Goal: Transaction & Acquisition: Purchase product/service

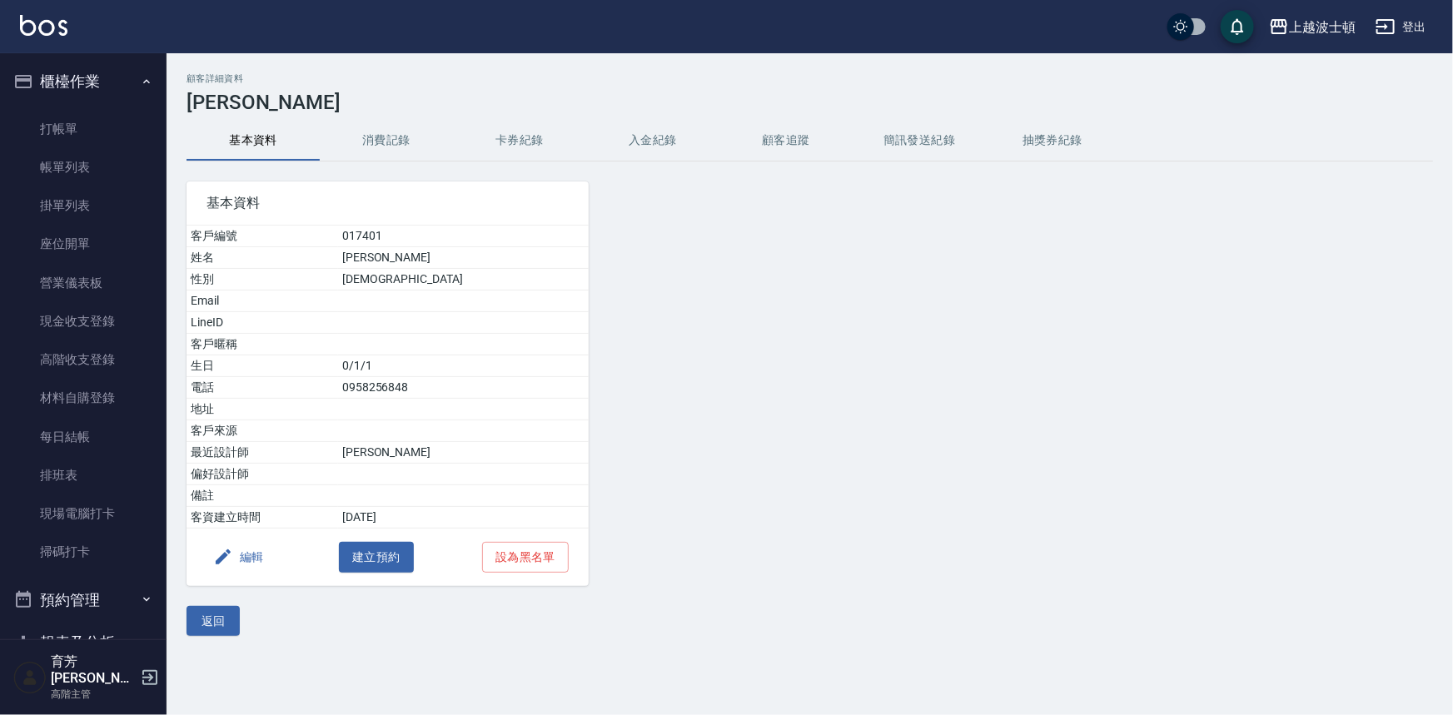
click at [42, 25] on img at bounding box center [43, 25] width 47 height 21
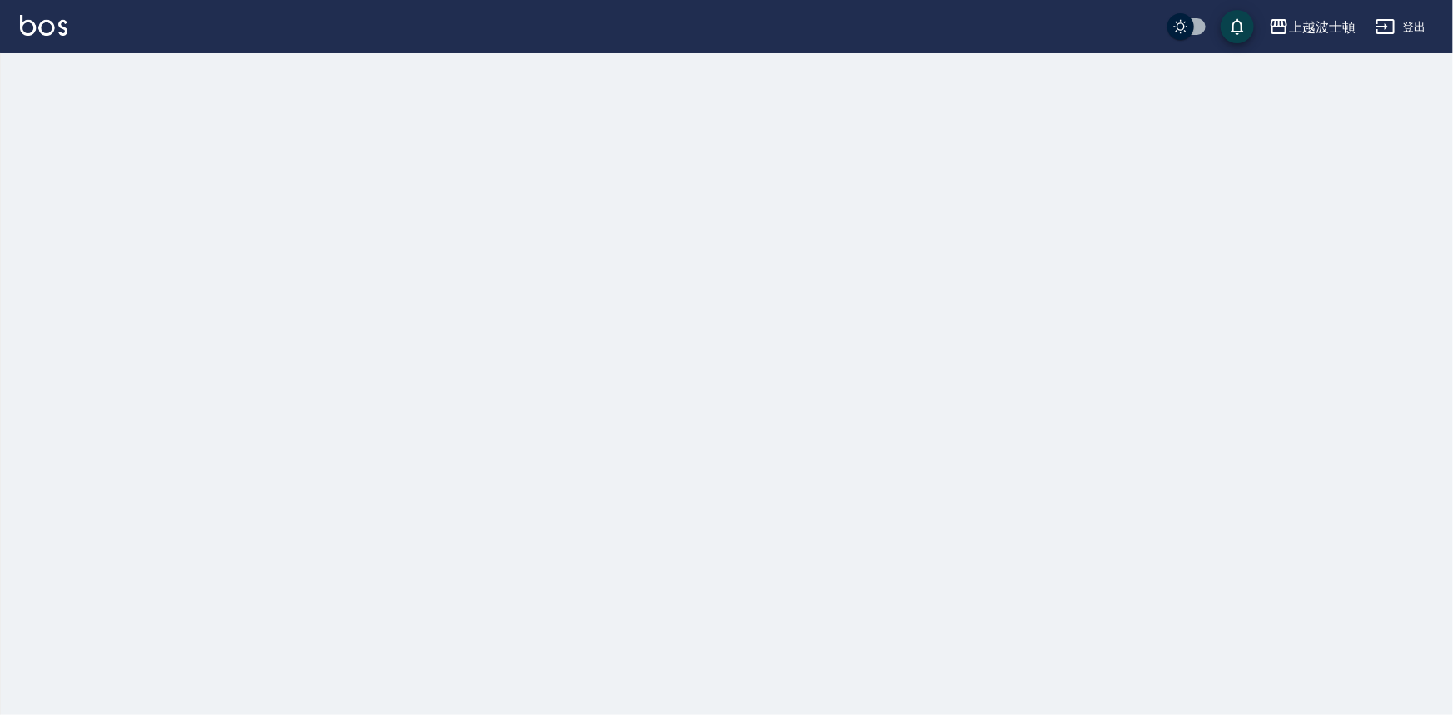
click at [42, 25] on img at bounding box center [43, 25] width 47 height 21
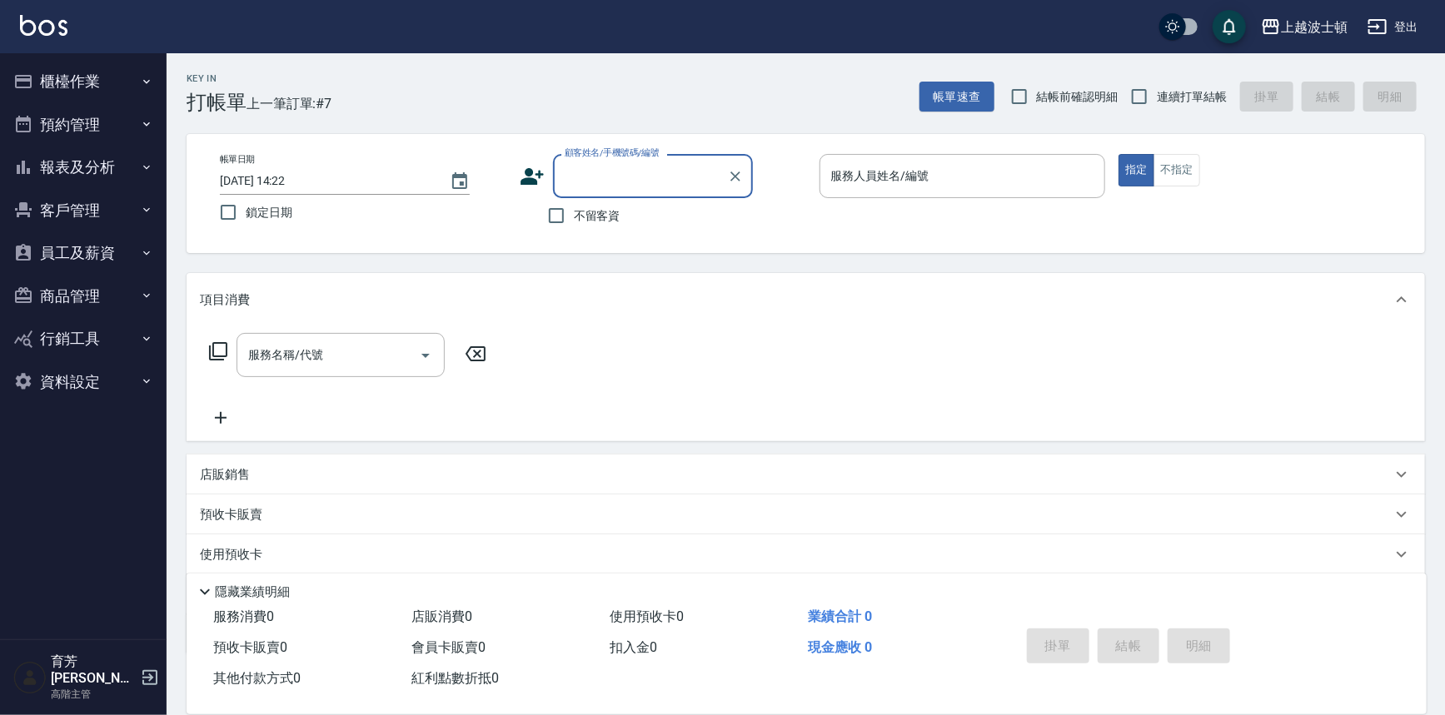
drag, startPoint x: 598, startPoint y: 215, endPoint x: 657, endPoint y: 175, distance: 71.4
click at [598, 213] on span "不留客資" at bounding box center [597, 215] width 47 height 17
click at [574, 213] on input "不留客資" at bounding box center [556, 215] width 35 height 35
checkbox input "true"
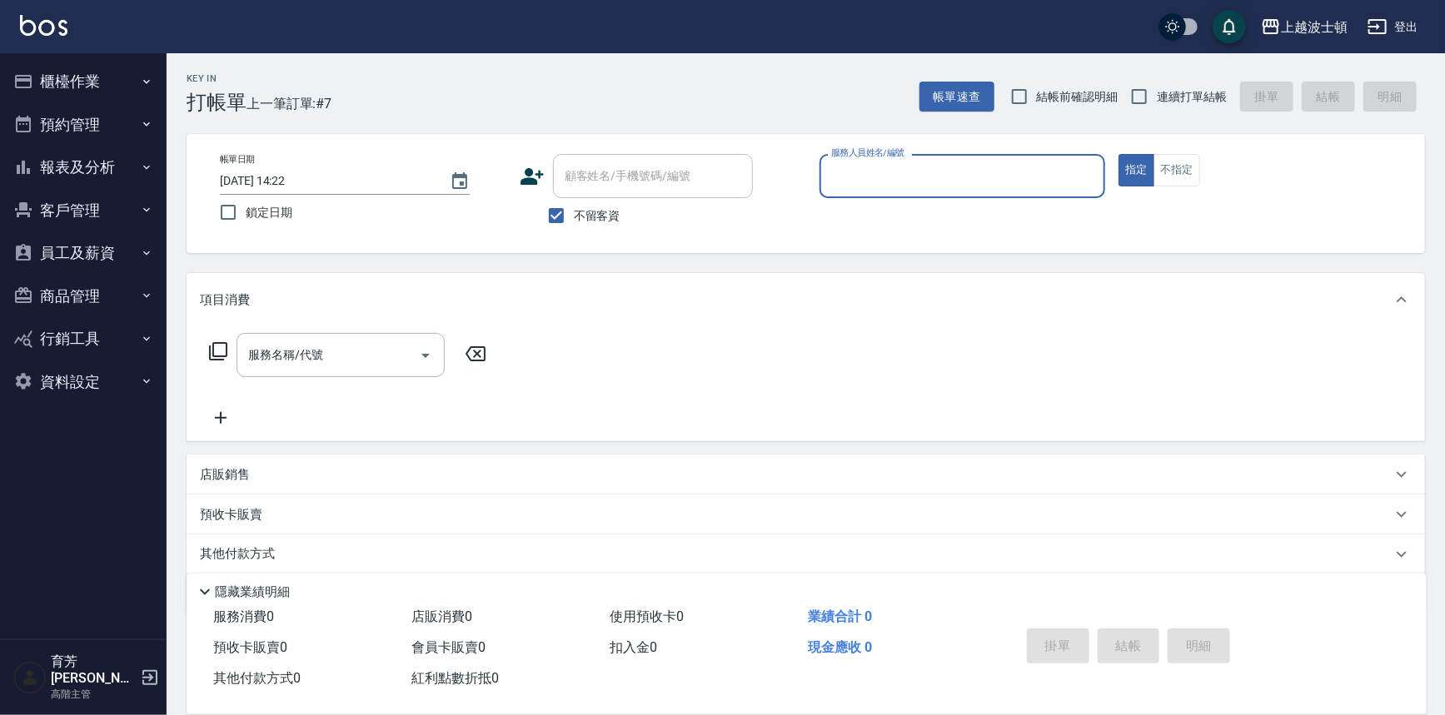
click at [872, 190] on input "服務人員姓名/編號" at bounding box center [962, 176] width 271 height 29
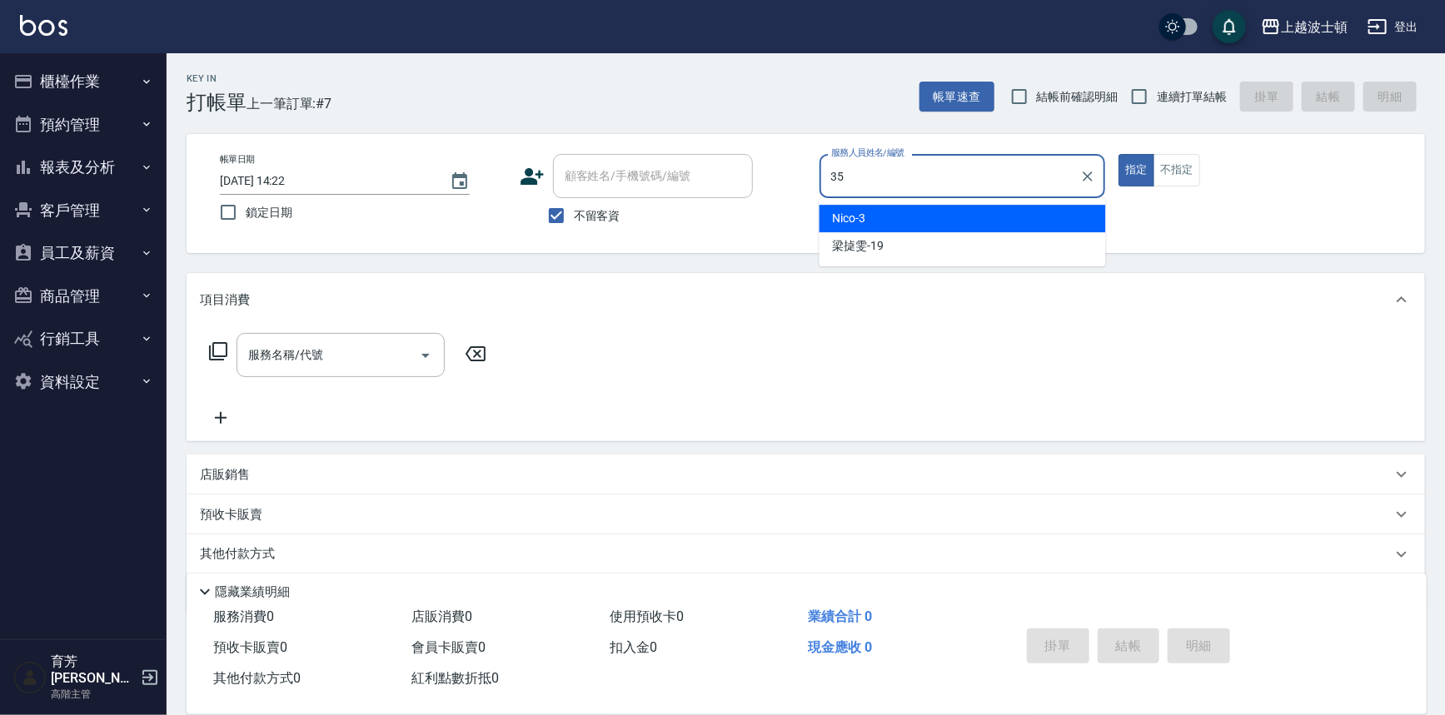
type input "思思-35"
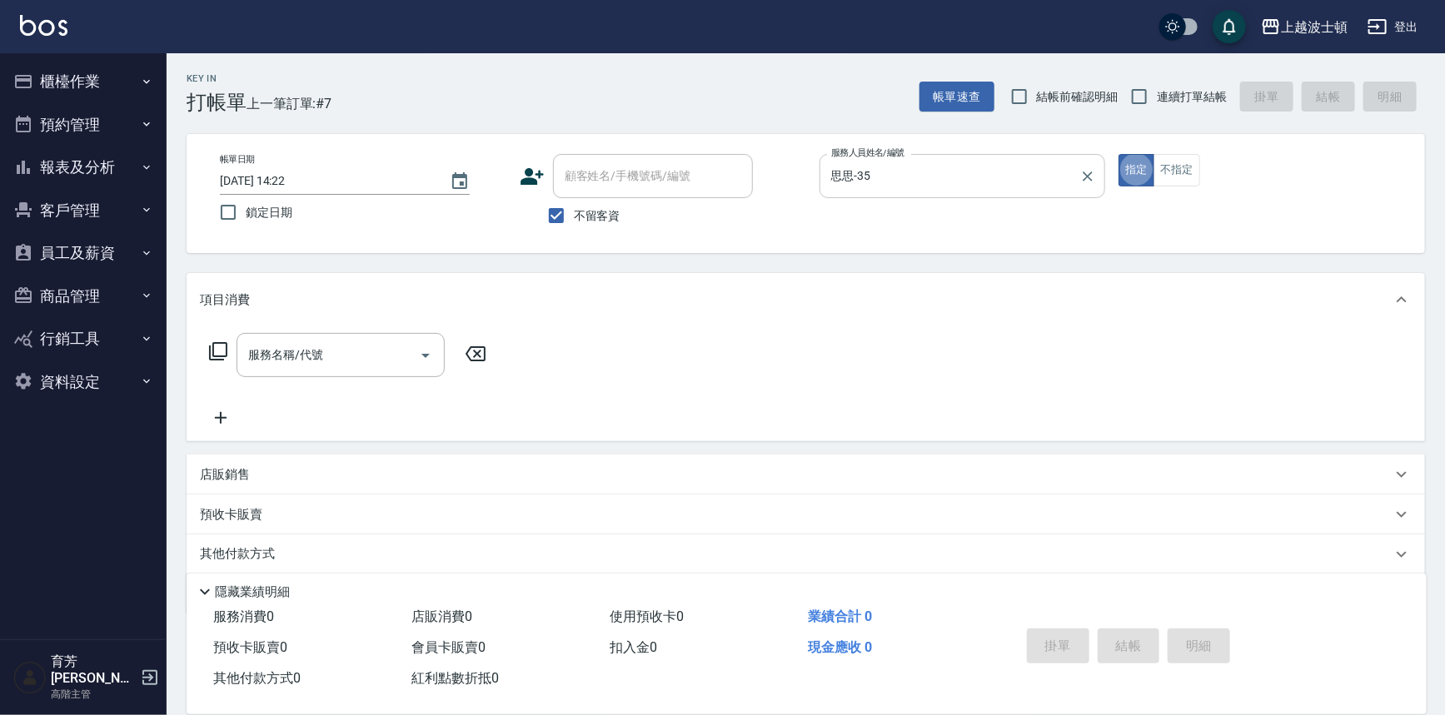
type button "true"
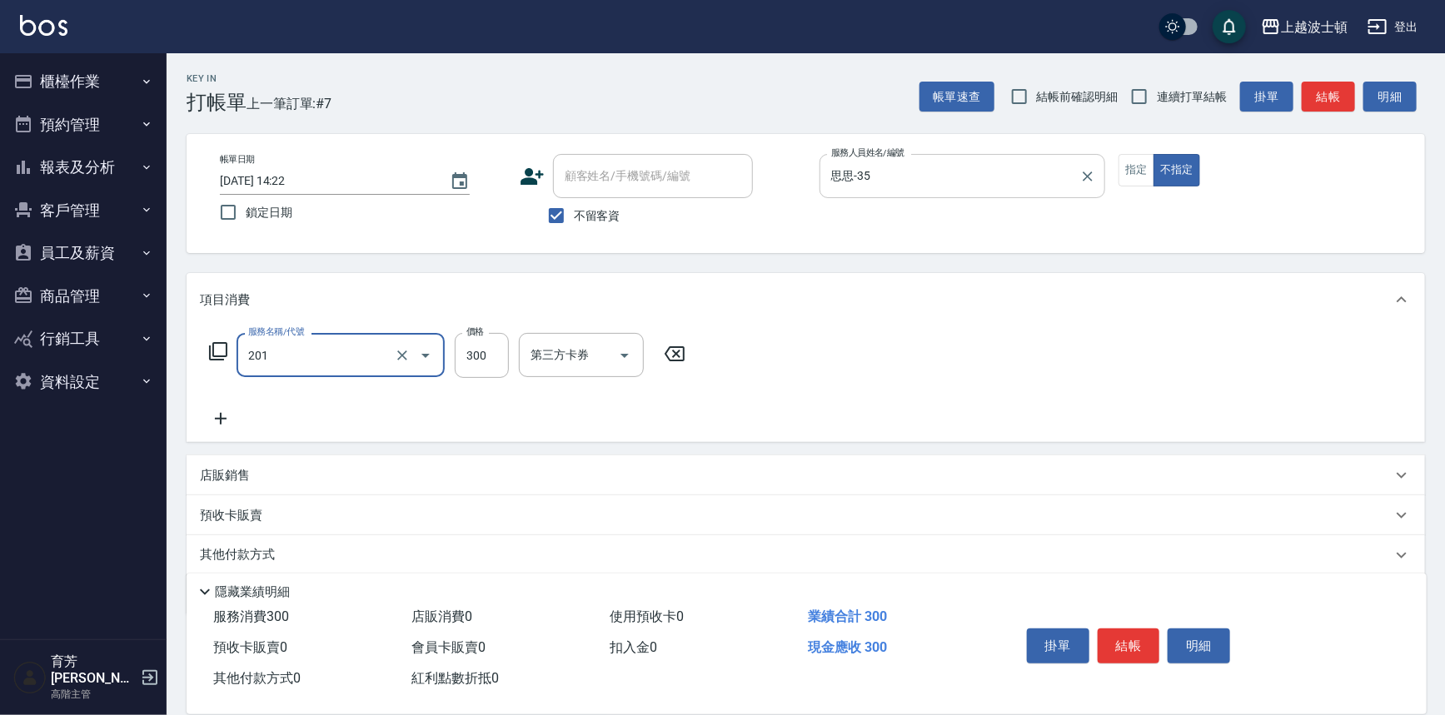
type input "洗髮(201)"
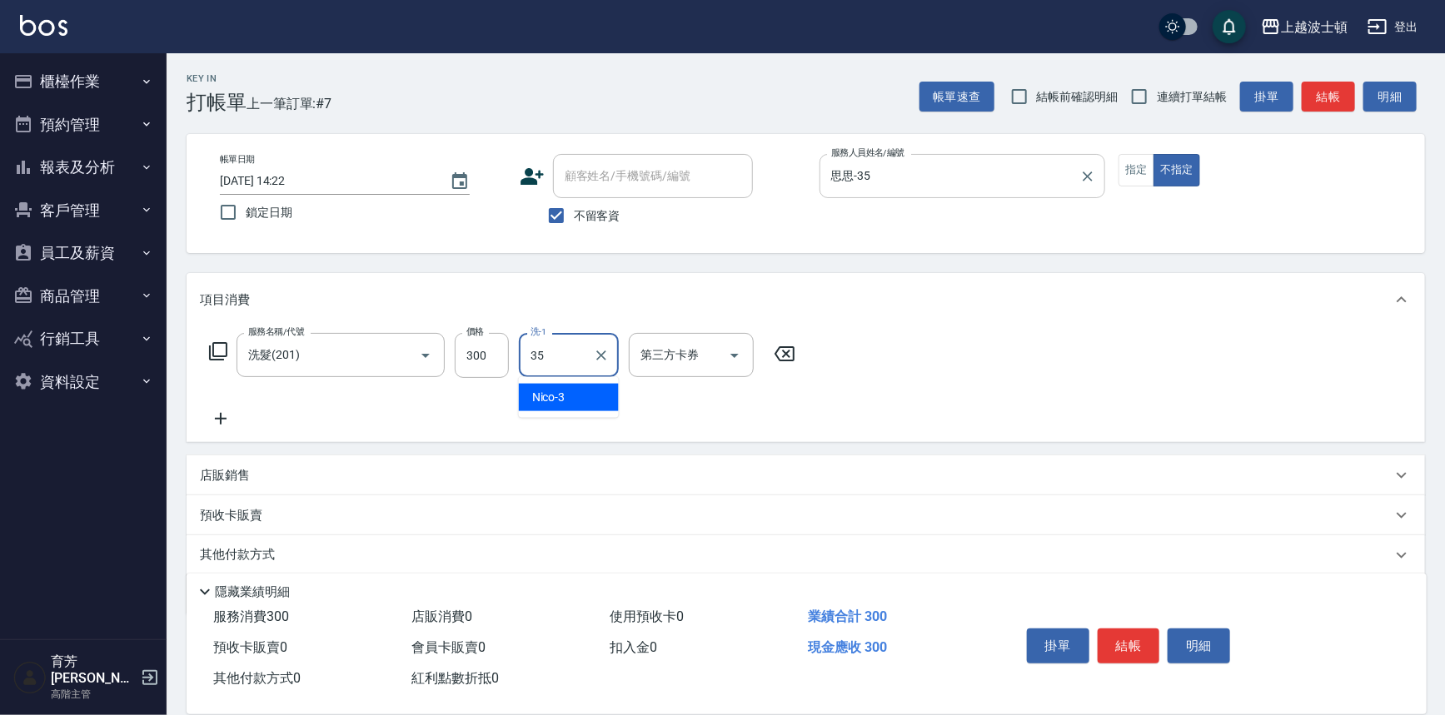
type input "思思-35"
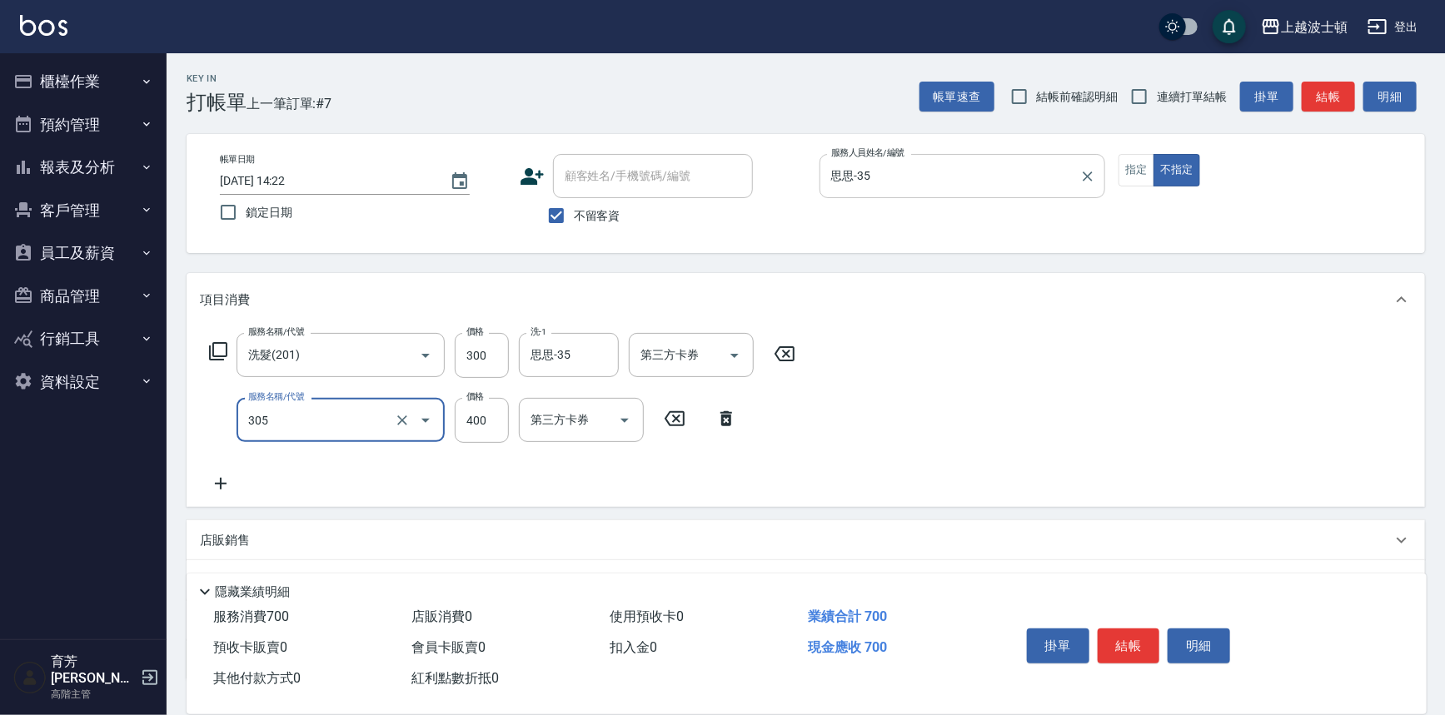
type input "剪髮(305)"
type input "350"
click at [1132, 635] on button "結帳" at bounding box center [1128, 646] width 62 height 35
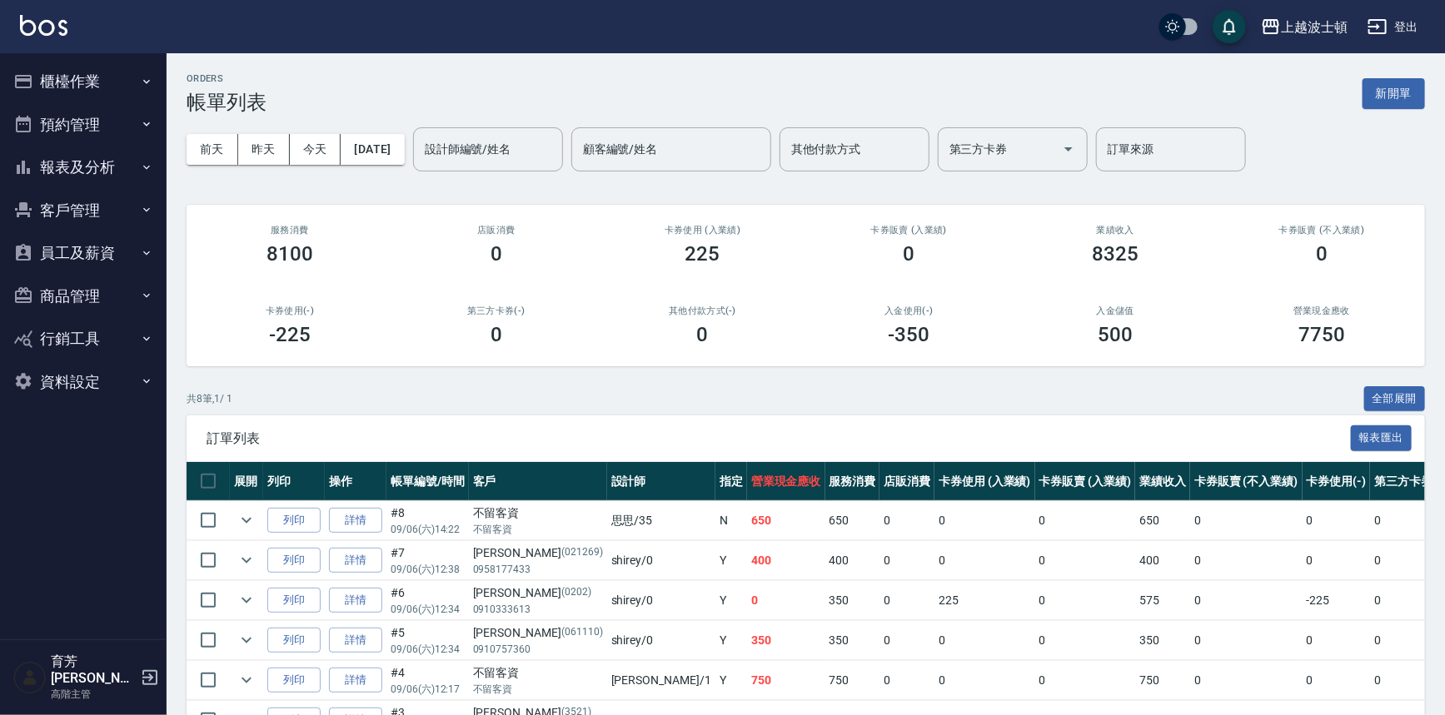
click at [63, 44] on div "上越波士頓 登出" at bounding box center [722, 26] width 1445 height 53
click at [54, 29] on img at bounding box center [43, 25] width 47 height 21
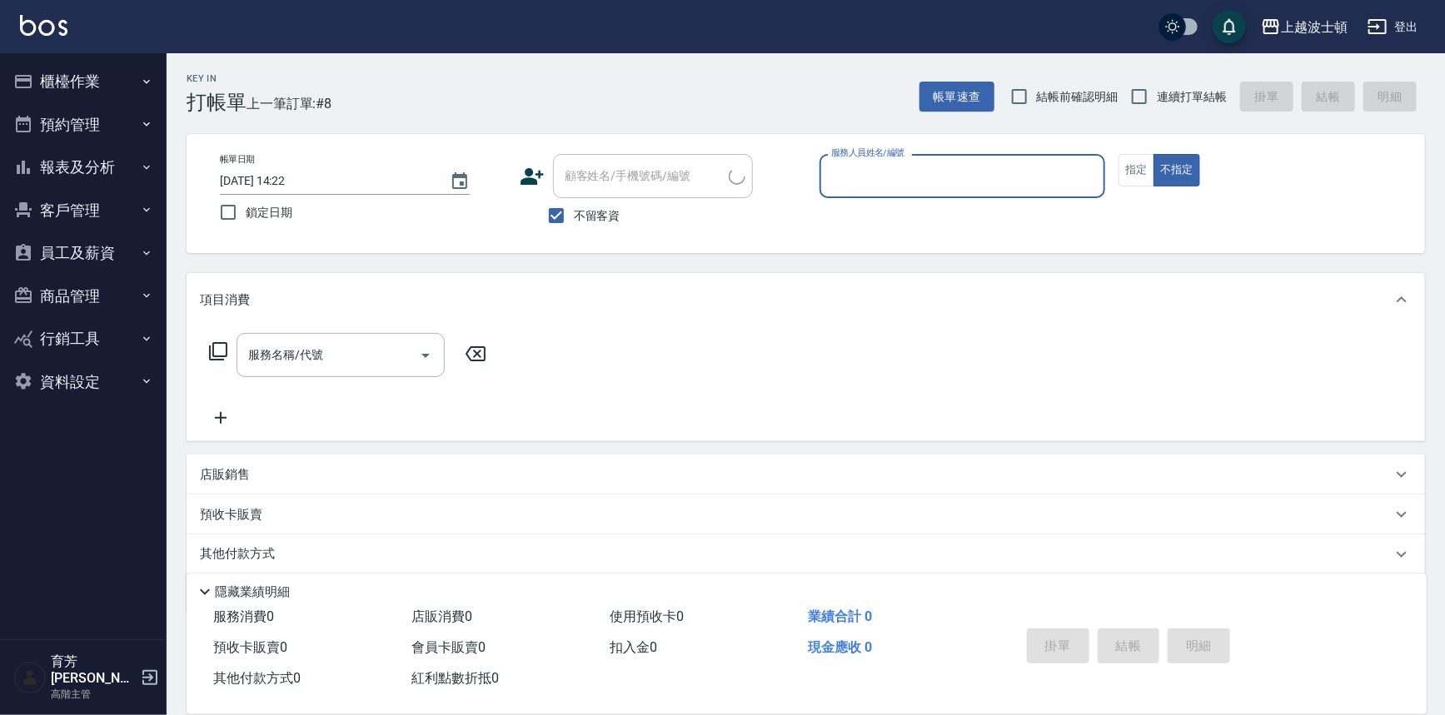
click at [591, 217] on span "不留客資" at bounding box center [597, 215] width 47 height 17
click at [574, 217] on input "不留客資" at bounding box center [556, 215] width 35 height 35
checkbox input "false"
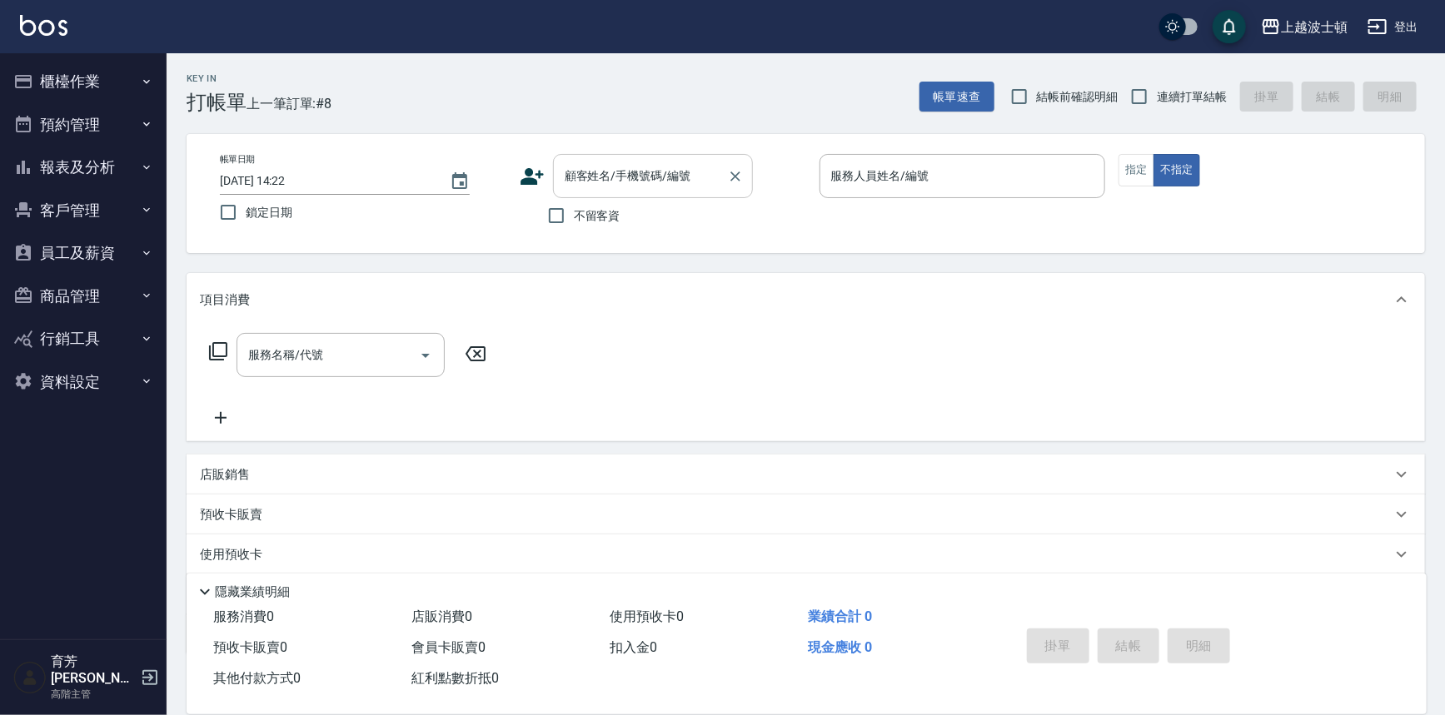
click at [613, 168] on div "顧客姓名/手機號碼/編號 顧客姓名/手機號碼/編號" at bounding box center [653, 176] width 200 height 44
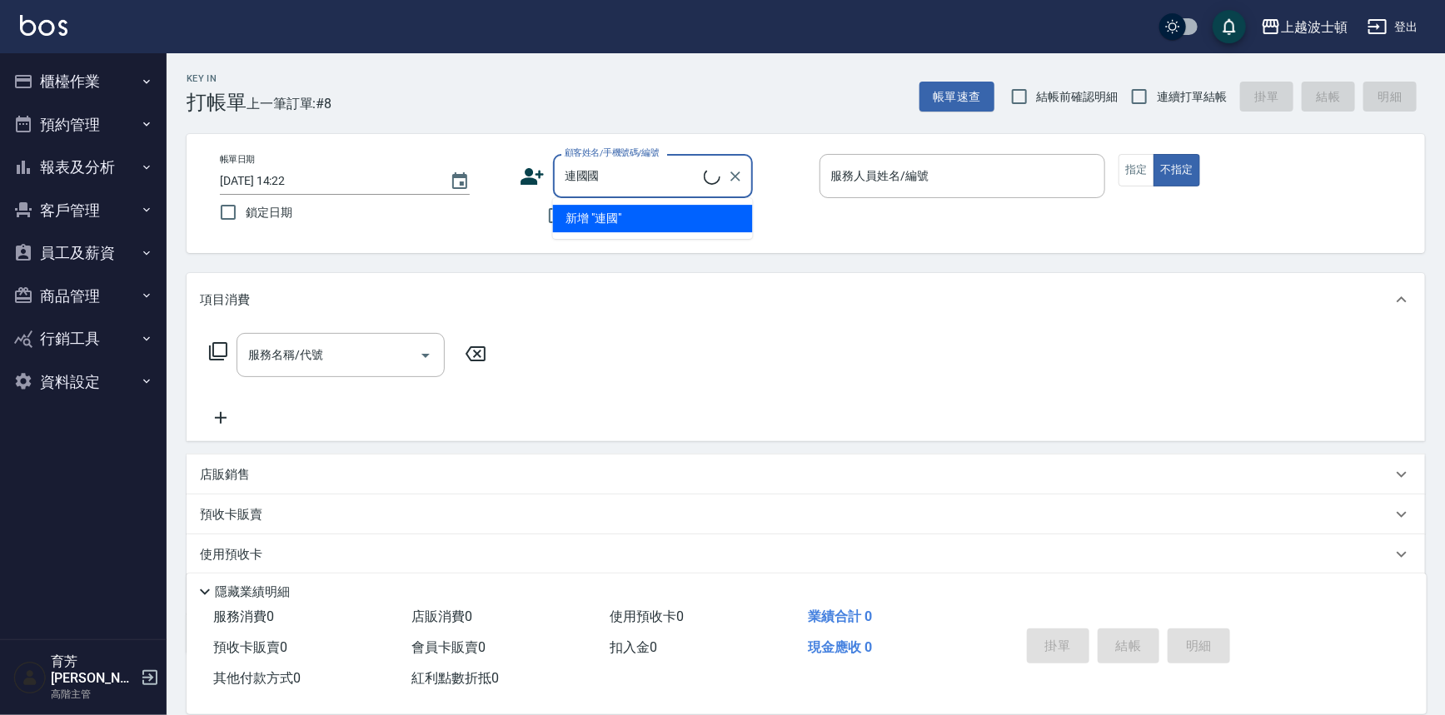
click at [613, 168] on input "連國國" at bounding box center [631, 176] width 143 height 29
click at [639, 223] on li "[PERSON_NAME]/0912054189/900101" at bounding box center [653, 218] width 200 height 27
type input "[PERSON_NAME]/0912054189/900101"
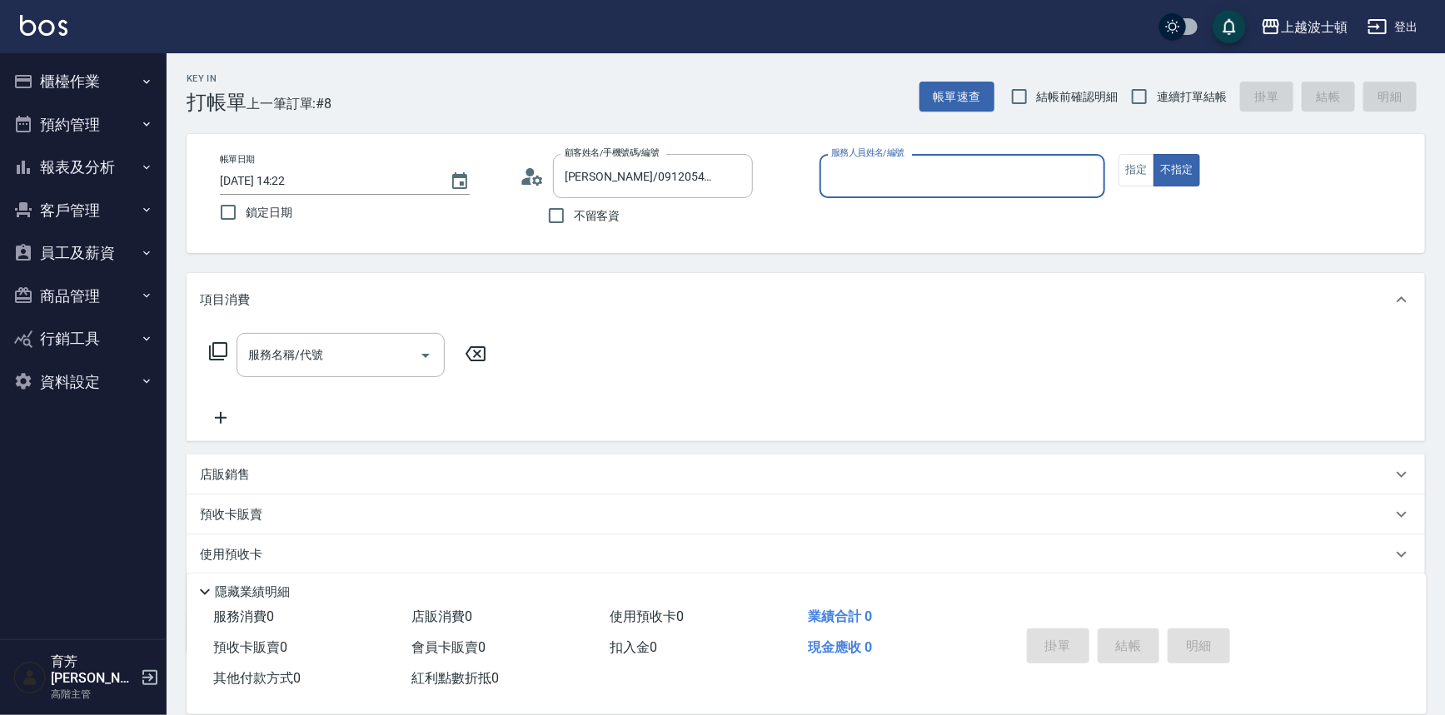
type input "思思-35"
click at [1119, 173] on div "帳單日期 2025/09/06 14:22 鎖定日期 顧客姓名/手機號碼/編號 連國傑/0912054189/900101 顧客姓名/手機號碼/編號 不留客資…" at bounding box center [806, 193] width 1198 height 79
click at [1124, 173] on button "指定" at bounding box center [1136, 170] width 36 height 32
type button "true"
drag, startPoint x: 374, startPoint y: 323, endPoint x: 373, endPoint y: 341, distance: 17.5
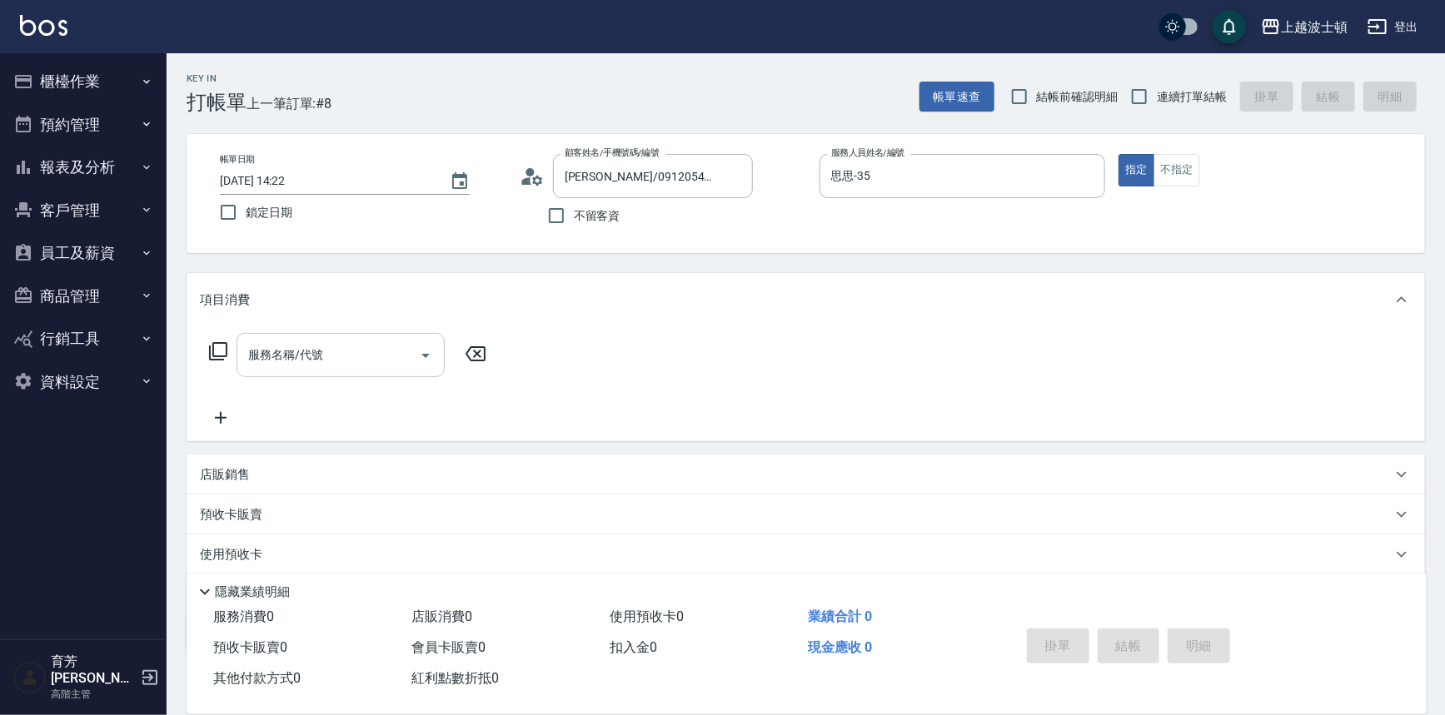
click at [373, 341] on div "項目消費 服務名稱/代號 服務名稱/代號" at bounding box center [806, 357] width 1238 height 168
click at [373, 341] on input "服務名稱/代號" at bounding box center [328, 355] width 168 height 29
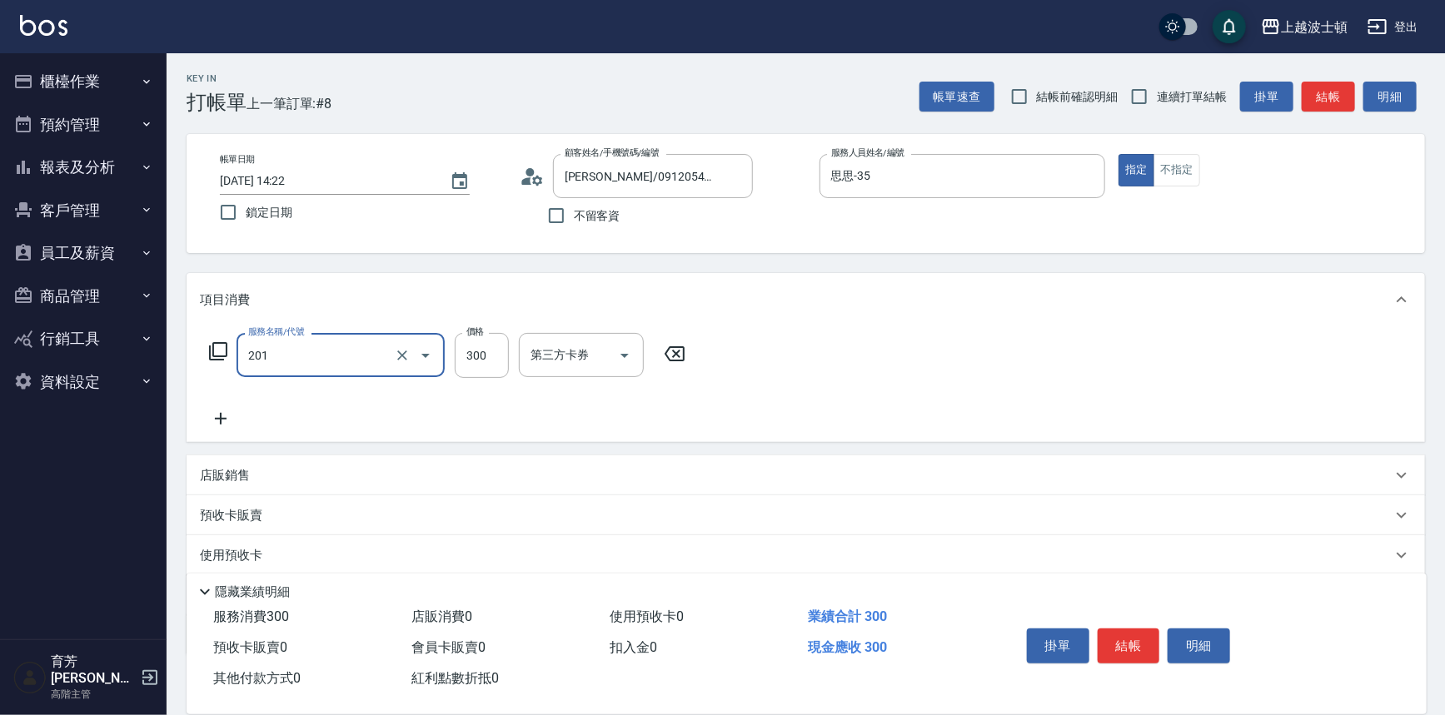
type input "洗髮(201)"
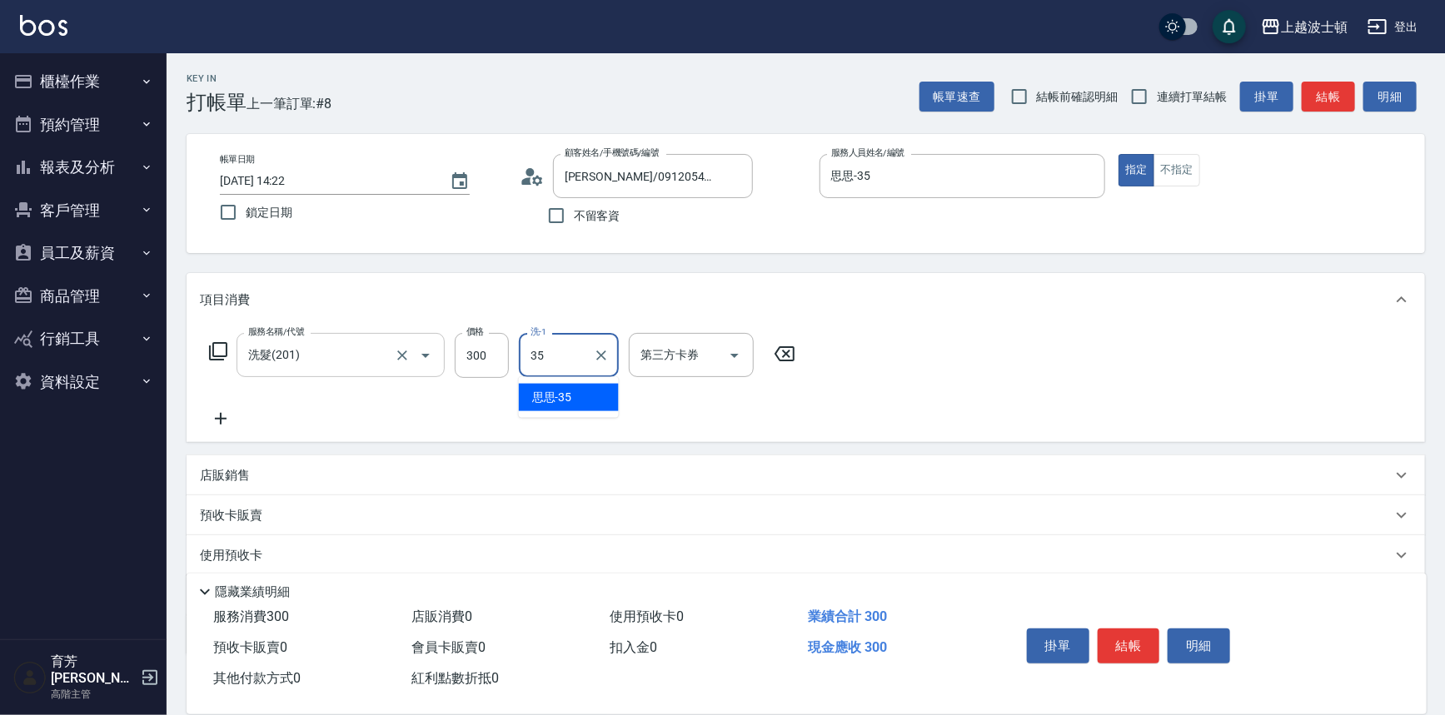
type input "思思-35"
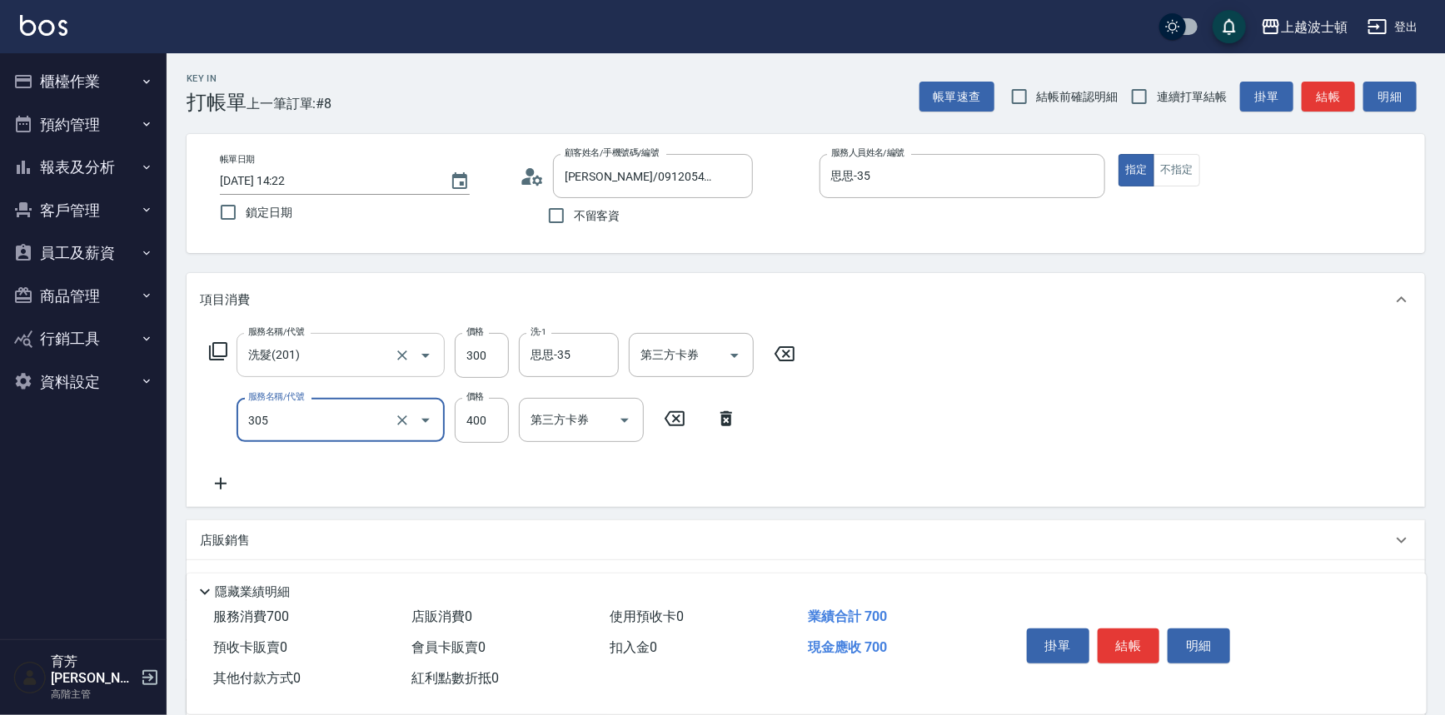
type input "剪髮(305)"
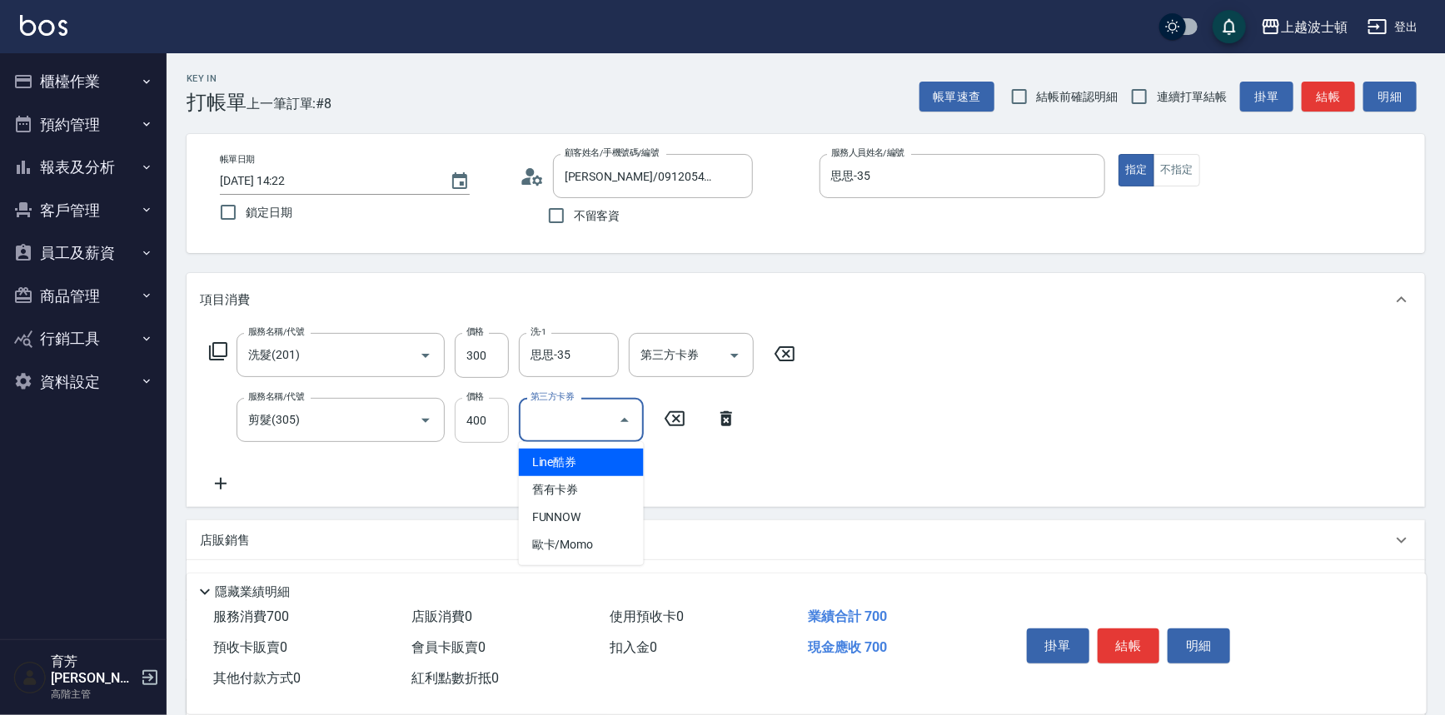
click at [494, 411] on input "400" at bounding box center [482, 420] width 54 height 45
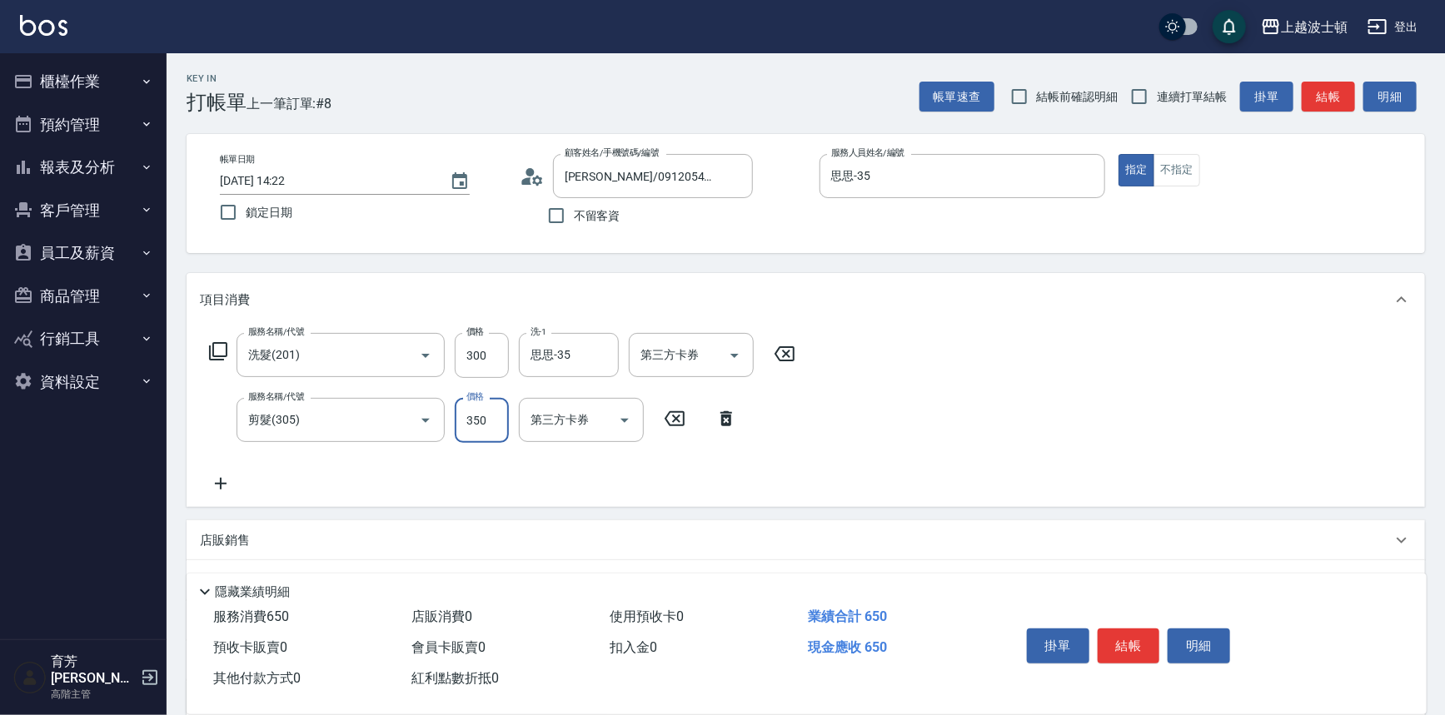
type input "350"
click at [1143, 632] on button "結帳" at bounding box center [1128, 646] width 62 height 35
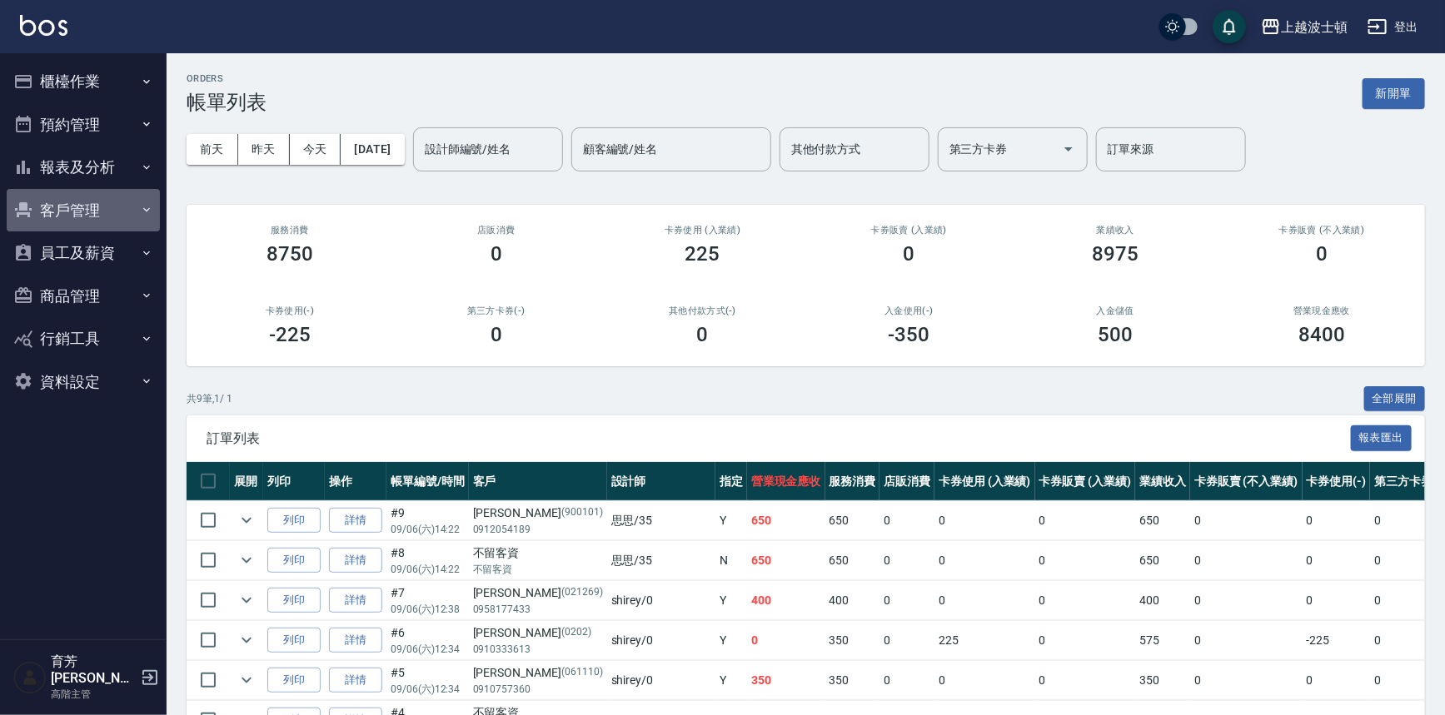
click at [88, 228] on button "客戶管理" at bounding box center [83, 210] width 153 height 43
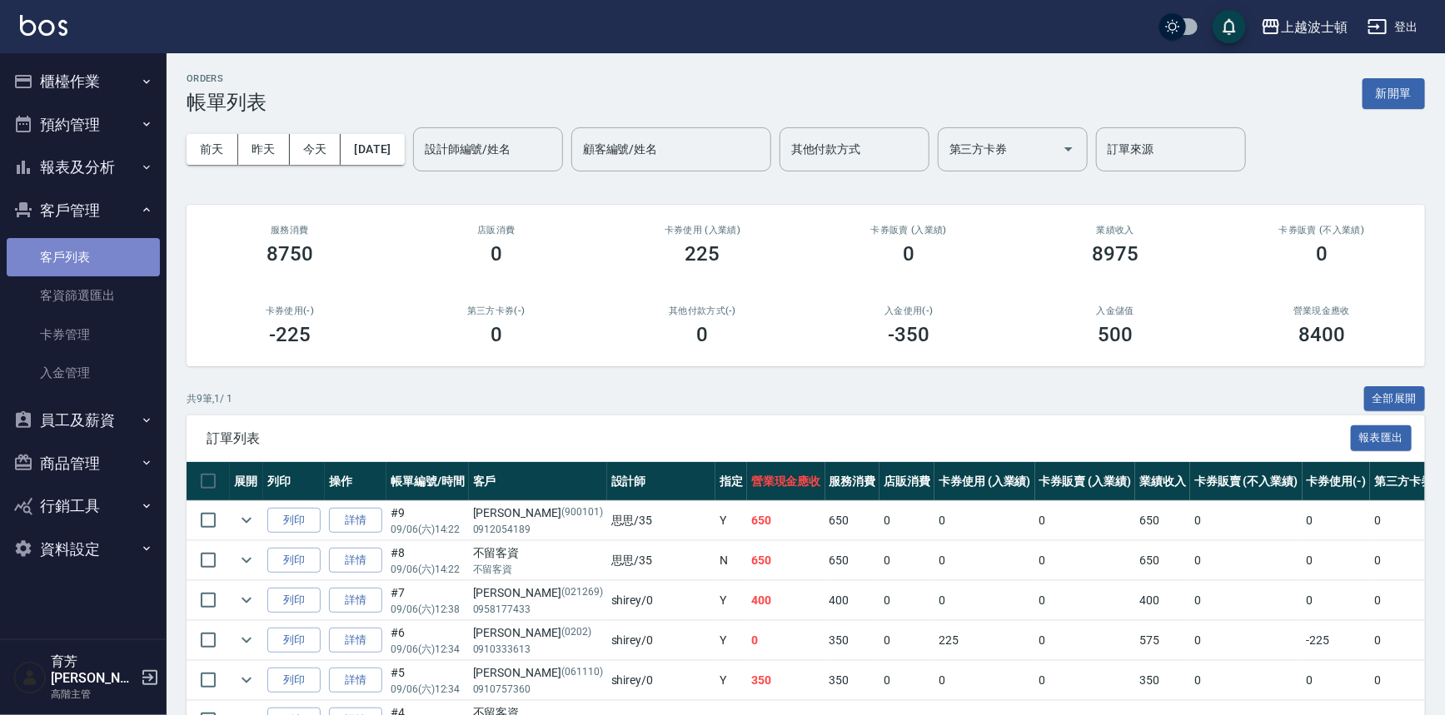
click at [92, 242] on link "客戶列表" at bounding box center [83, 257] width 153 height 38
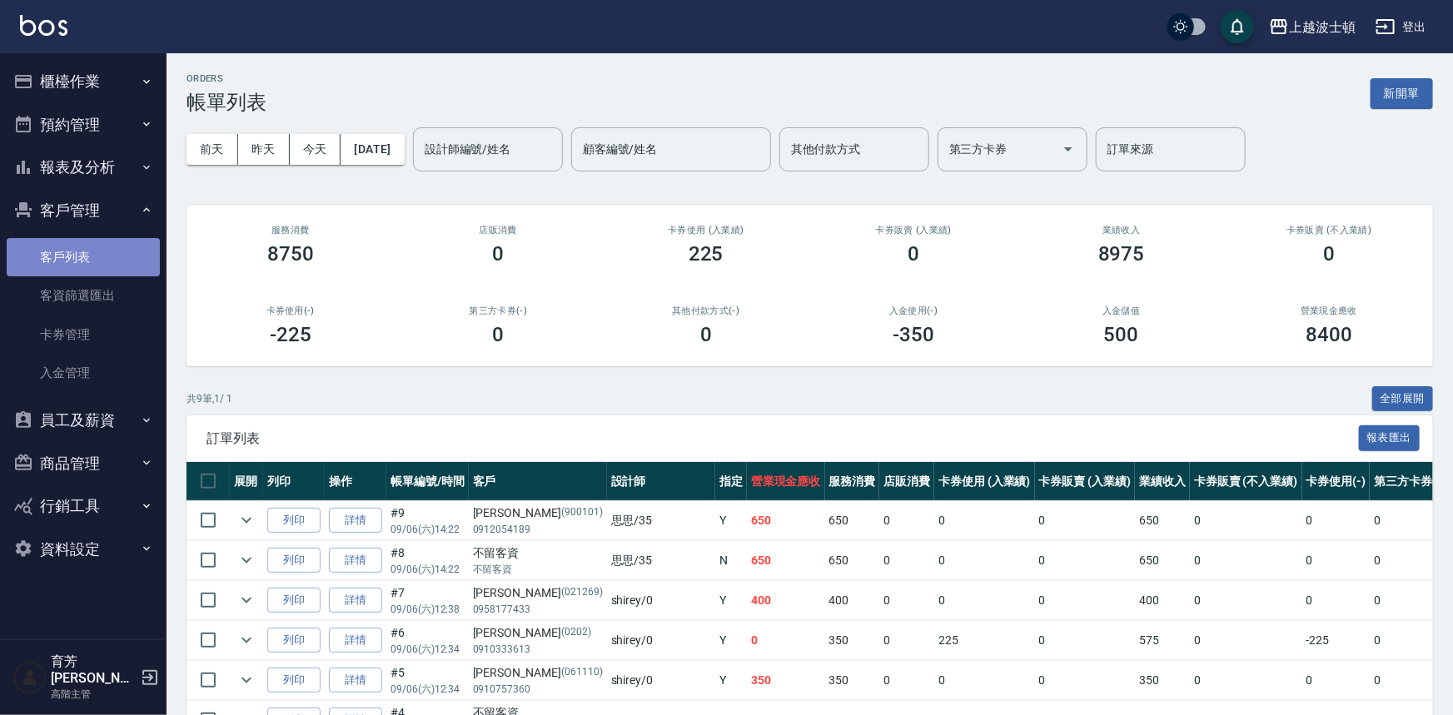
click at [92, 243] on link "客戶列表" at bounding box center [83, 257] width 153 height 38
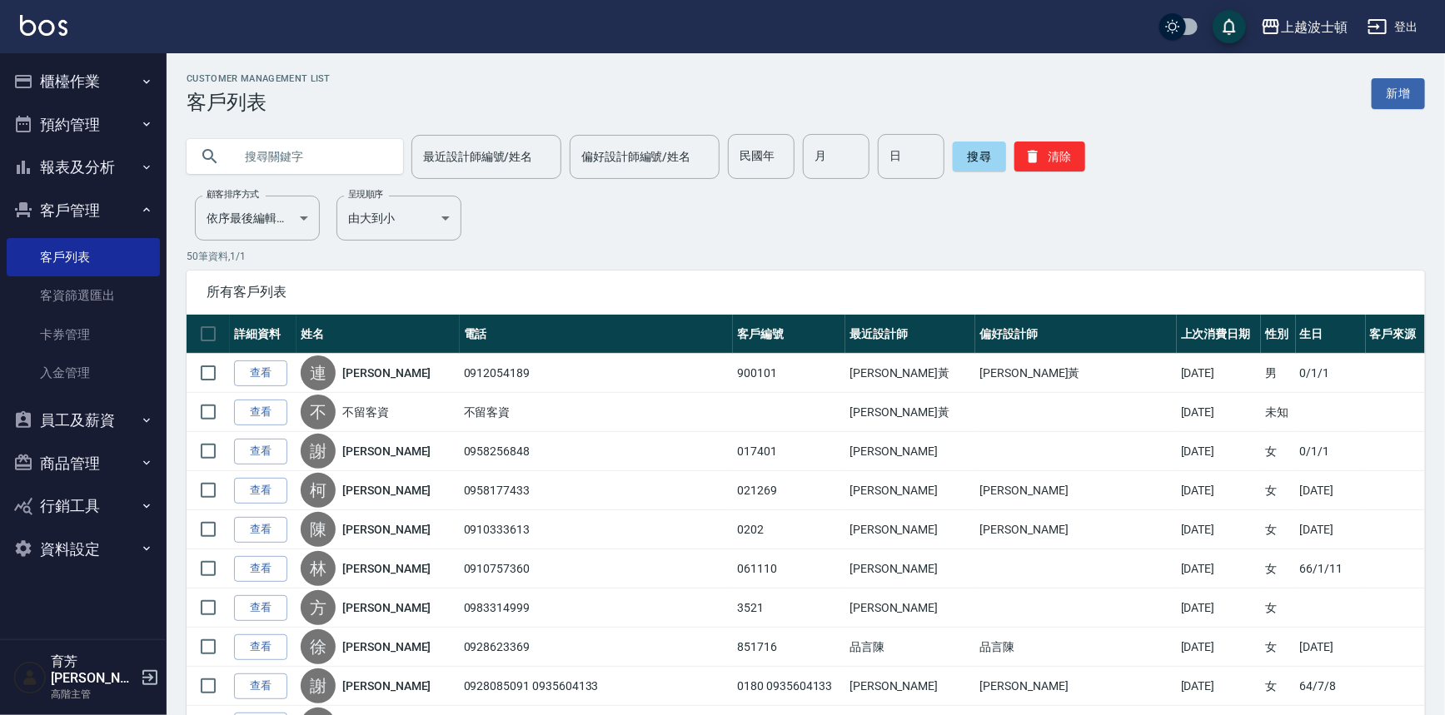
click at [283, 366] on link "查看" at bounding box center [260, 374] width 53 height 26
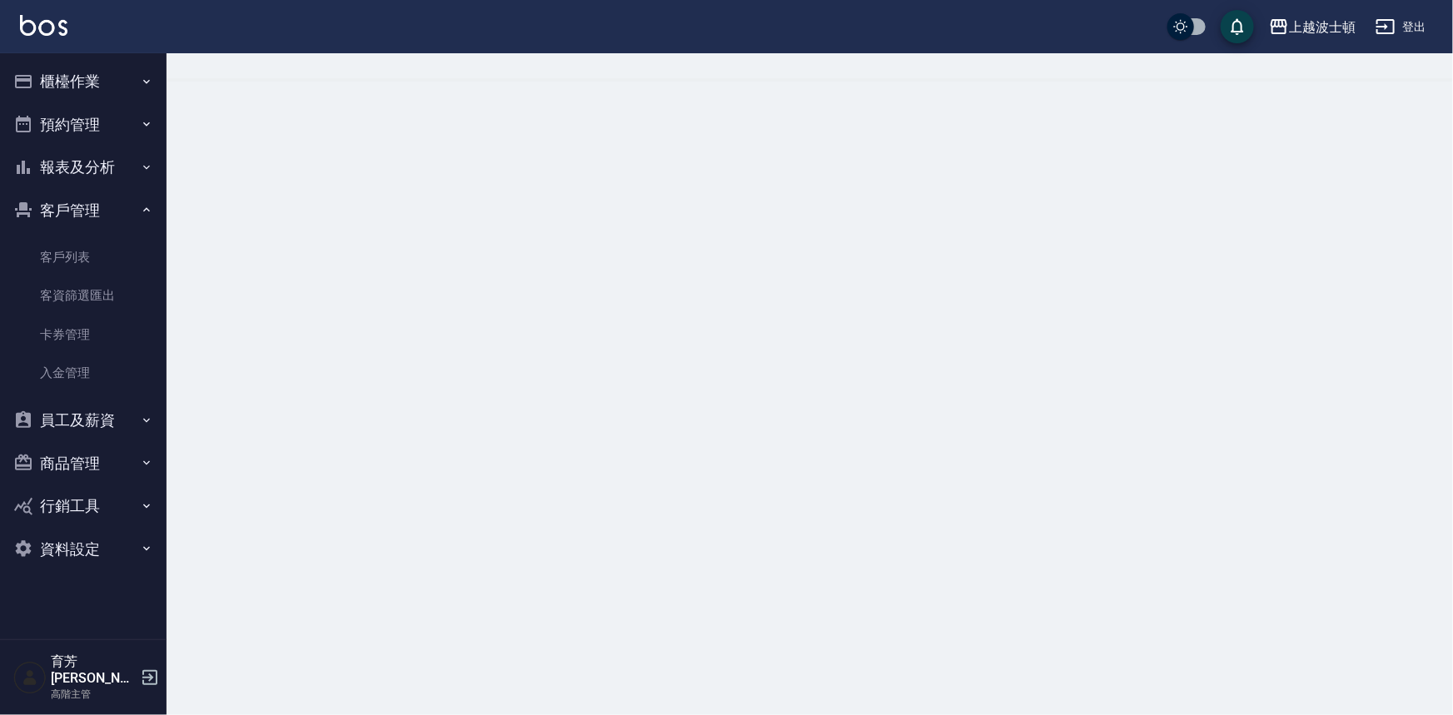
click at [283, 366] on div at bounding box center [726, 357] width 1453 height 715
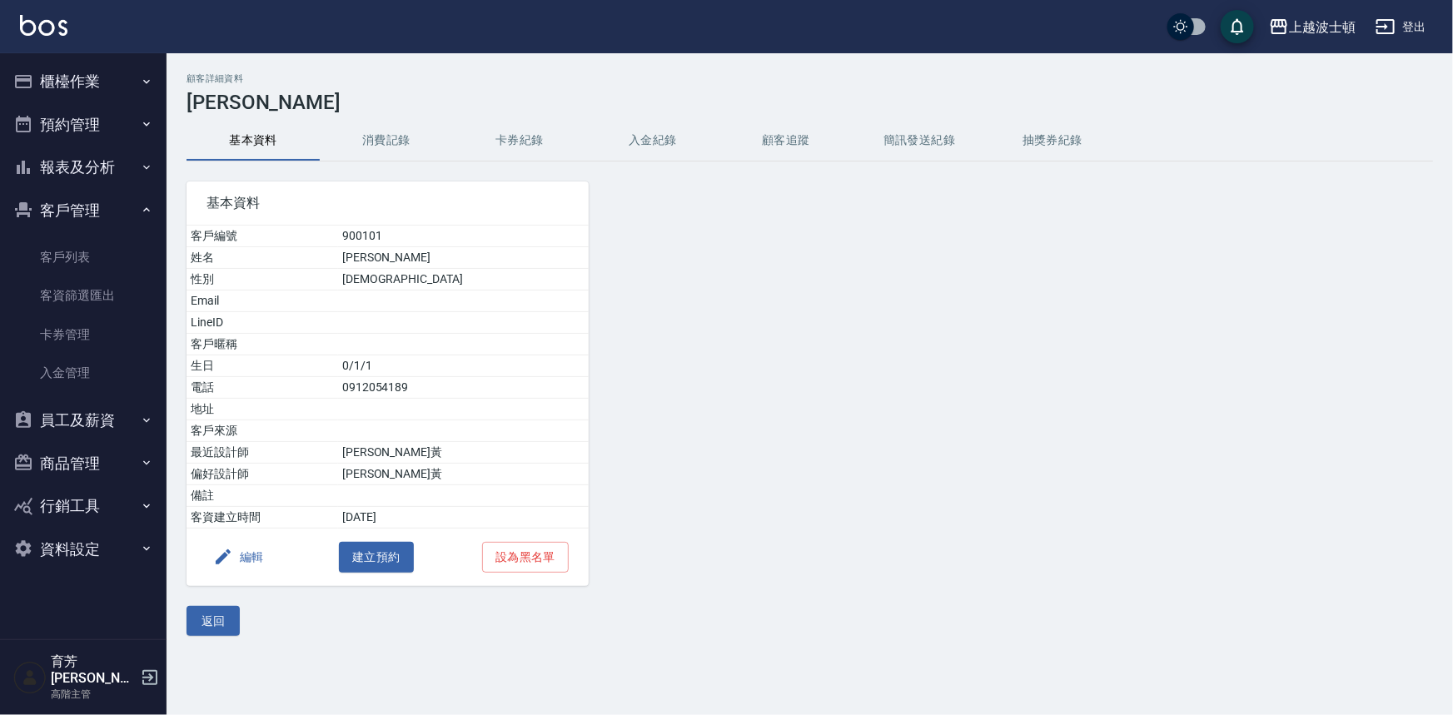
click at [386, 143] on button "消費記錄" at bounding box center [386, 141] width 133 height 40
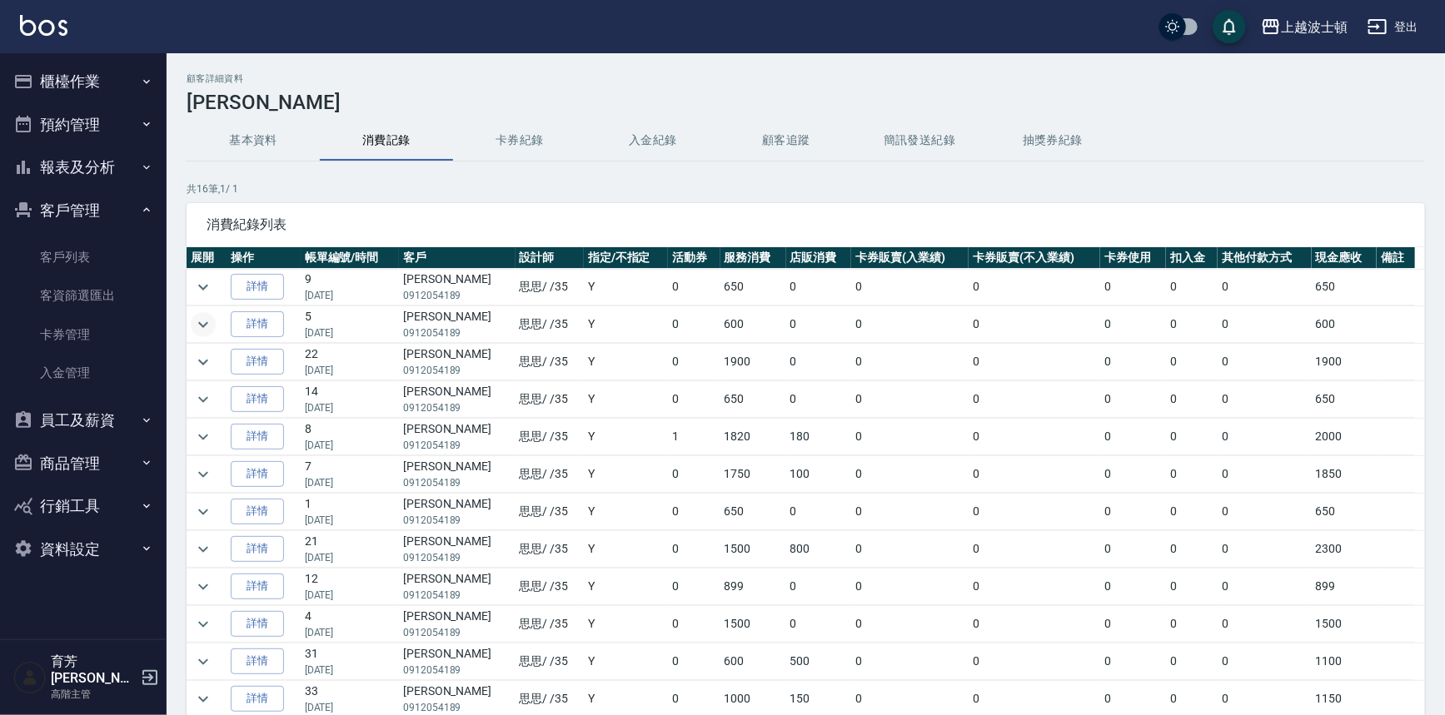
click at [211, 317] on icon "expand row" at bounding box center [203, 325] width 20 height 20
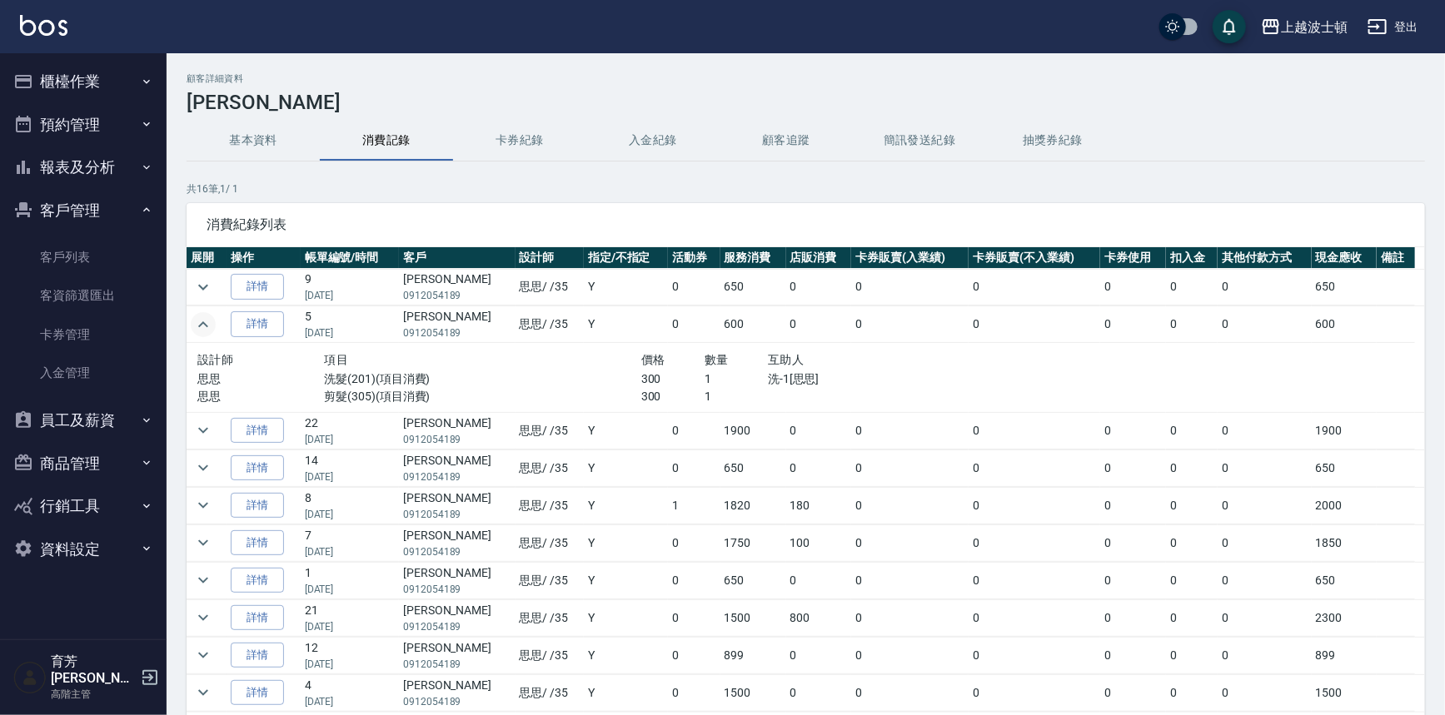
click at [208, 323] on icon "expand row" at bounding box center [203, 325] width 20 height 20
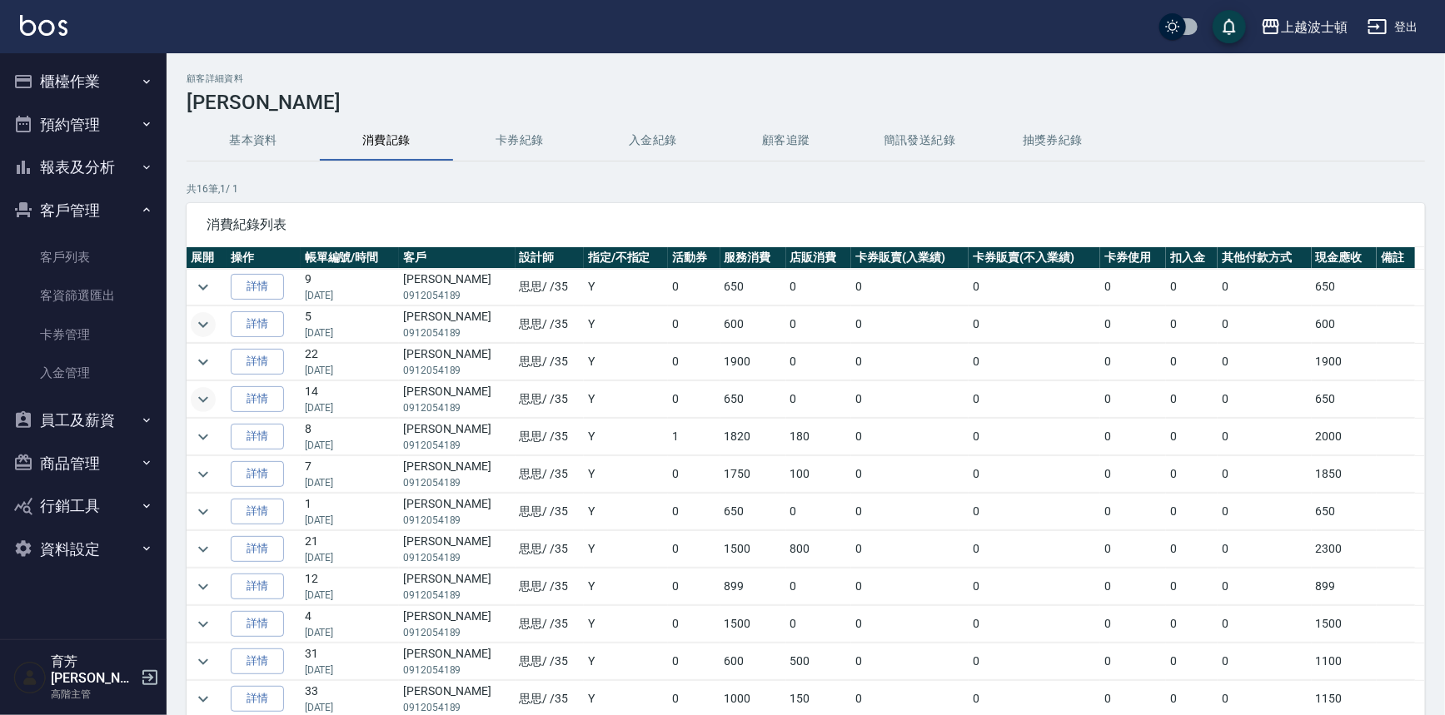
click at [206, 406] on icon "expand row" at bounding box center [203, 400] width 20 height 20
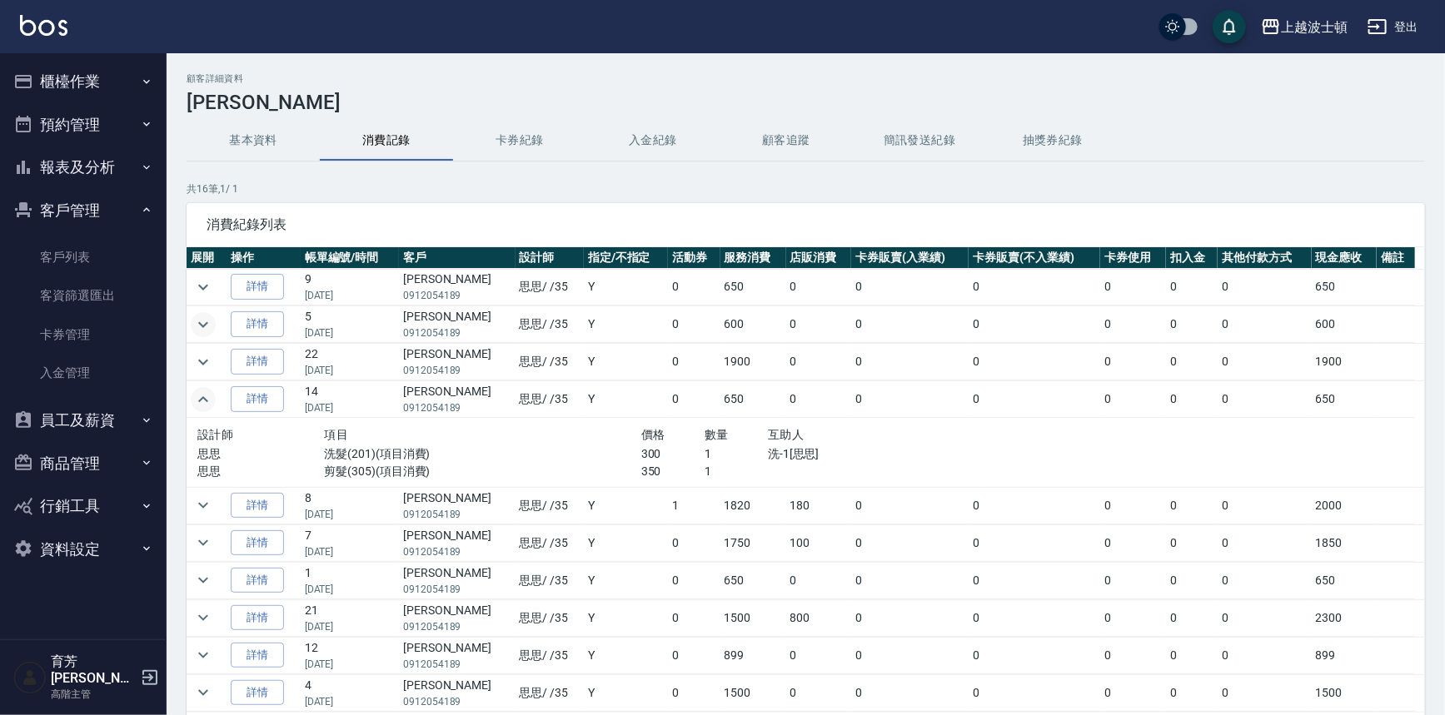
click at [187, 399] on td at bounding box center [207, 399] width 40 height 37
click at [52, 36] on link at bounding box center [43, 27] width 47 height 24
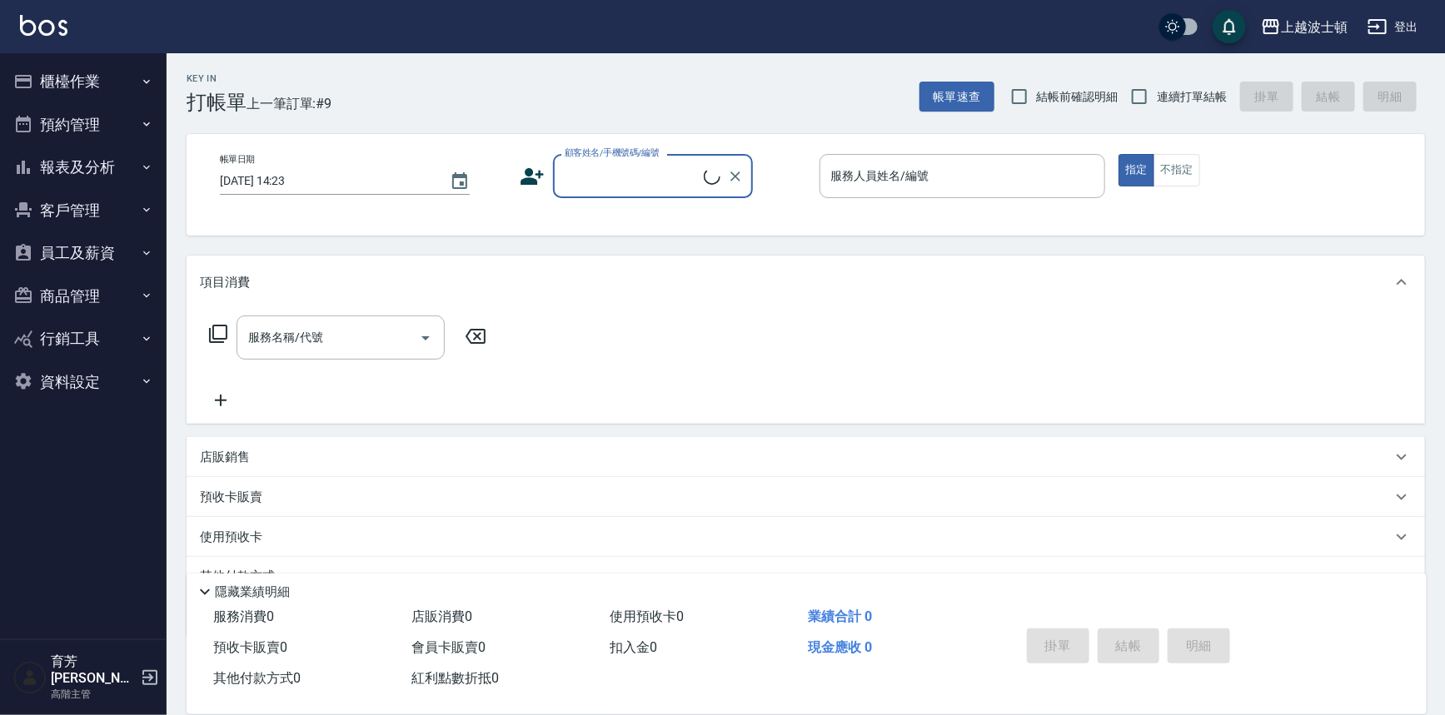
click at [97, 81] on button "櫃檯作業" at bounding box center [83, 81] width 153 height 43
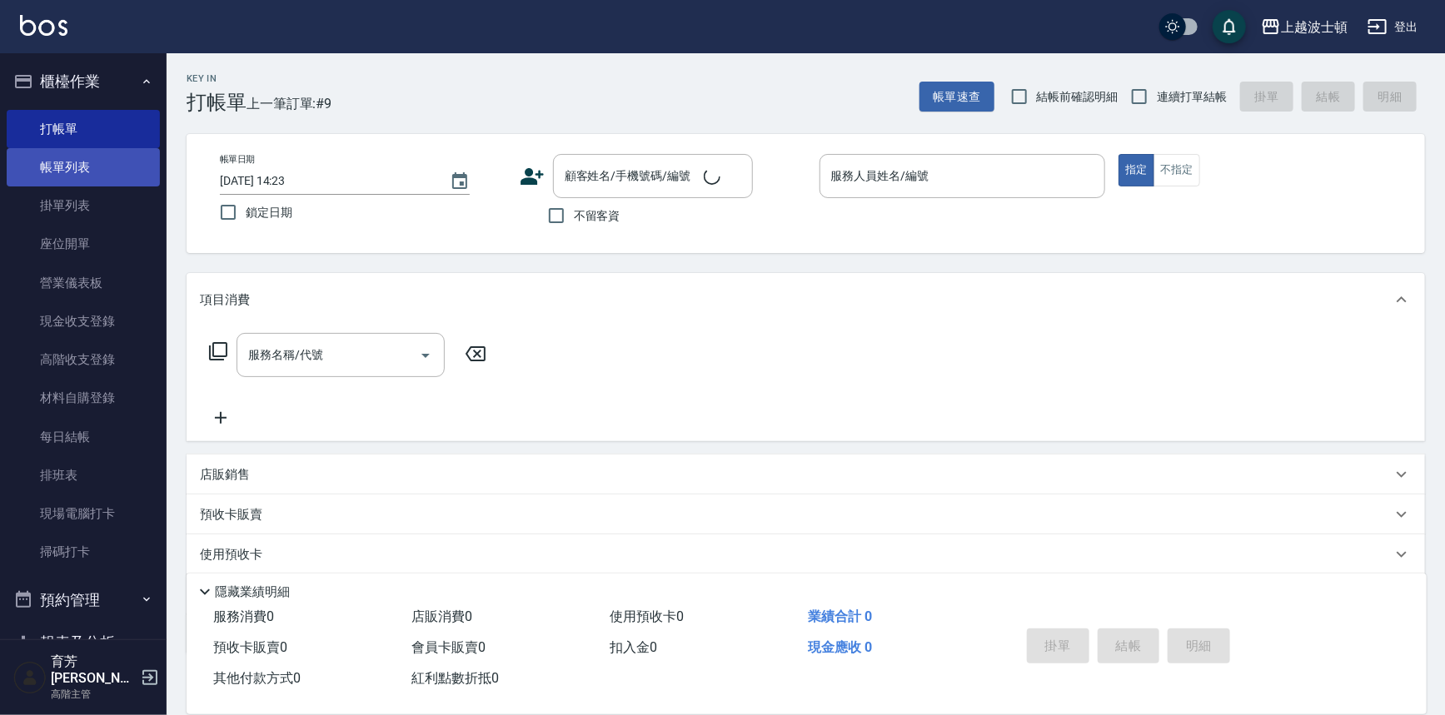
click at [75, 161] on link "帳單列表" at bounding box center [83, 167] width 153 height 38
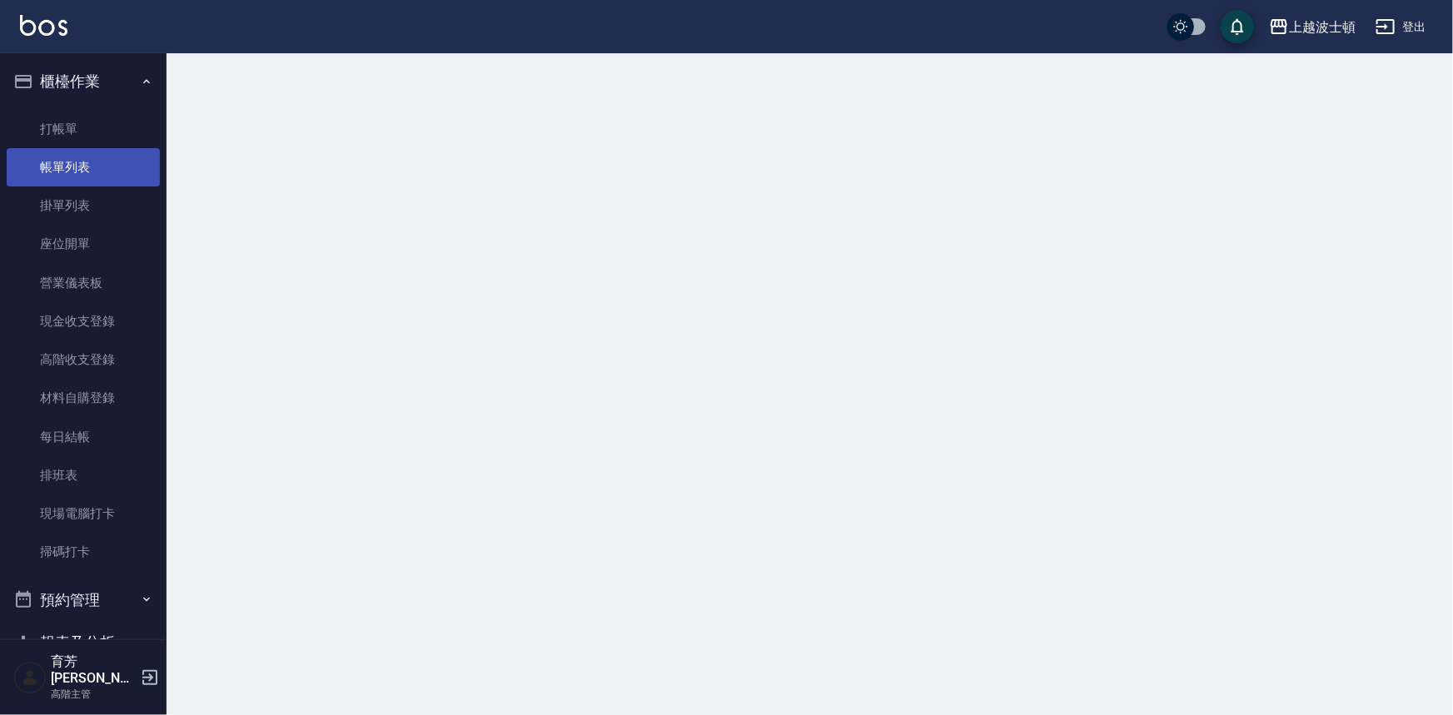
drag, startPoint x: 75, startPoint y: 161, endPoint x: 89, endPoint y: 150, distance: 17.8
click at [75, 162] on link "帳單列表" at bounding box center [83, 167] width 153 height 38
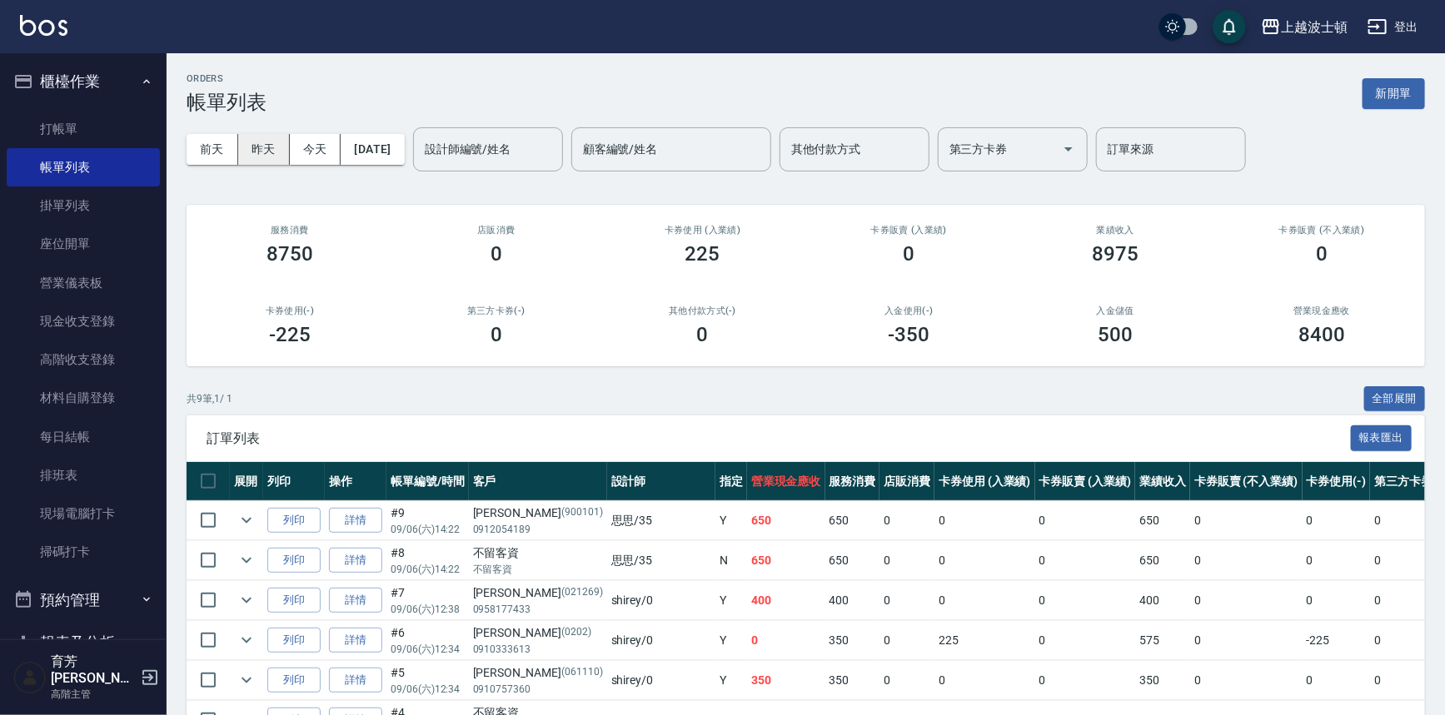
click at [268, 151] on button "昨天" at bounding box center [264, 149] width 52 height 31
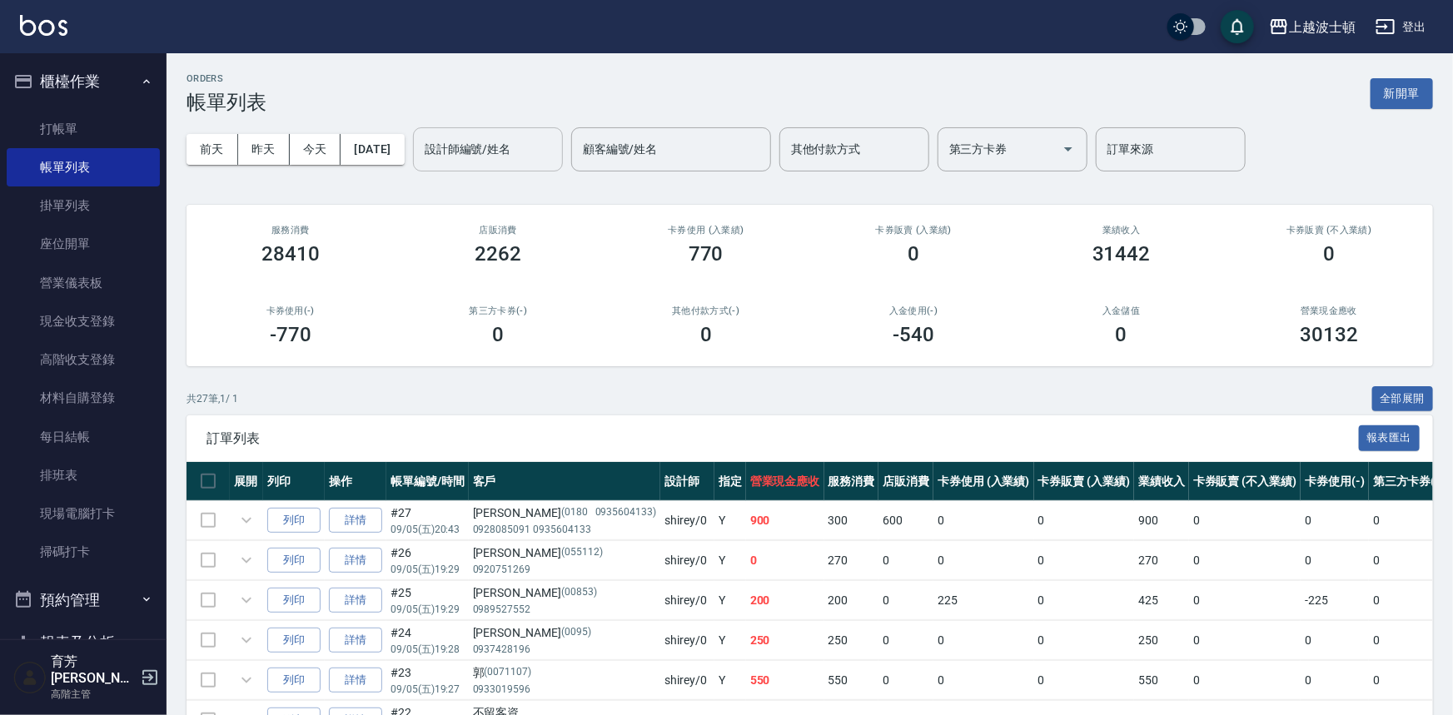
click at [496, 149] on input "設計師編號/姓名" at bounding box center [488, 149] width 135 height 29
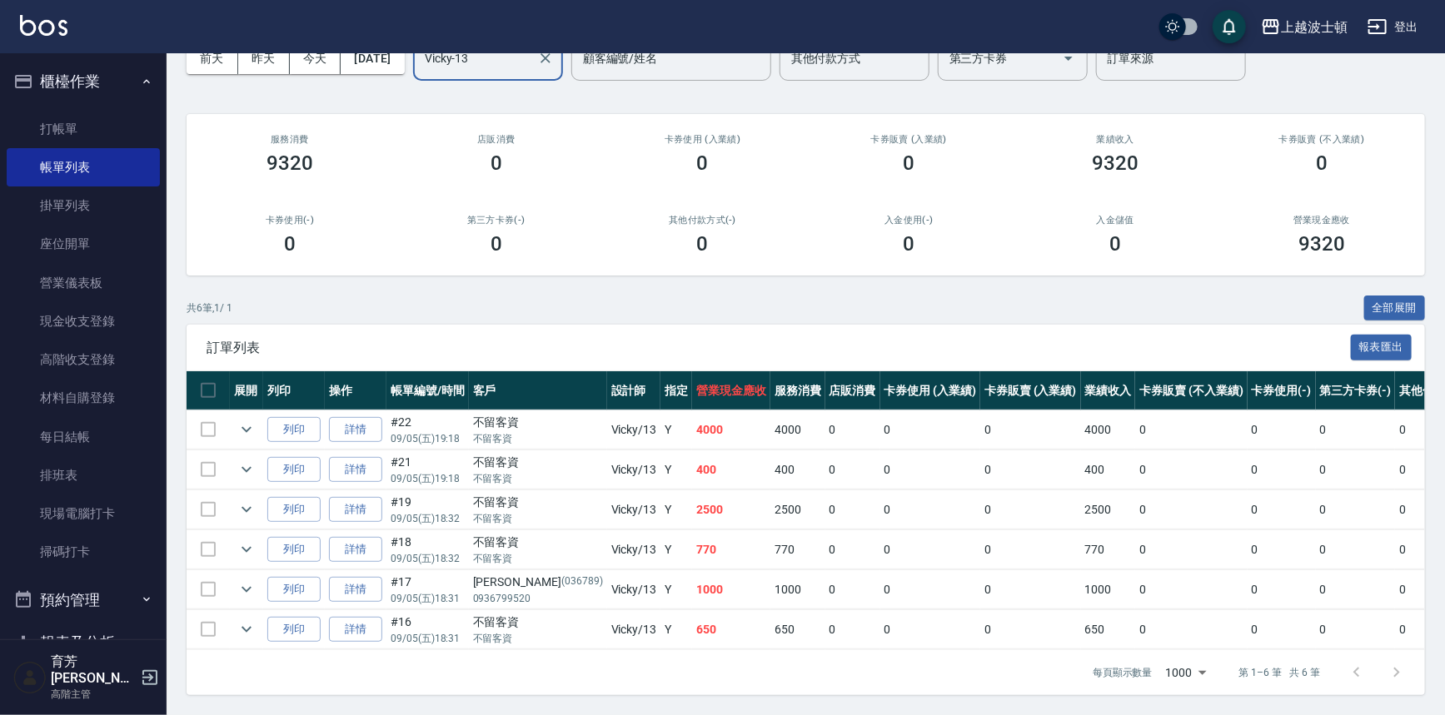
scroll to position [100, 0]
click at [259, 421] on td at bounding box center [246, 430] width 33 height 39
click at [244, 427] on icon "expand row" at bounding box center [246, 430] width 10 height 6
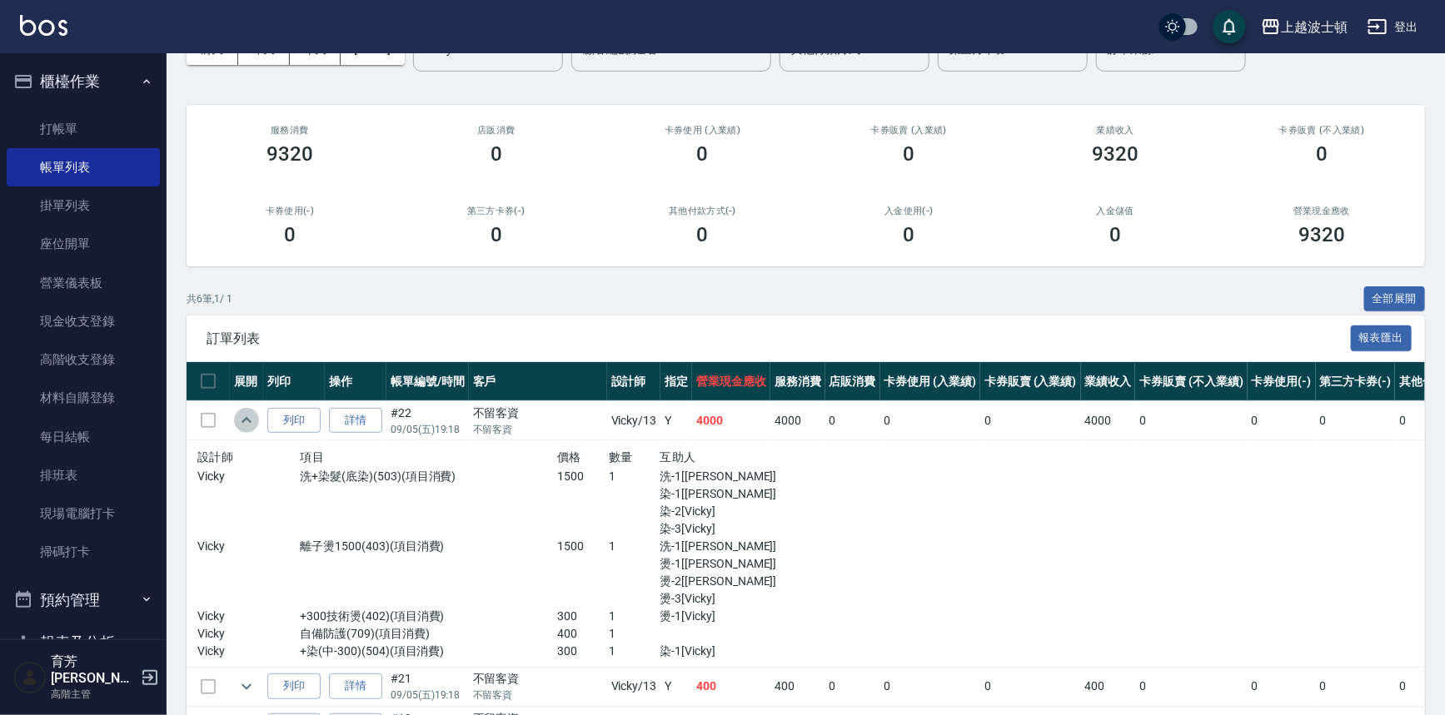
click at [244, 420] on icon "expand row" at bounding box center [246, 420] width 10 height 6
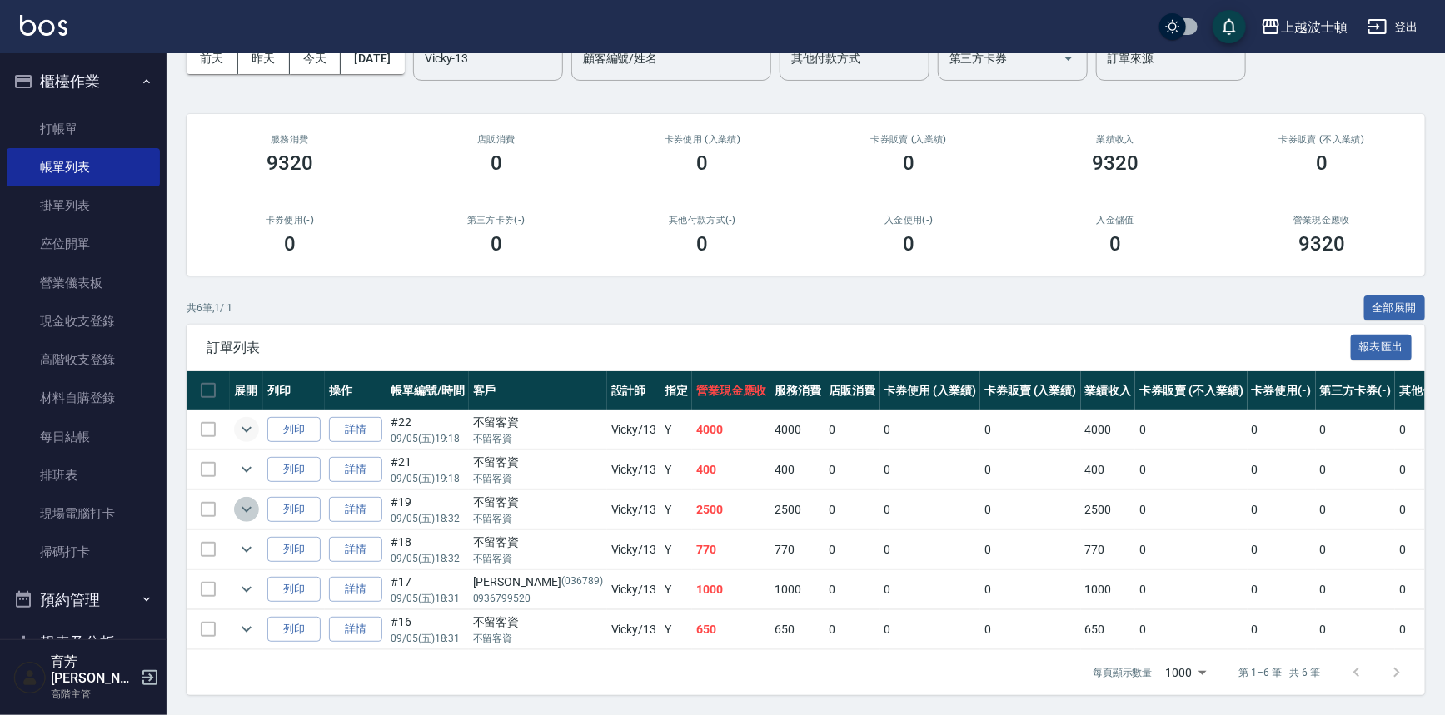
click at [249, 507] on icon "expand row" at bounding box center [246, 510] width 10 height 6
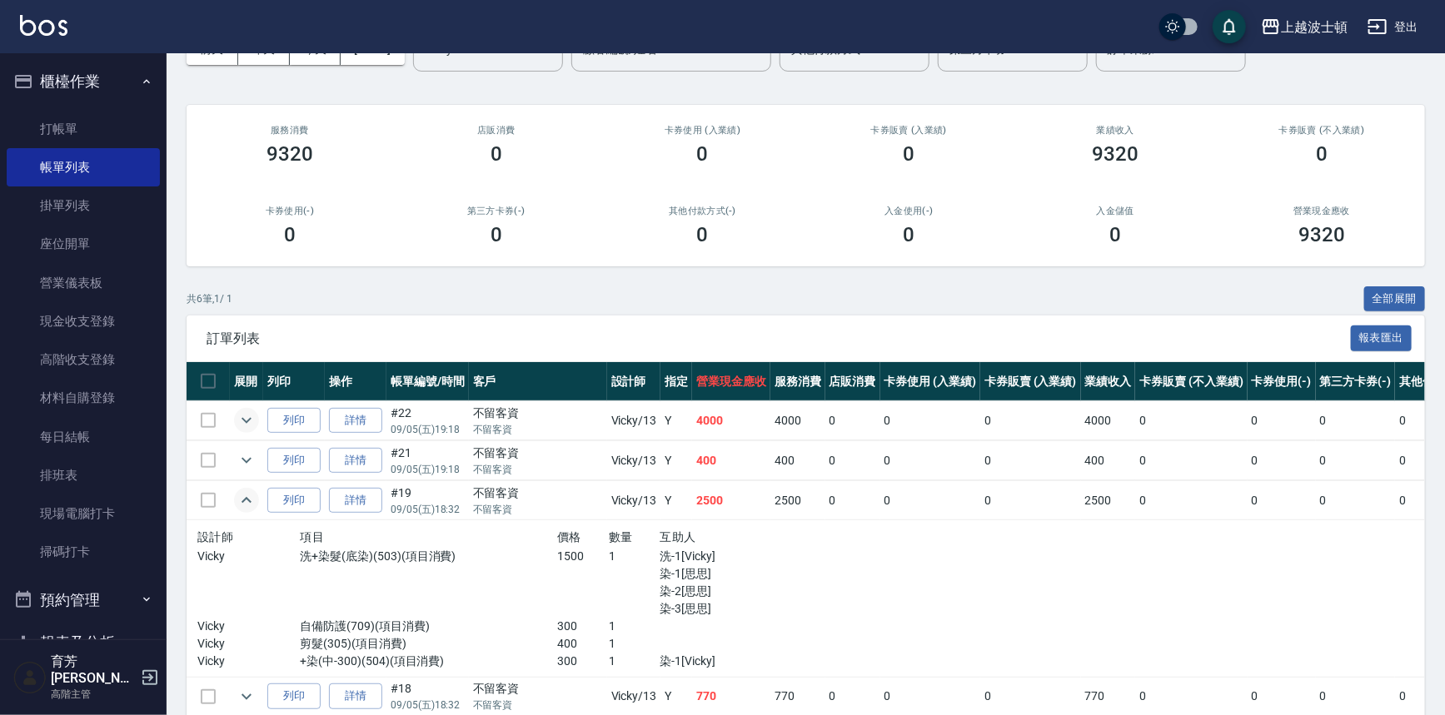
click at [248, 500] on icon "expand row" at bounding box center [246, 500] width 20 height 20
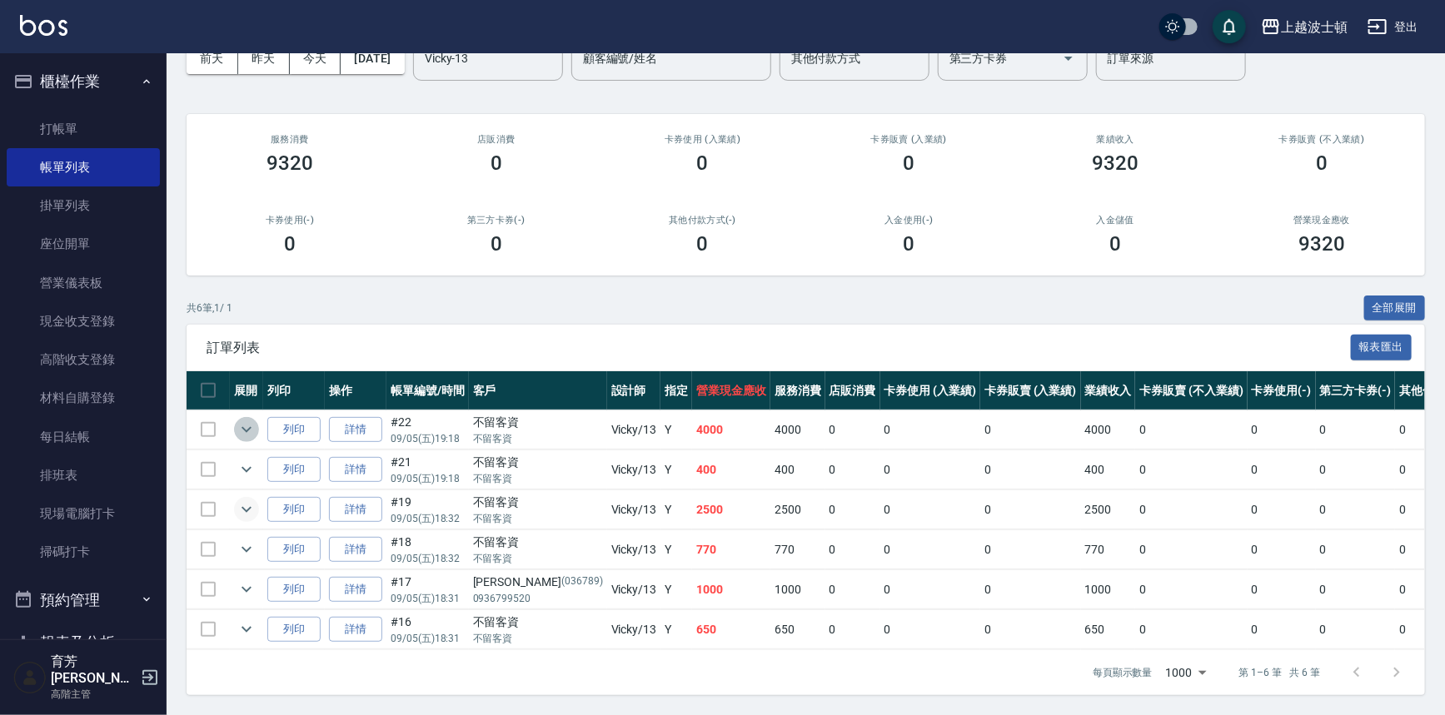
click at [246, 423] on icon "expand row" at bounding box center [246, 430] width 20 height 20
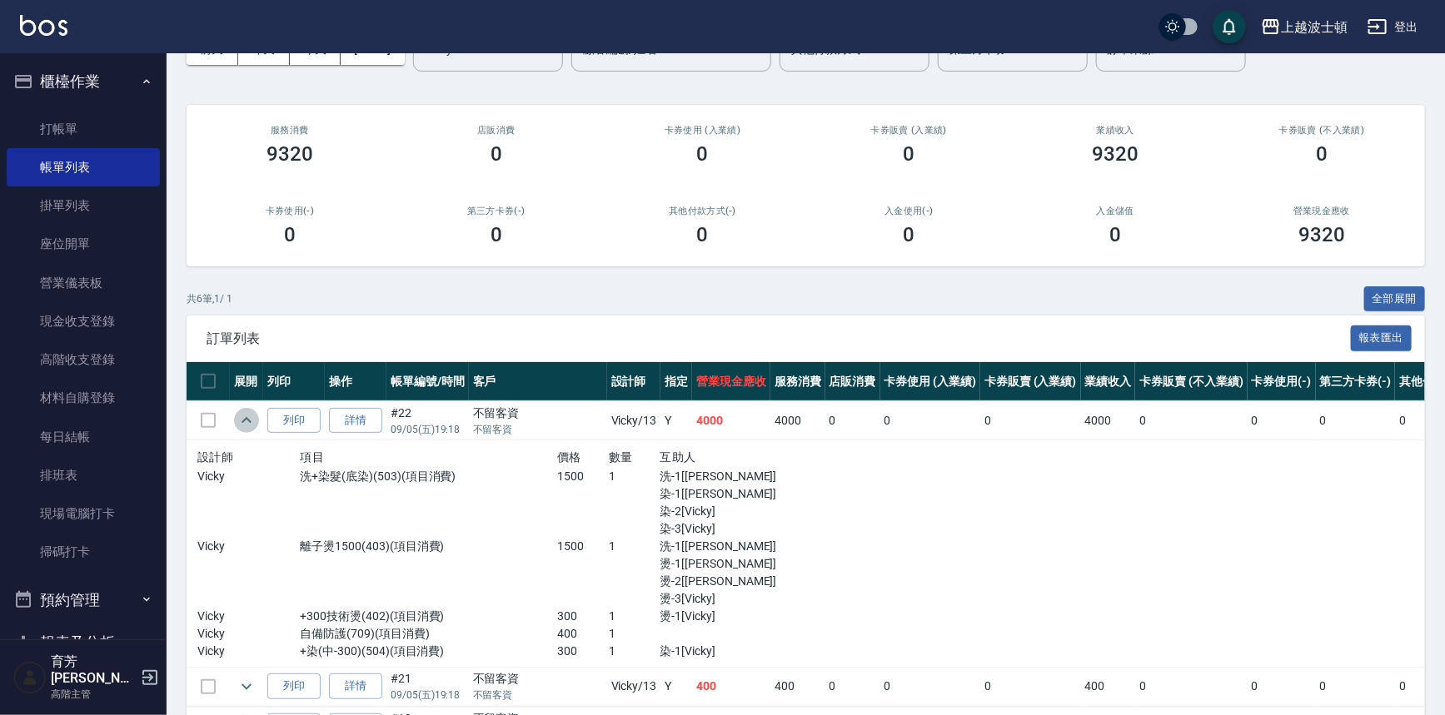
click at [245, 423] on icon "expand row" at bounding box center [246, 421] width 20 height 20
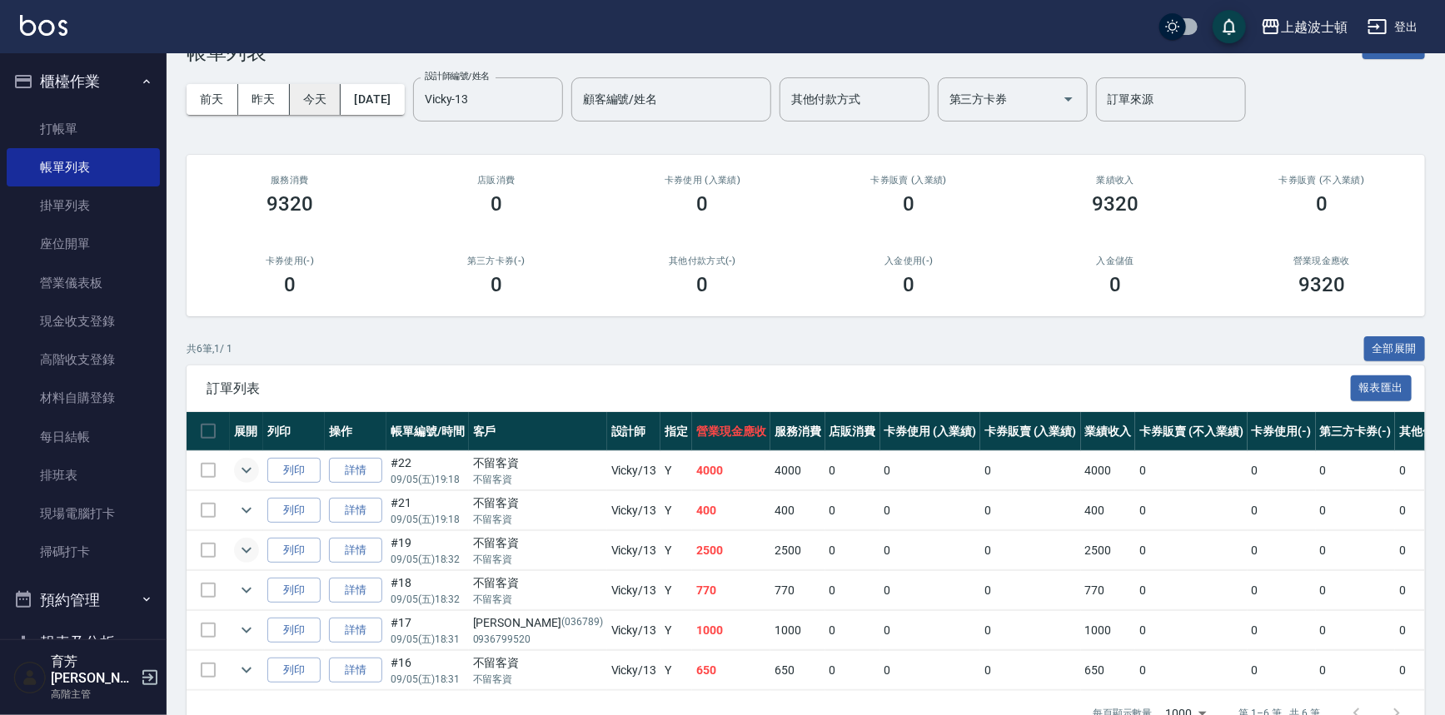
scroll to position [0, 0]
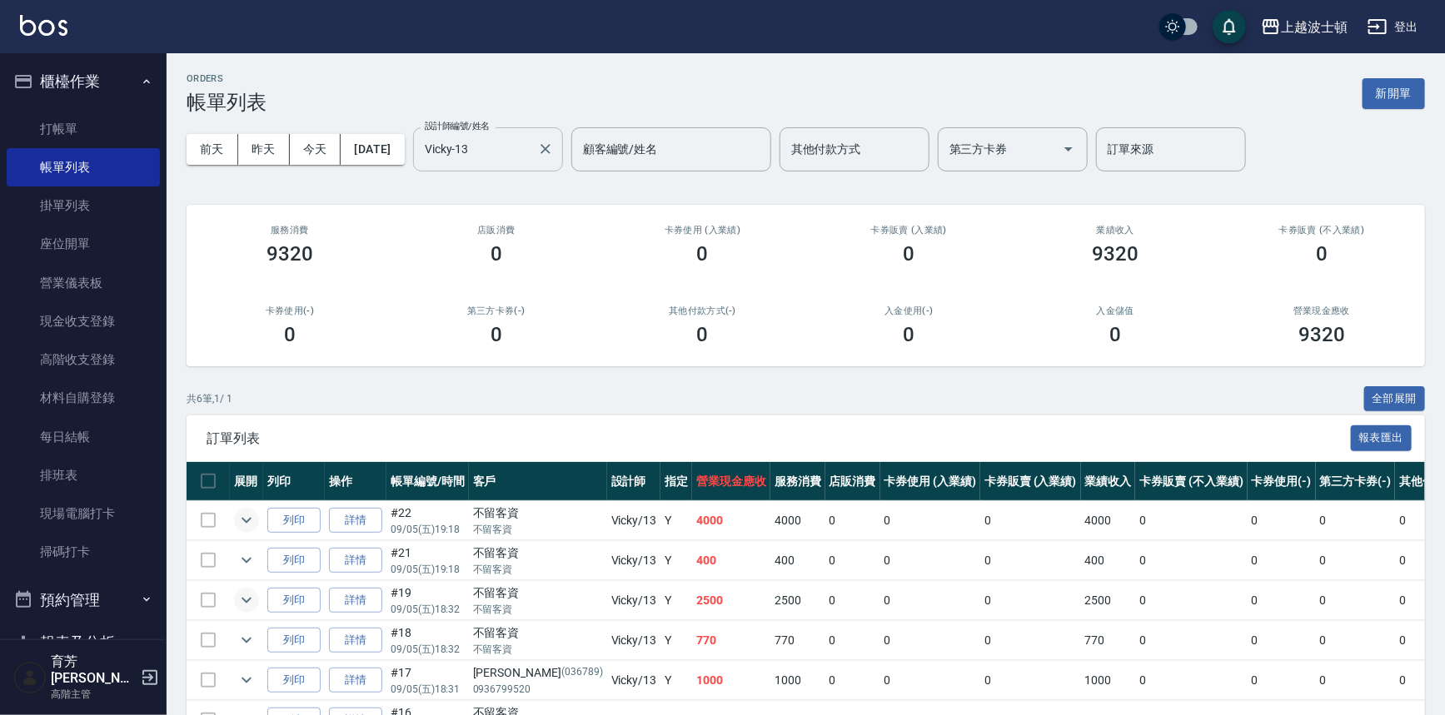
click at [443, 146] on div "Vicky-13 設計師編號/姓名" at bounding box center [488, 149] width 150 height 44
type input "V"
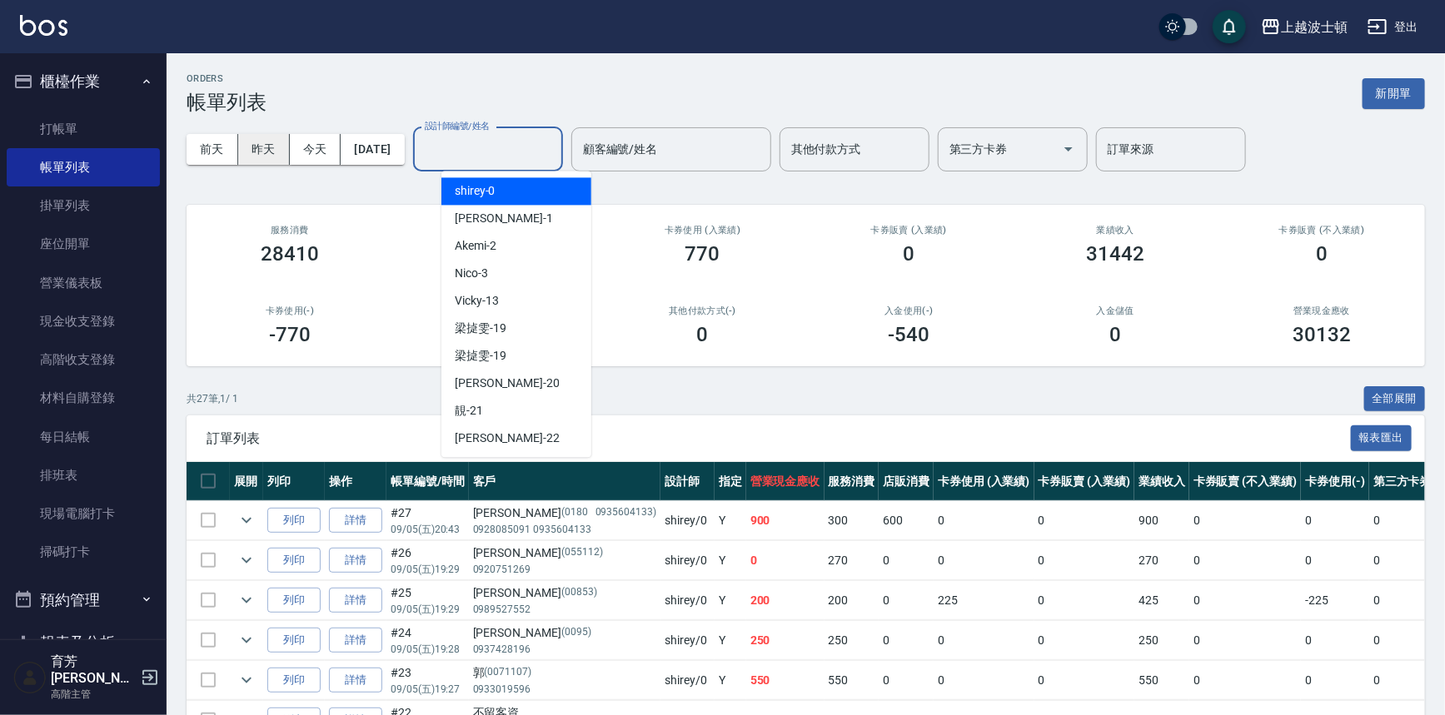
click at [276, 152] on button "昨天" at bounding box center [264, 149] width 52 height 31
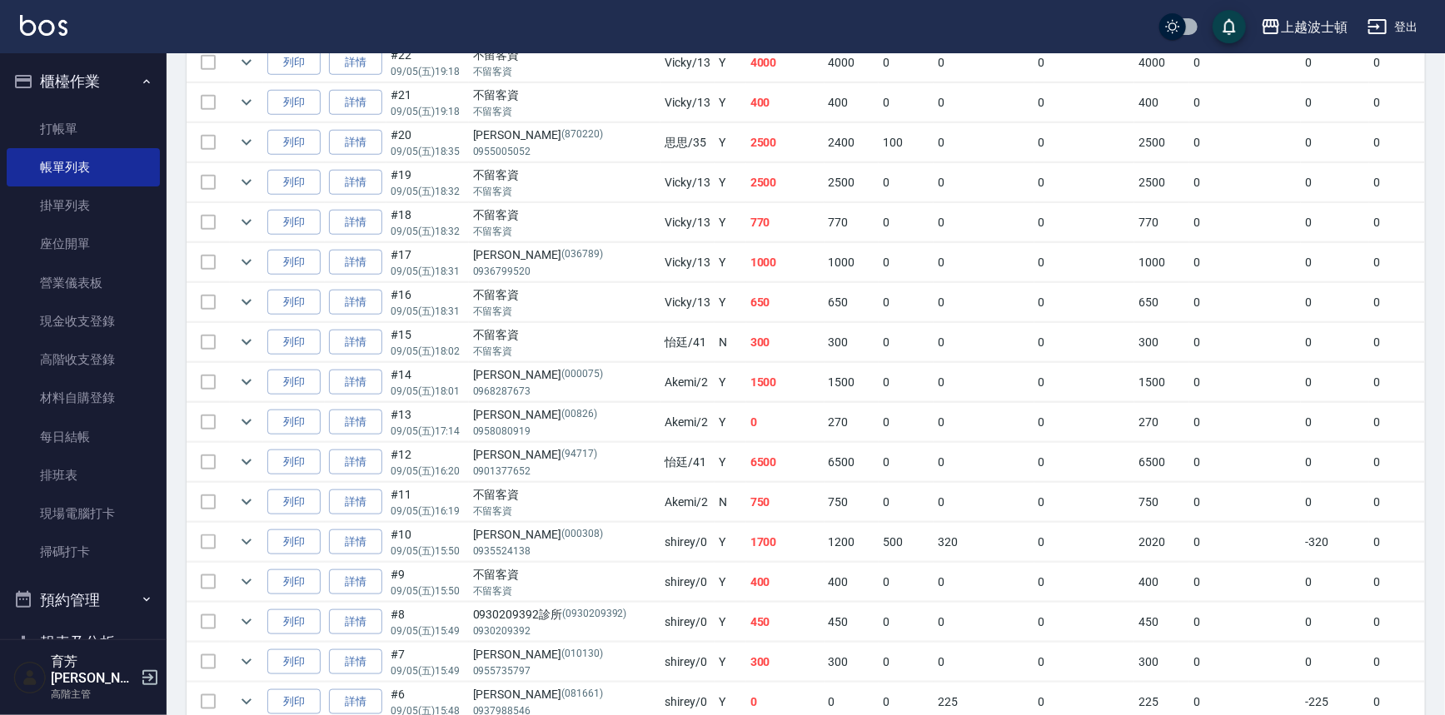
scroll to position [530, 0]
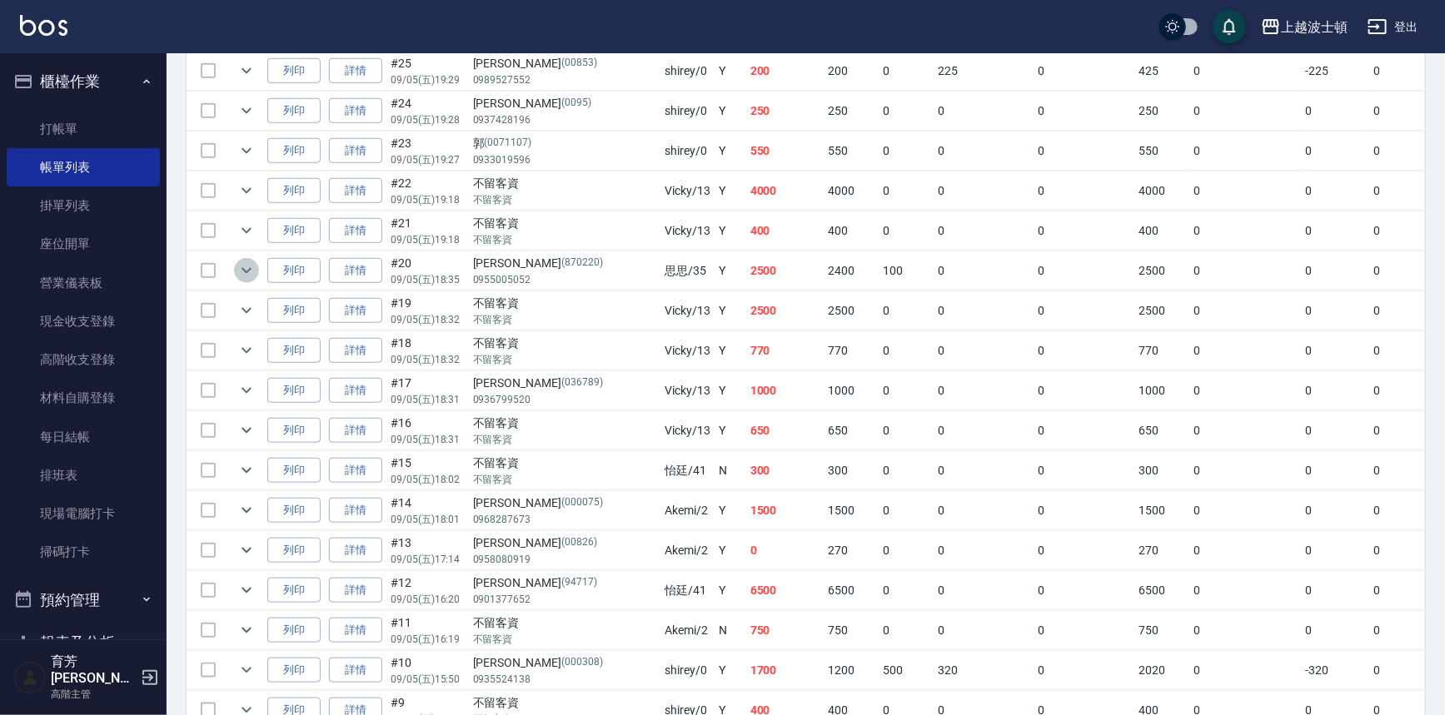
click at [236, 270] on icon "expand row" at bounding box center [246, 271] width 20 height 20
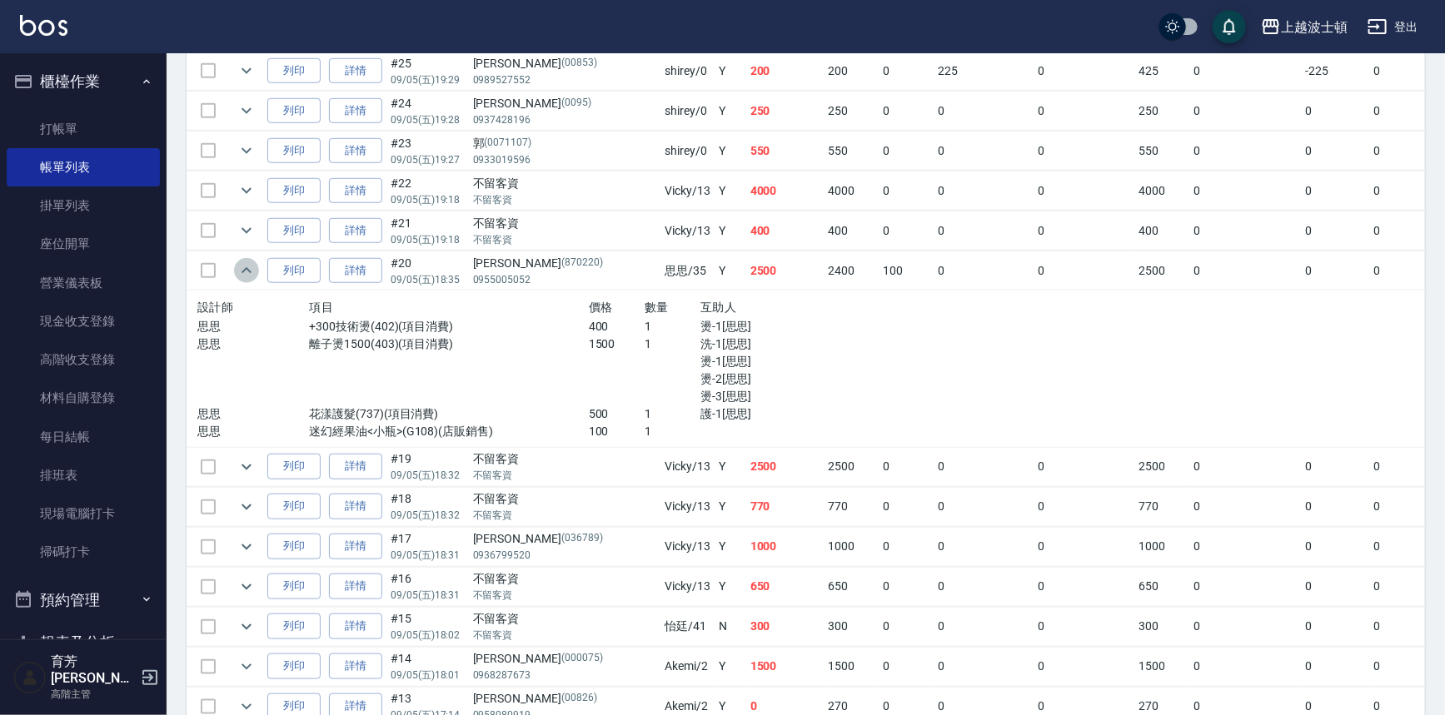
click at [236, 270] on icon "expand row" at bounding box center [246, 271] width 20 height 20
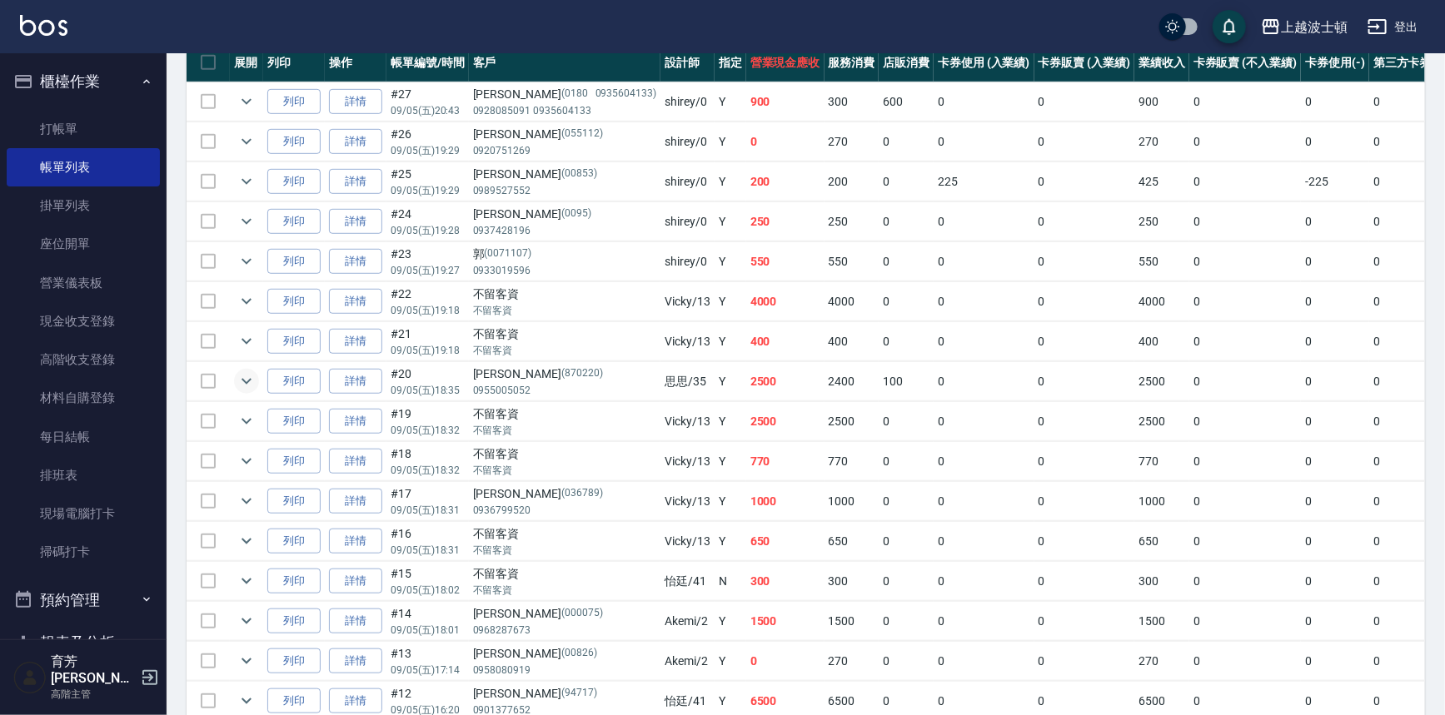
scroll to position [302, 0]
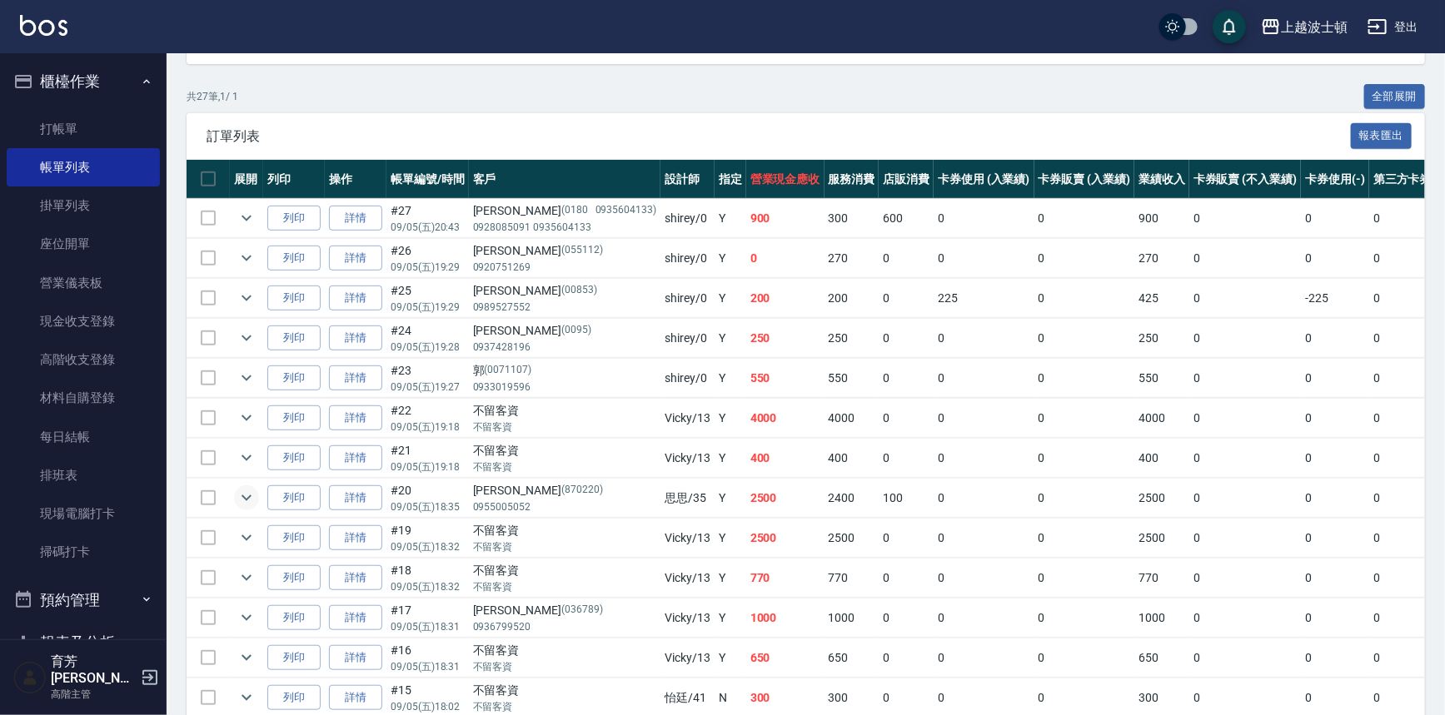
click at [53, 32] on img at bounding box center [43, 25] width 47 height 21
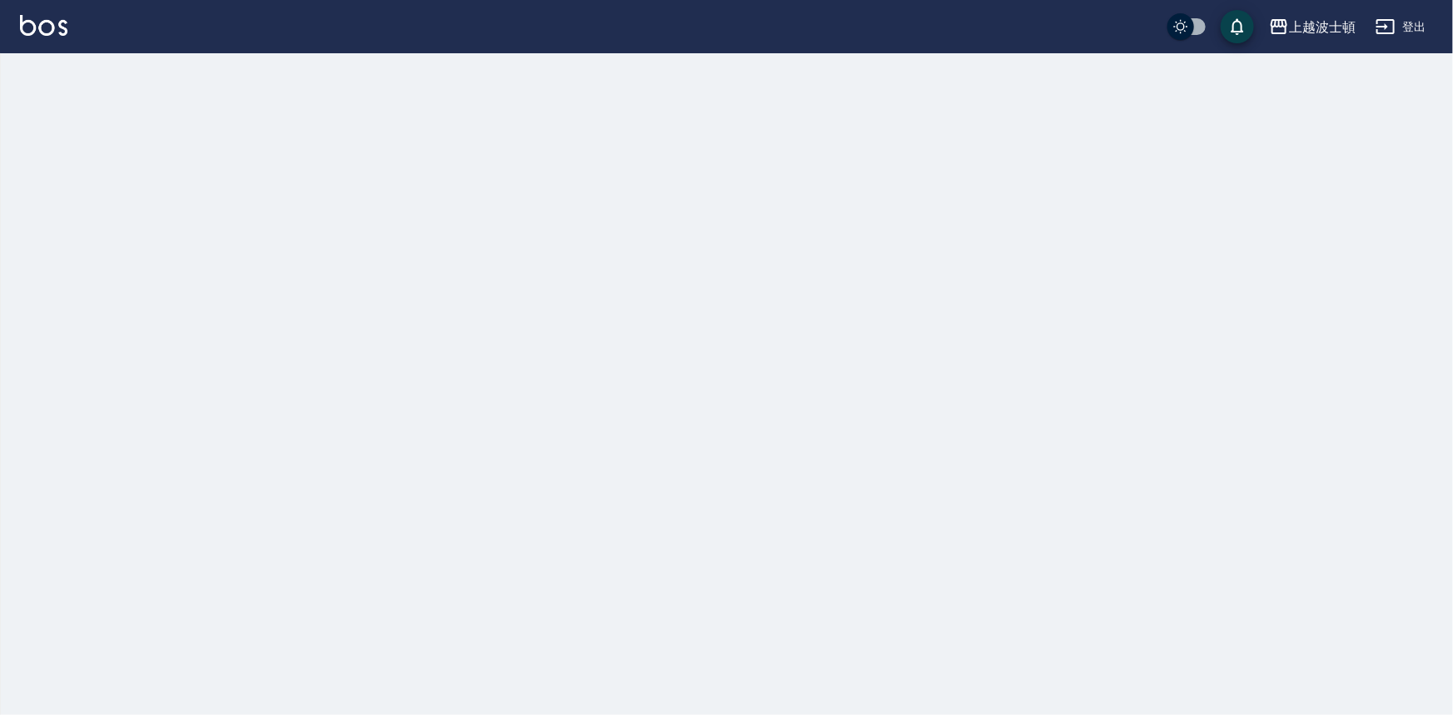
click at [53, 32] on img at bounding box center [43, 25] width 47 height 21
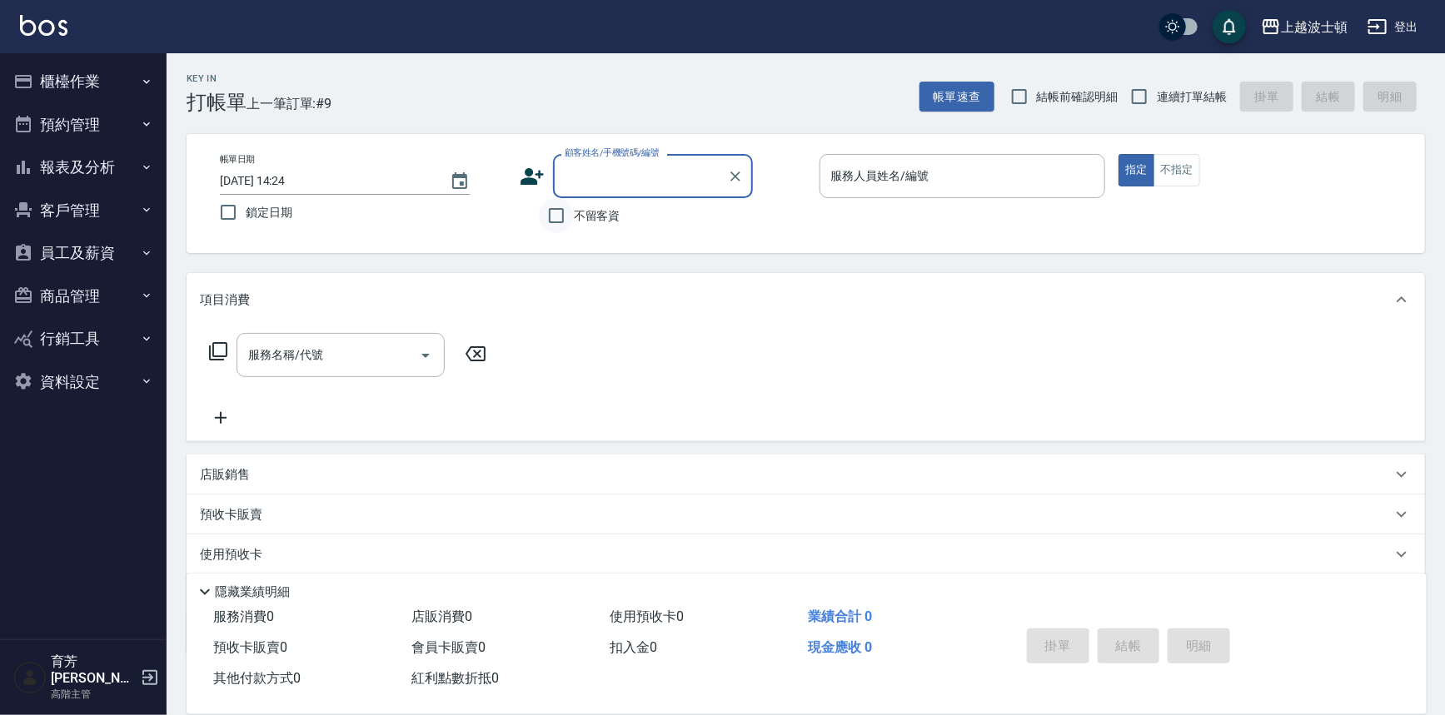
click at [575, 199] on div "顧客姓名/手機號碼/編號 顧客姓名/手機號碼/編號 不留客資" at bounding box center [663, 193] width 286 height 79
drag, startPoint x: 561, startPoint y: 206, endPoint x: 568, endPoint y: 200, distance: 8.9
click at [560, 207] on input "不留客資" at bounding box center [556, 215] width 35 height 35
checkbox input "true"
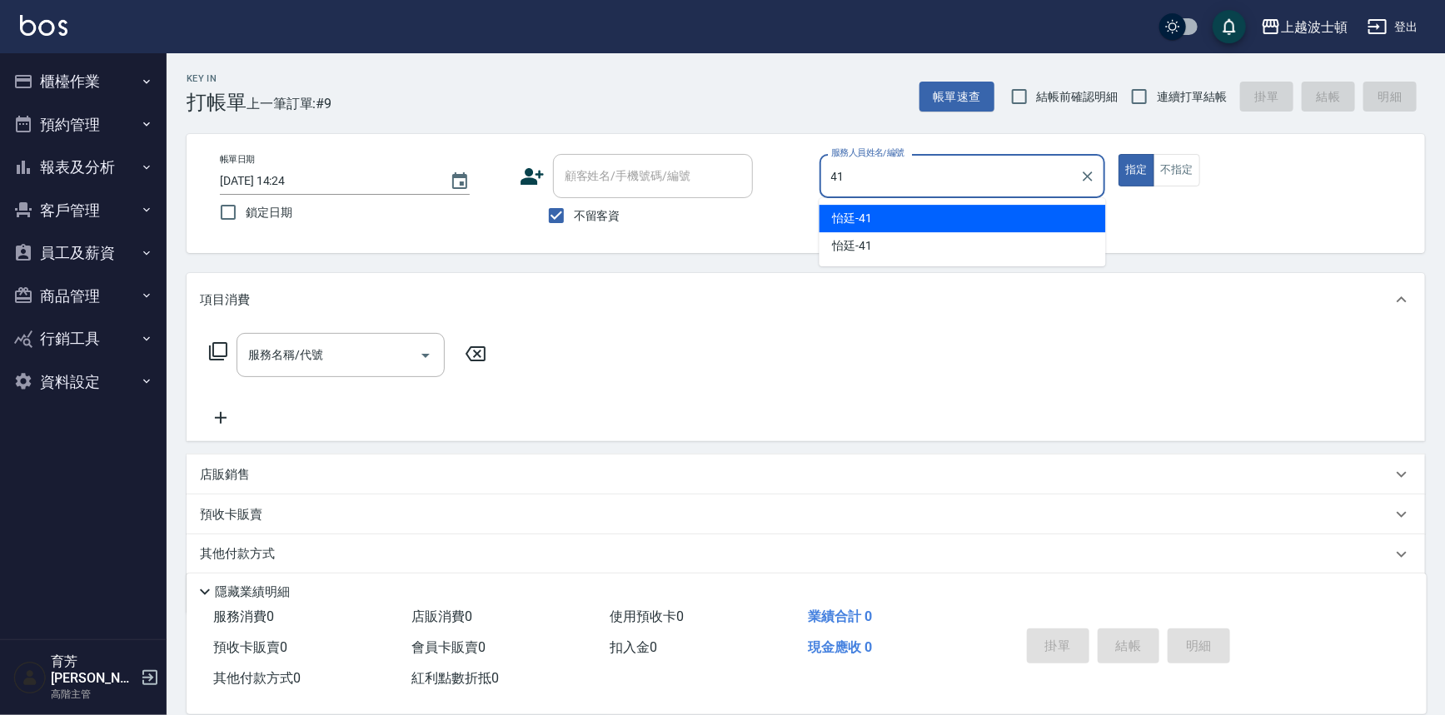
type input "怡廷-41"
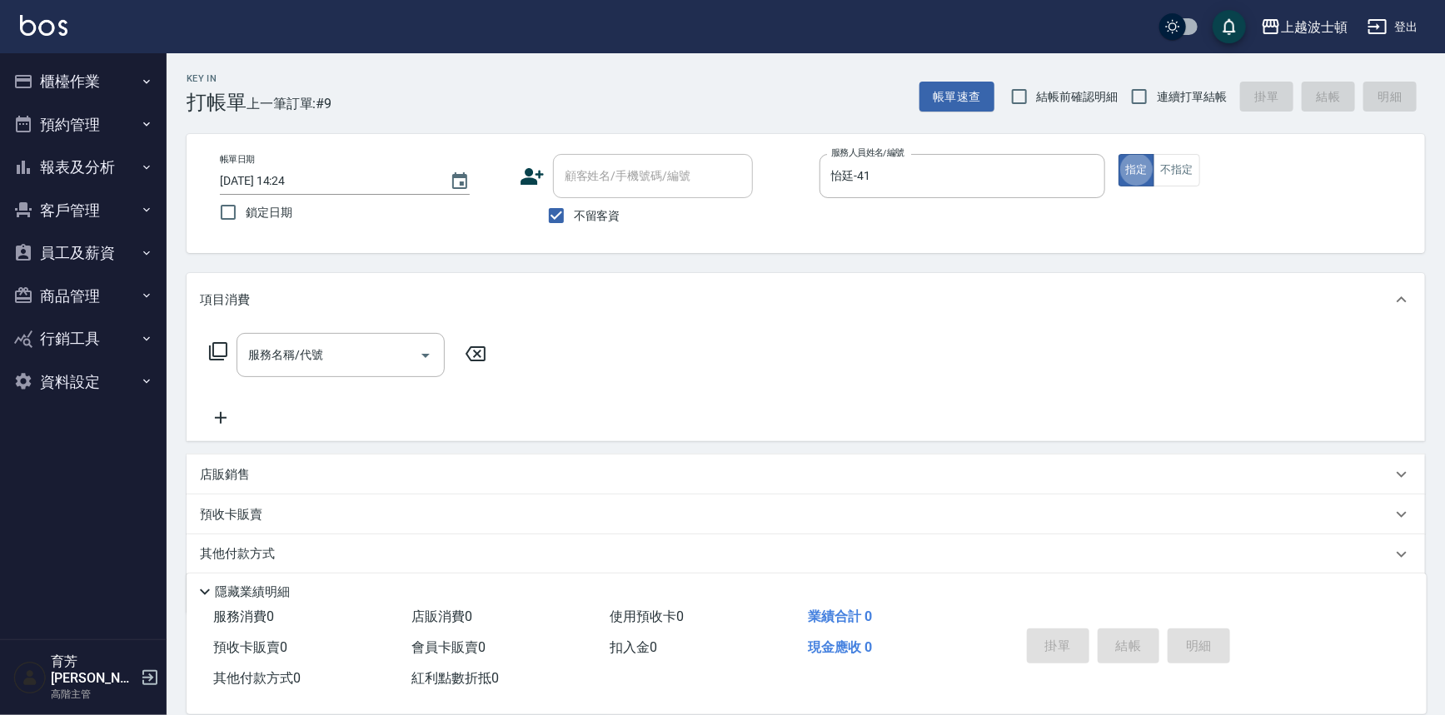
type button "true"
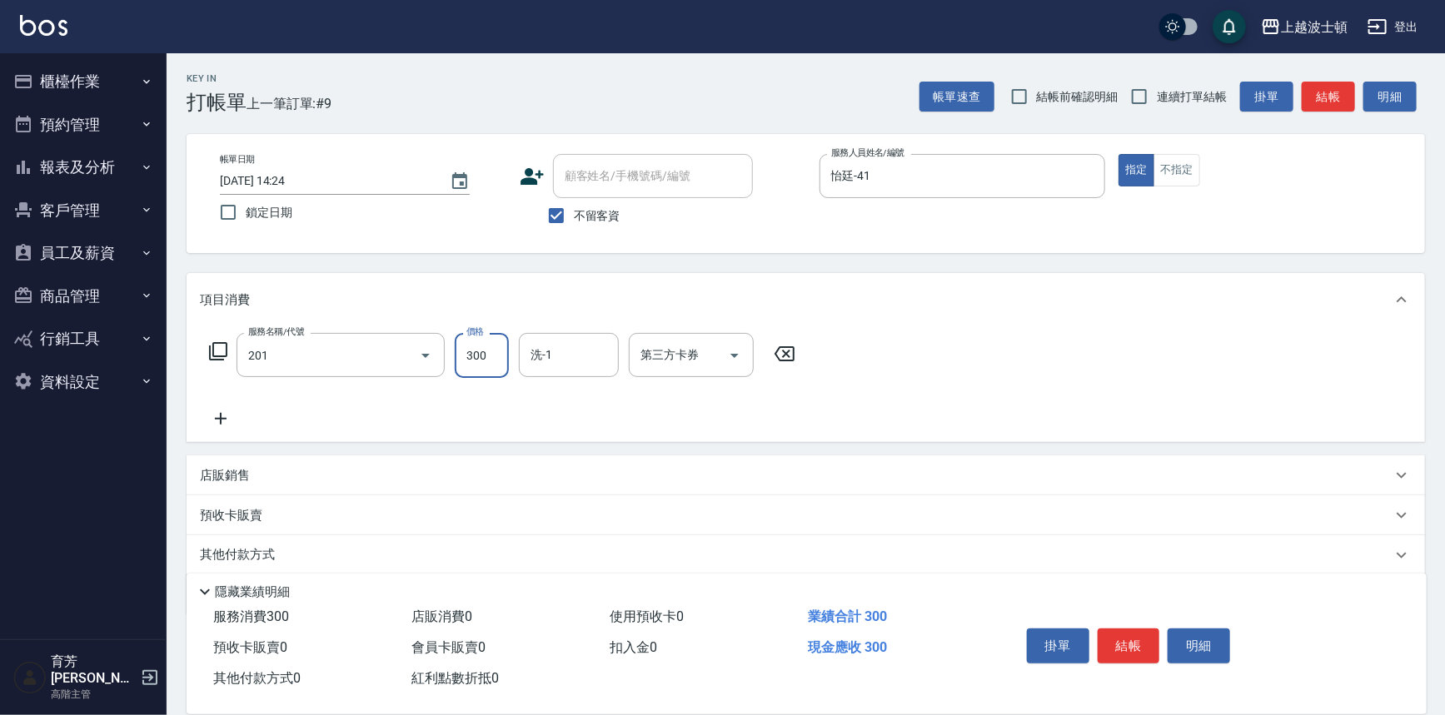
type input "洗髮(201)"
type input "怡廷-41"
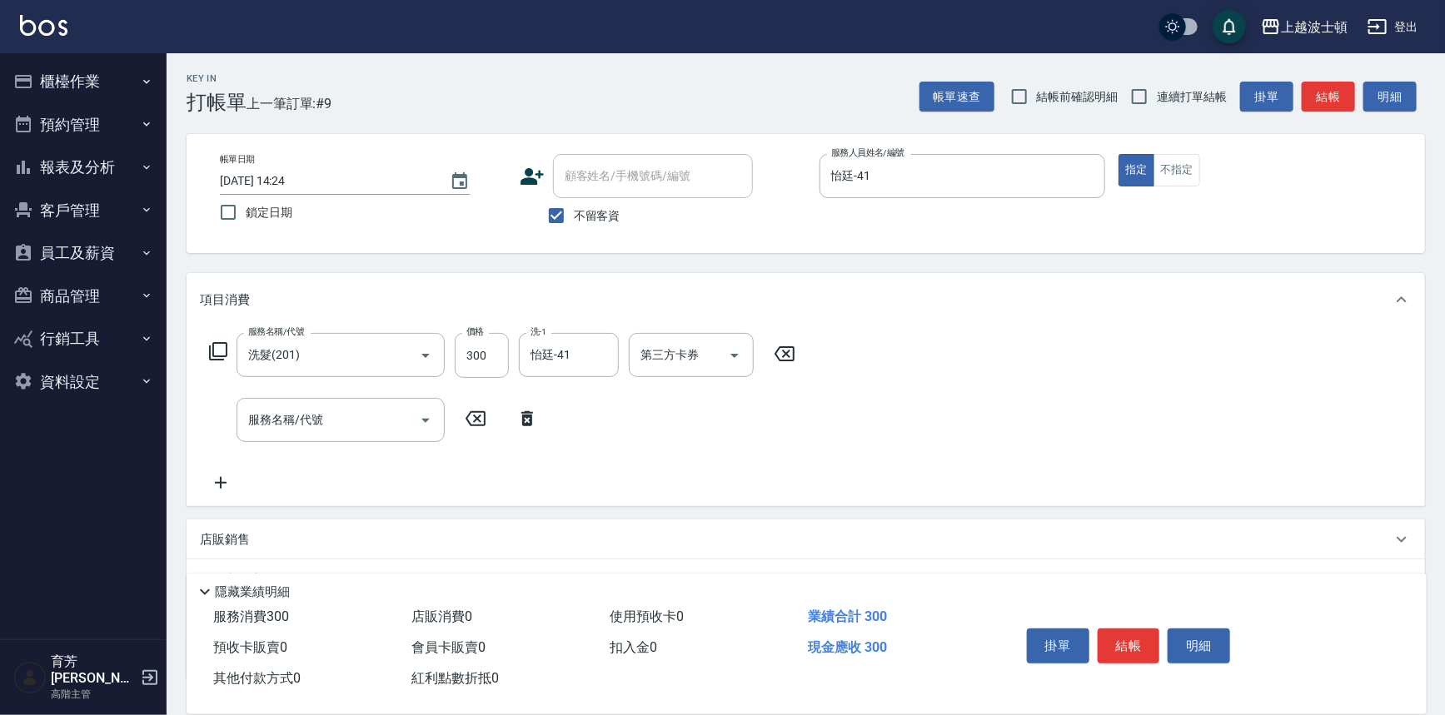
click at [225, 358] on icon at bounding box center [218, 351] width 20 height 20
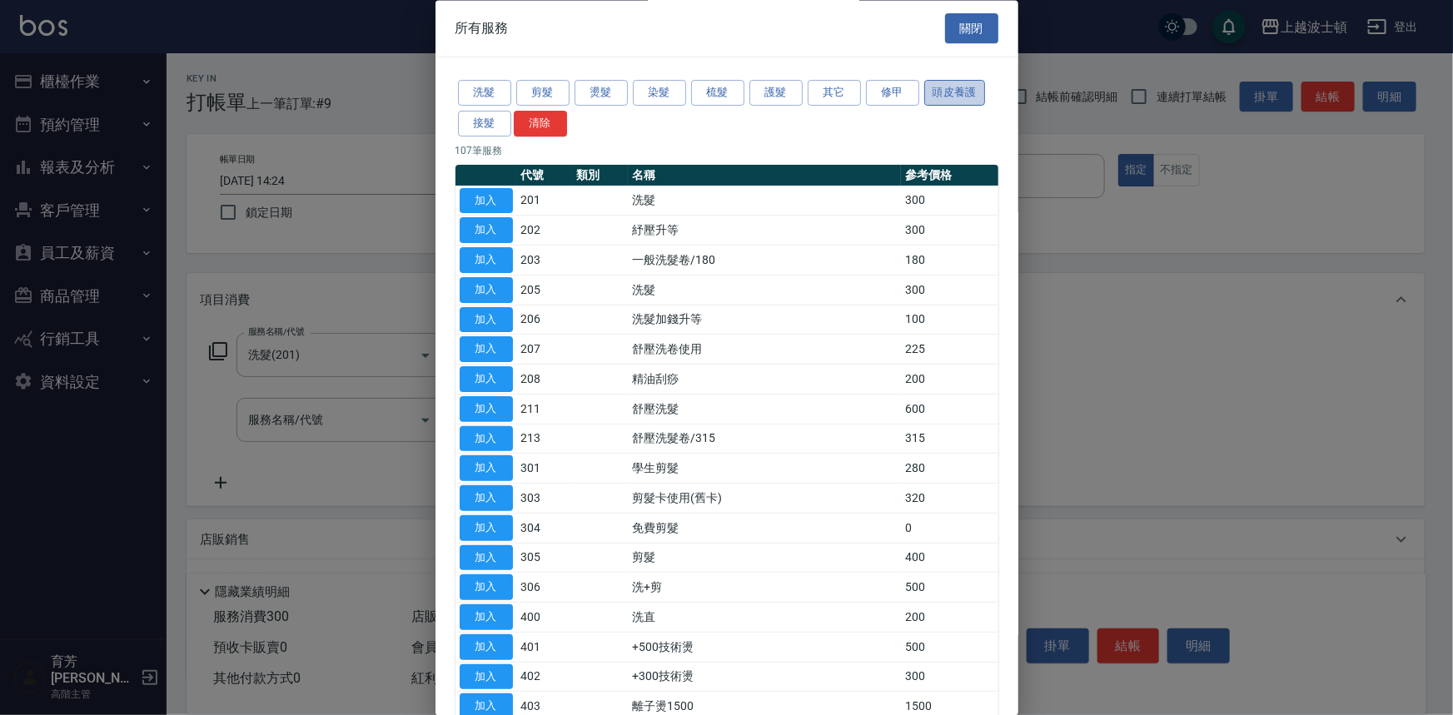
click at [948, 99] on button "頭皮養護" at bounding box center [955, 94] width 62 height 26
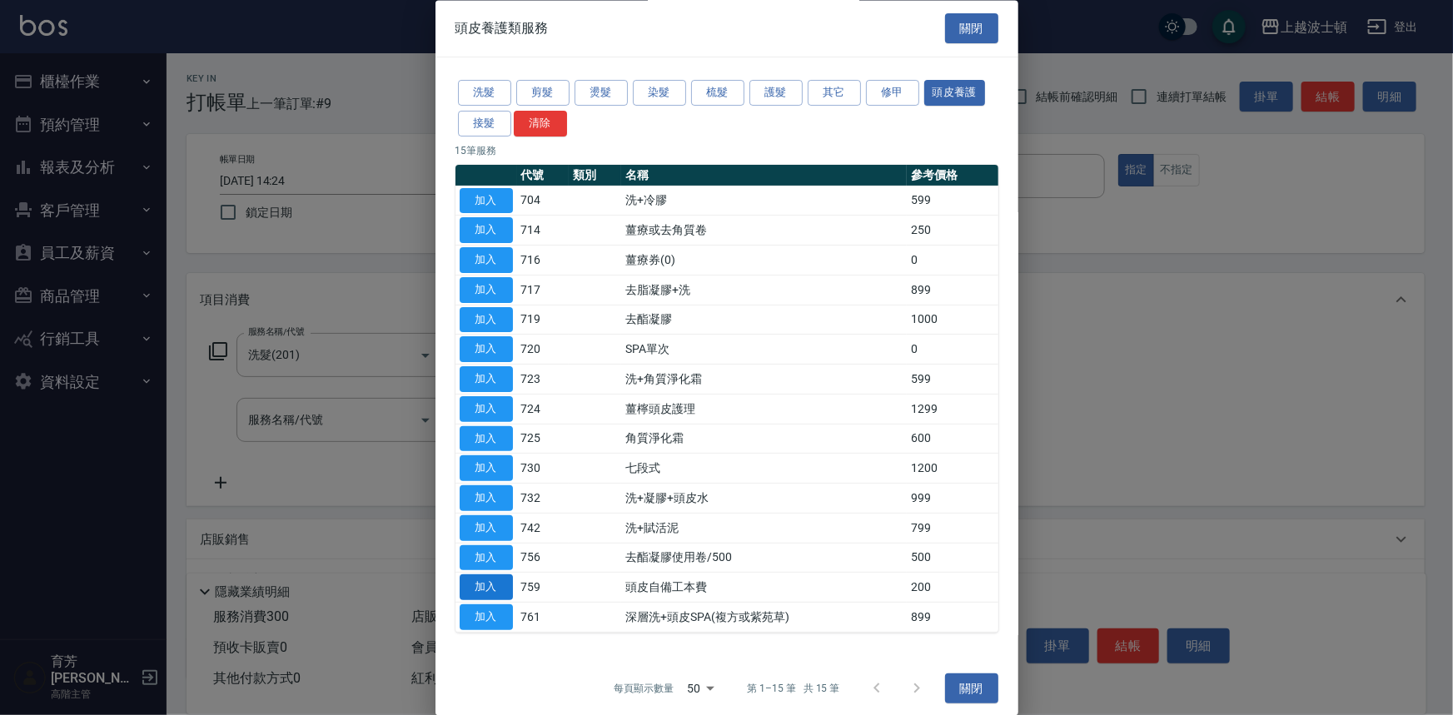
click at [508, 593] on button "加入" at bounding box center [486, 588] width 53 height 26
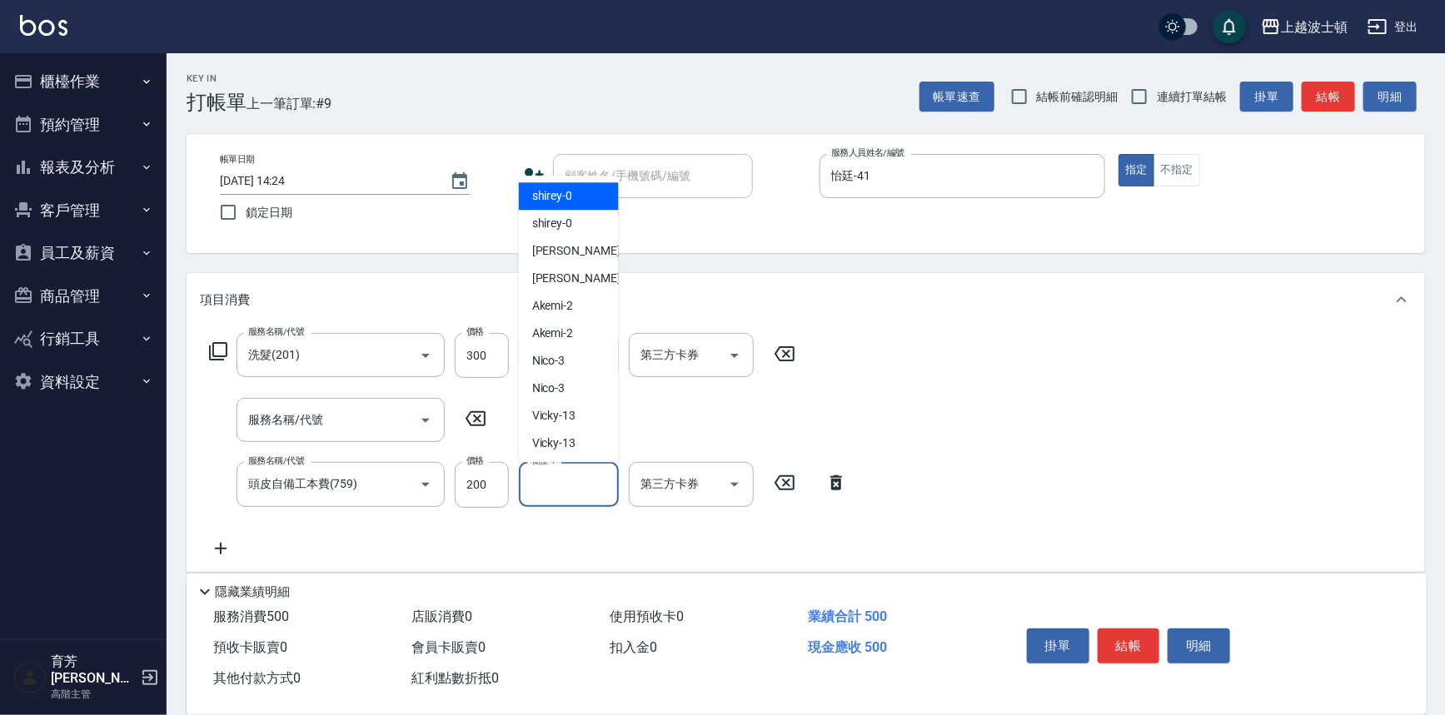
click at [565, 485] on input "養護-1" at bounding box center [568, 484] width 85 height 29
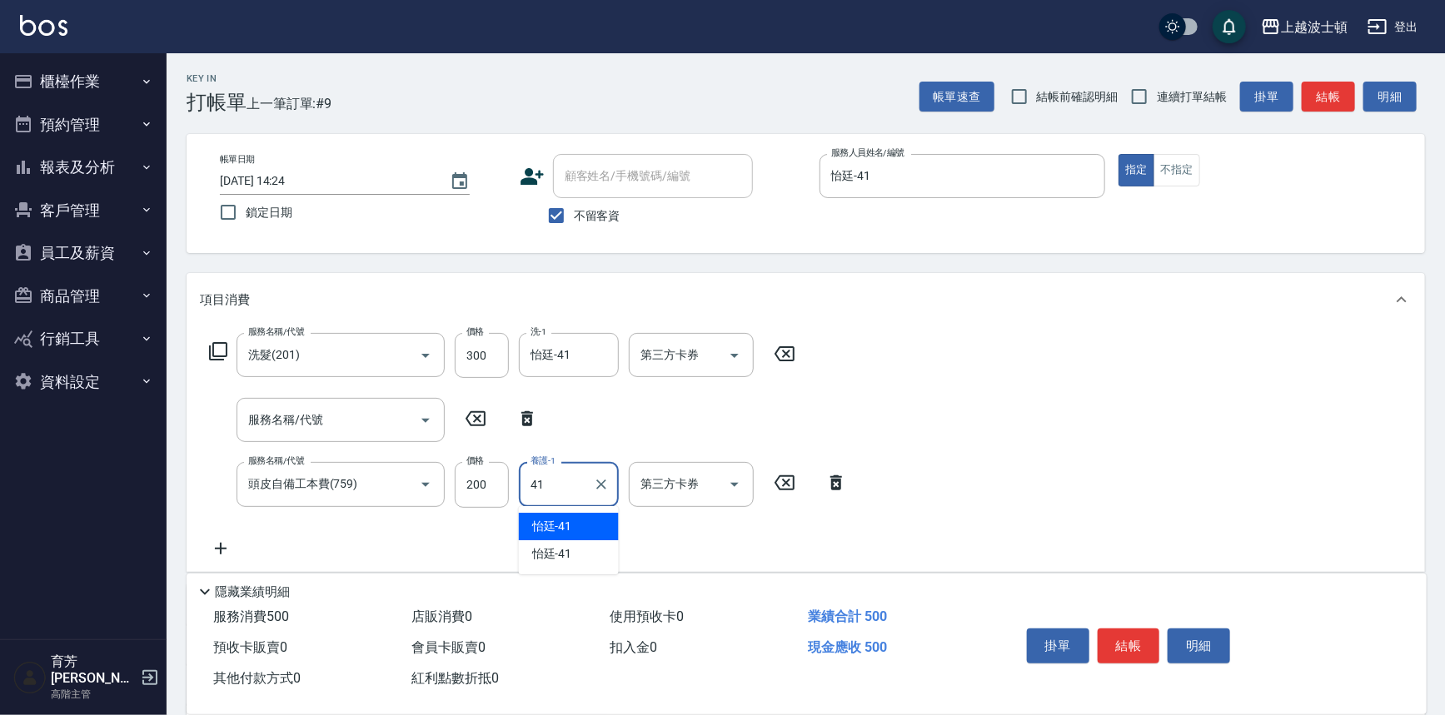
type input "怡廷-41"
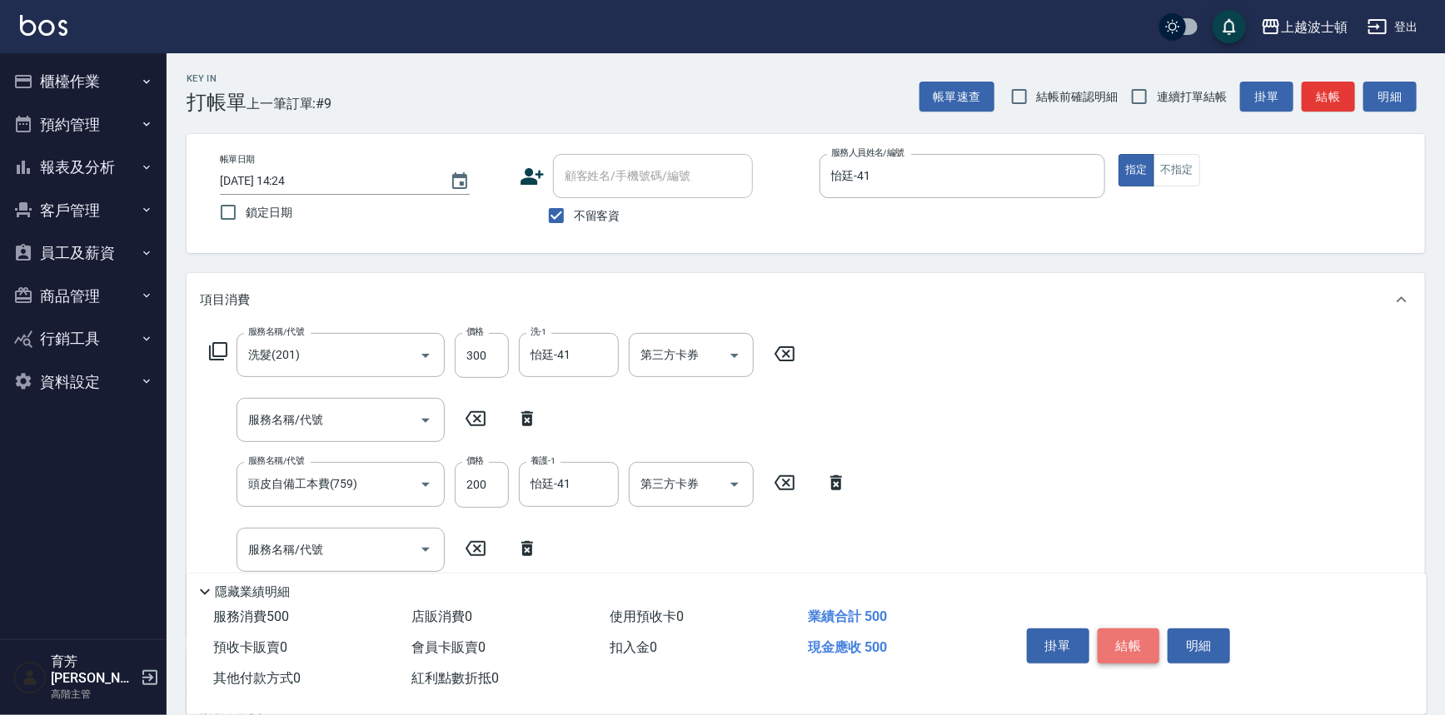
click at [1141, 650] on button "結帳" at bounding box center [1128, 646] width 62 height 35
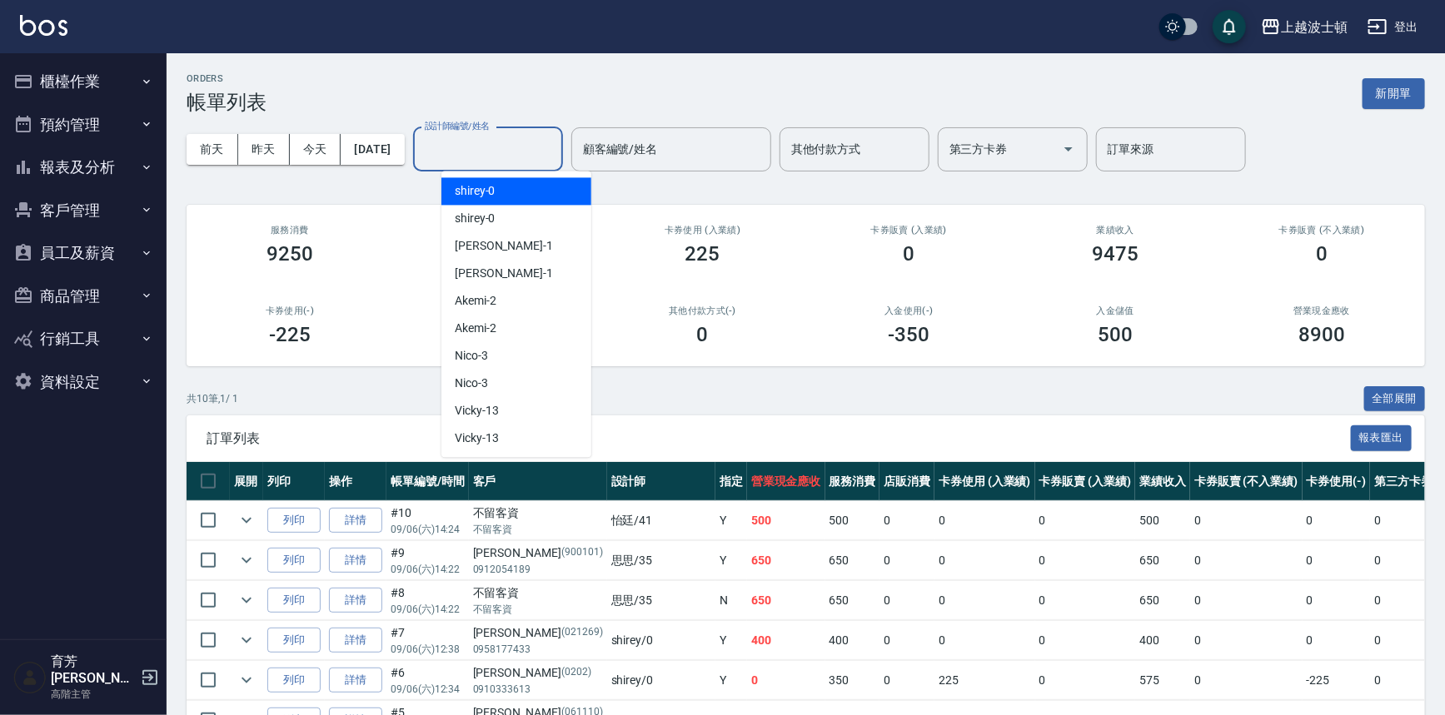
click at [485, 143] on input "設計師編號/姓名" at bounding box center [488, 149] width 135 height 29
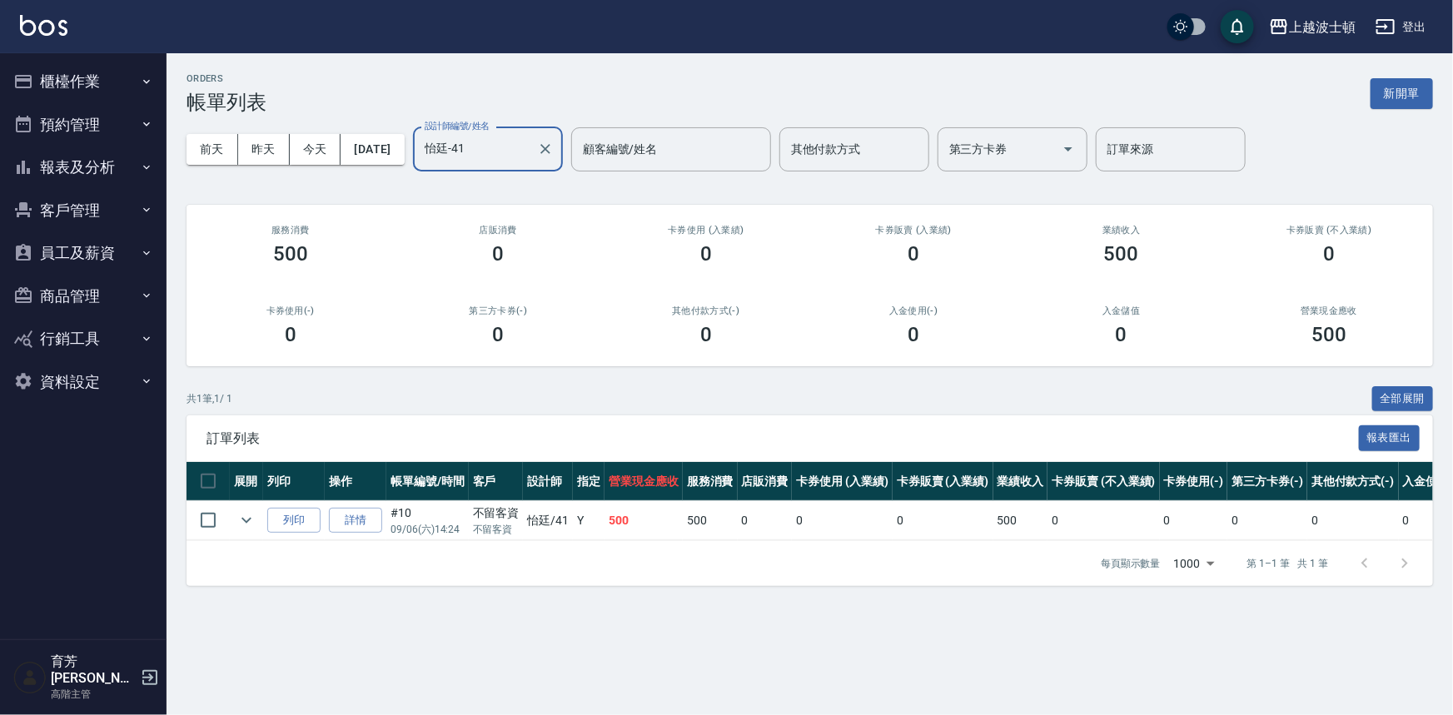
type input "怡廷-41"
click at [22, 75] on icon "button" at bounding box center [23, 81] width 17 height 13
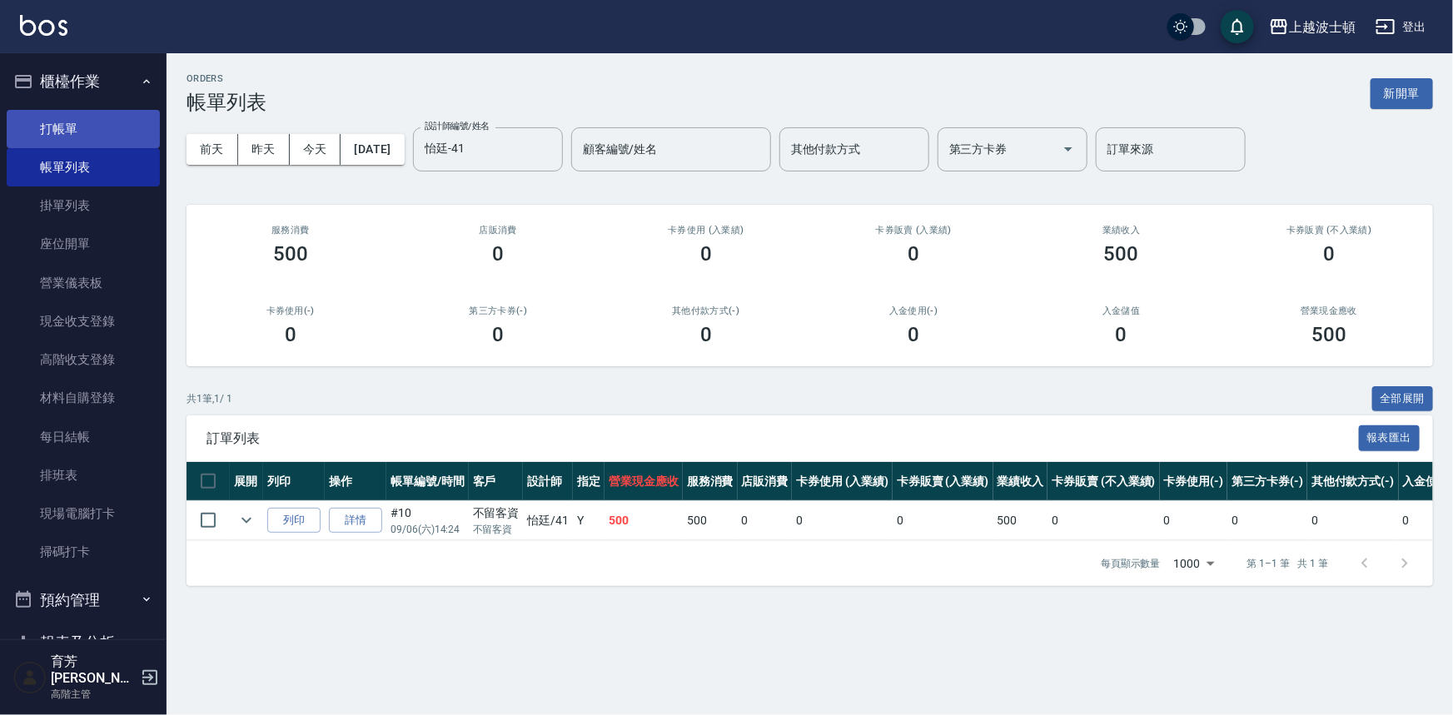
click at [87, 143] on link "打帳單" at bounding box center [83, 129] width 153 height 38
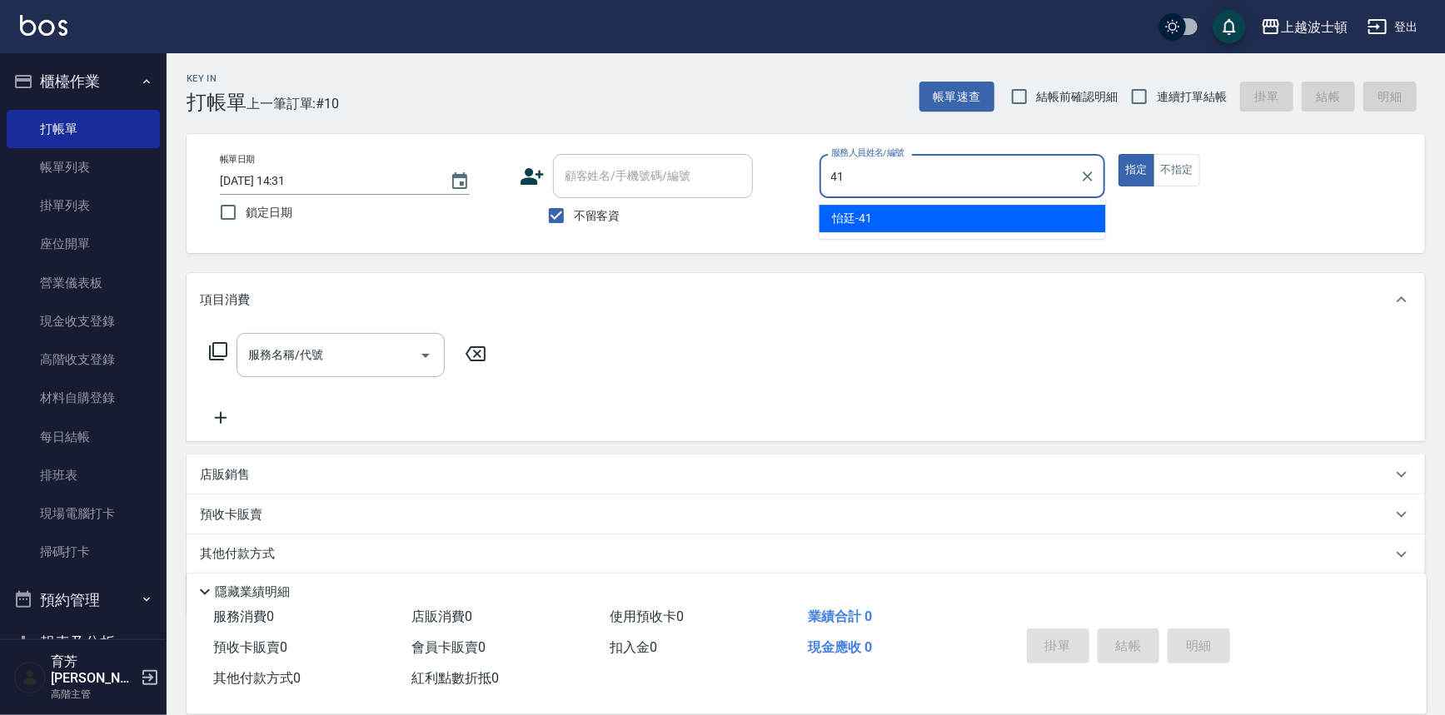
type input "怡廷-41"
type button "true"
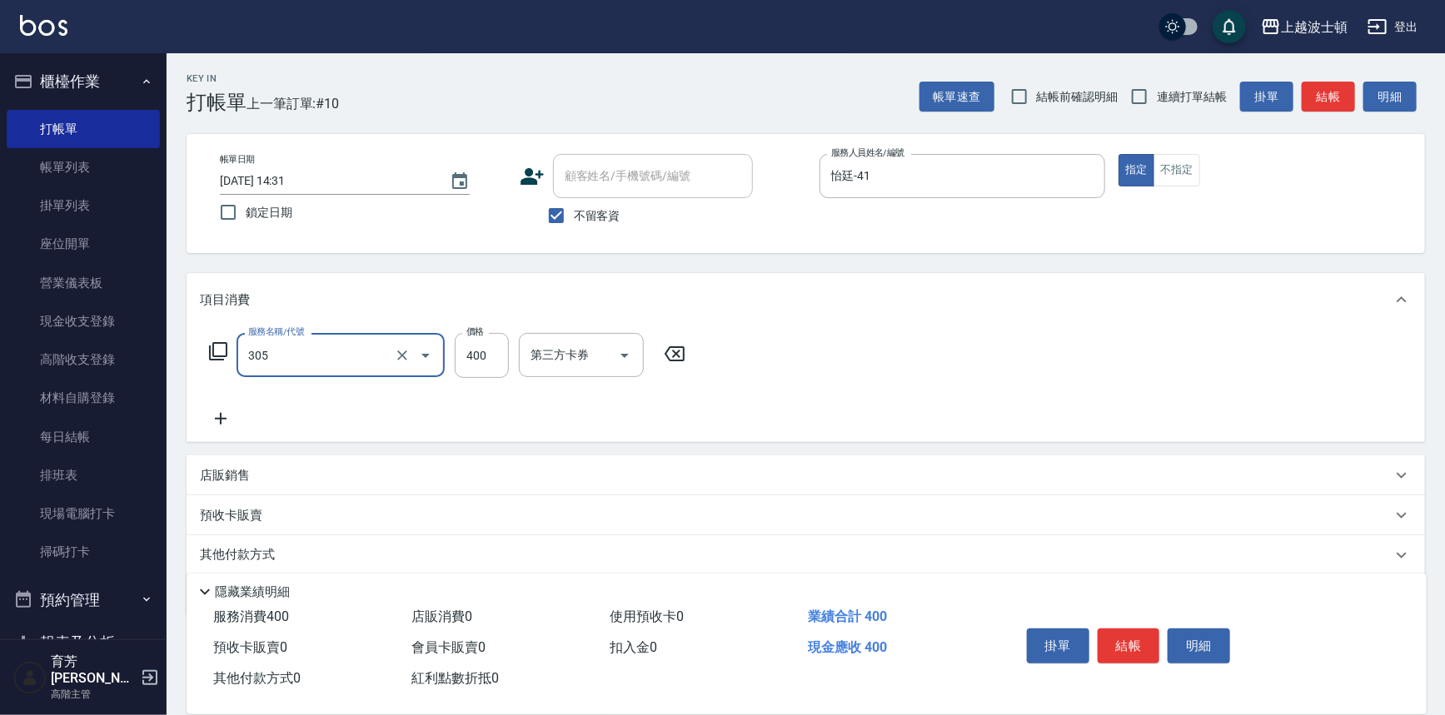
type input "剪髮(305)"
type input "350"
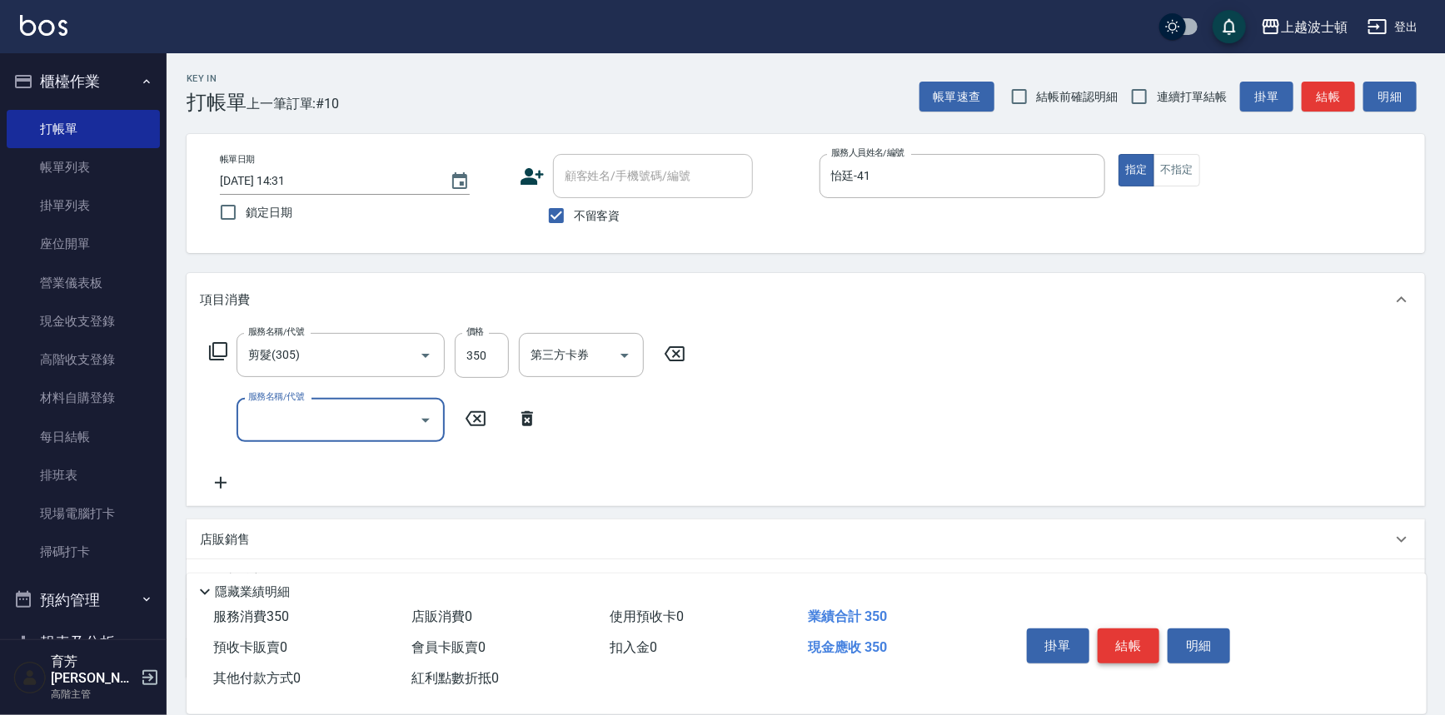
click at [1133, 644] on button "結帳" at bounding box center [1128, 646] width 62 height 35
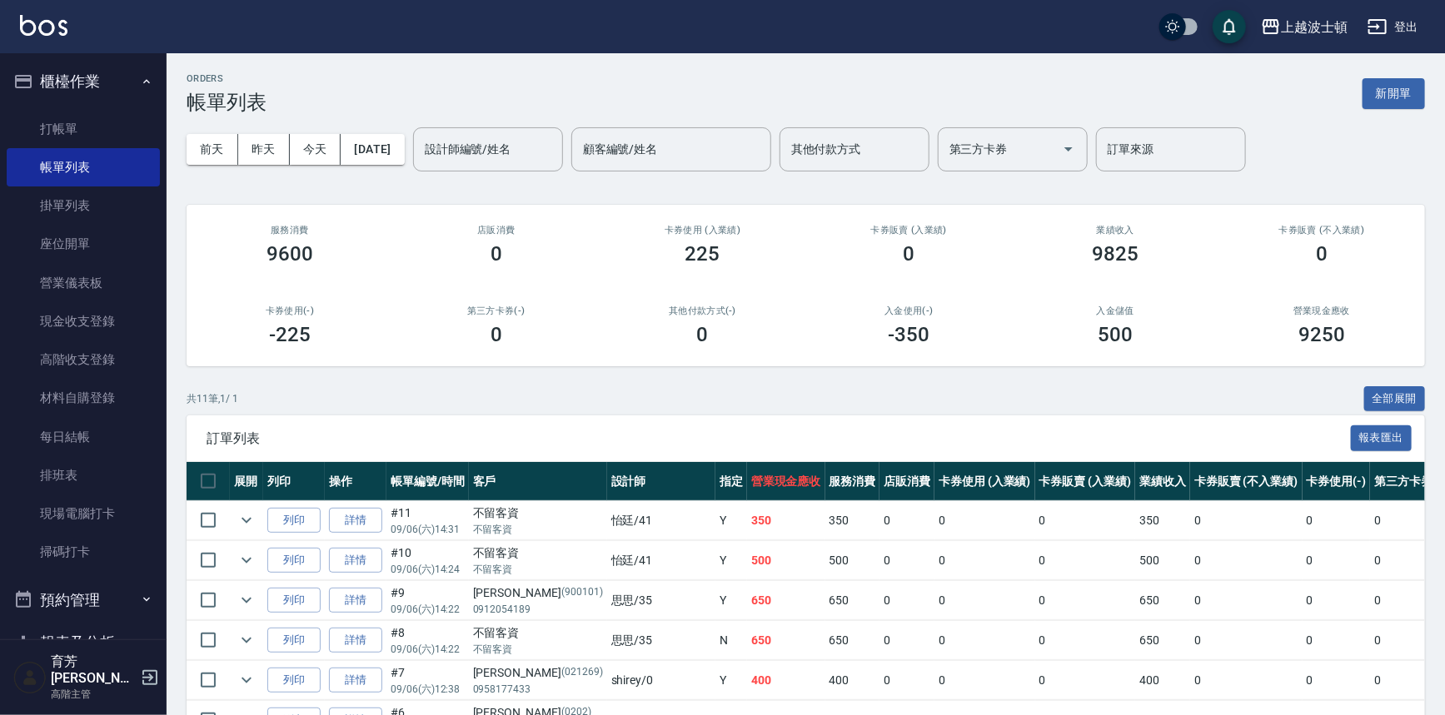
drag, startPoint x: 1142, startPoint y: 652, endPoint x: 1139, endPoint y: 640, distance: 12.1
click at [1190, 651] on td "0" at bounding box center [1246, 640] width 112 height 39
drag, startPoint x: 759, startPoint y: 221, endPoint x: 751, endPoint y: 261, distance: 40.8
click at [753, 256] on div "卡券使用 (入業績) 225" at bounding box center [703, 245] width 207 height 81
click at [83, 126] on link "打帳單" at bounding box center [83, 129] width 153 height 38
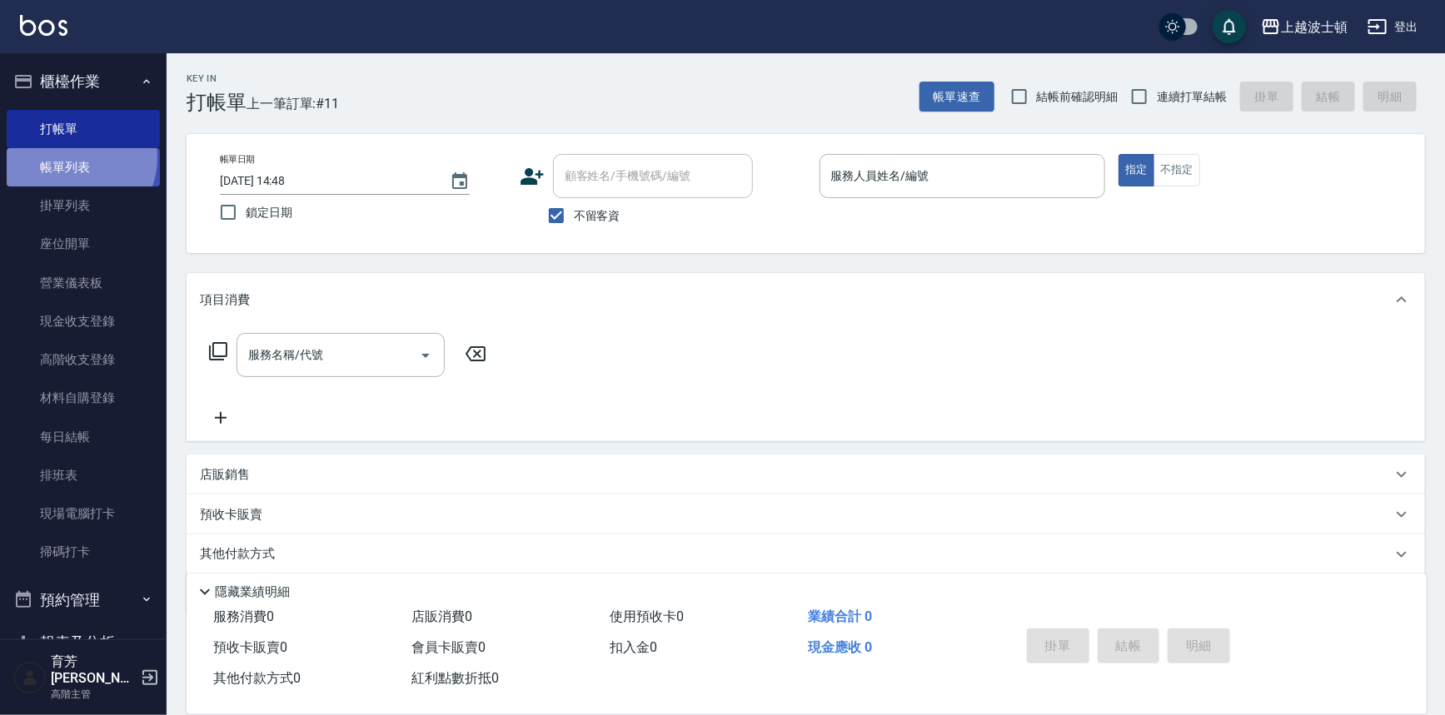
click at [75, 158] on link "帳單列表" at bounding box center [83, 167] width 153 height 38
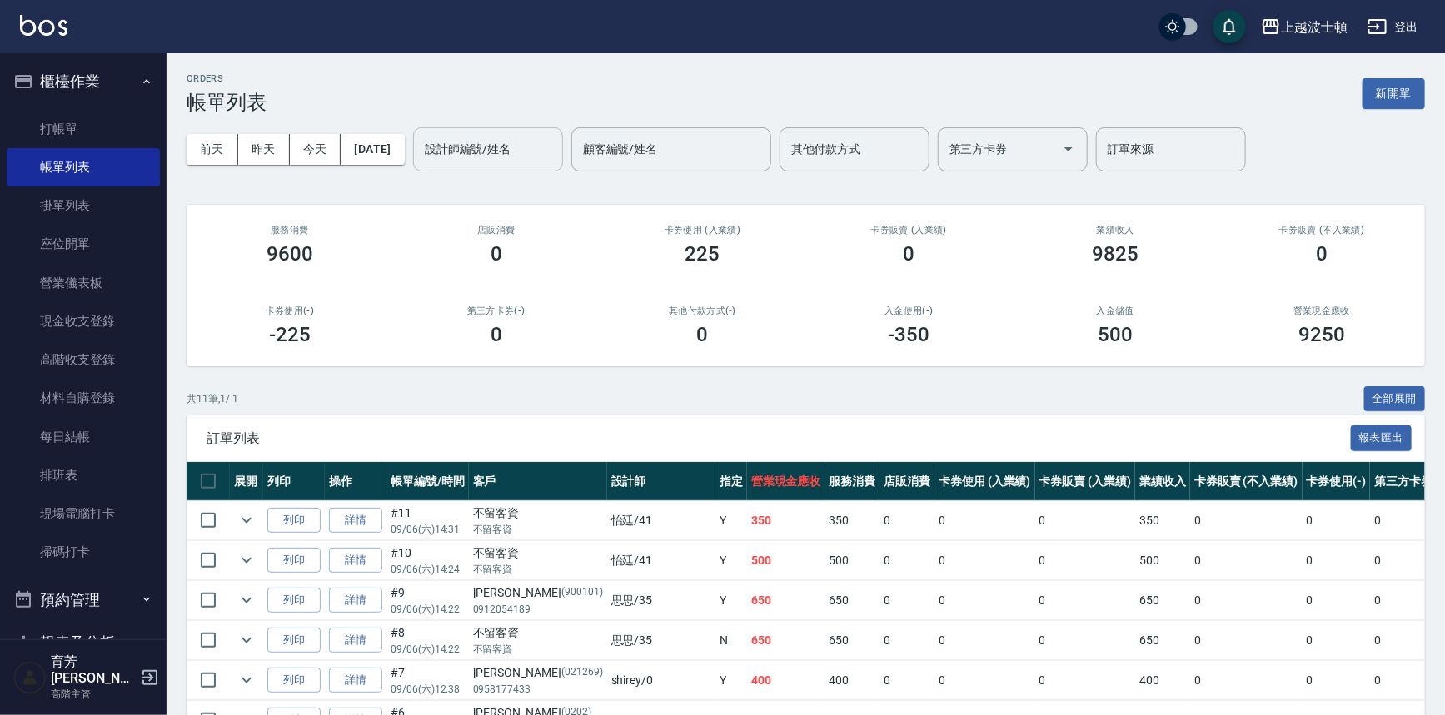
click at [522, 148] on input "設計師編號/姓名" at bounding box center [488, 149] width 135 height 29
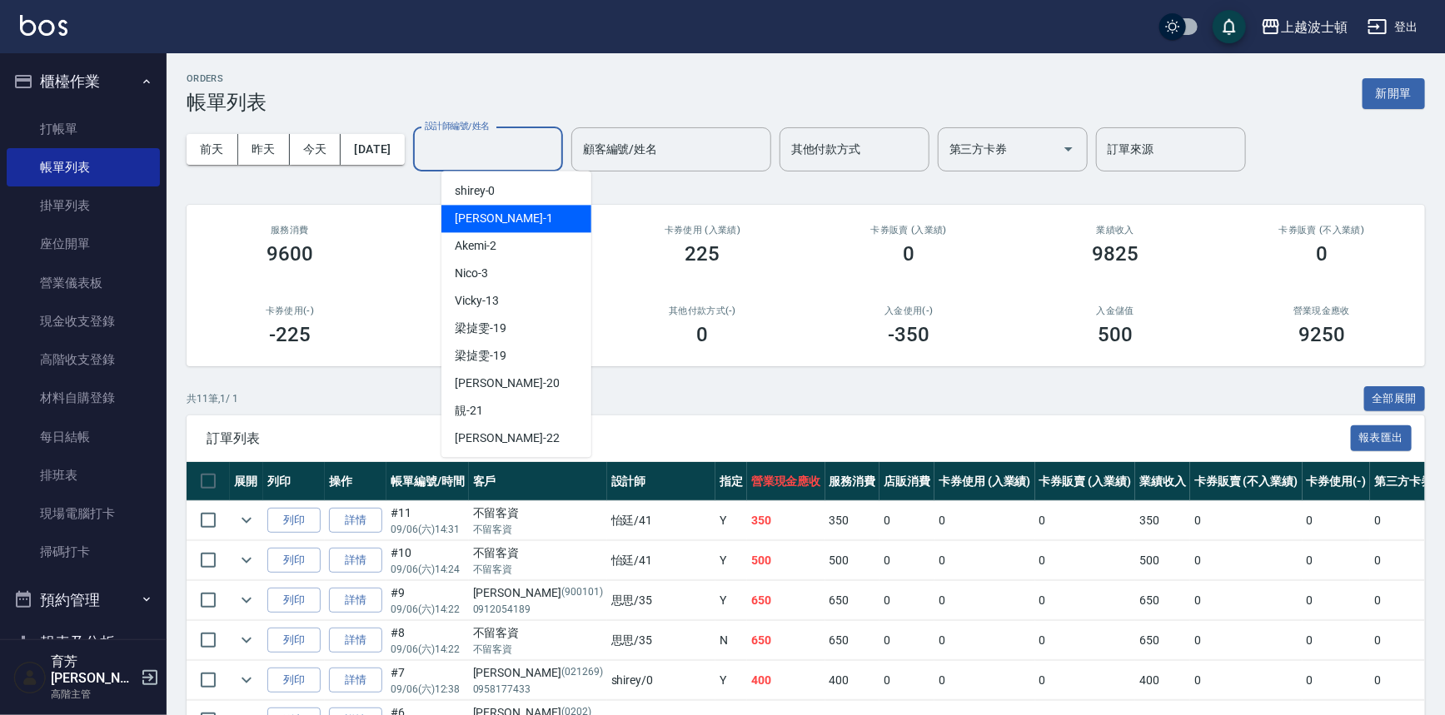
click at [505, 212] on div "[PERSON_NAME] -1" at bounding box center [516, 218] width 150 height 27
type input "[PERSON_NAME]-1"
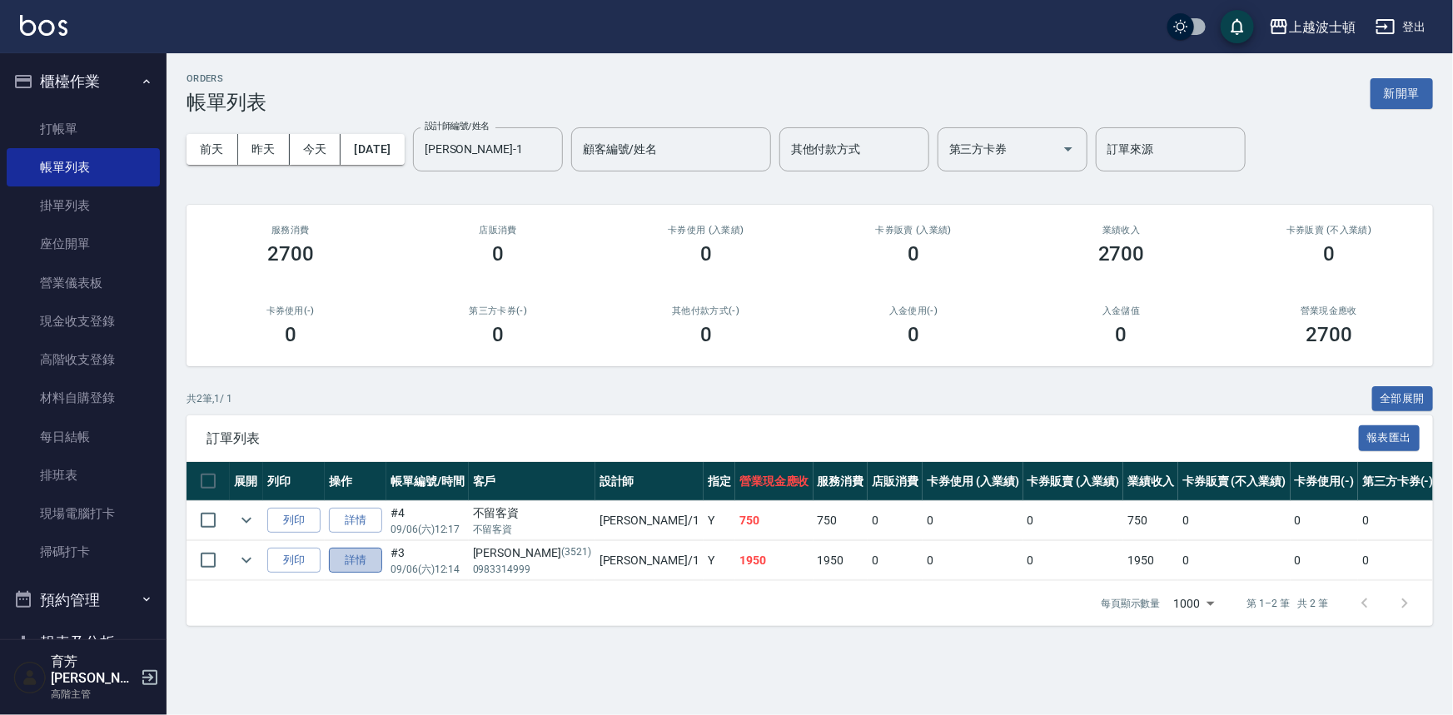
click at [341, 558] on link "詳情" at bounding box center [355, 561] width 53 height 26
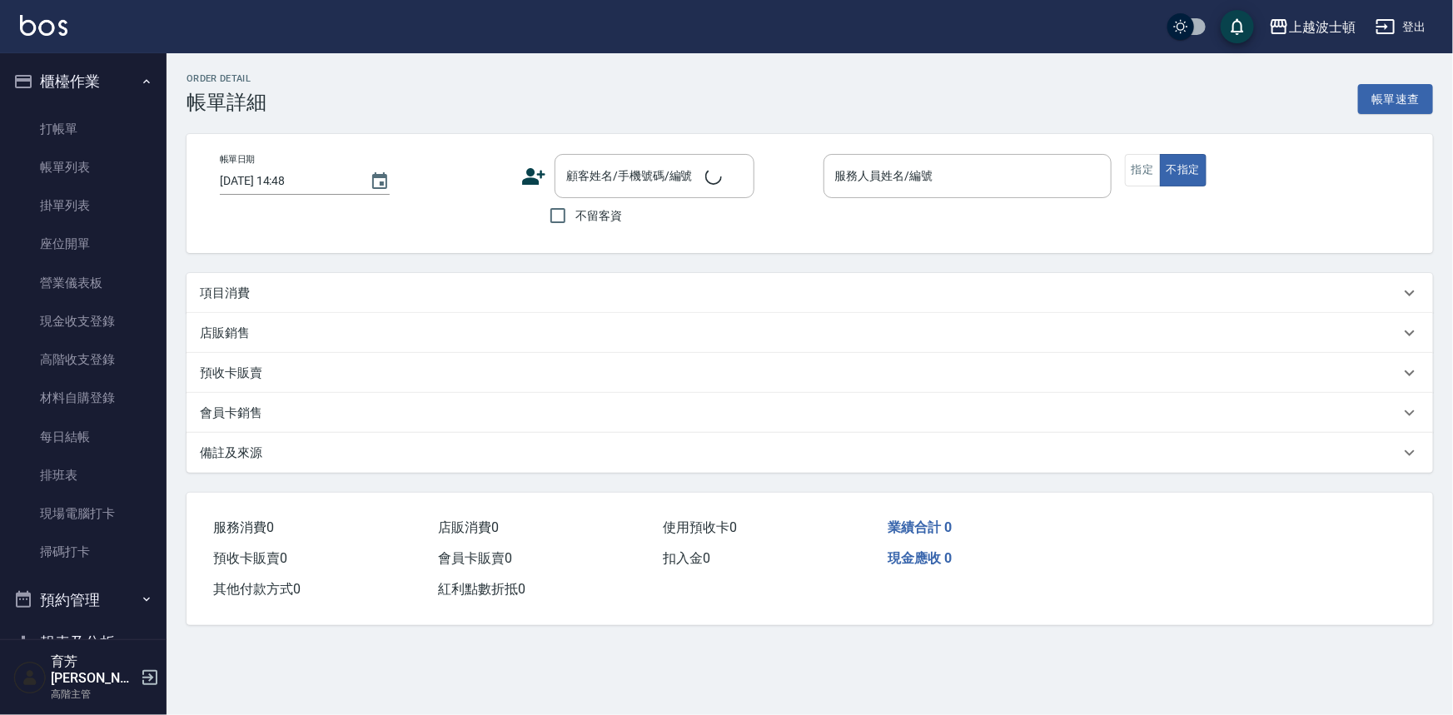
type input "[DATE] 12:14"
type input "[PERSON_NAME]-1"
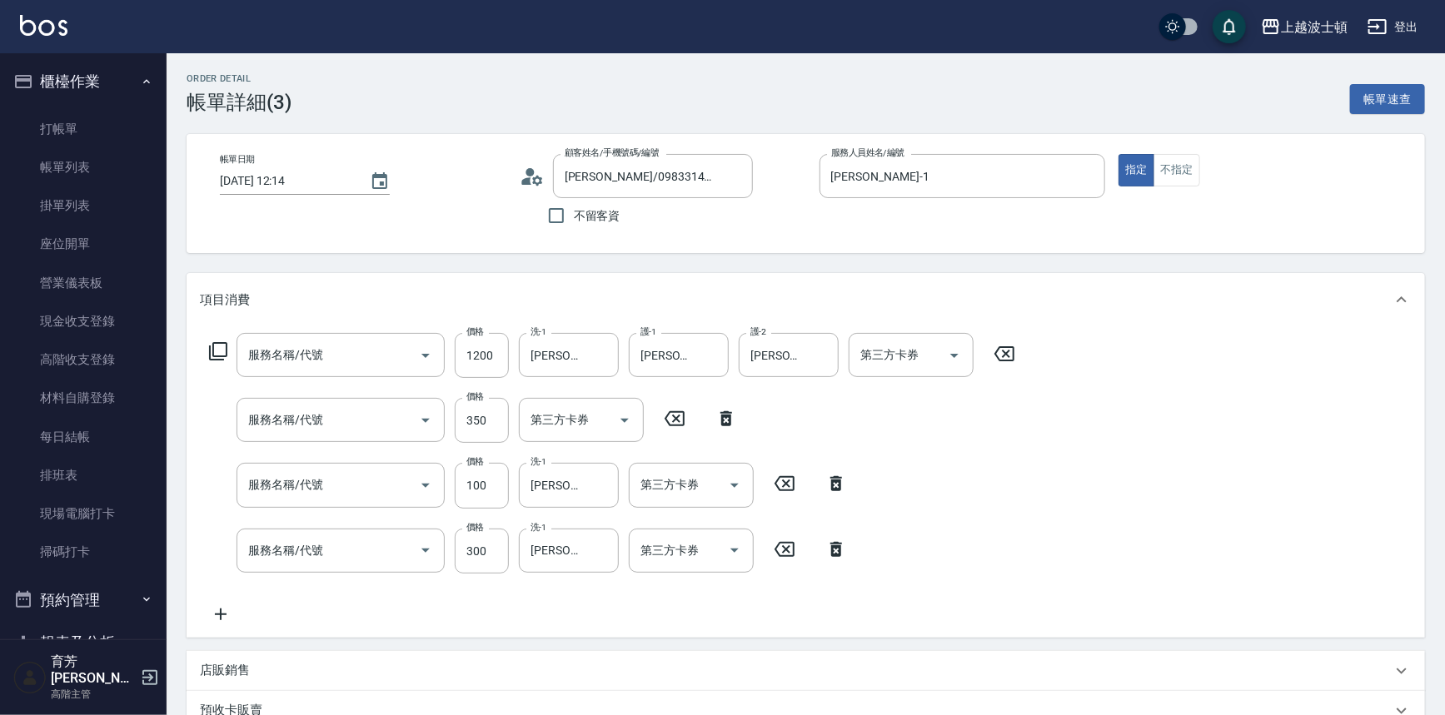
type input "[PERSON_NAME]/0983314999/3521"
type input "洗+三段式紓壓護髮(763)"
type input "剪髮(305)"
type input "洗髮加錢升等(206)"
type input "紓壓升等(202)"
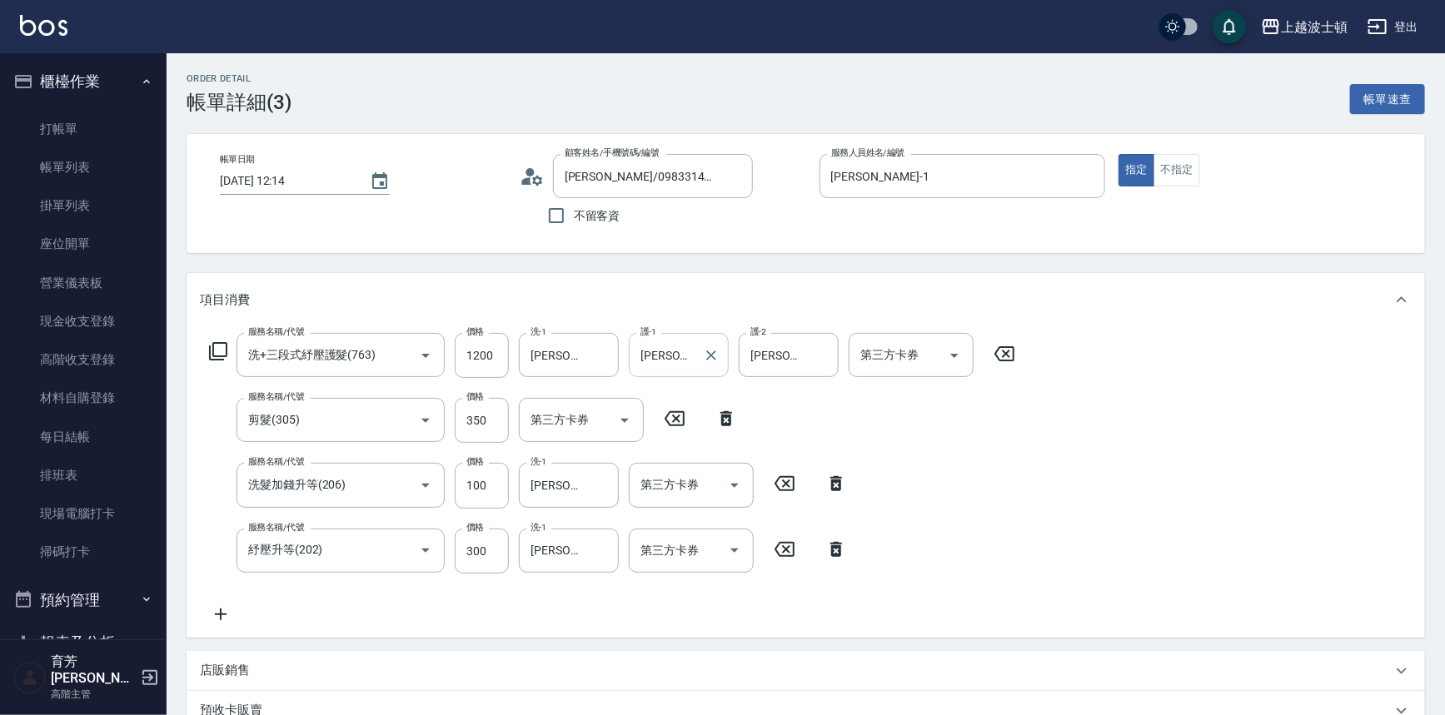
click at [671, 356] on input "[PERSON_NAME]-22" at bounding box center [666, 355] width 60 height 29
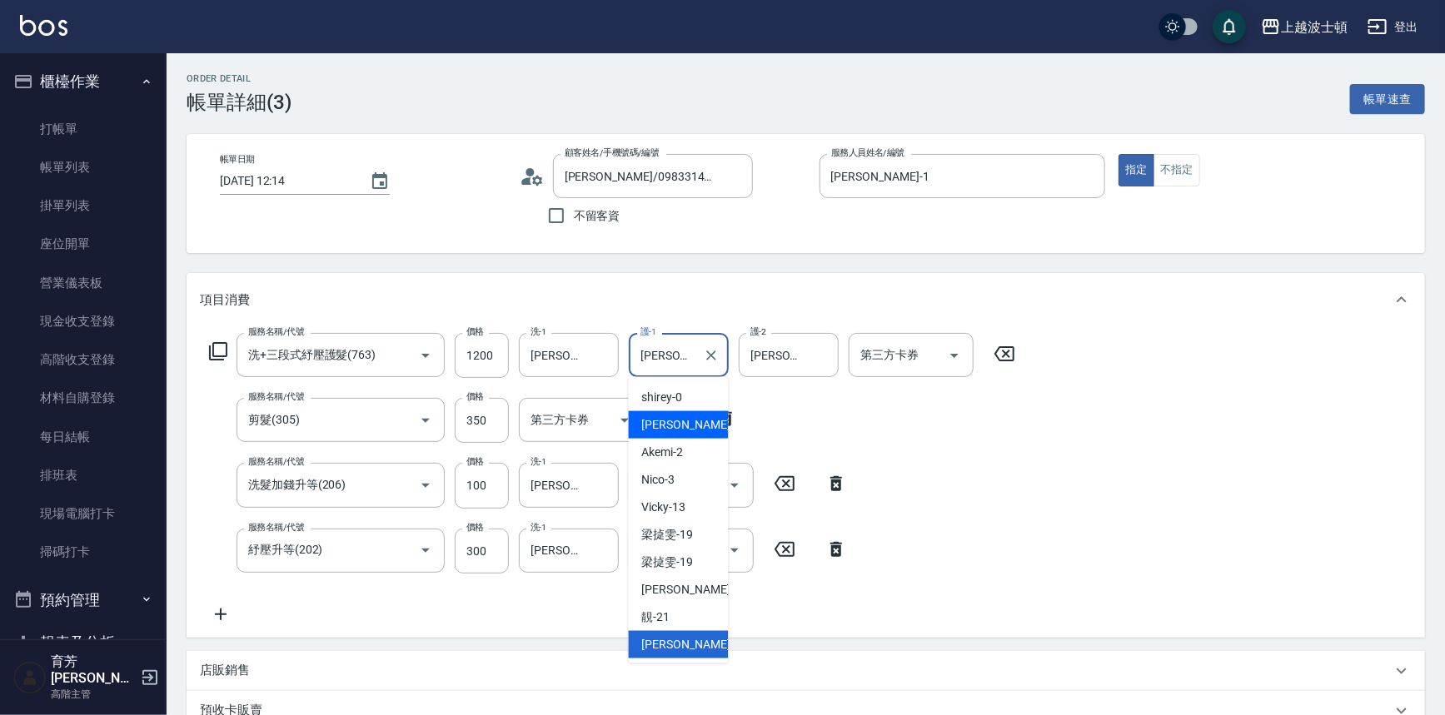
click at [679, 428] on div "[PERSON_NAME] -1" at bounding box center [679, 424] width 100 height 27
type input "[PERSON_NAME]-1"
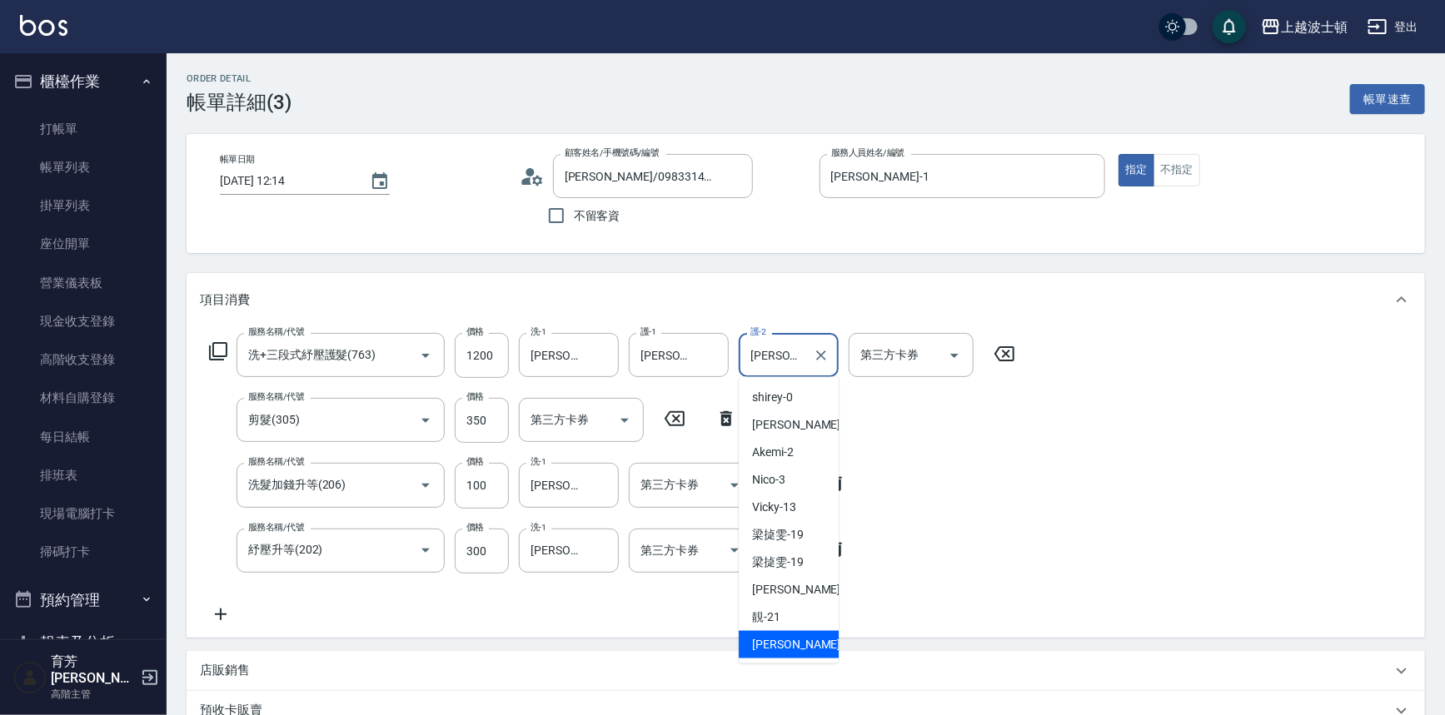
click at [782, 346] on input "[PERSON_NAME]-22" at bounding box center [776, 355] width 60 height 29
click at [789, 417] on div "[PERSON_NAME] -1" at bounding box center [789, 424] width 100 height 27
type input "[PERSON_NAME]-1"
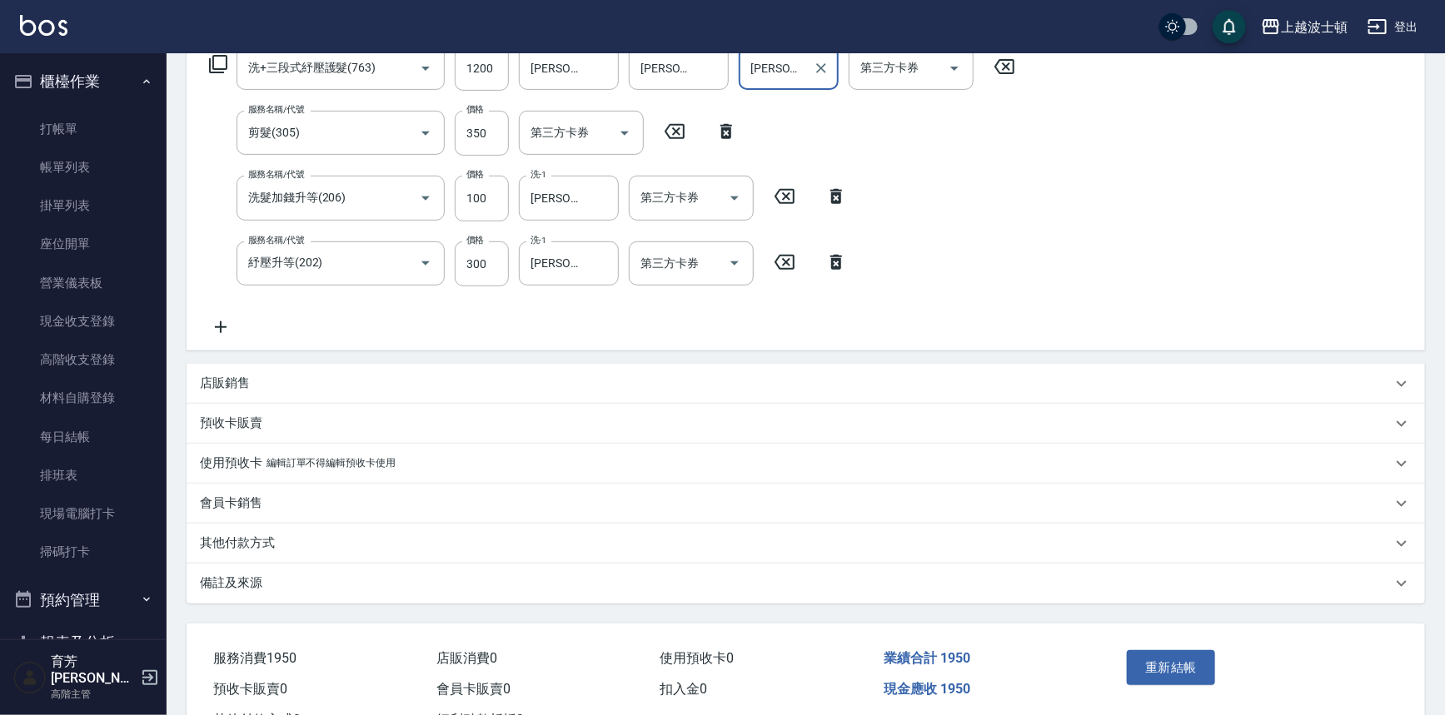
scroll to position [341, 0]
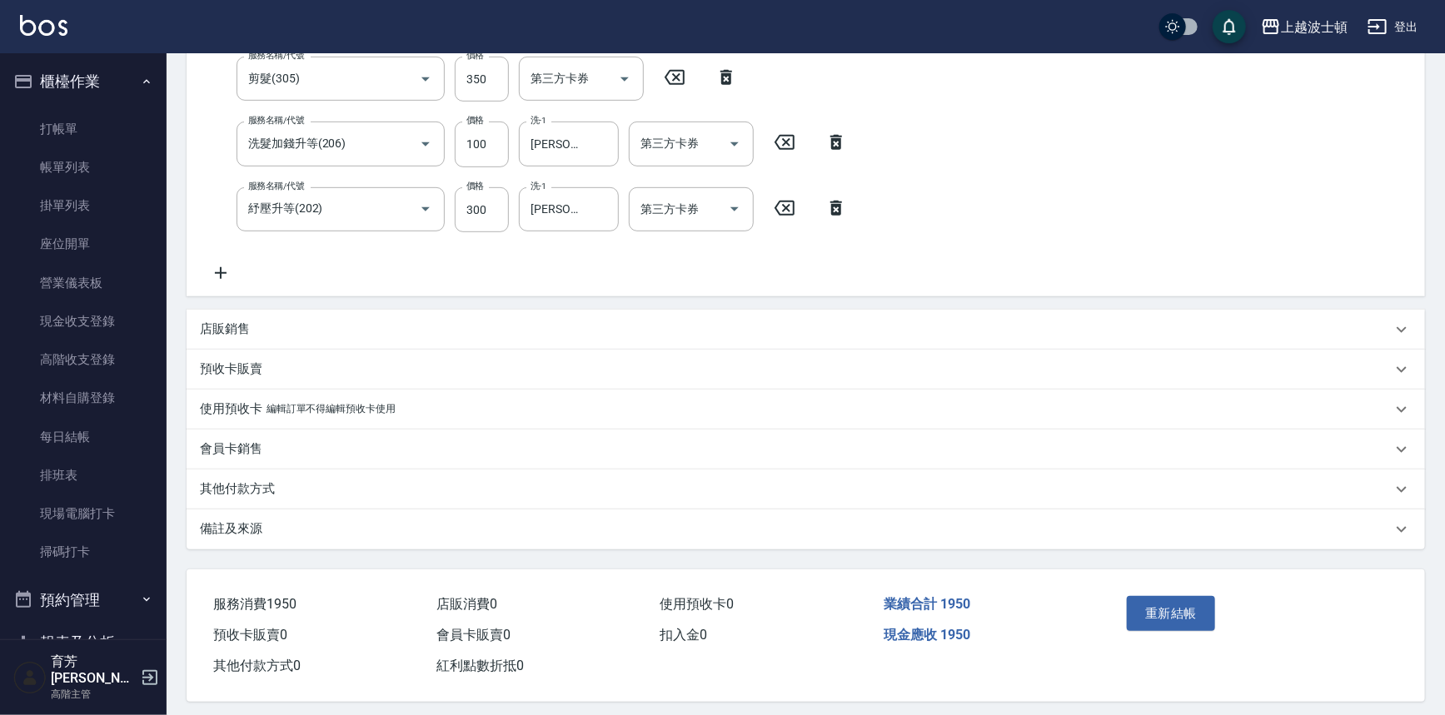
click at [1177, 610] on button "重新結帳" at bounding box center [1171, 613] width 88 height 35
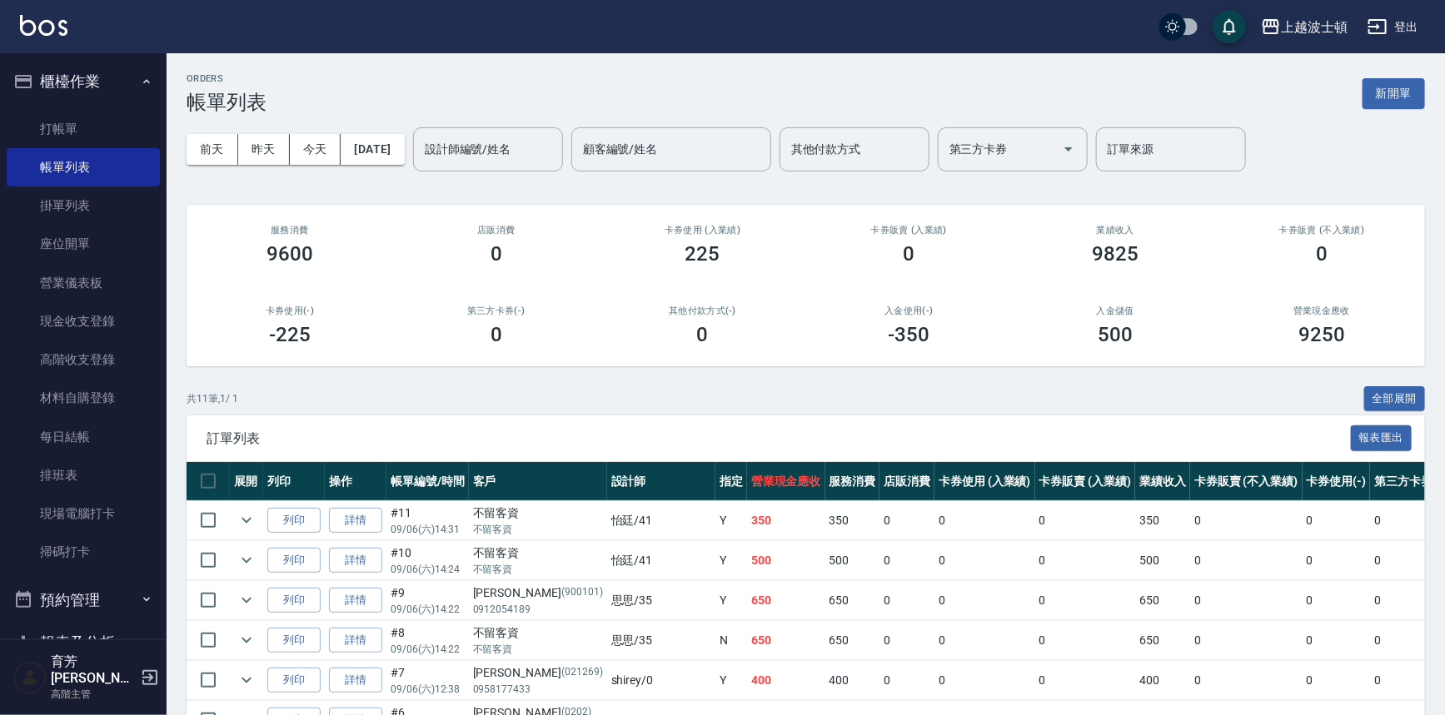
click at [1107, 358] on div "入金儲值 500" at bounding box center [1115, 326] width 207 height 81
click at [138, 625] on button "報表及分析" at bounding box center [83, 642] width 153 height 43
click at [139, 625] on button "報表及分析" at bounding box center [83, 642] width 153 height 43
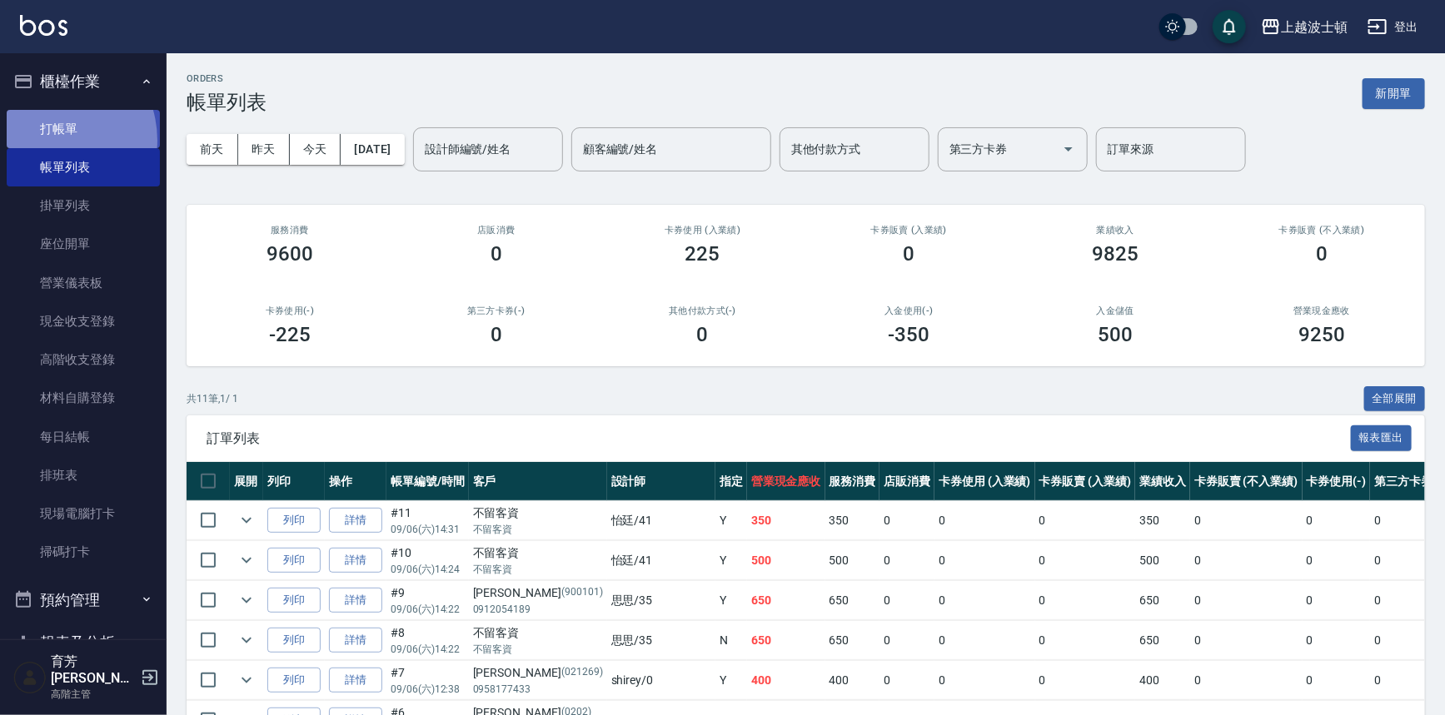
click at [46, 140] on link "打帳單" at bounding box center [83, 129] width 153 height 38
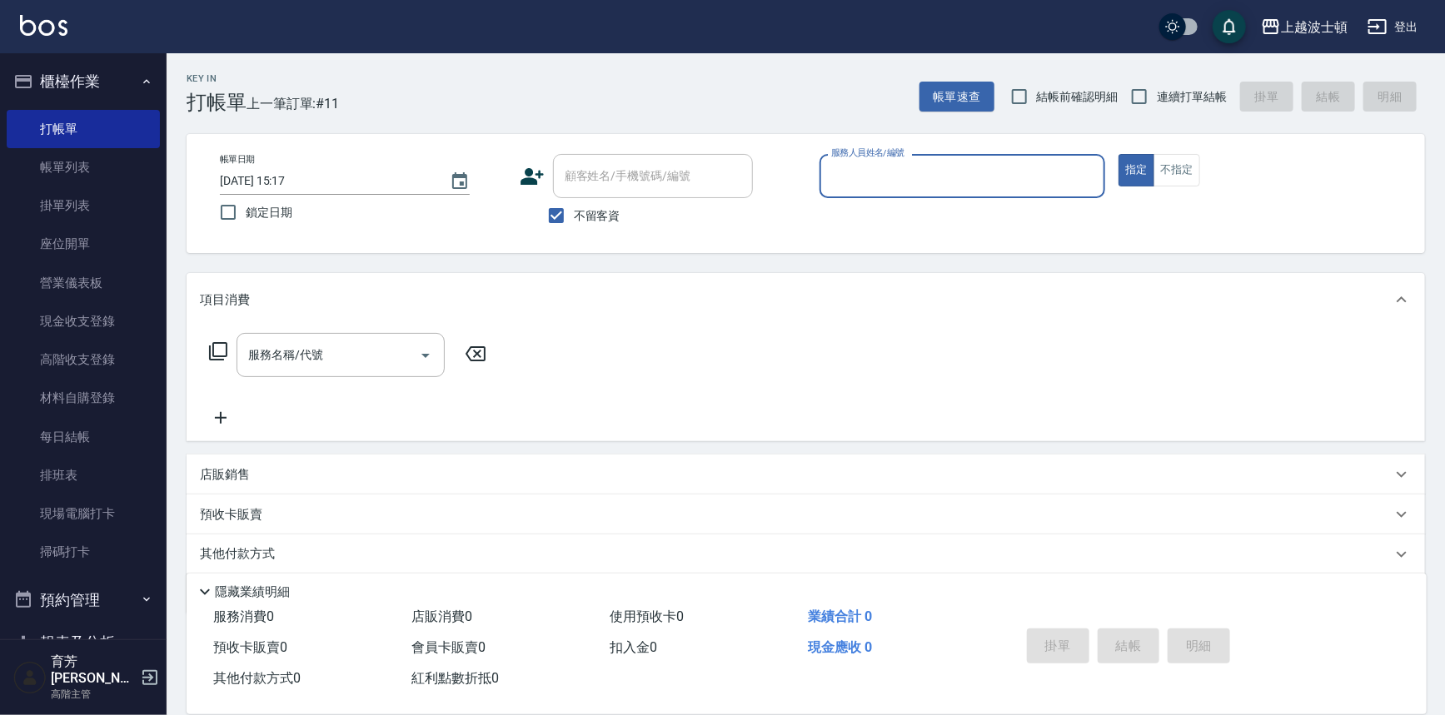
click at [600, 210] on span "不留客資" at bounding box center [597, 215] width 47 height 17
click at [574, 210] on input "不留客資" at bounding box center [556, 215] width 35 height 35
checkbox input "false"
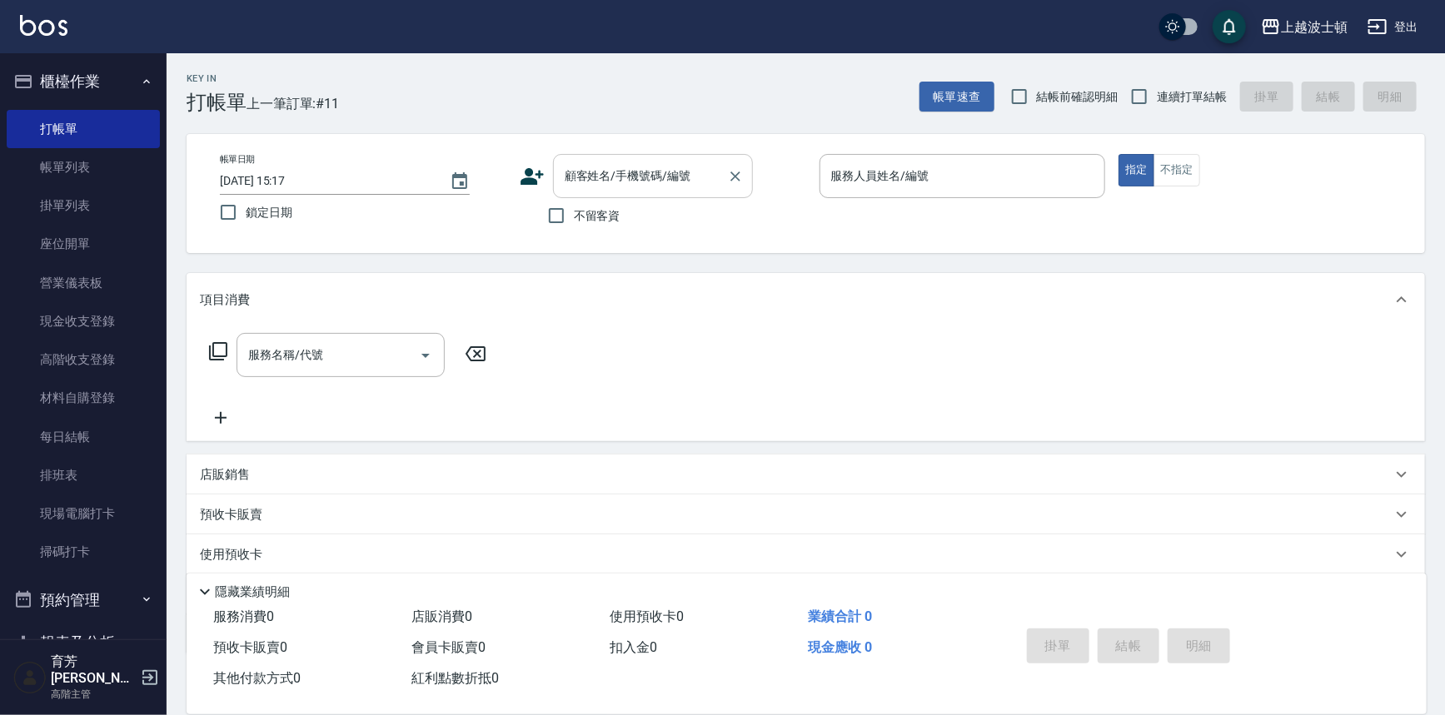
click at [615, 158] on div "顧客姓名/手機號碼/編號" at bounding box center [653, 176] width 200 height 44
click at [614, 172] on input "顧客姓名/手機號碼/編號" at bounding box center [640, 176] width 160 height 29
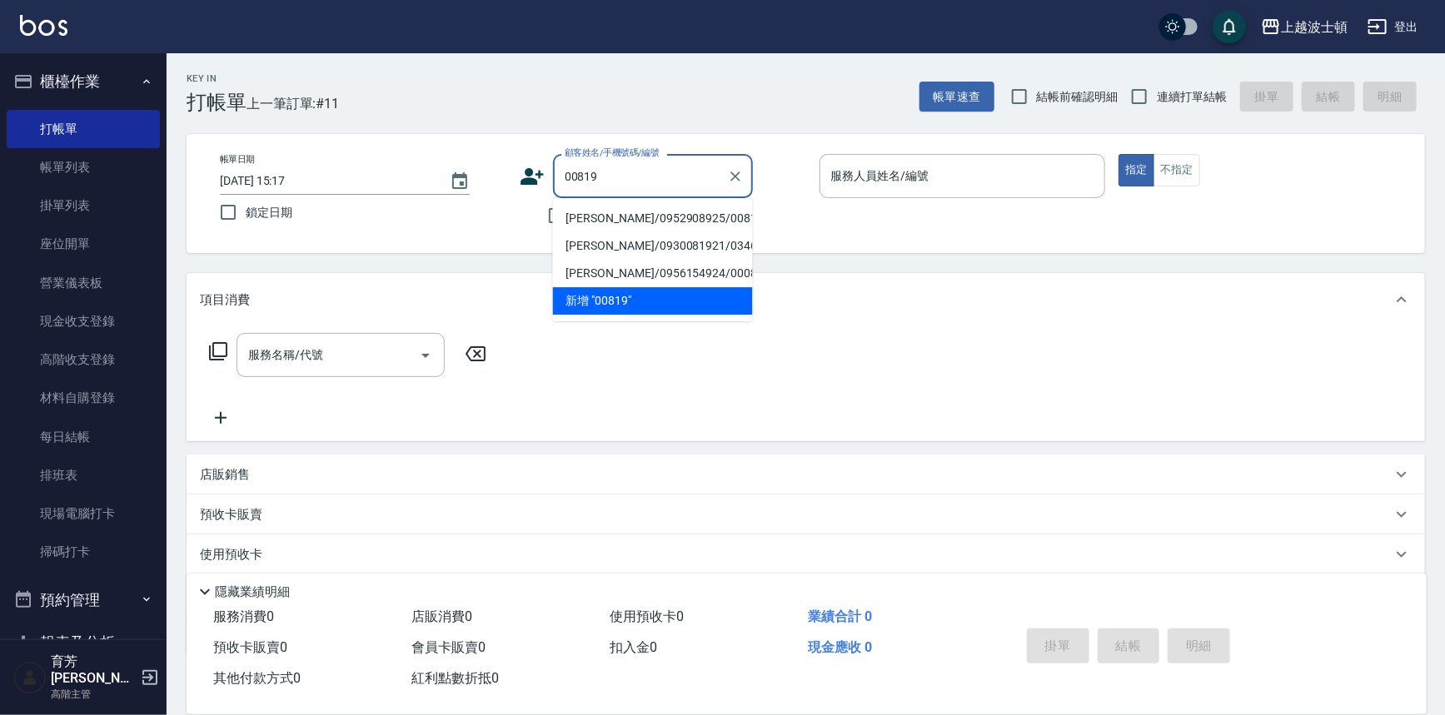
click at [598, 220] on li "[PERSON_NAME]/0952908925/00819" at bounding box center [653, 218] width 200 height 27
type input "[PERSON_NAME]/0952908925/00819"
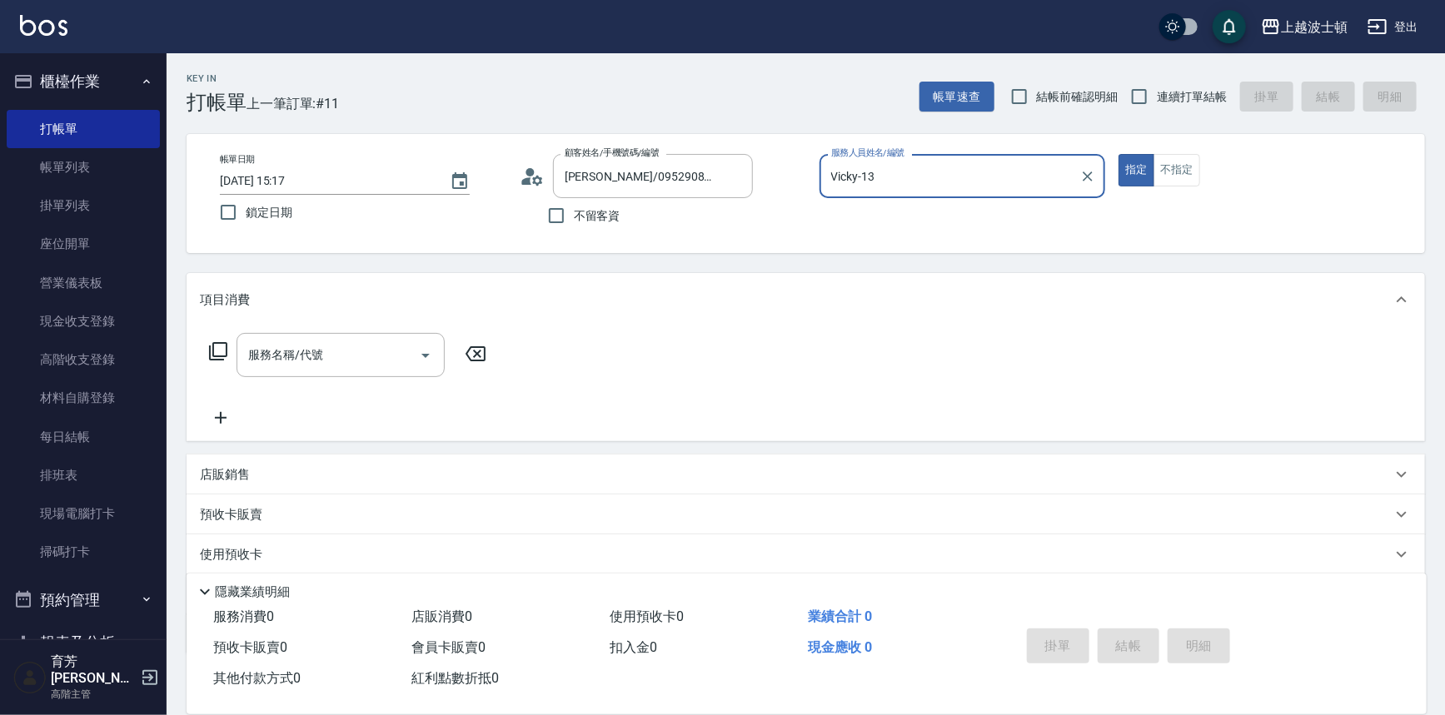
type input "Vicky-13"
click at [366, 371] on div "服務名稱/代號" at bounding box center [340, 355] width 208 height 44
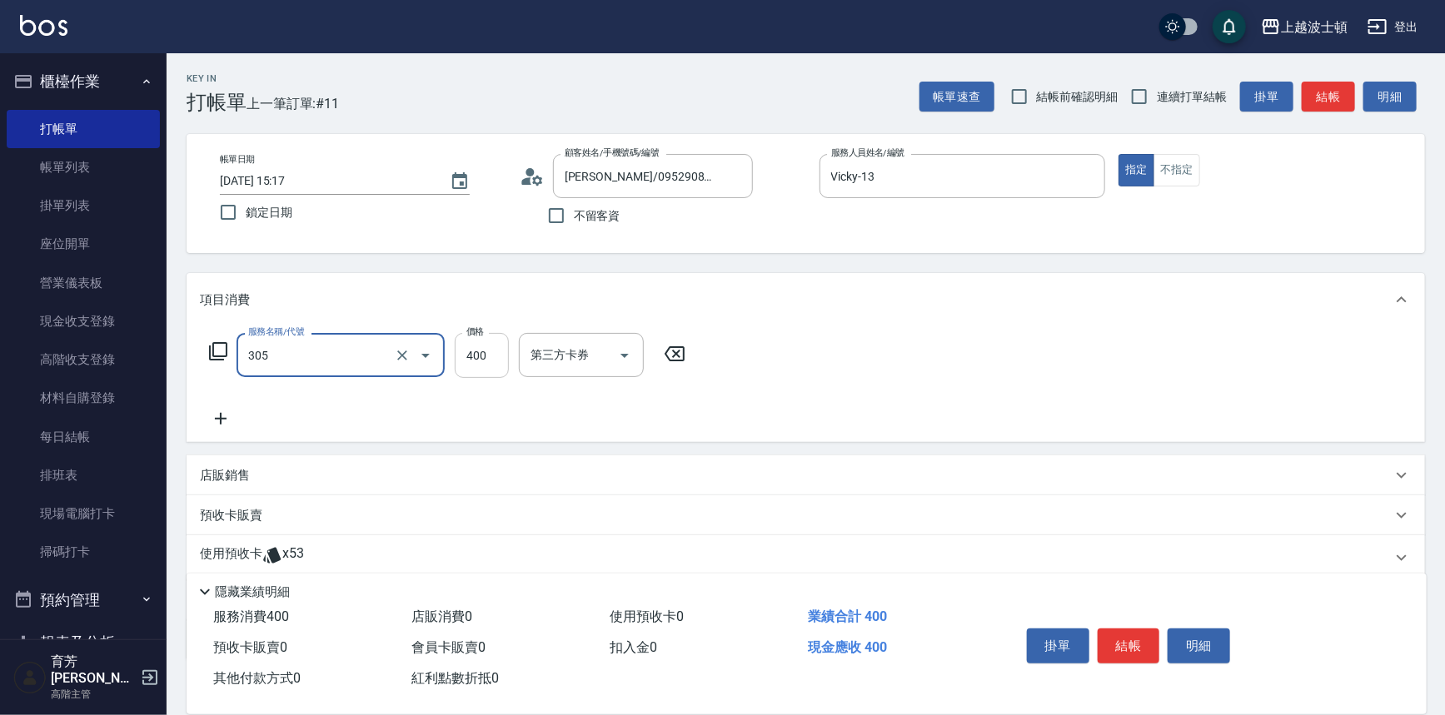
type input "剪髮(305)"
click at [495, 359] on input "400" at bounding box center [482, 355] width 54 height 45
type input "350"
click at [243, 547] on p "使用預收卡" at bounding box center [231, 557] width 62 height 25
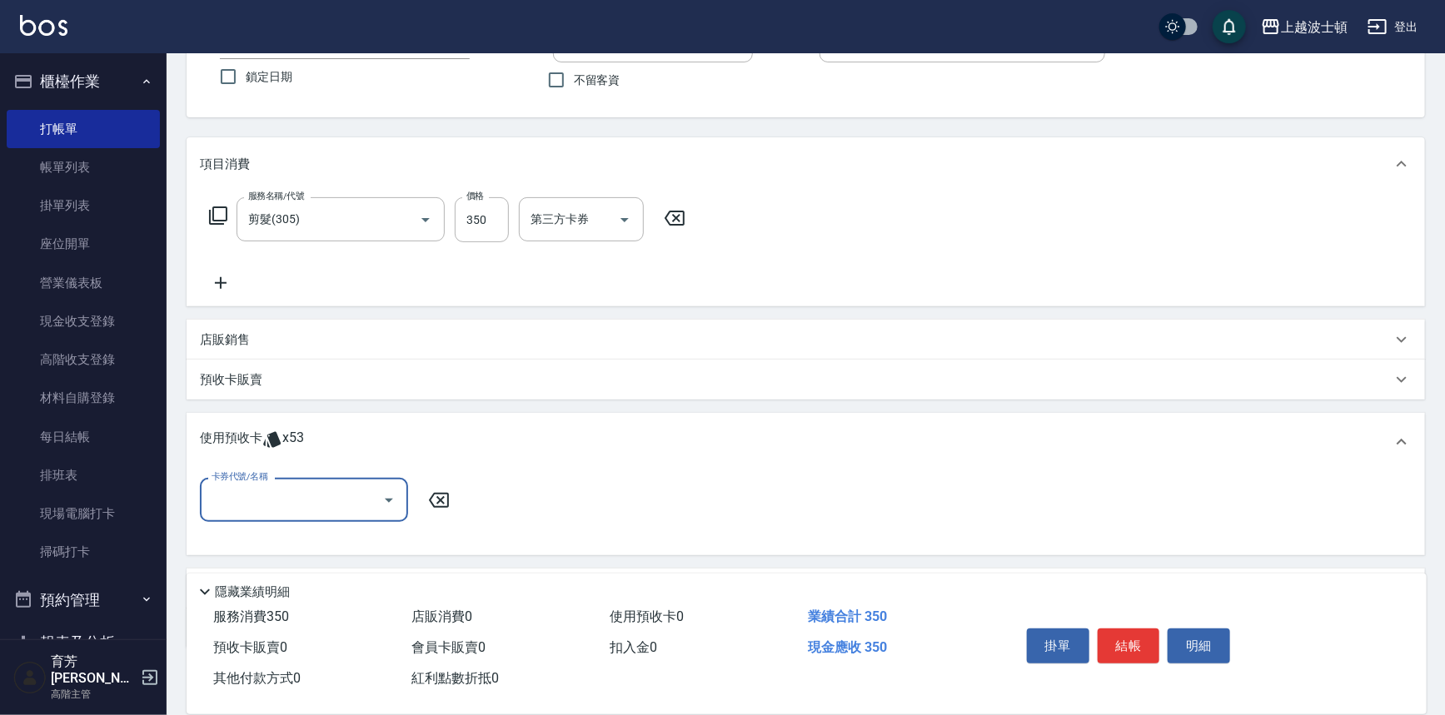
scroll to position [187, 0]
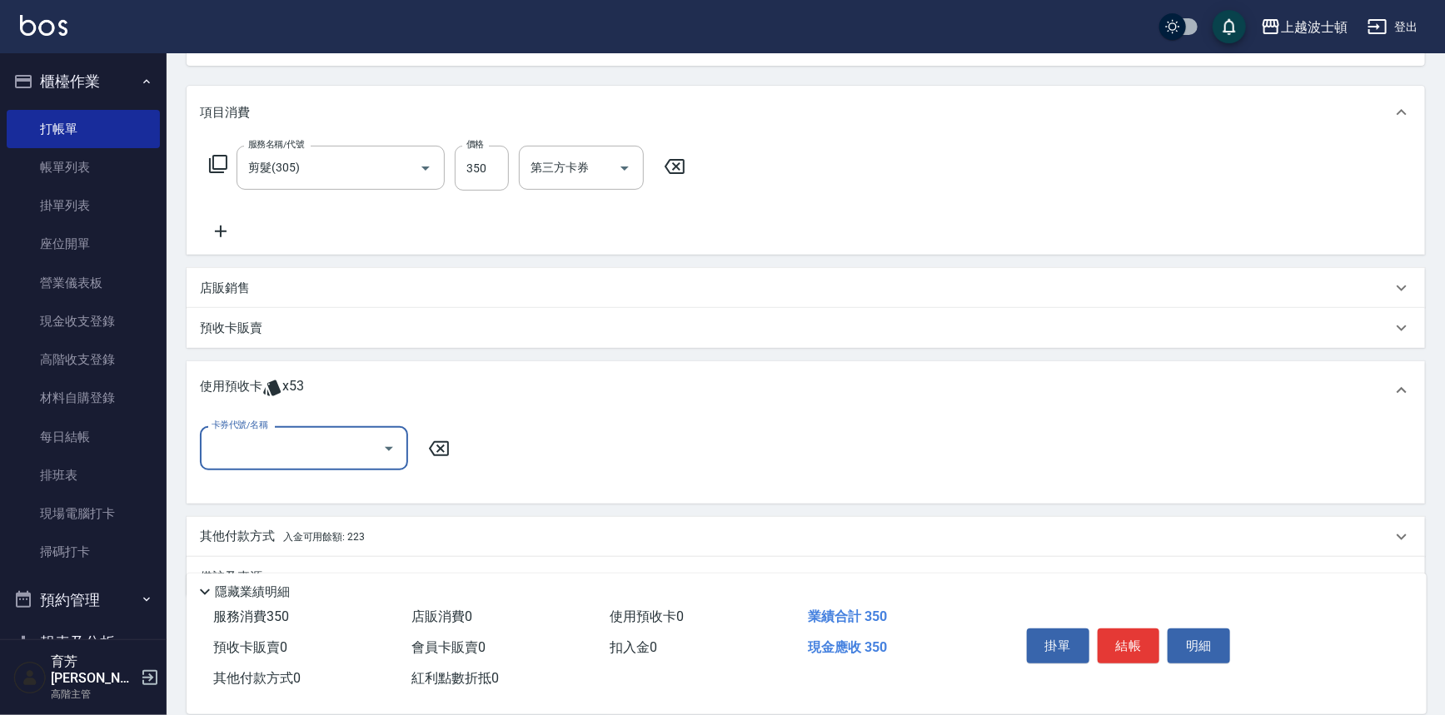
click at [371, 464] on div "卡券代號/名稱" at bounding box center [304, 448] width 208 height 44
click at [372, 488] on div "洗髮卷 剩餘53張" at bounding box center [304, 490] width 208 height 27
type input "洗髮卷"
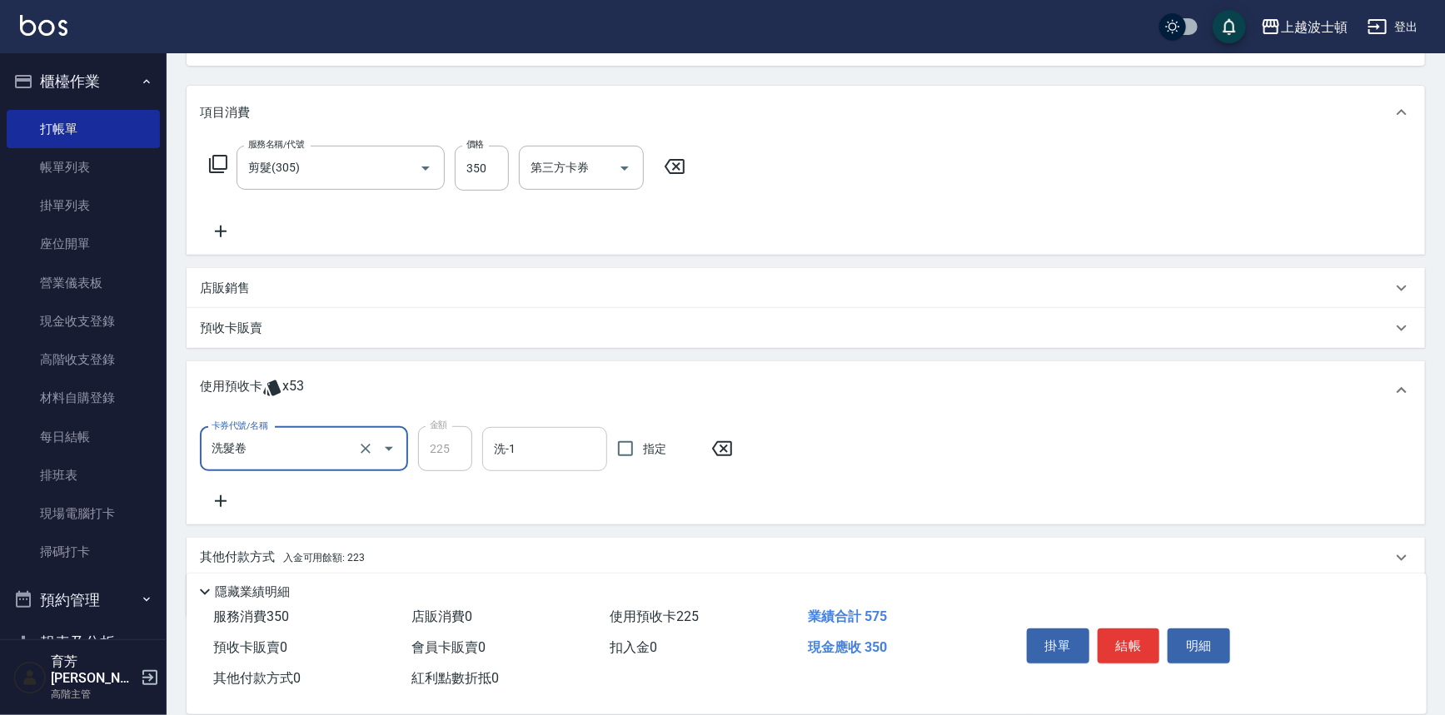
click at [546, 466] on div "洗-1" at bounding box center [544, 449] width 125 height 44
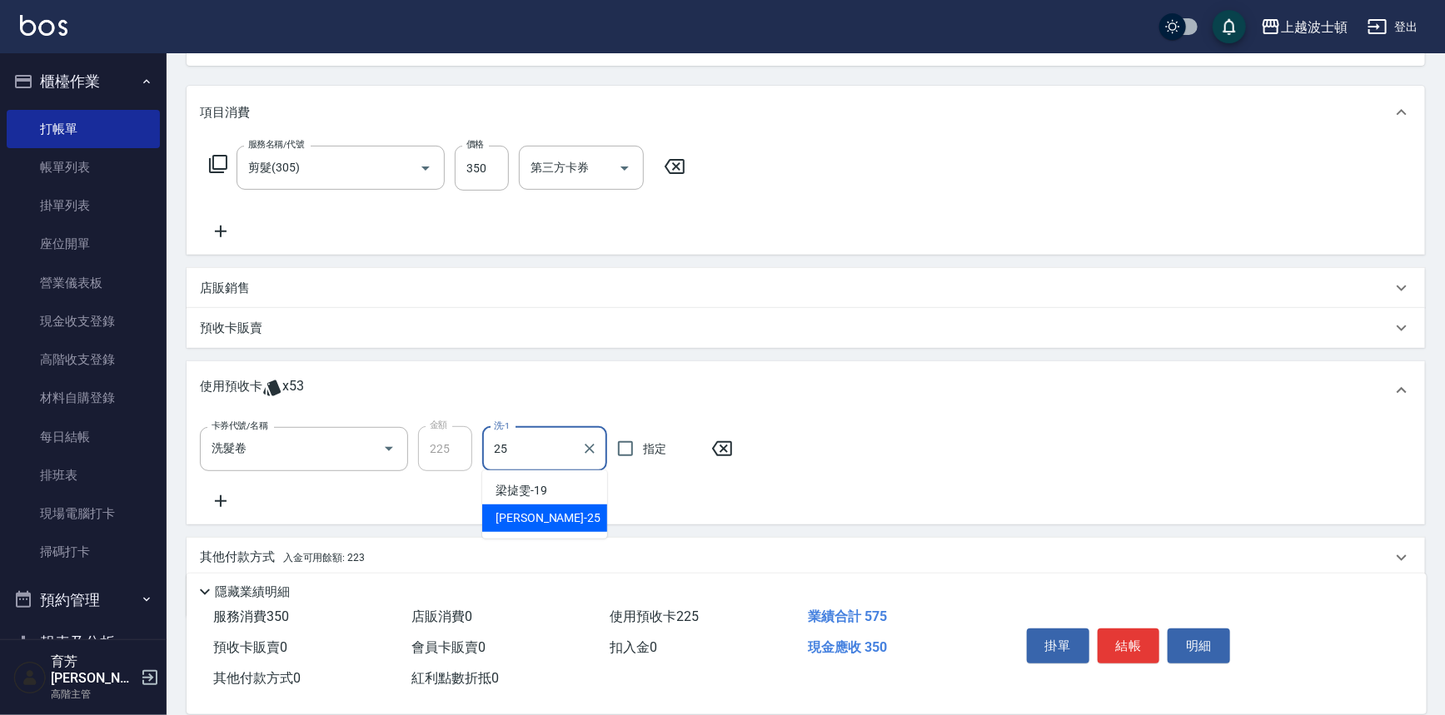
type input "[PERSON_NAME]-25"
click at [1109, 631] on button "結帳" at bounding box center [1128, 646] width 62 height 35
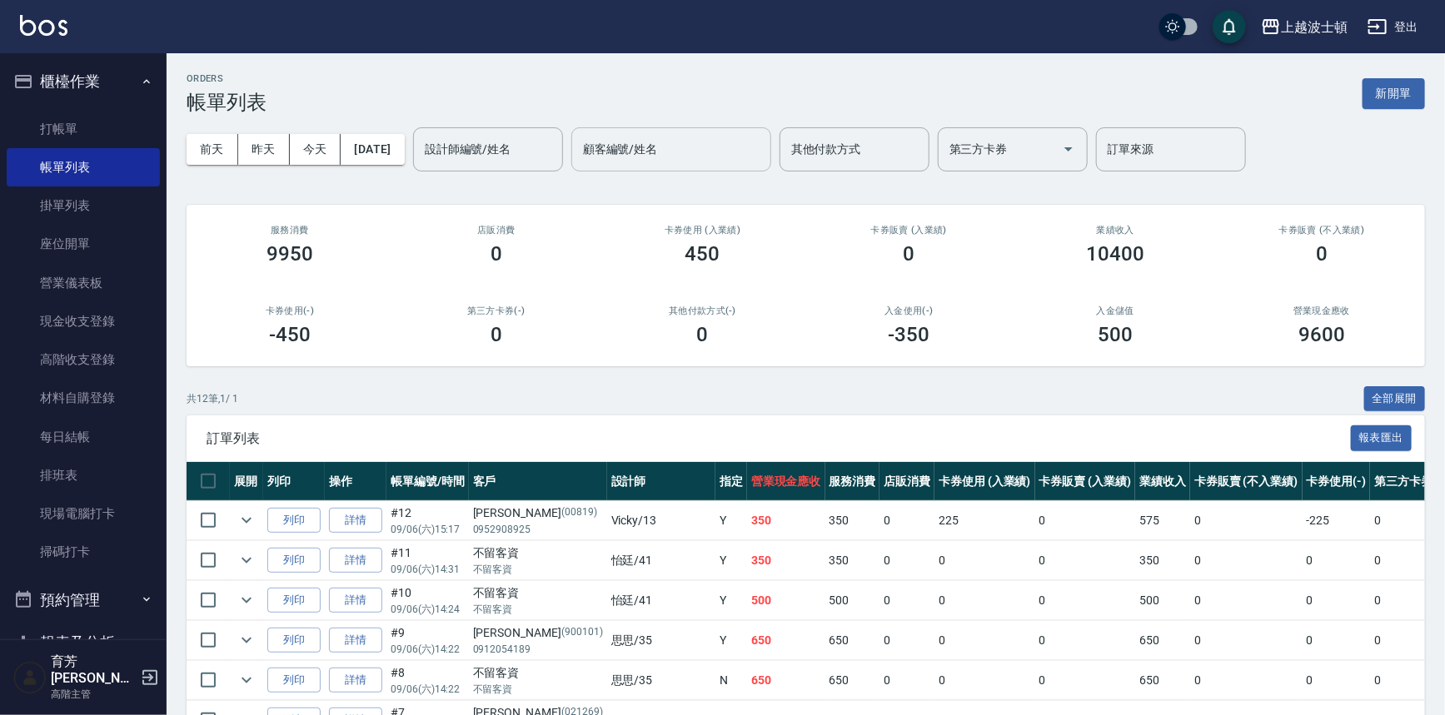
click at [480, 140] on div "設計師編號/姓名 設計師編號/姓名" at bounding box center [488, 149] width 150 height 44
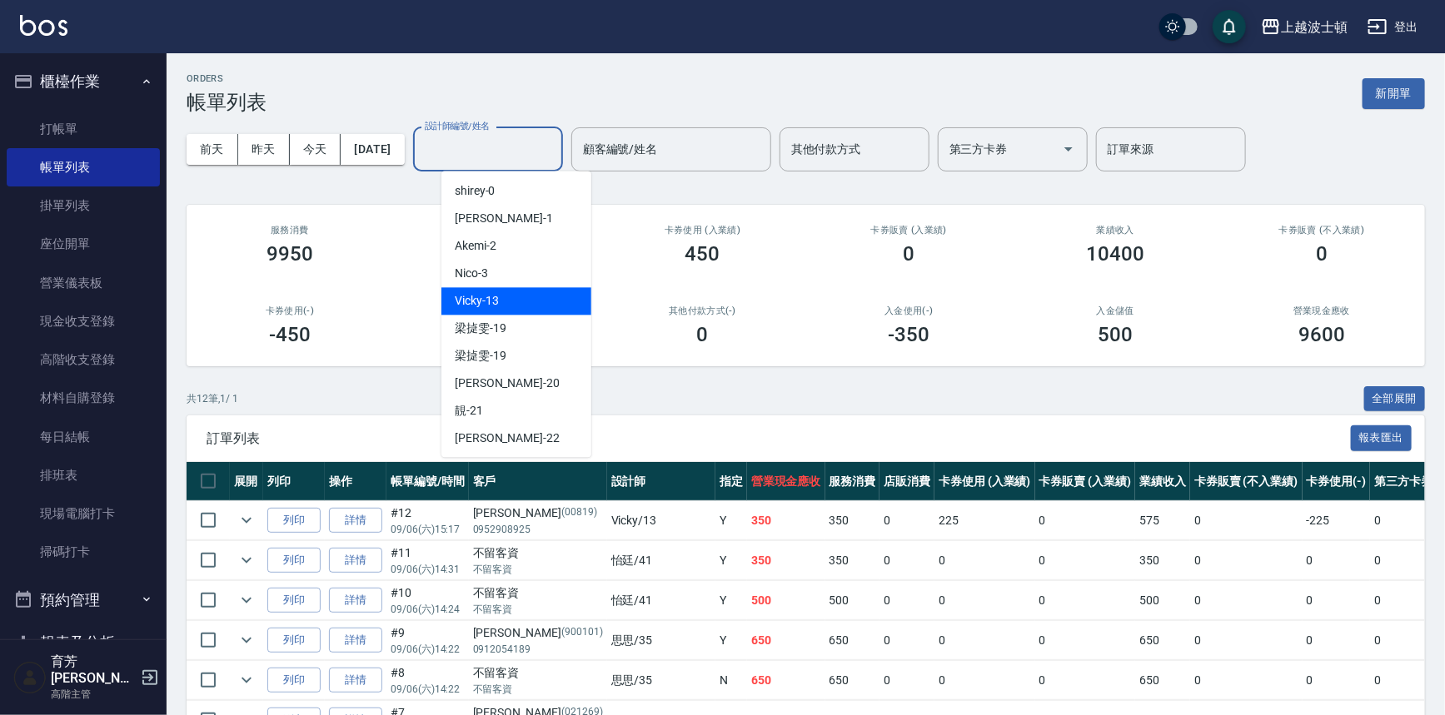
click at [496, 291] on div "Vicky -13" at bounding box center [516, 300] width 150 height 27
type input "Vicky-13"
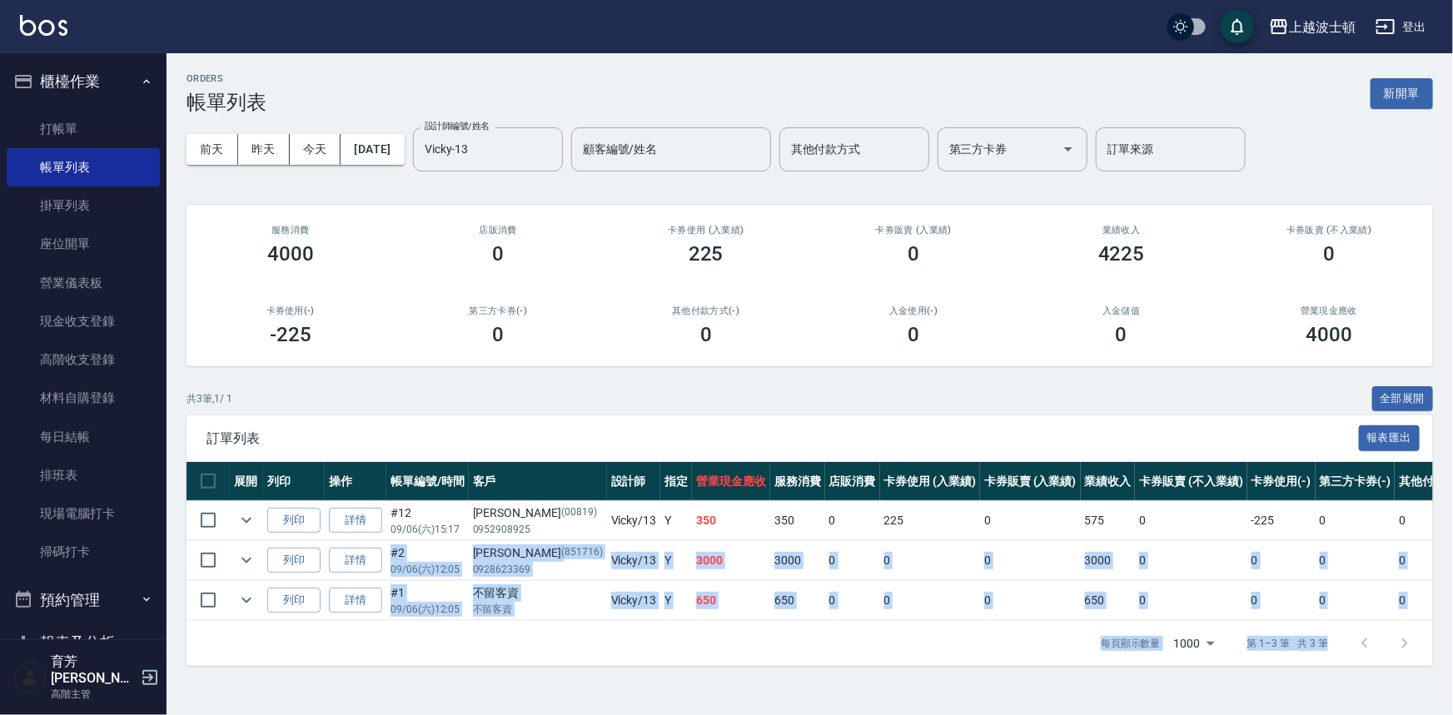
drag, startPoint x: 1452, startPoint y: 536, endPoint x: 1451, endPoint y: 652, distance: 115.8
click at [1451, 652] on div "ORDERS 帳單列表 新開單 [DATE] [DATE] [DATE] [DATE] 設計師編號/姓名 [PERSON_NAME]-13 設計師編號/姓名 …" at bounding box center [810, 369] width 1287 height 633
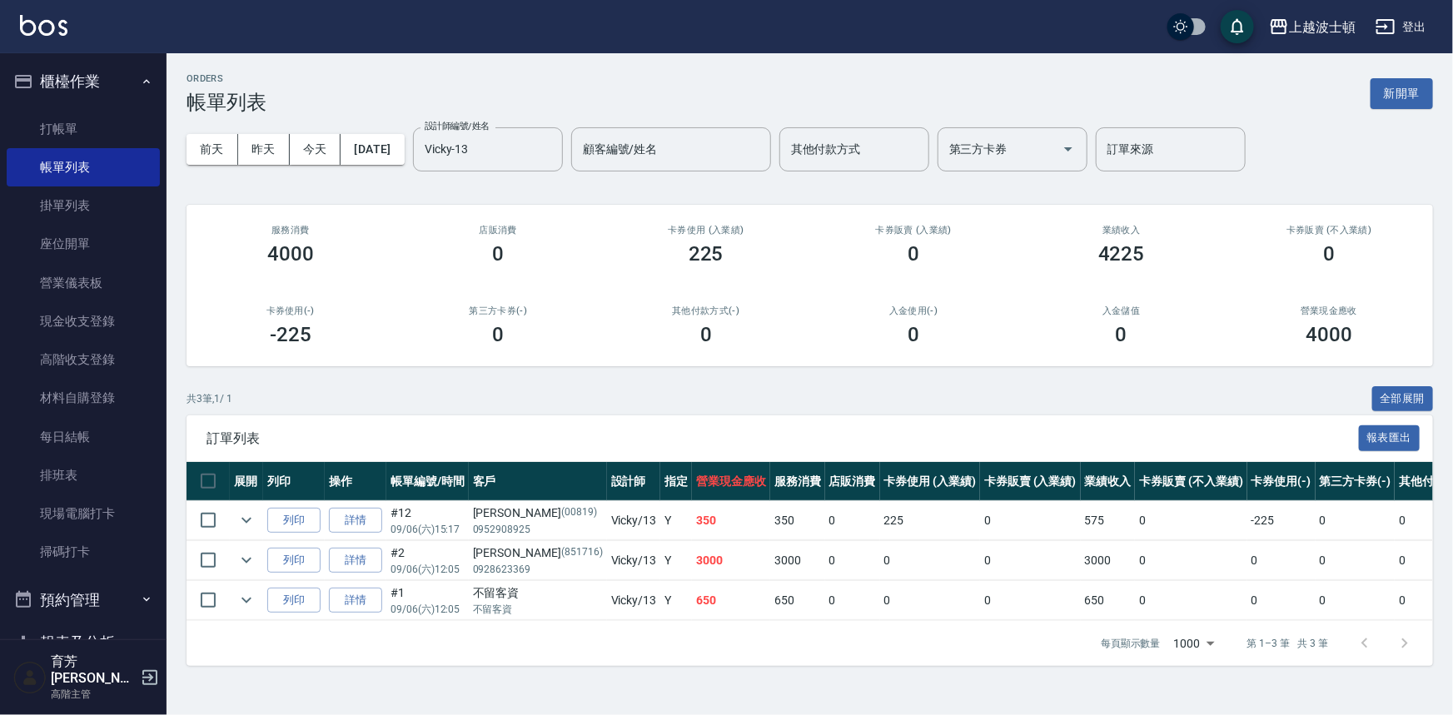
click at [695, 431] on span "訂單列表" at bounding box center [783, 439] width 1152 height 17
click at [64, 150] on link "帳單列表" at bounding box center [83, 167] width 153 height 38
click at [67, 125] on link "打帳單" at bounding box center [83, 129] width 153 height 38
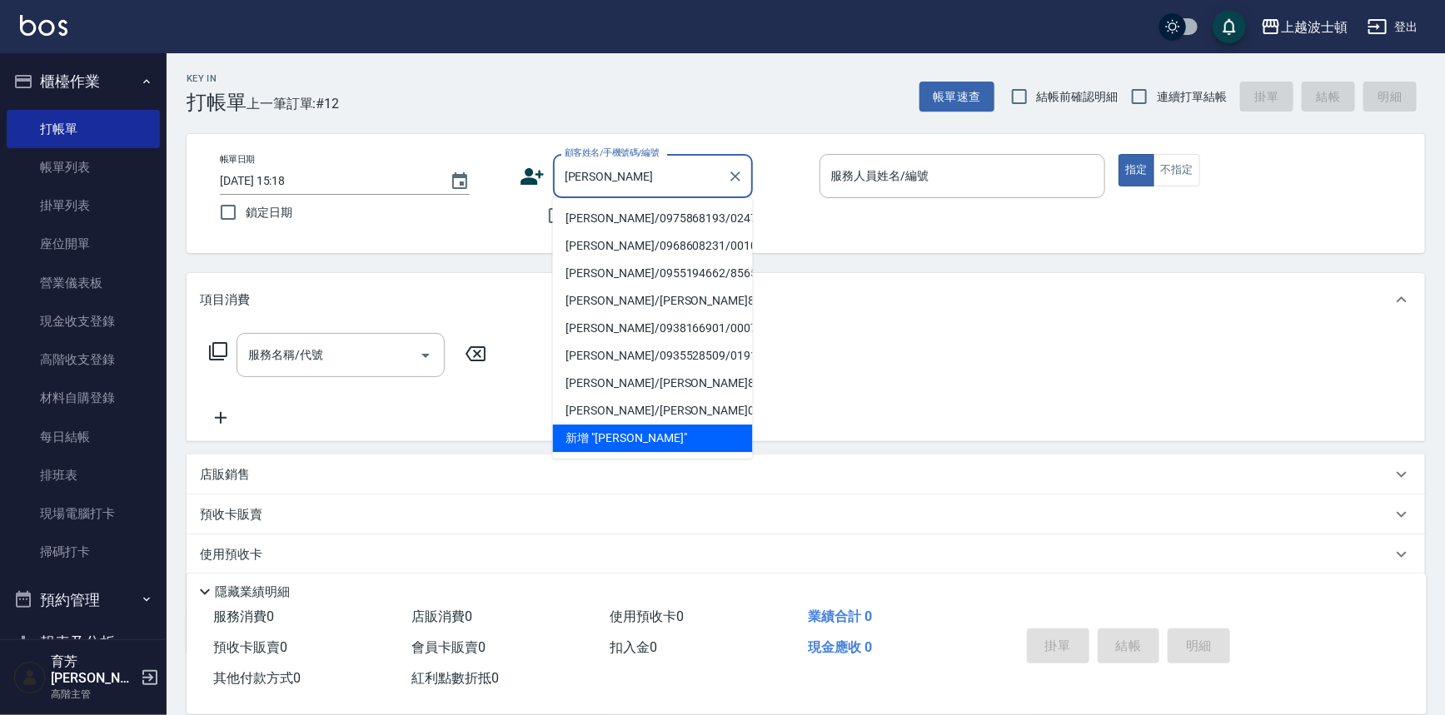
click at [599, 224] on li "[PERSON_NAME]/0975868193/024760" at bounding box center [653, 218] width 200 height 27
type input "[PERSON_NAME]/0975868193/024760"
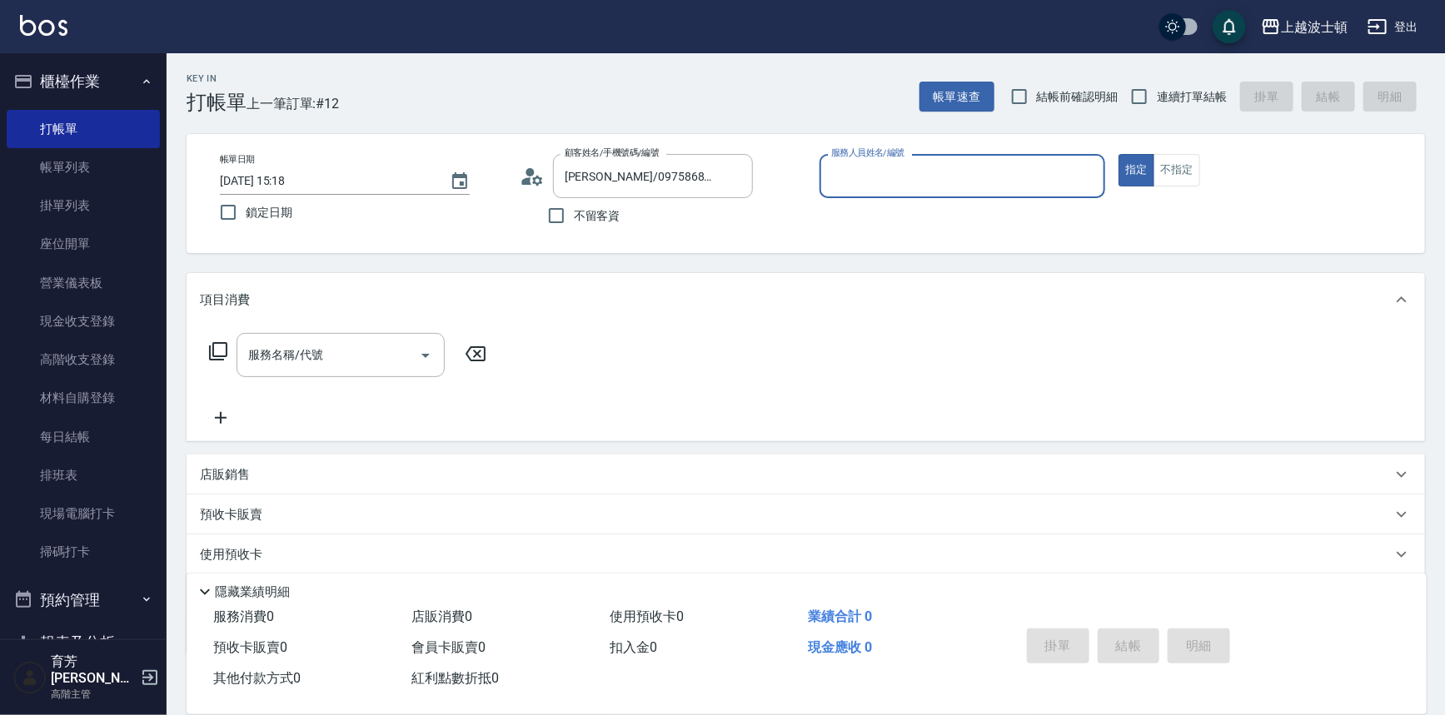
type input "Vicky-13"
click at [381, 366] on input "服務名稱/代號" at bounding box center [328, 355] width 168 height 29
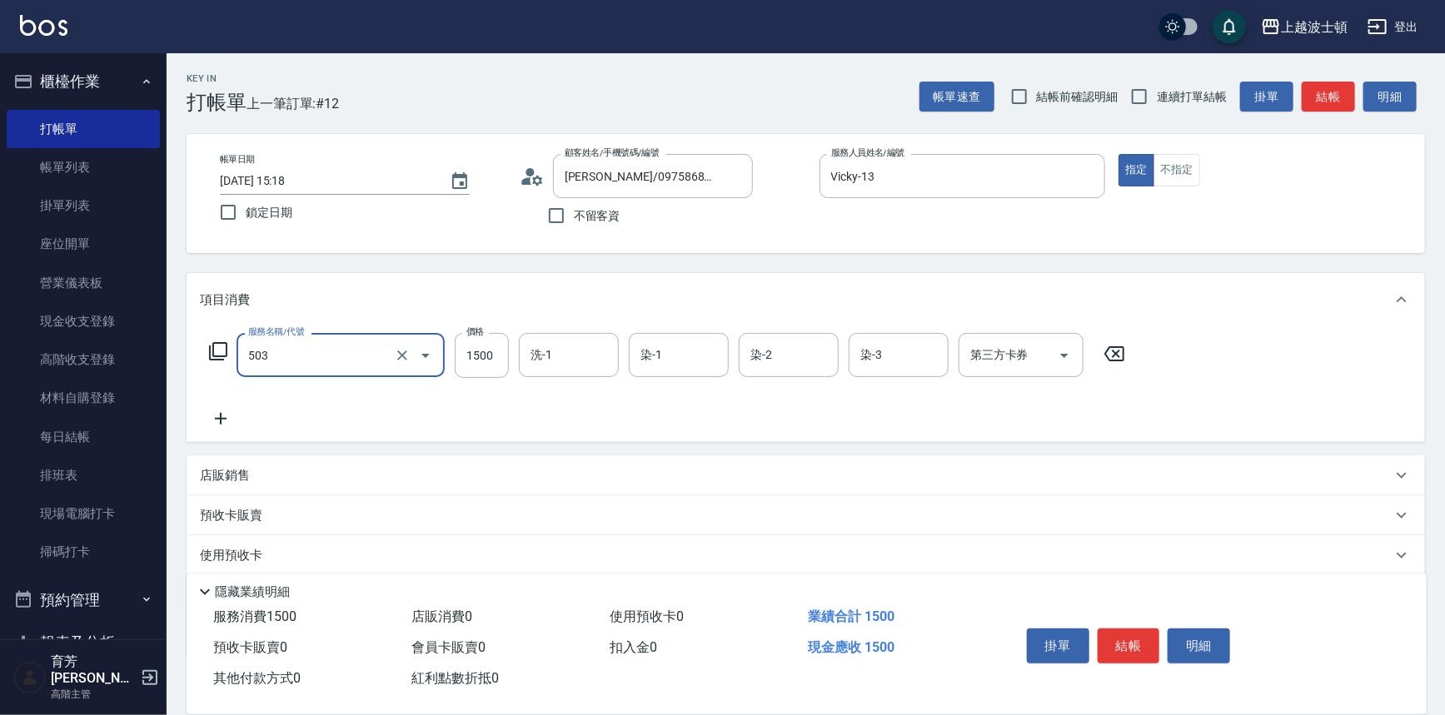
type input "洗+染髮(底染)(503)"
click at [223, 415] on icon at bounding box center [221, 419] width 42 height 20
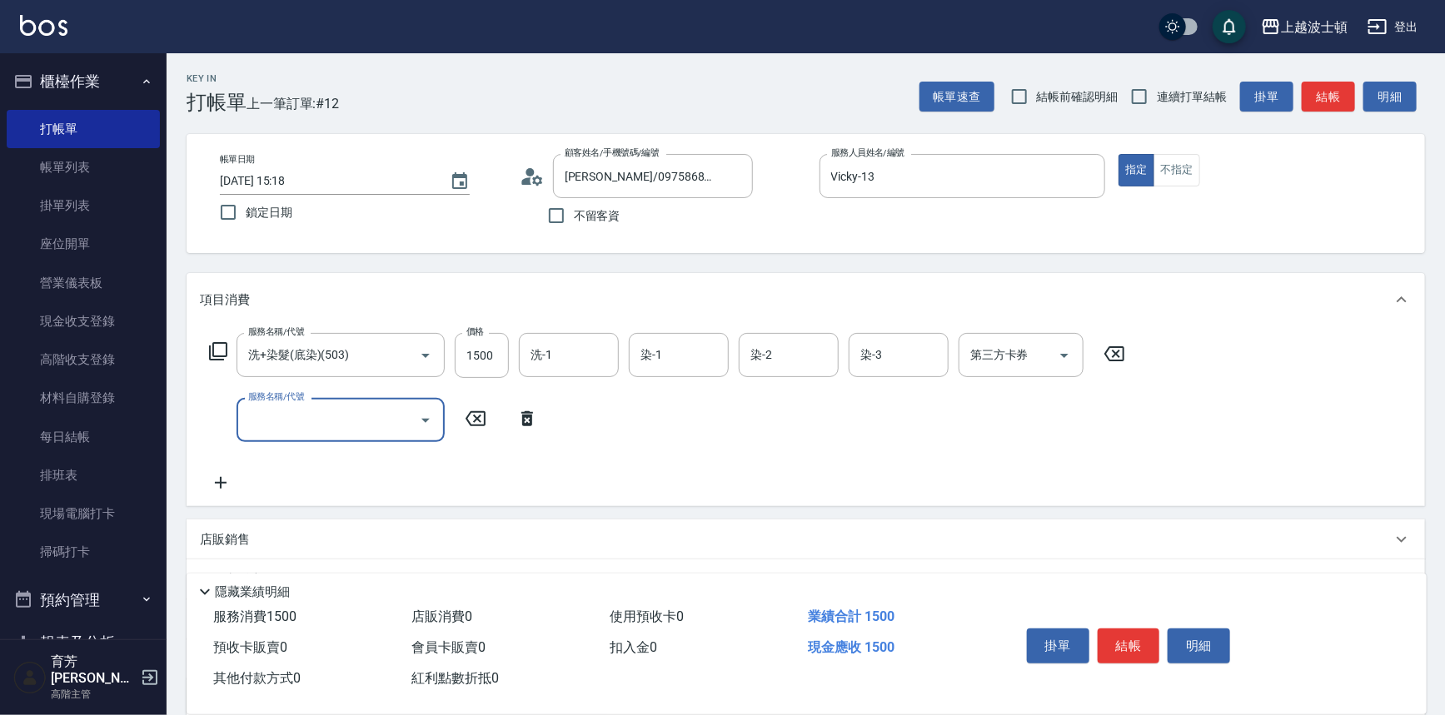
click at [371, 414] on input "服務名稱/代號" at bounding box center [328, 420] width 168 height 29
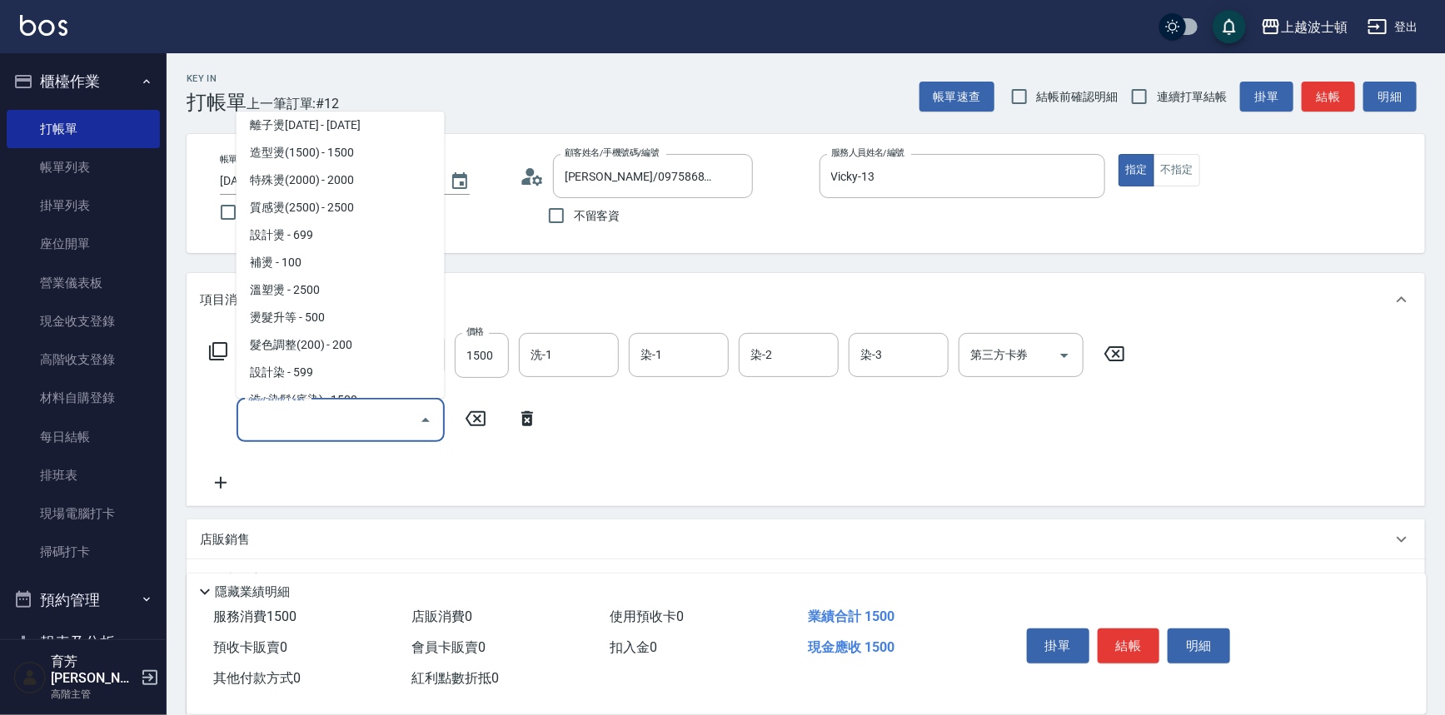
scroll to position [513, 0]
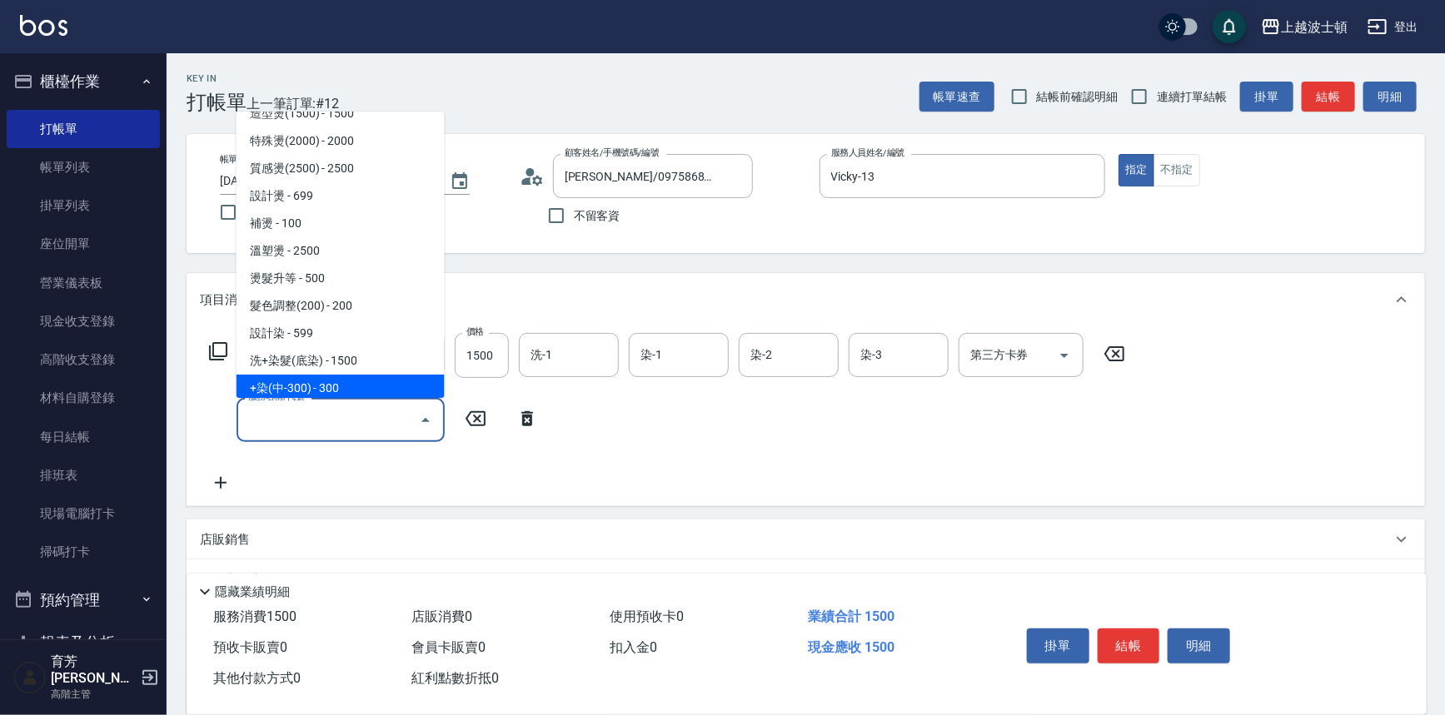
click at [271, 375] on span "+染(中-300) - 300" at bounding box center [340, 388] width 208 height 27
type input "+染(中-300)(504)"
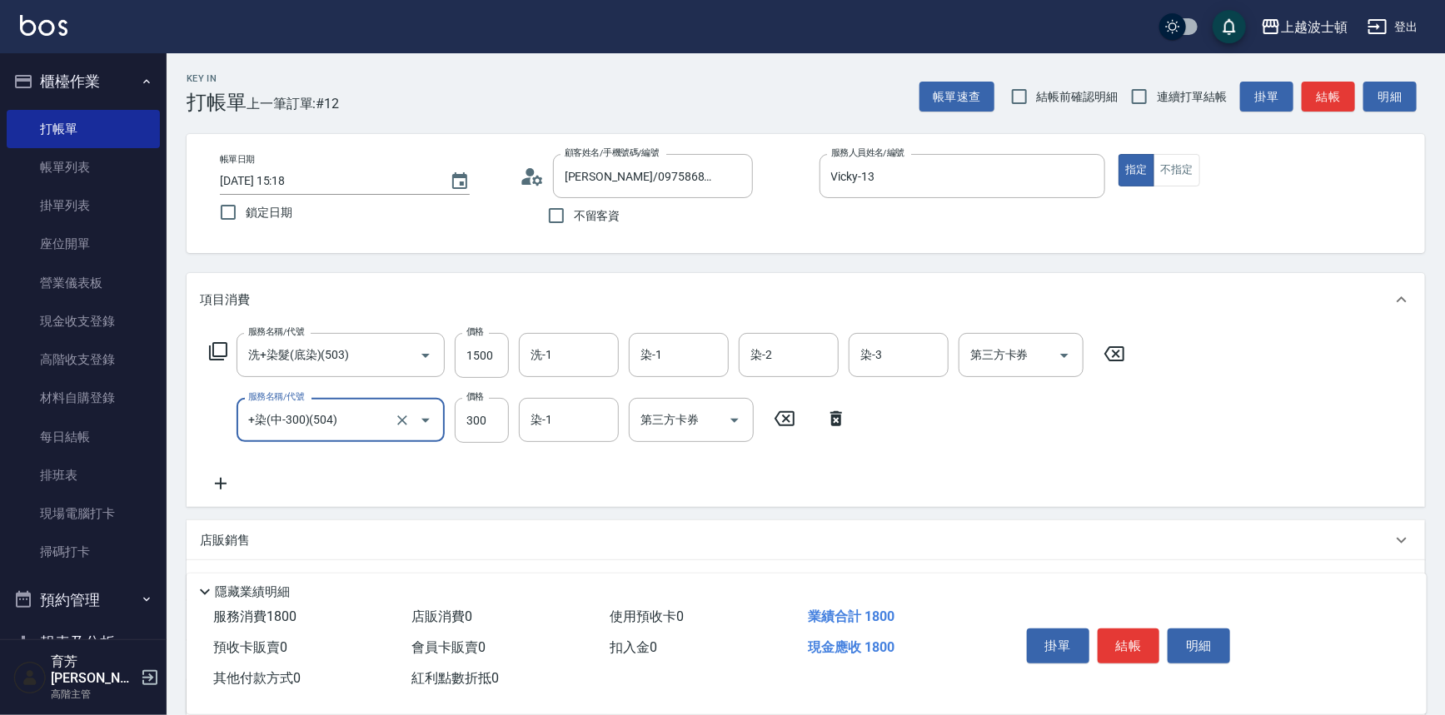
click at [218, 487] on icon at bounding box center [221, 484] width 42 height 20
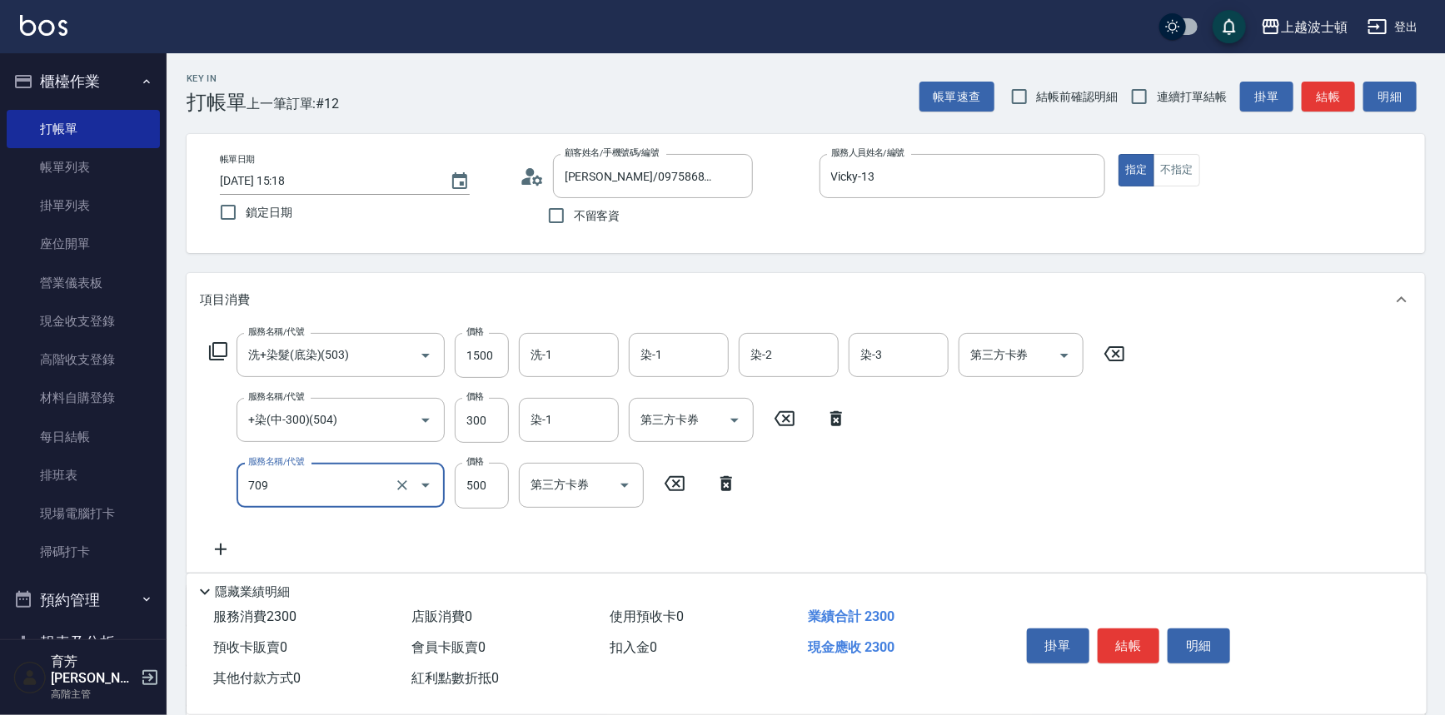
type input "自備防護(709)"
click at [307, 530] on div "服務名稱/代號 洗+染髮(底染)(503) 服務名稱/代號 價格 1500 價格 洗-1 洗-1 染-1 染-1 染-2 染-2 染-3 染-3 第三方卡券 …" at bounding box center [667, 446] width 935 height 226
click at [480, 485] on input "500" at bounding box center [482, 485] width 54 height 45
type input "350"
click at [558, 352] on input "洗-1" at bounding box center [568, 355] width 85 height 29
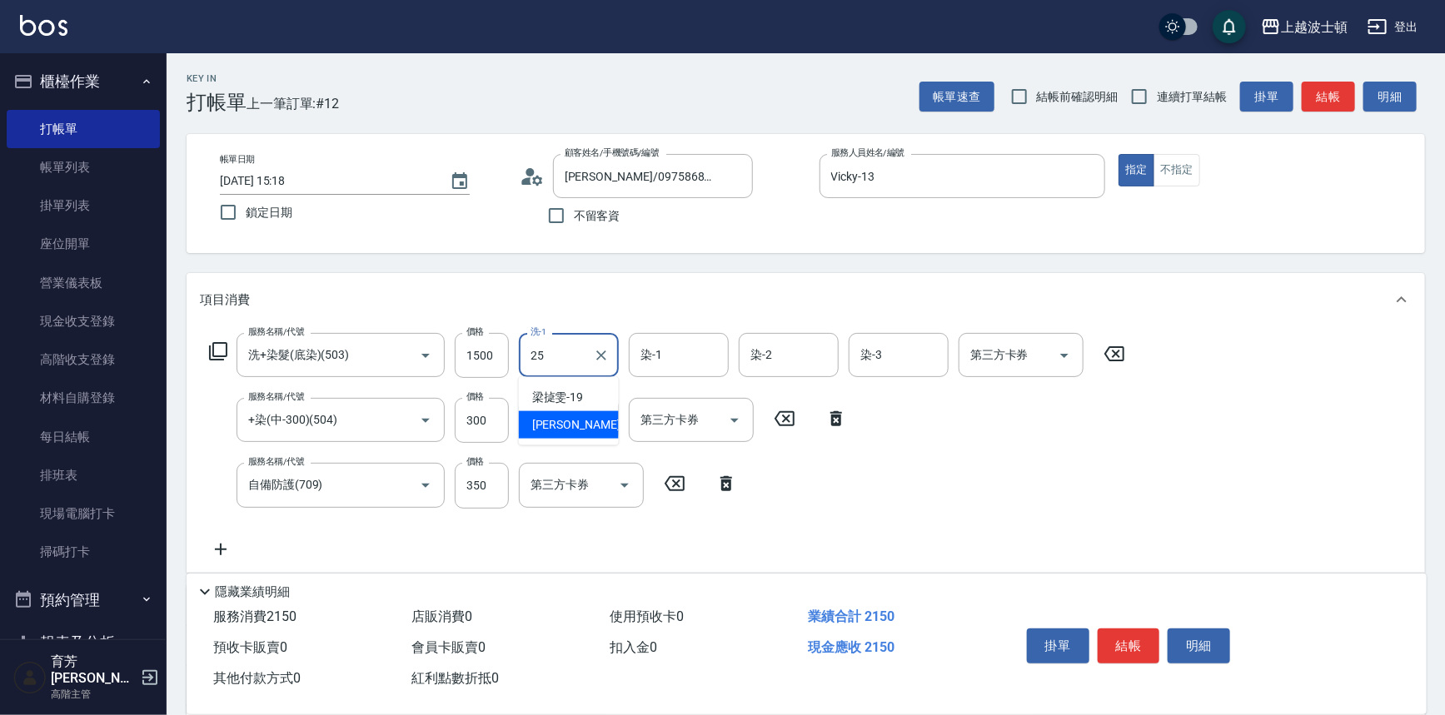
type input "[PERSON_NAME]-25"
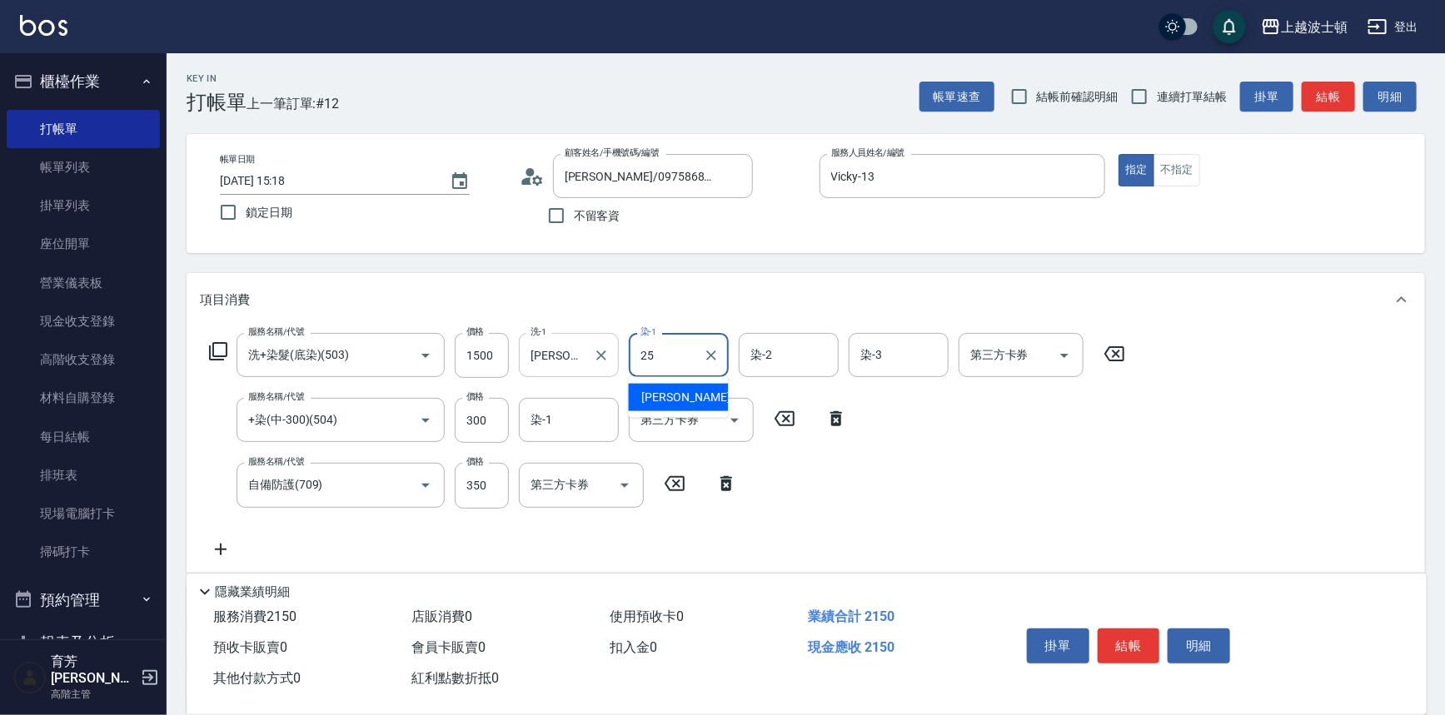
type input "[PERSON_NAME]-25"
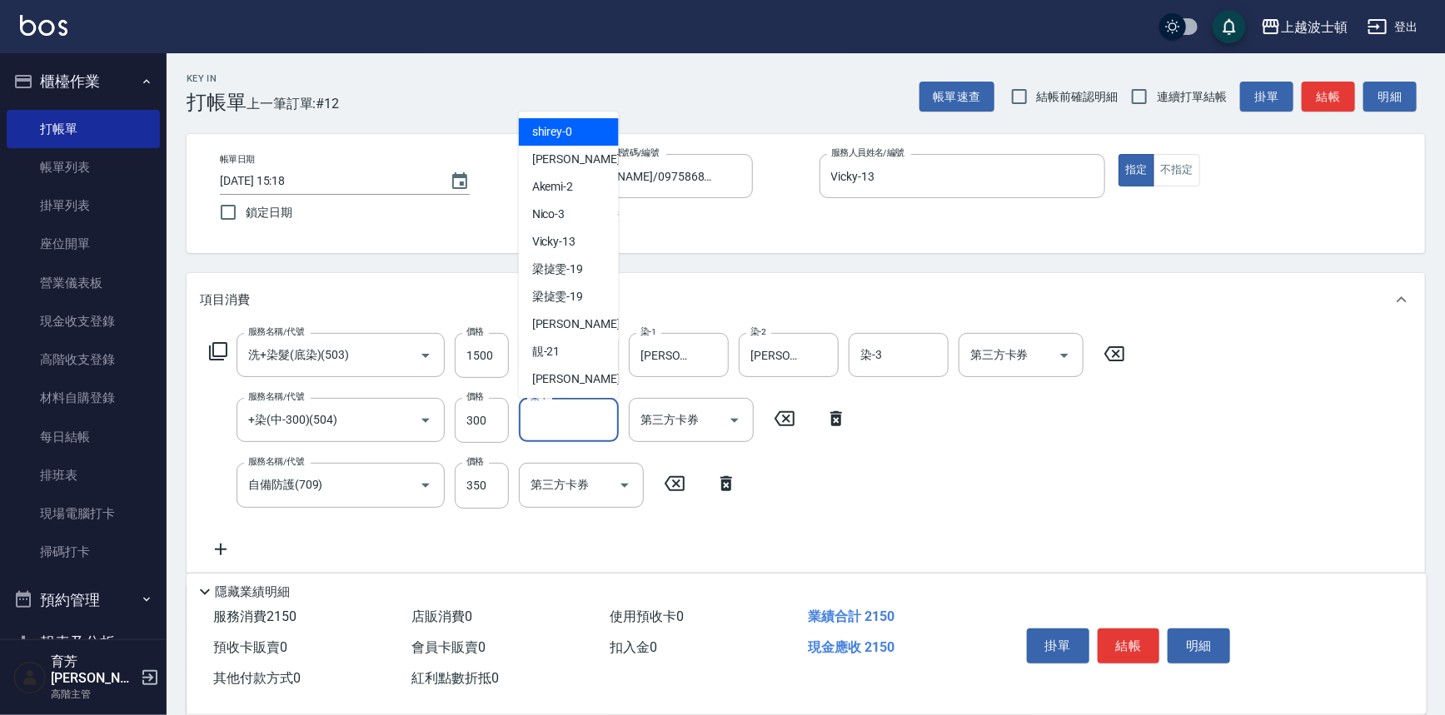
click at [585, 406] on input "染-1" at bounding box center [568, 420] width 85 height 29
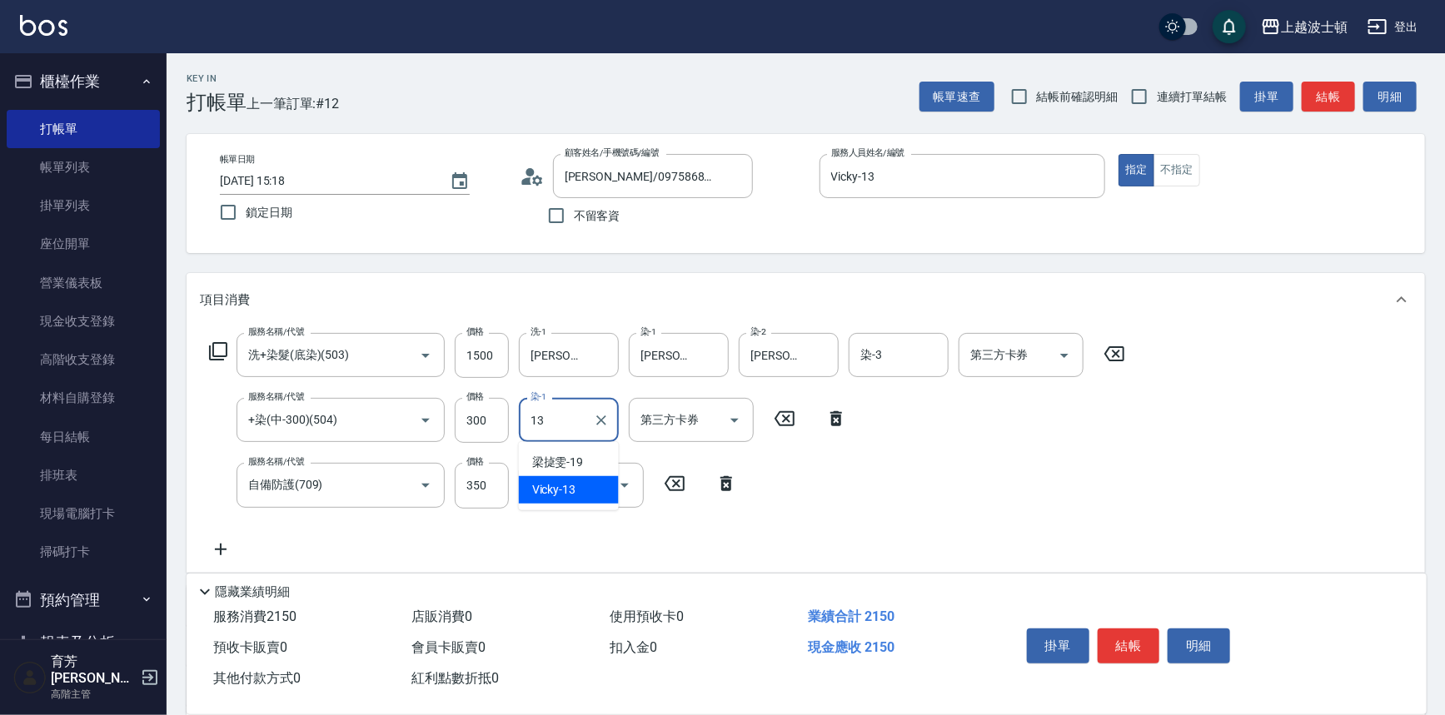
type input "Vicky-13"
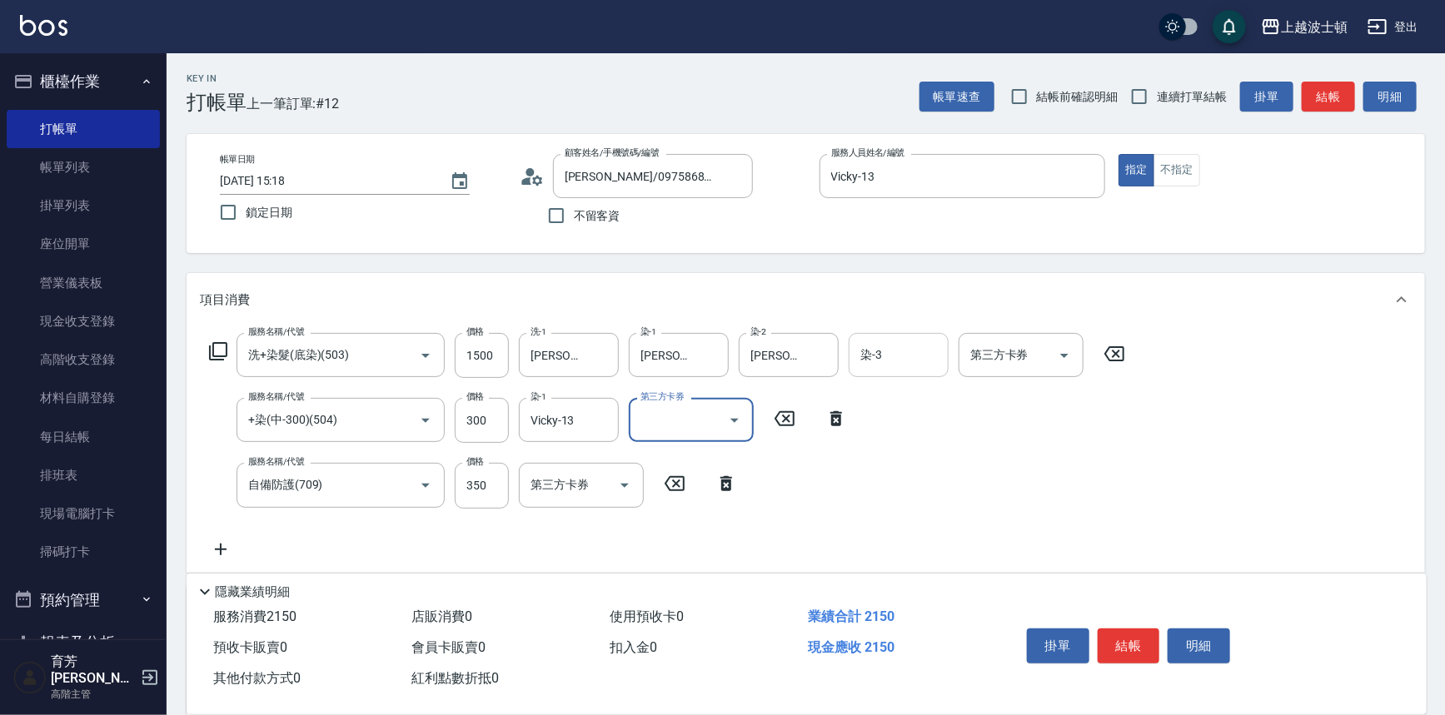
click at [868, 365] on input "染-3" at bounding box center [898, 355] width 85 height 29
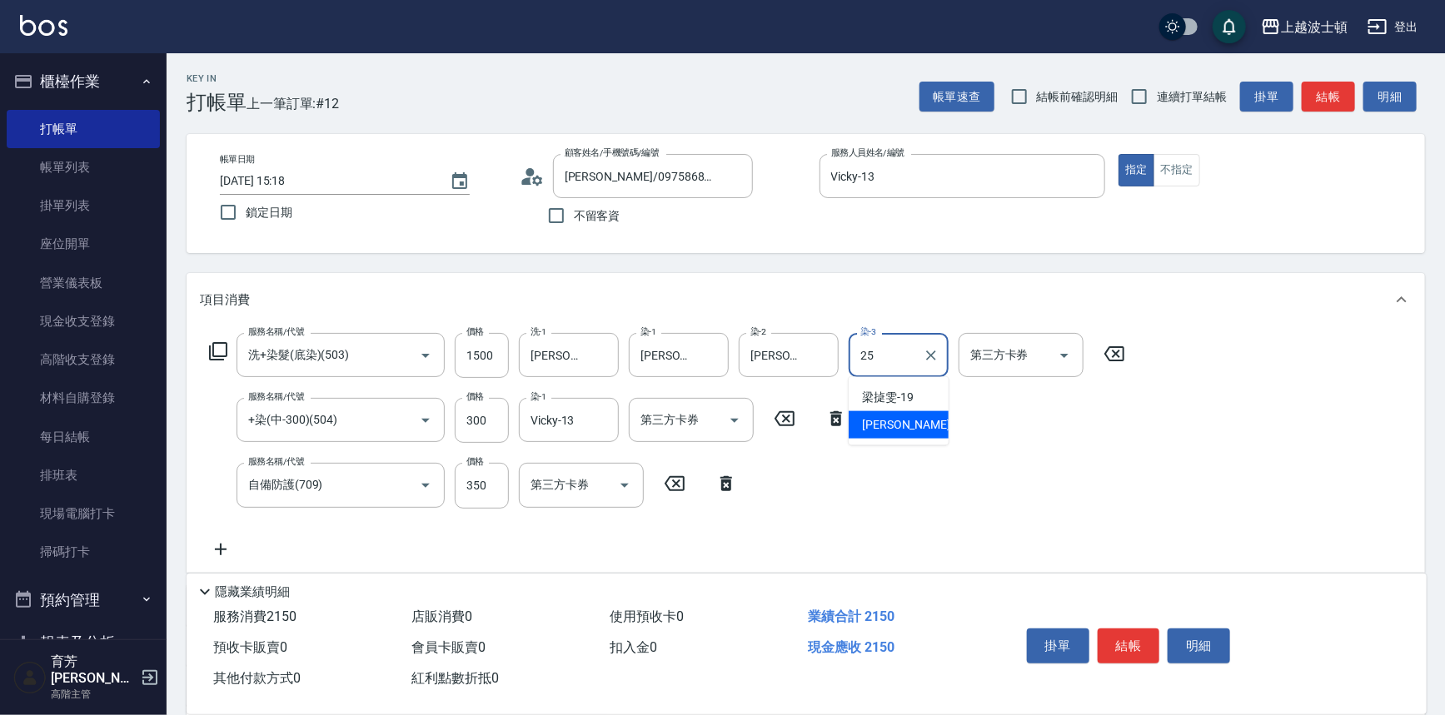
type input "[PERSON_NAME]-25"
click at [1142, 630] on button "結帳" at bounding box center [1128, 646] width 62 height 35
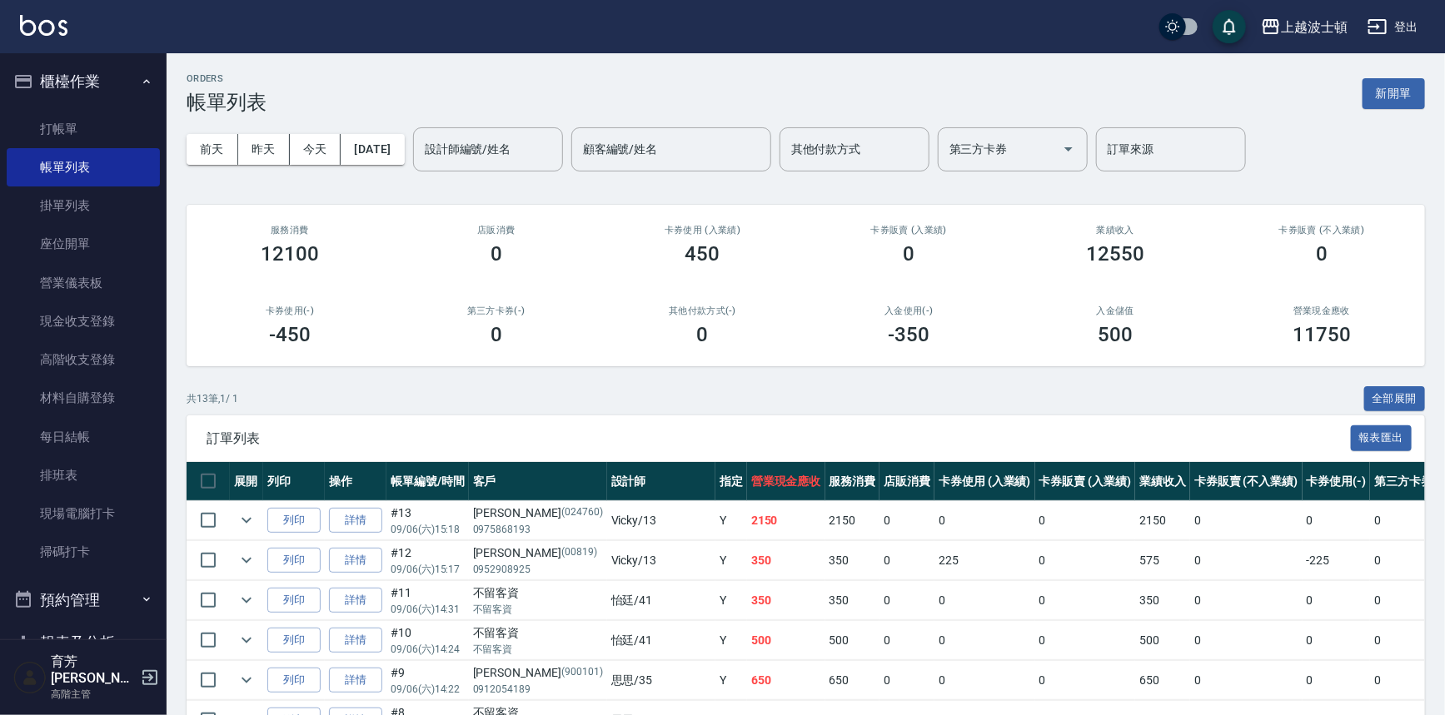
click at [533, 152] on input "設計師編號/姓名" at bounding box center [488, 149] width 135 height 29
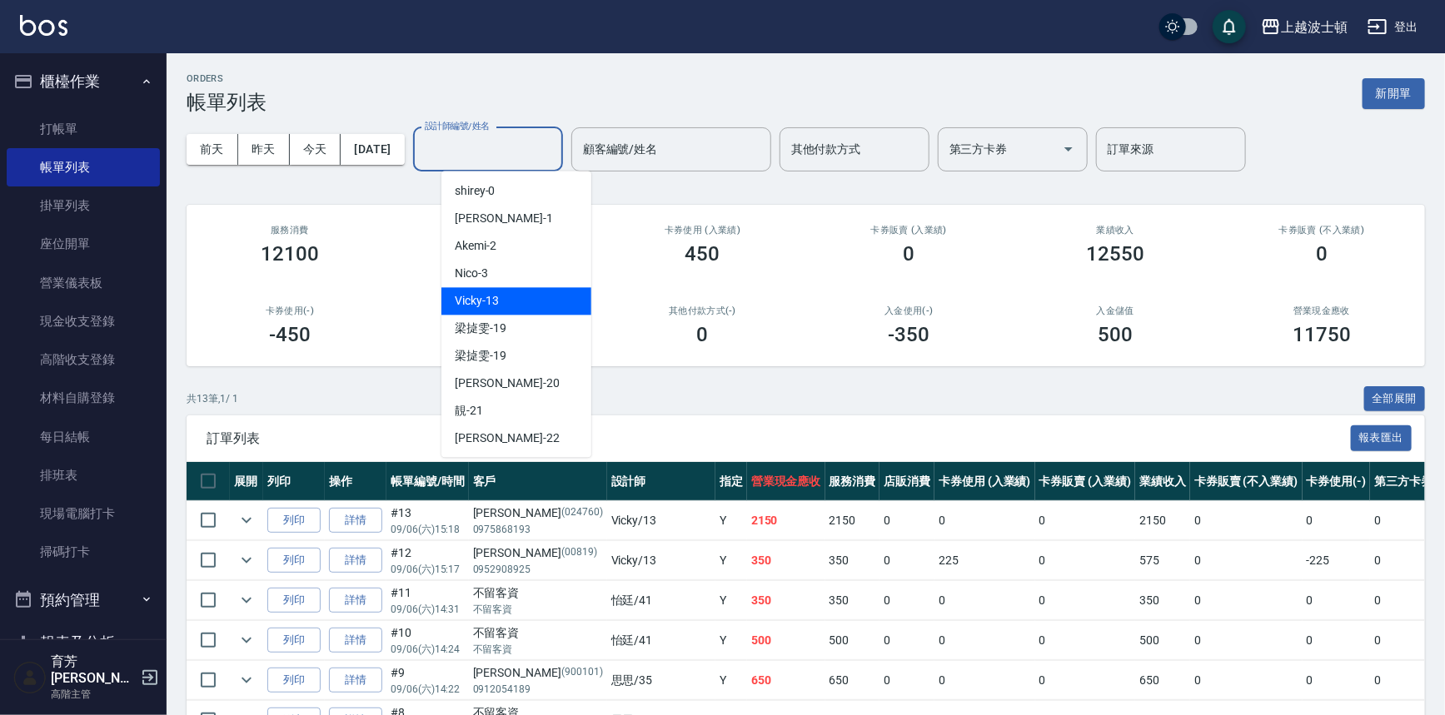
click at [505, 306] on div "Vicky -13" at bounding box center [516, 300] width 150 height 27
type input "Vicky-13"
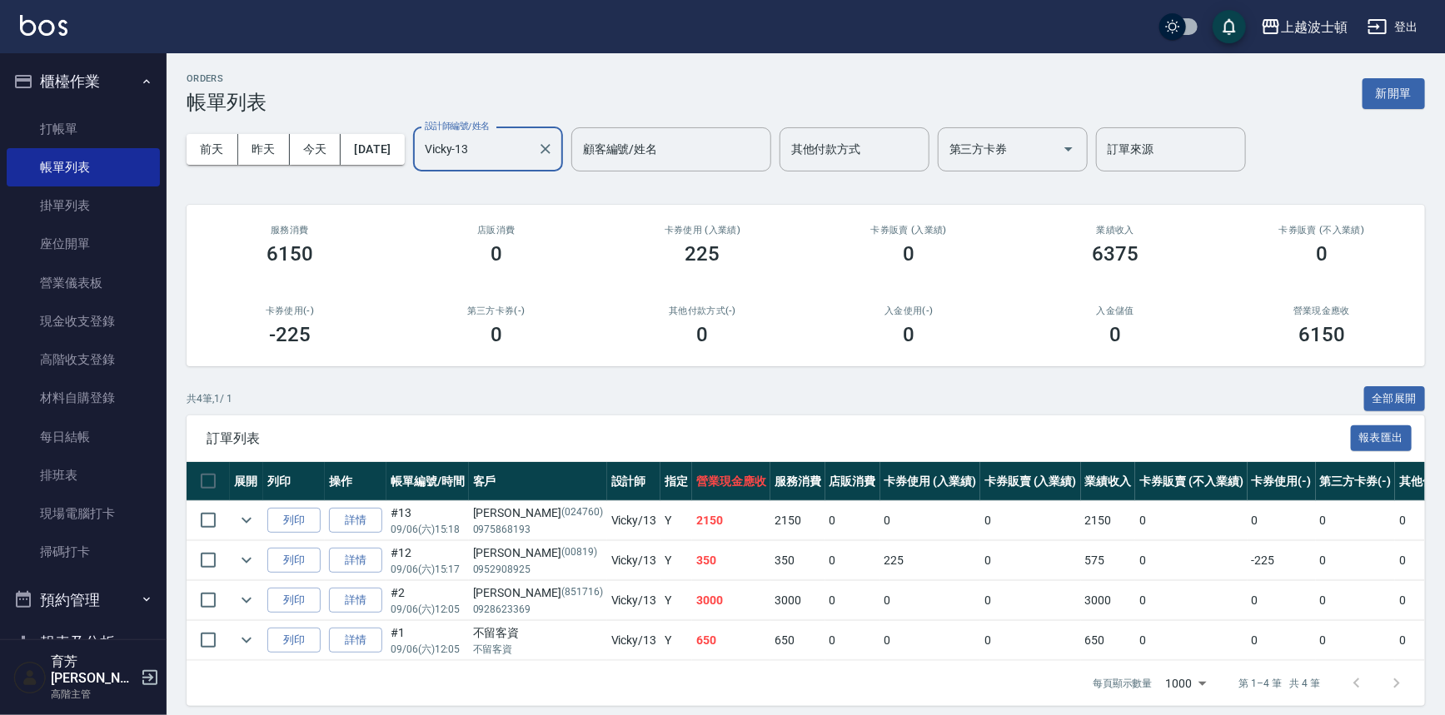
scroll to position [21, 0]
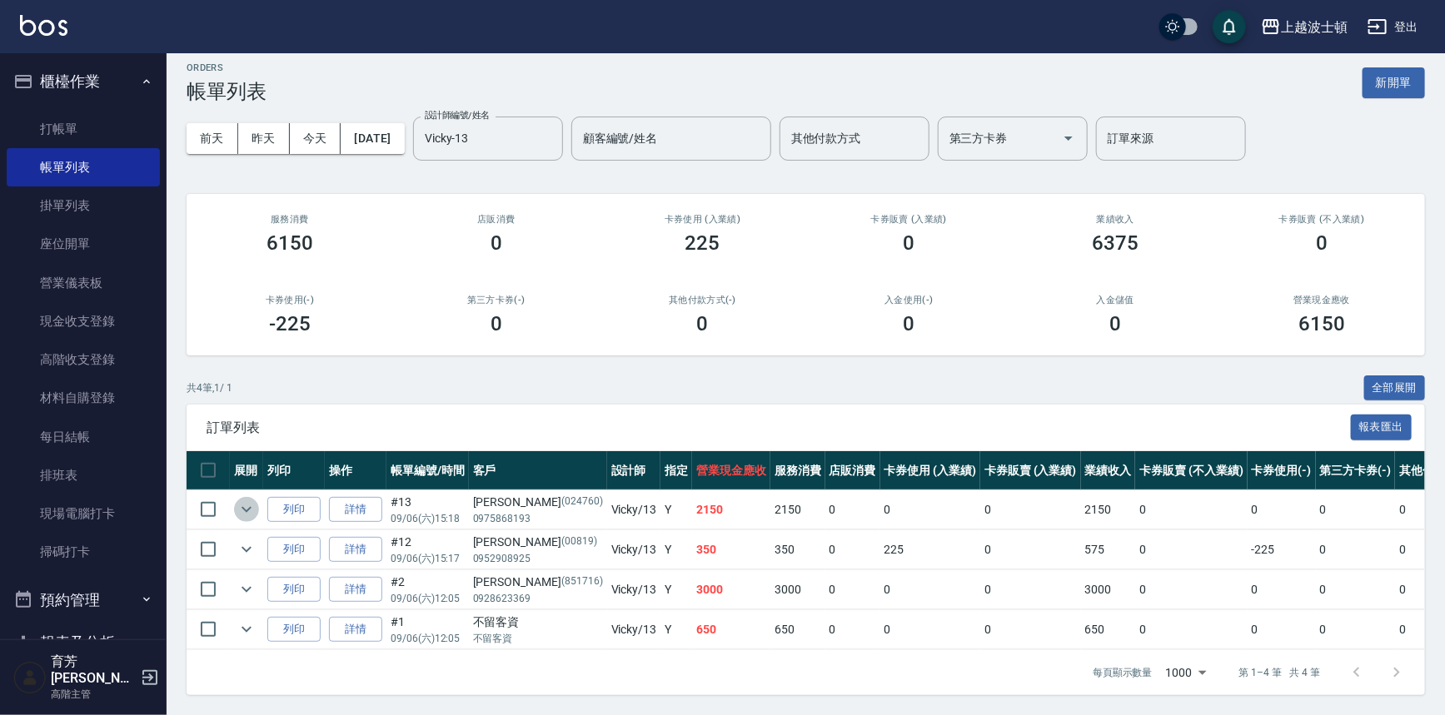
click at [237, 500] on icon "expand row" at bounding box center [246, 510] width 20 height 20
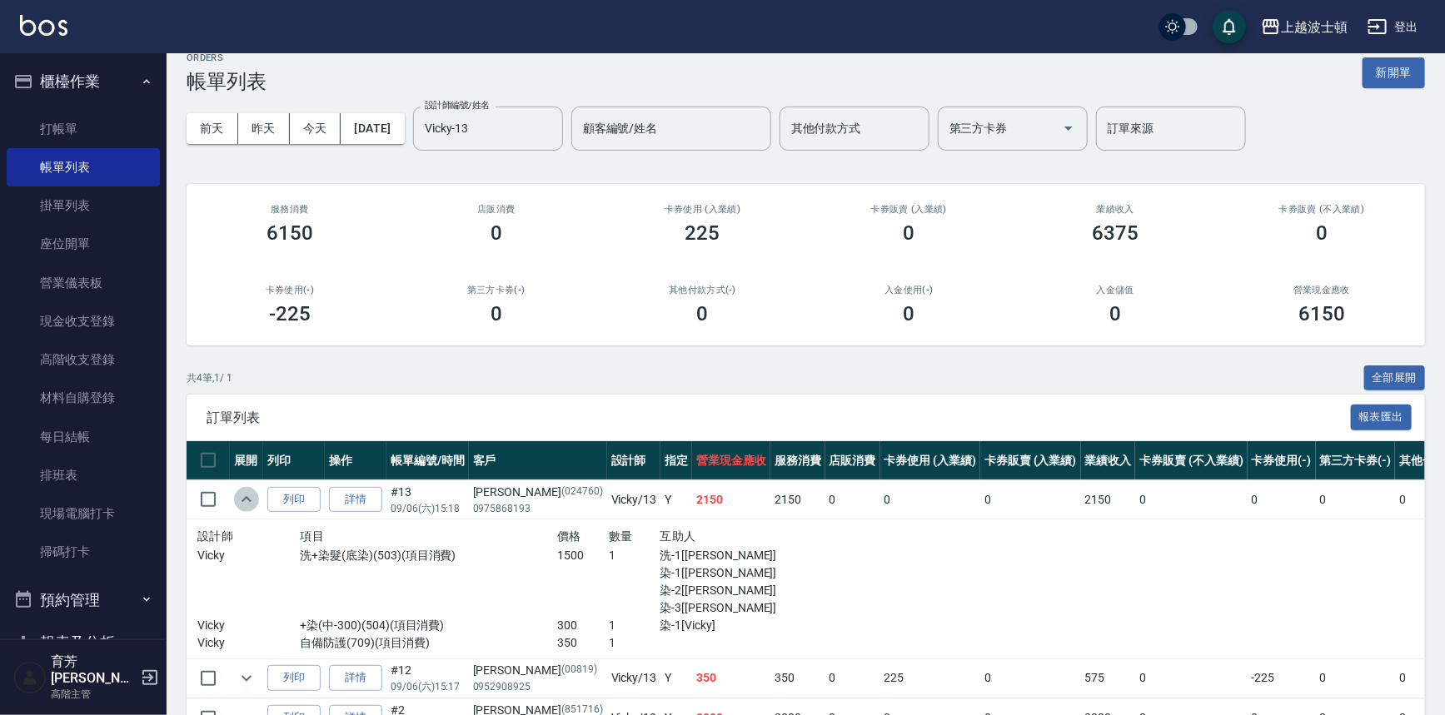
click at [237, 498] on icon "expand row" at bounding box center [246, 500] width 20 height 20
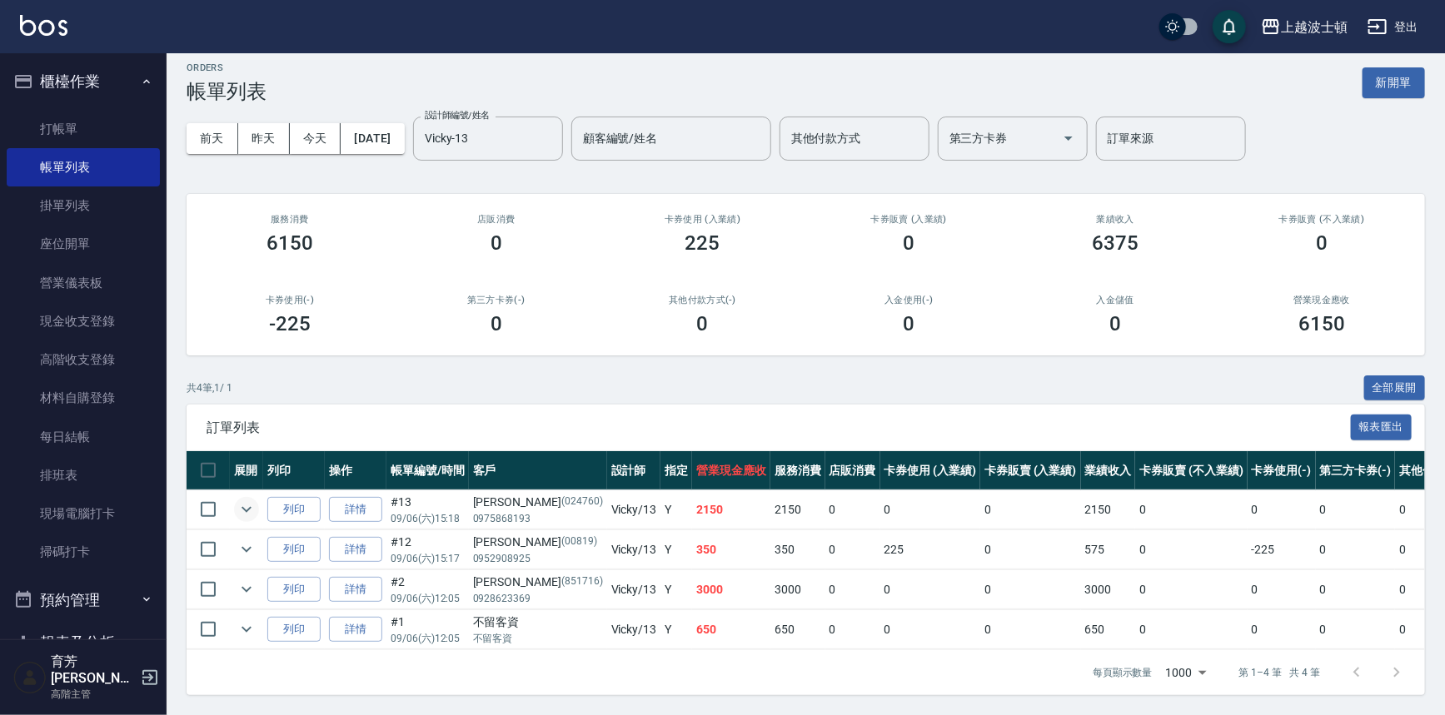
click at [84, 92] on button "櫃檯作業" at bounding box center [83, 81] width 153 height 43
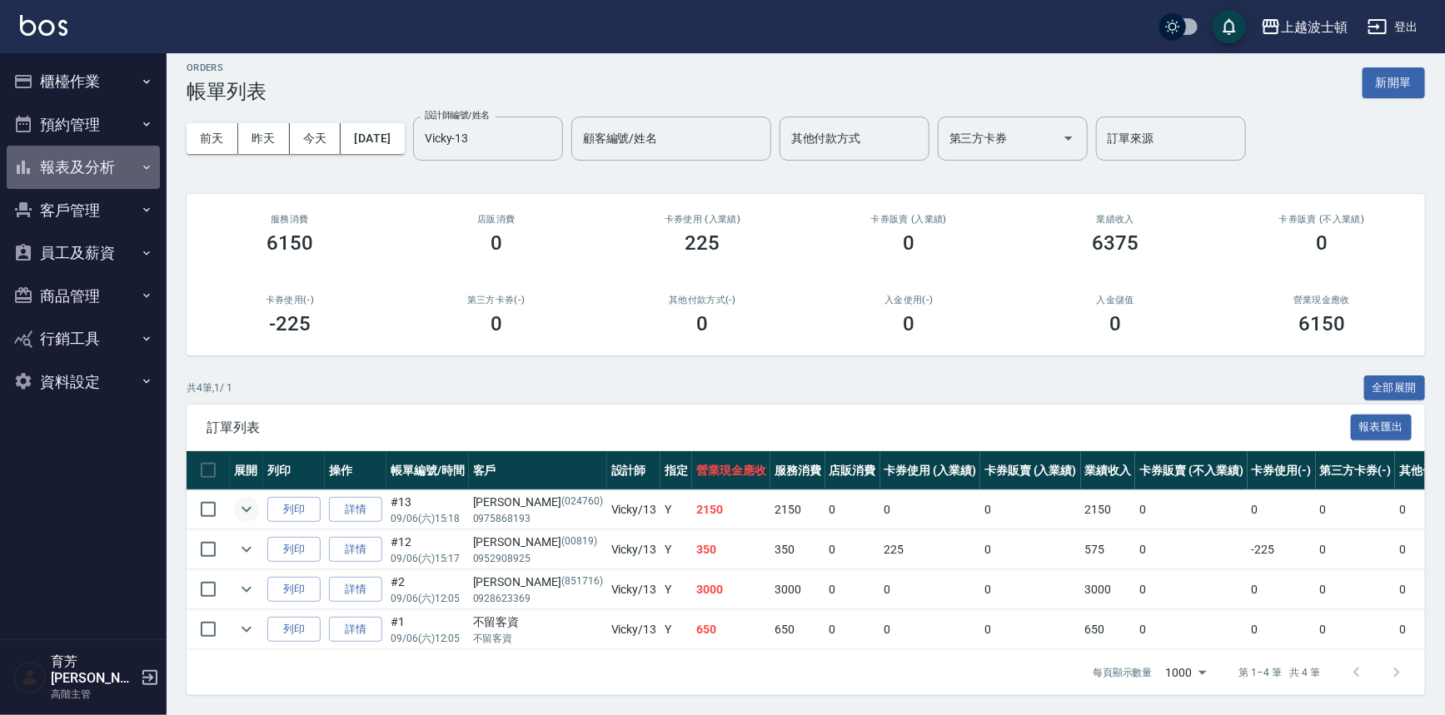
click at [87, 160] on button "報表及分析" at bounding box center [83, 167] width 153 height 43
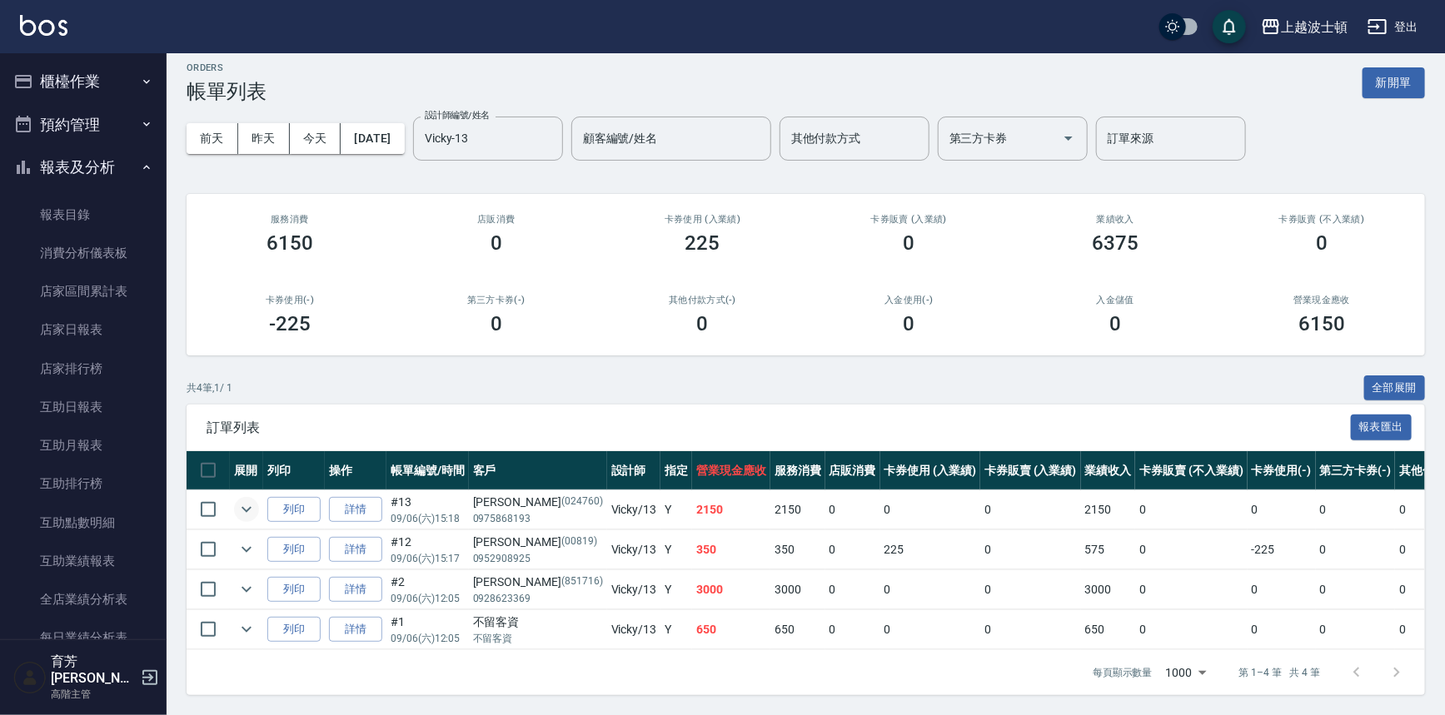
click at [106, 180] on button "報表及分析" at bounding box center [83, 167] width 153 height 43
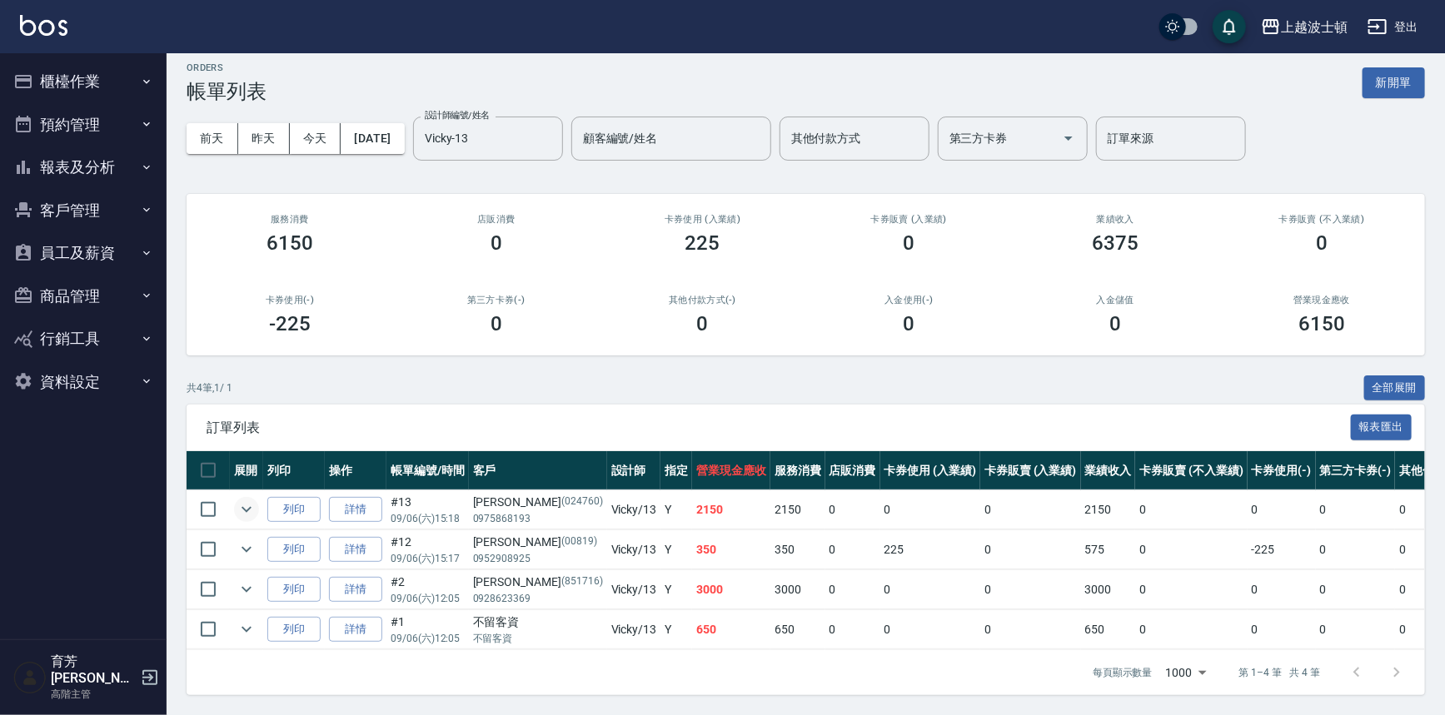
click at [95, 95] on button "櫃檯作業" at bounding box center [83, 81] width 153 height 43
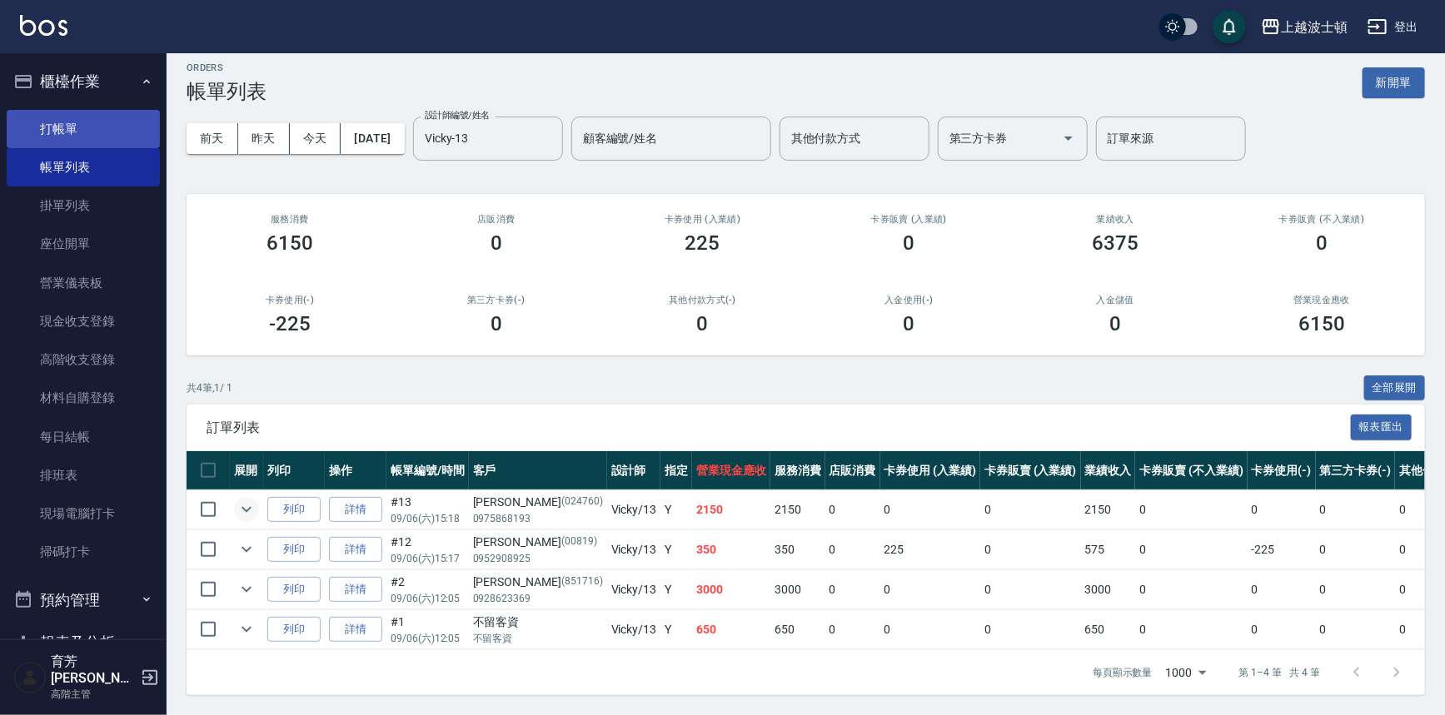
click at [72, 122] on link "打帳單" at bounding box center [83, 129] width 153 height 38
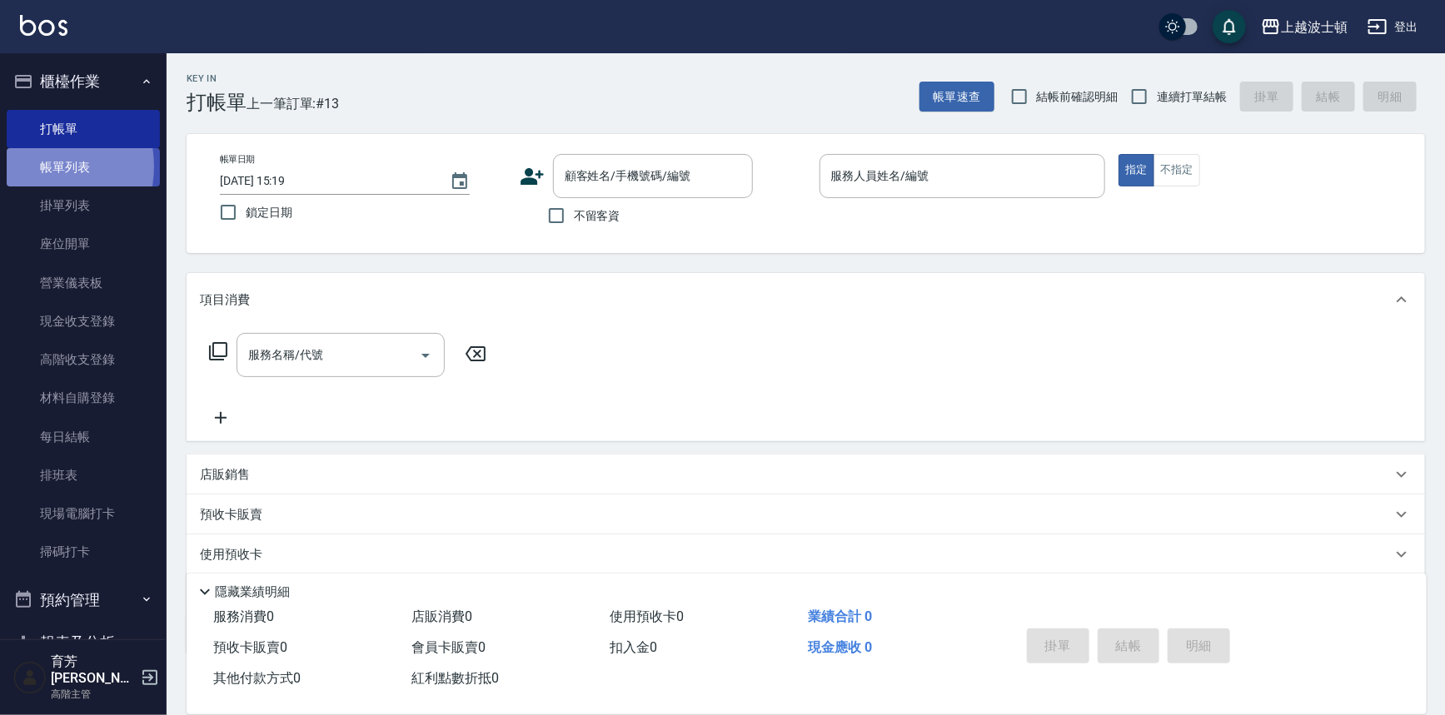
click at [31, 167] on link "帳單列表" at bounding box center [83, 167] width 153 height 38
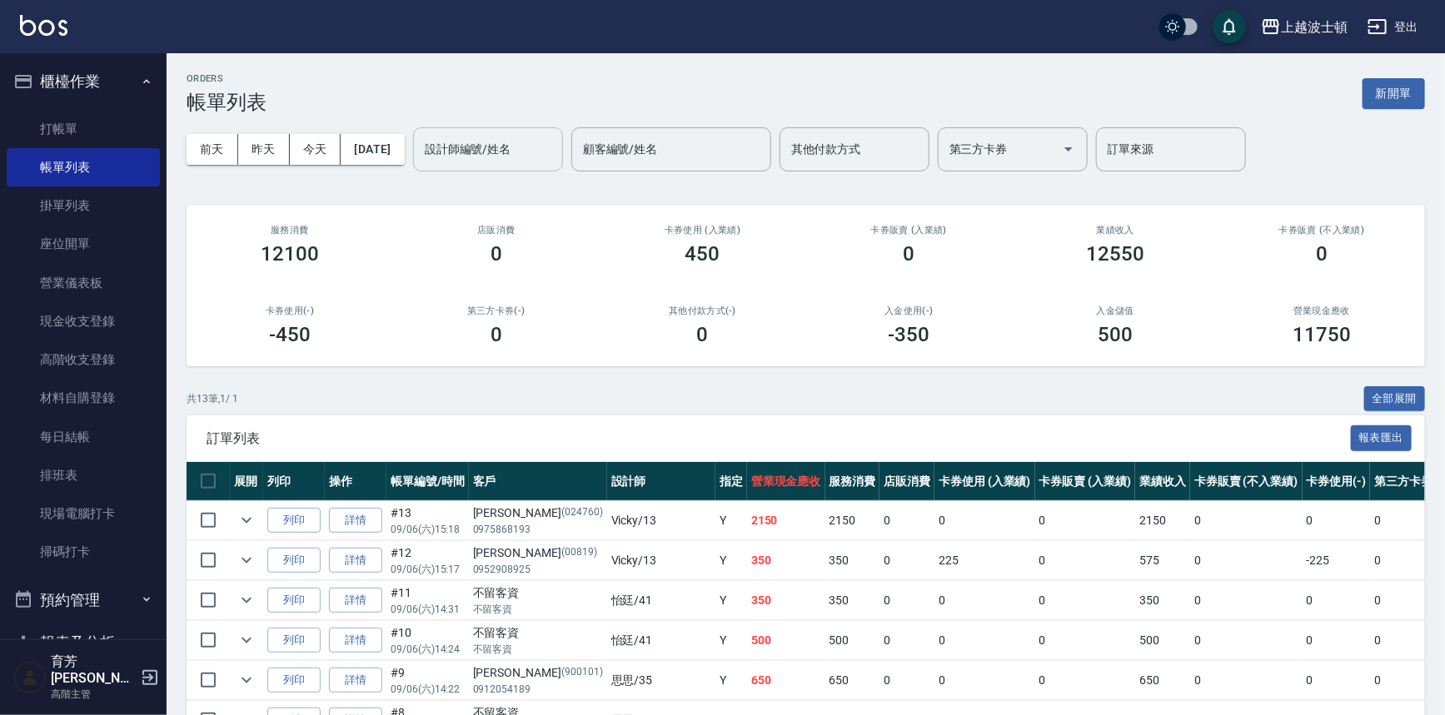
click at [534, 155] on input "設計師編號/姓名" at bounding box center [488, 149] width 135 height 29
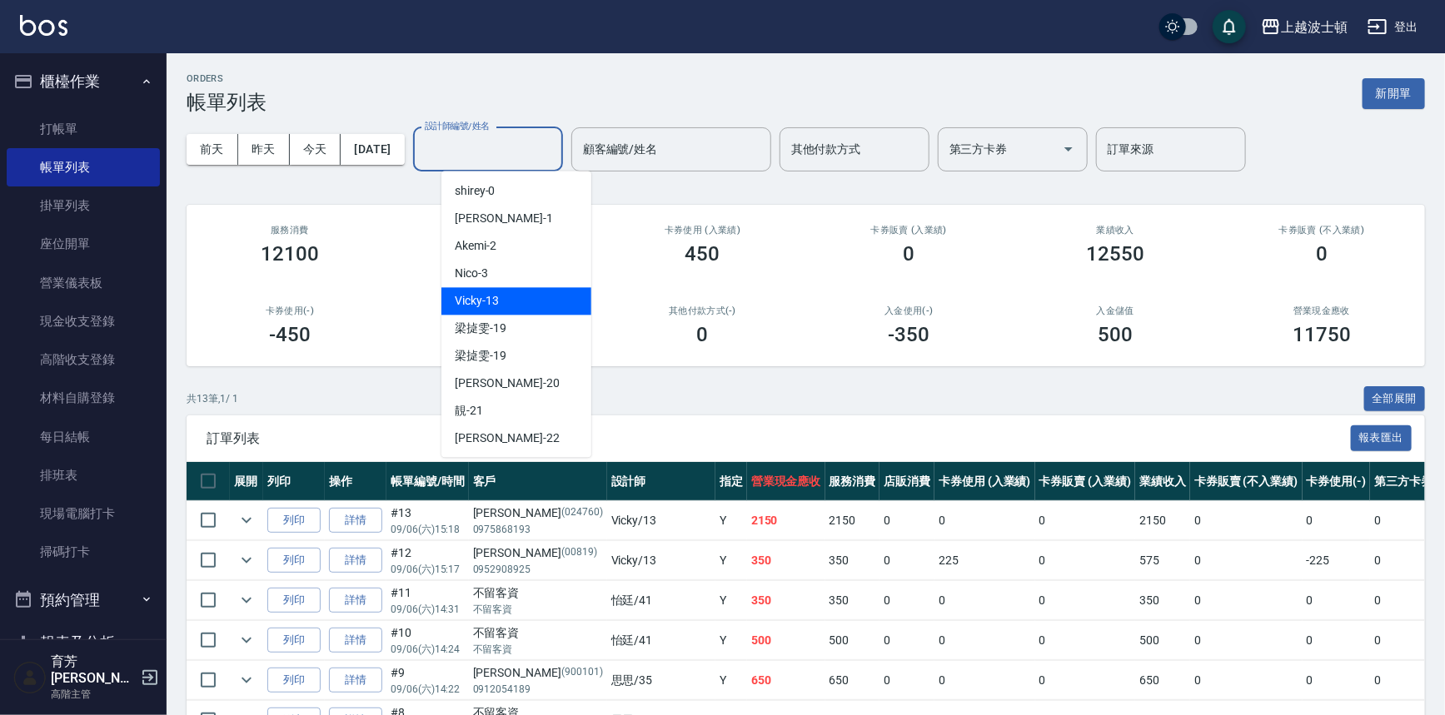
click at [521, 291] on div "Vicky -13" at bounding box center [516, 300] width 150 height 27
type input "Vicky-13"
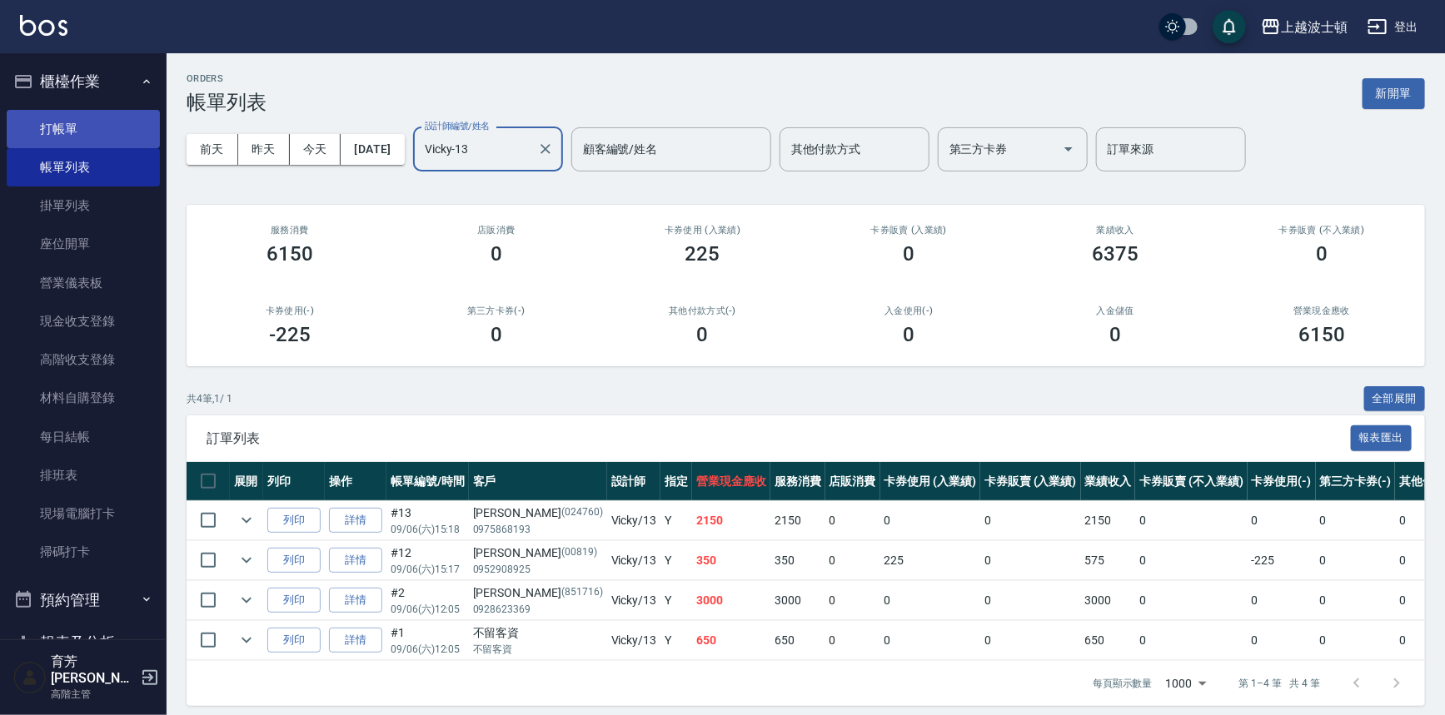
click at [43, 125] on link "打帳單" at bounding box center [83, 129] width 153 height 38
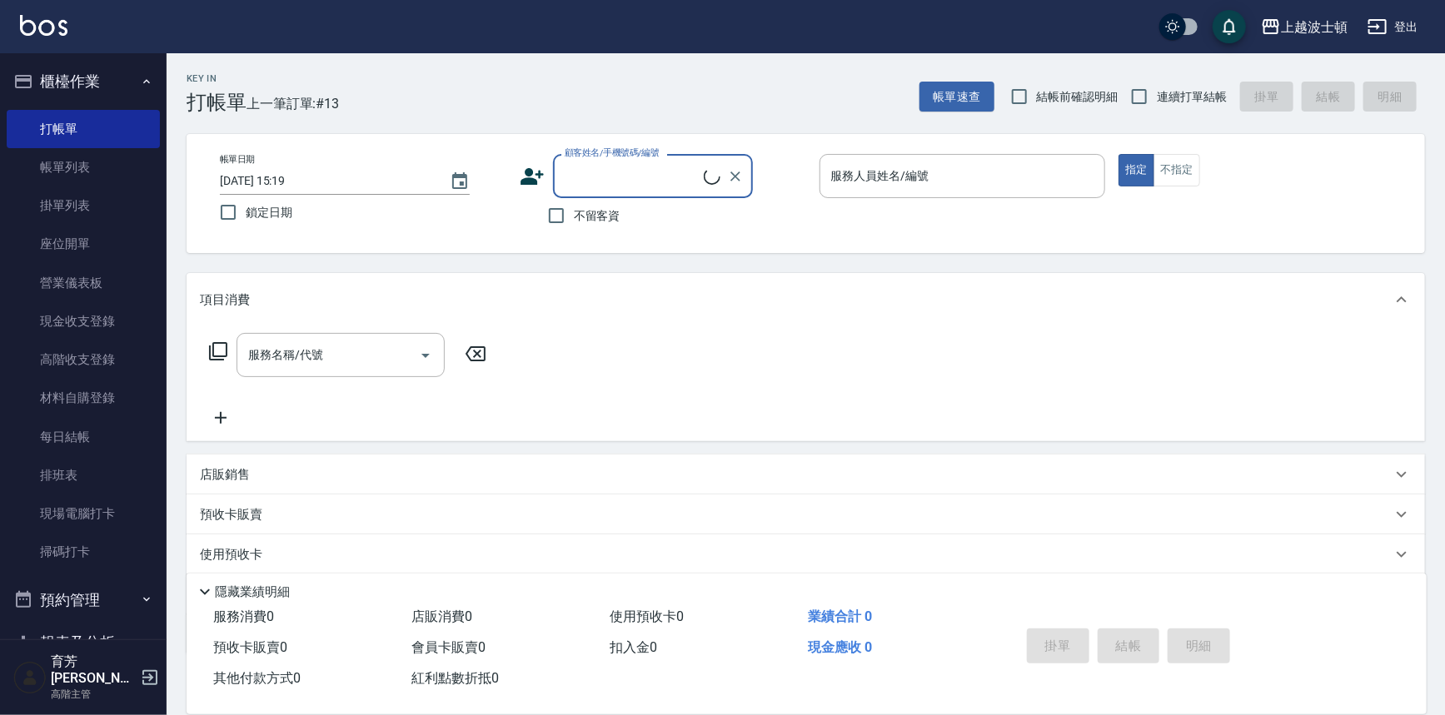
click at [58, 91] on button "櫃檯作業" at bounding box center [83, 81] width 153 height 43
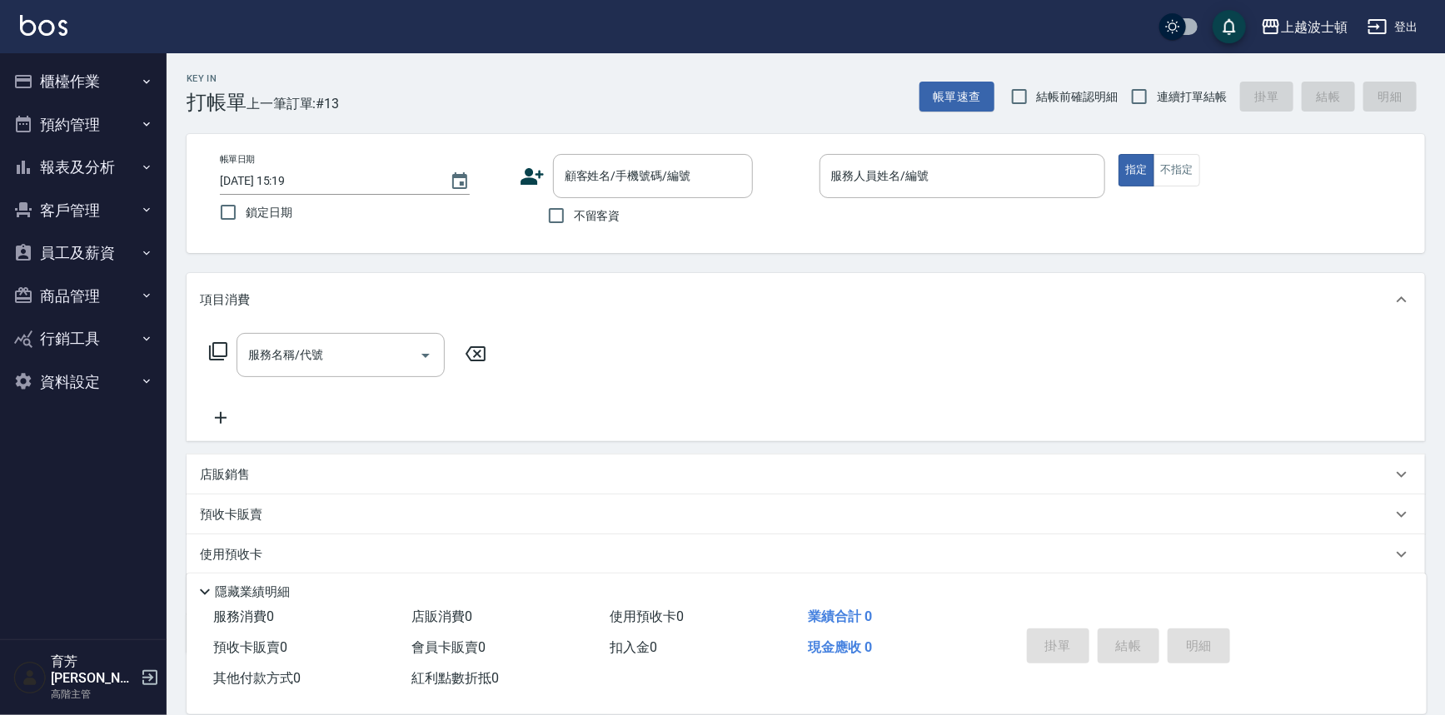
click at [7, 60] on button "櫃檯作業" at bounding box center [83, 81] width 153 height 43
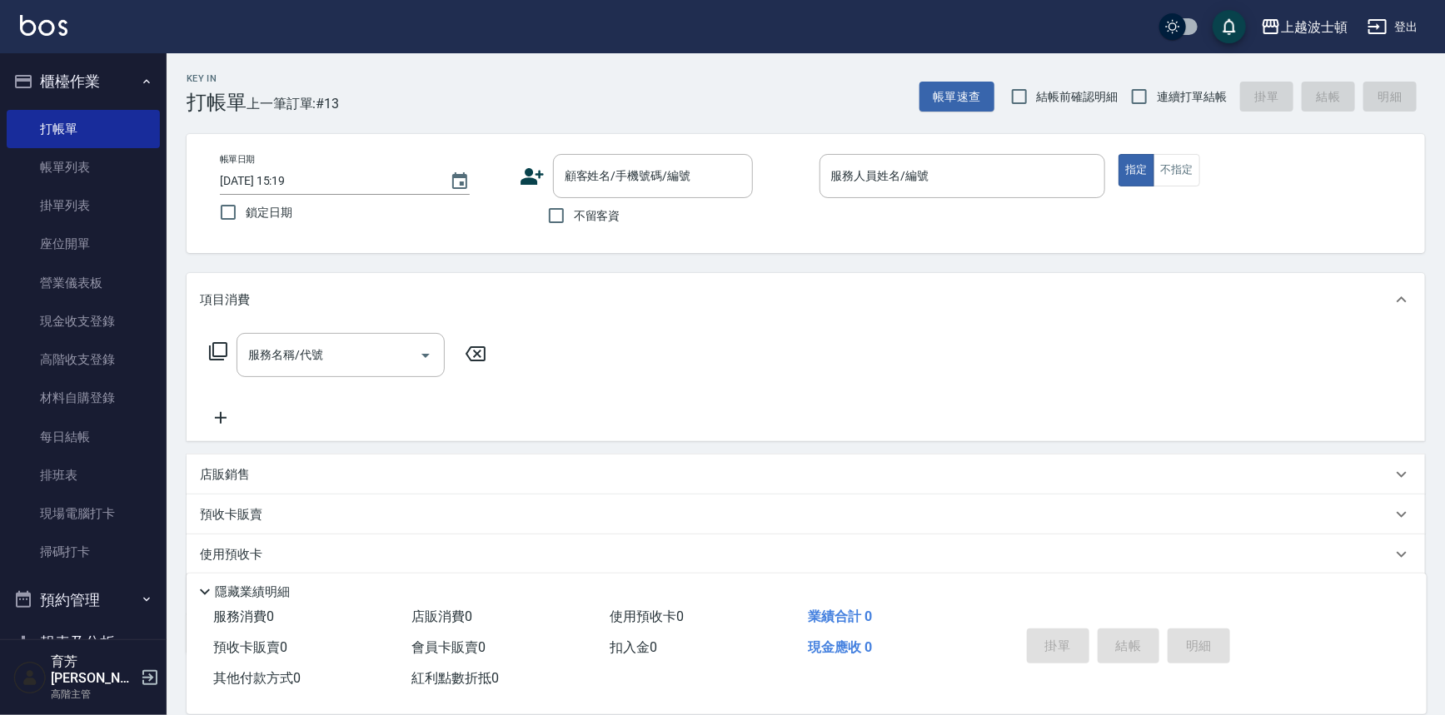
click at [7, 60] on button "櫃檯作業" at bounding box center [83, 81] width 153 height 43
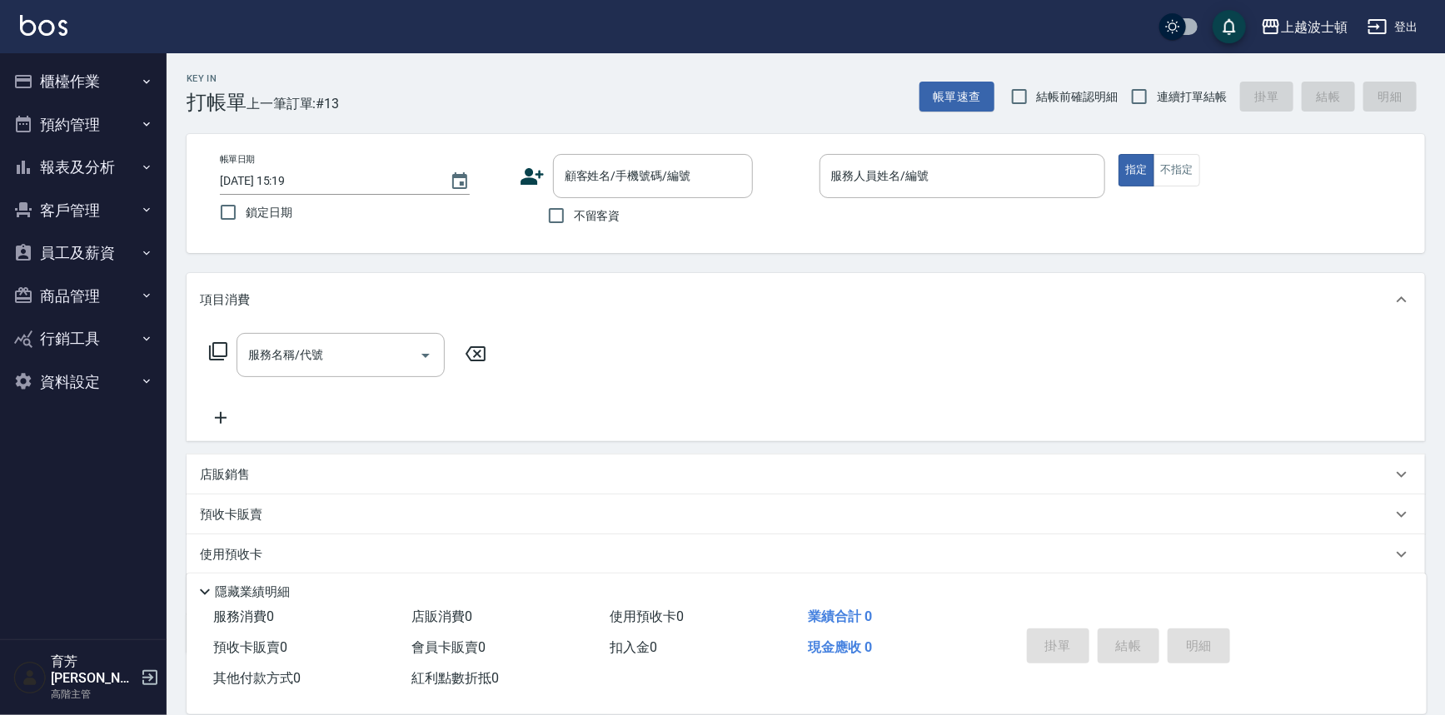
click at [7, 60] on button "櫃檯作業" at bounding box center [83, 81] width 153 height 43
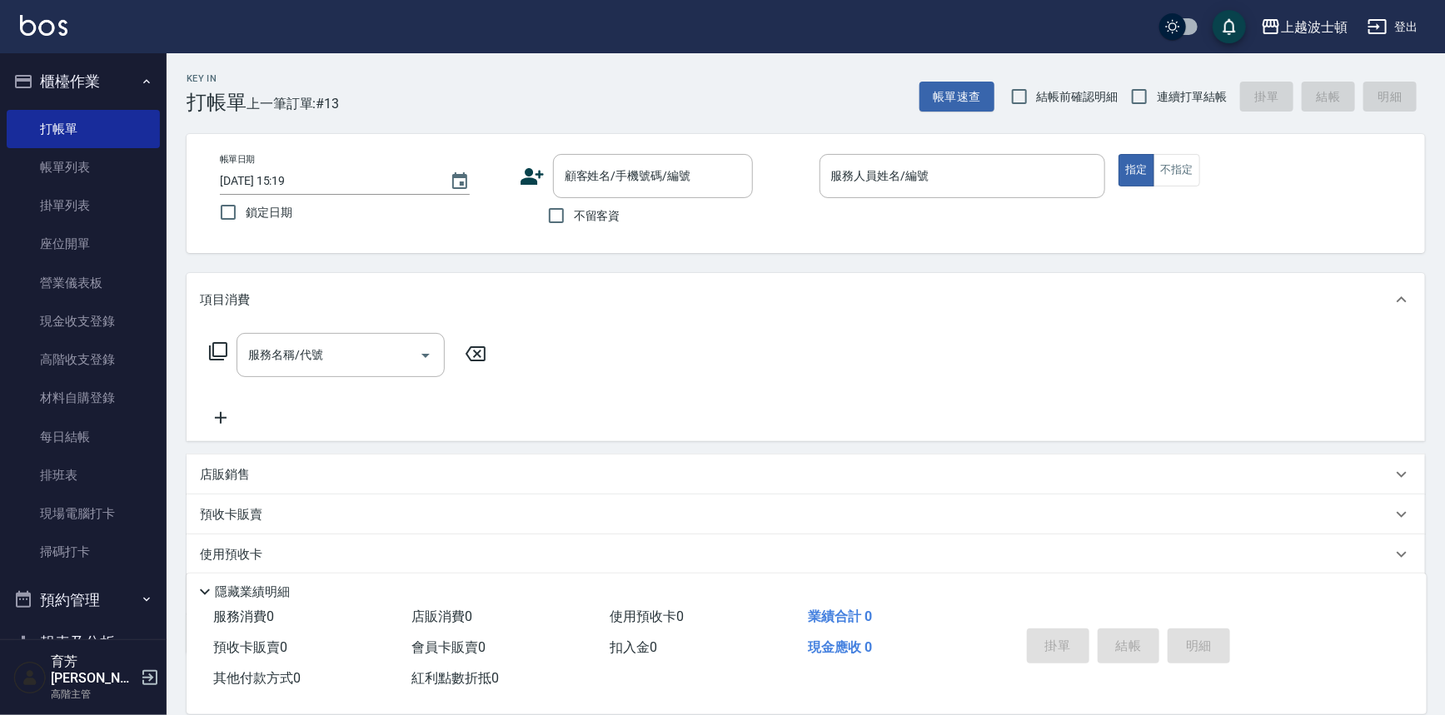
click at [7, 60] on button "櫃檯作業" at bounding box center [83, 81] width 153 height 43
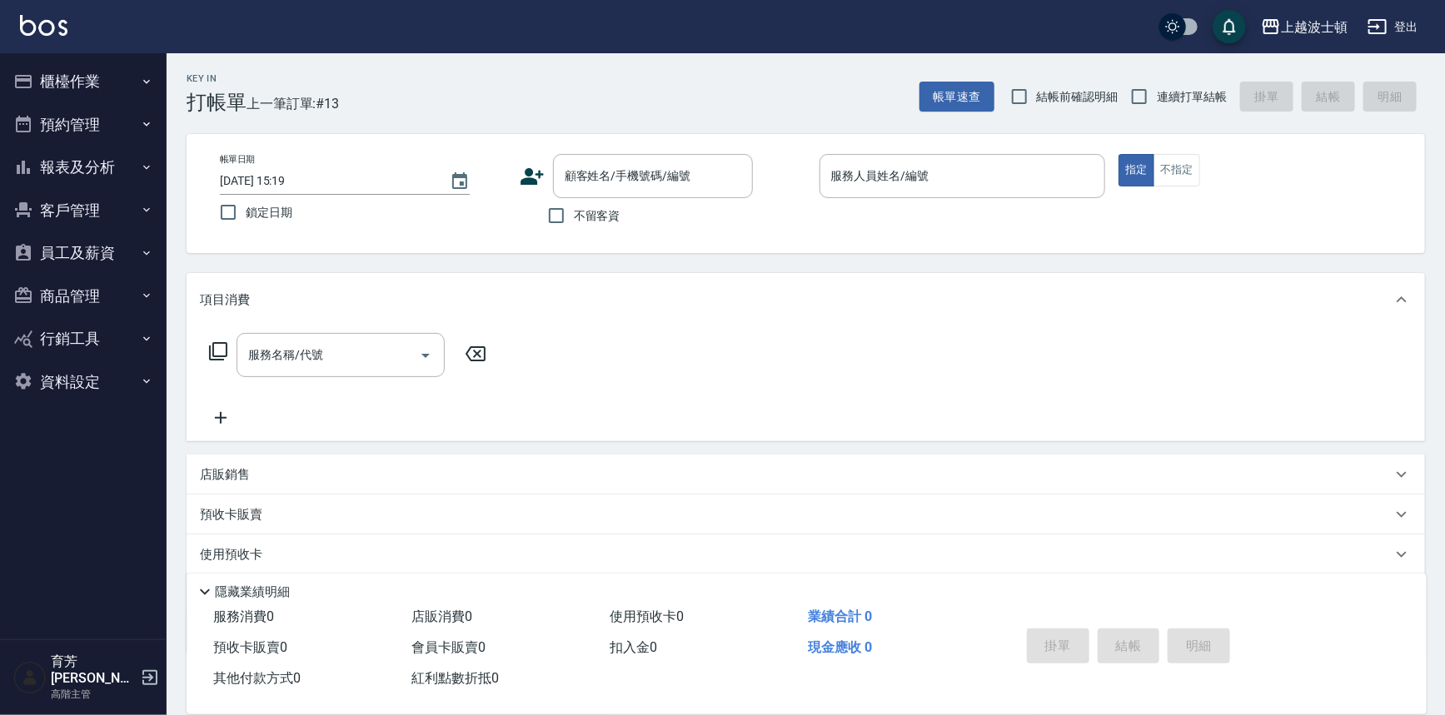
click at [135, 121] on button "預約管理" at bounding box center [83, 124] width 153 height 43
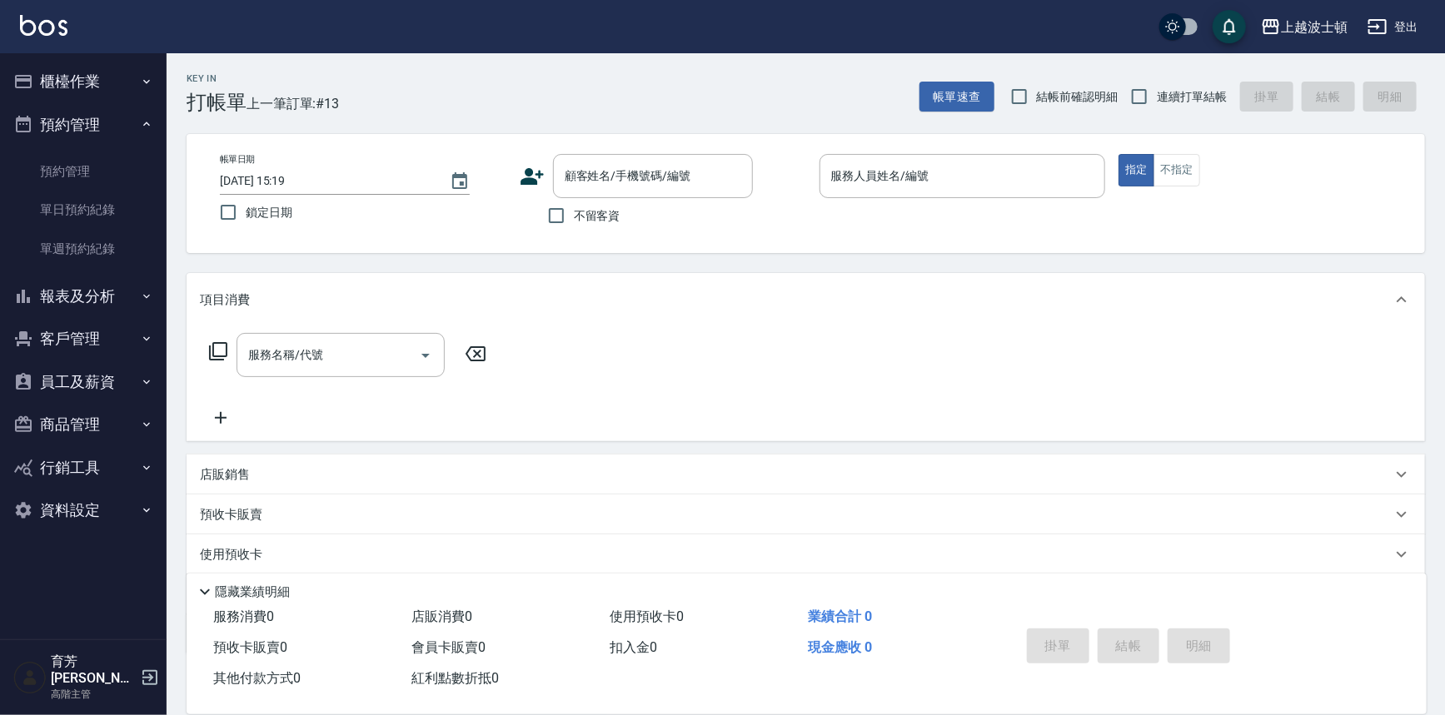
click at [127, 87] on button "櫃檯作業" at bounding box center [83, 81] width 153 height 43
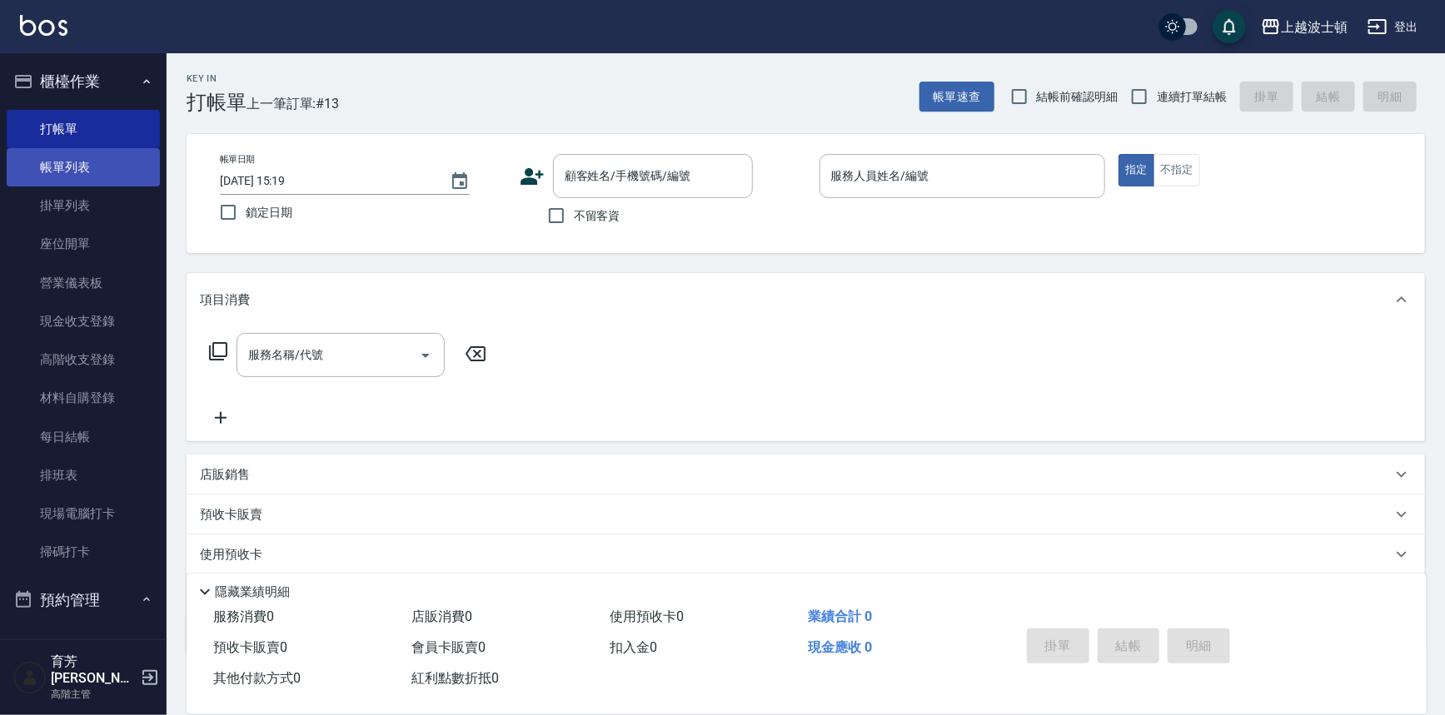
click at [101, 171] on link "帳單列表" at bounding box center [83, 167] width 153 height 38
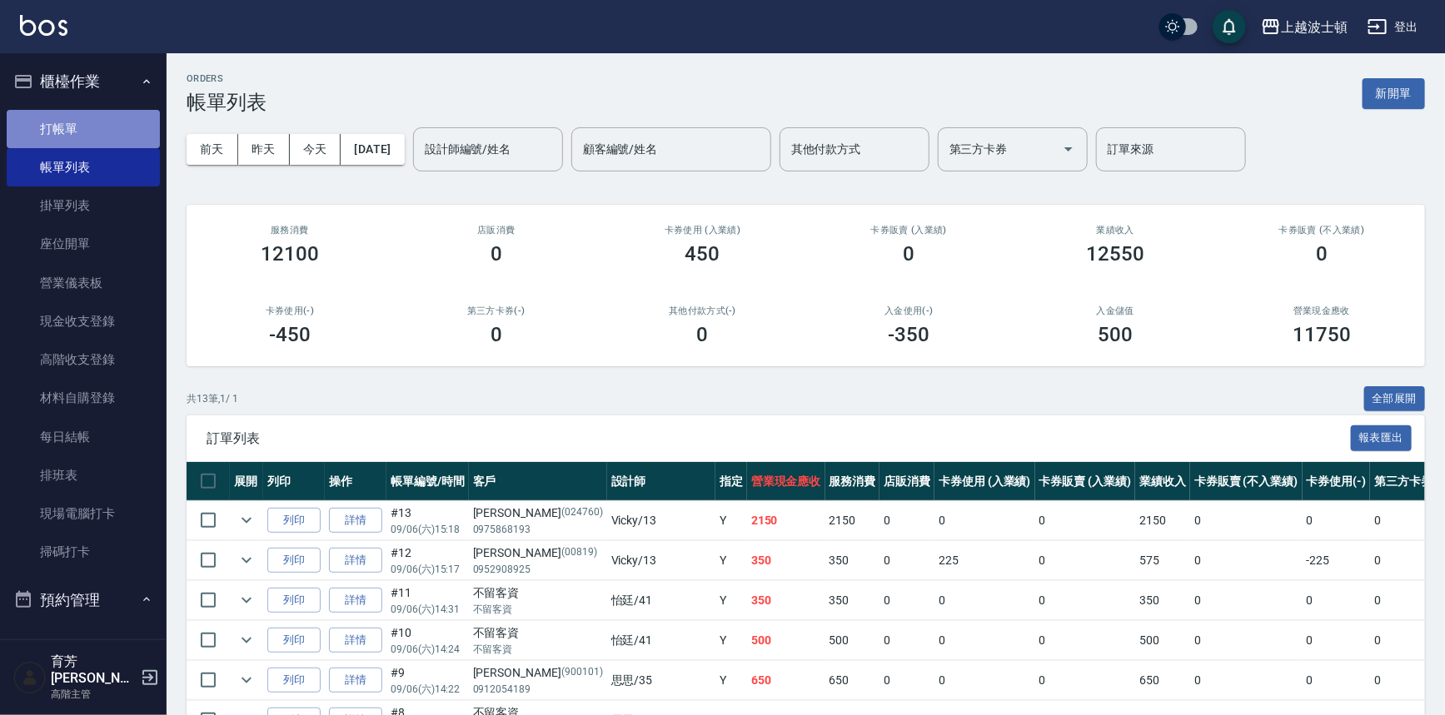
click at [119, 117] on link "打帳單" at bounding box center [83, 129] width 153 height 38
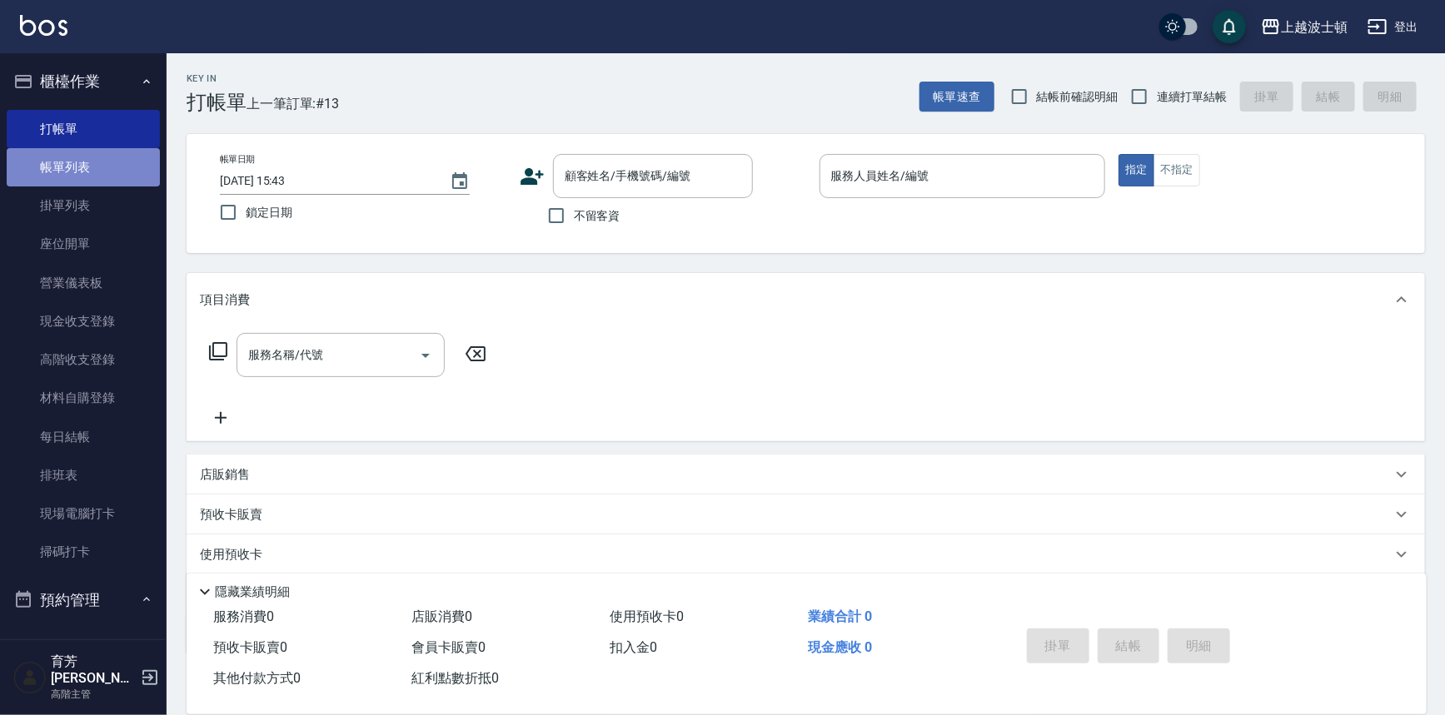
click at [92, 163] on link "帳單列表" at bounding box center [83, 167] width 153 height 38
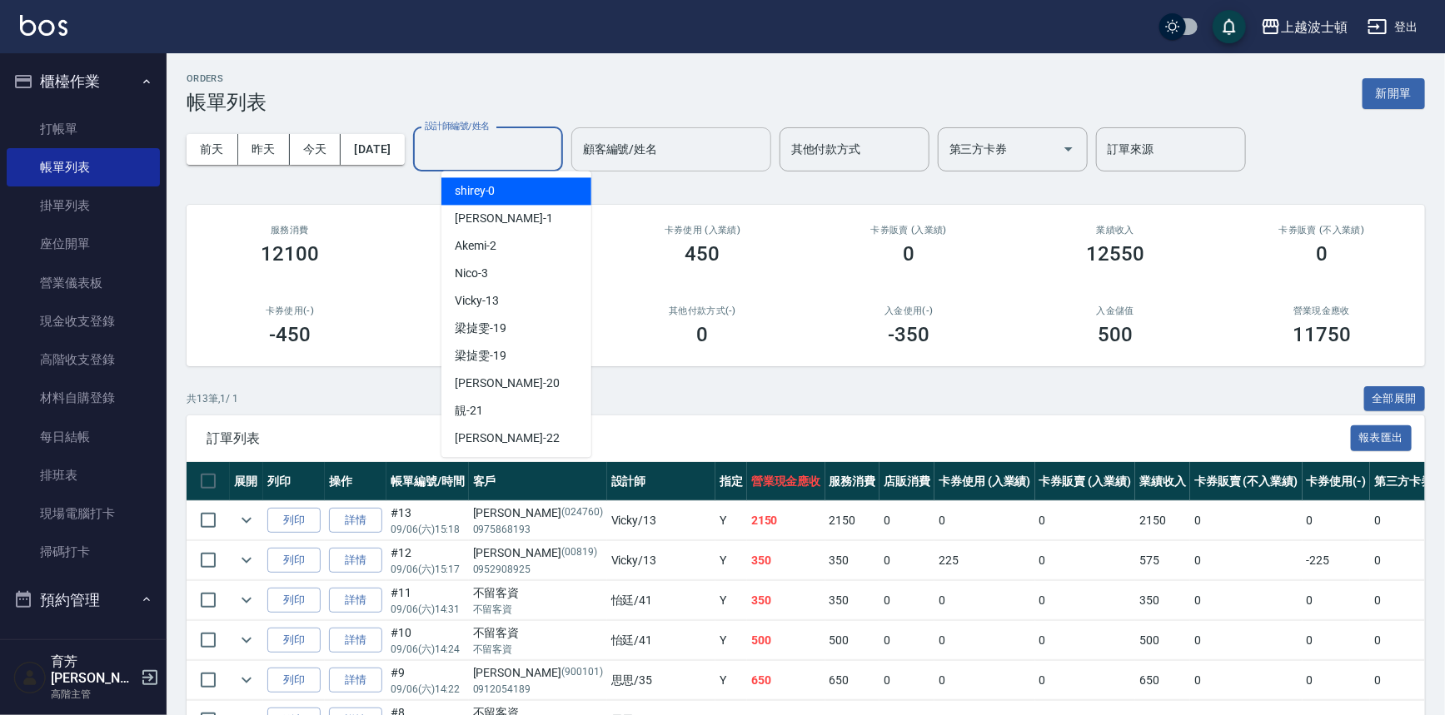
click at [497, 150] on input "設計師編號/姓名" at bounding box center [488, 149] width 135 height 29
click at [498, 199] on div "shirey -0" at bounding box center [516, 190] width 150 height 27
type input "shirey-0"
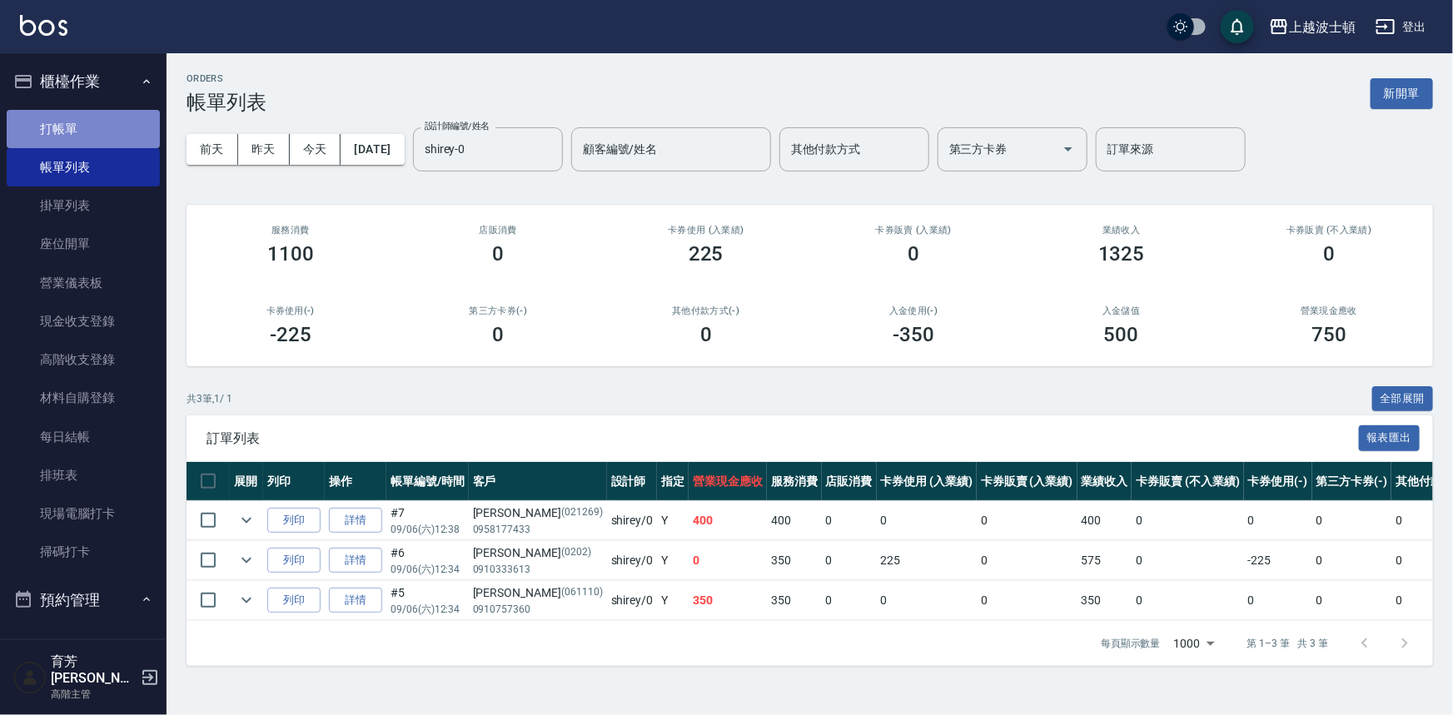
click at [97, 117] on link "打帳單" at bounding box center [83, 129] width 153 height 38
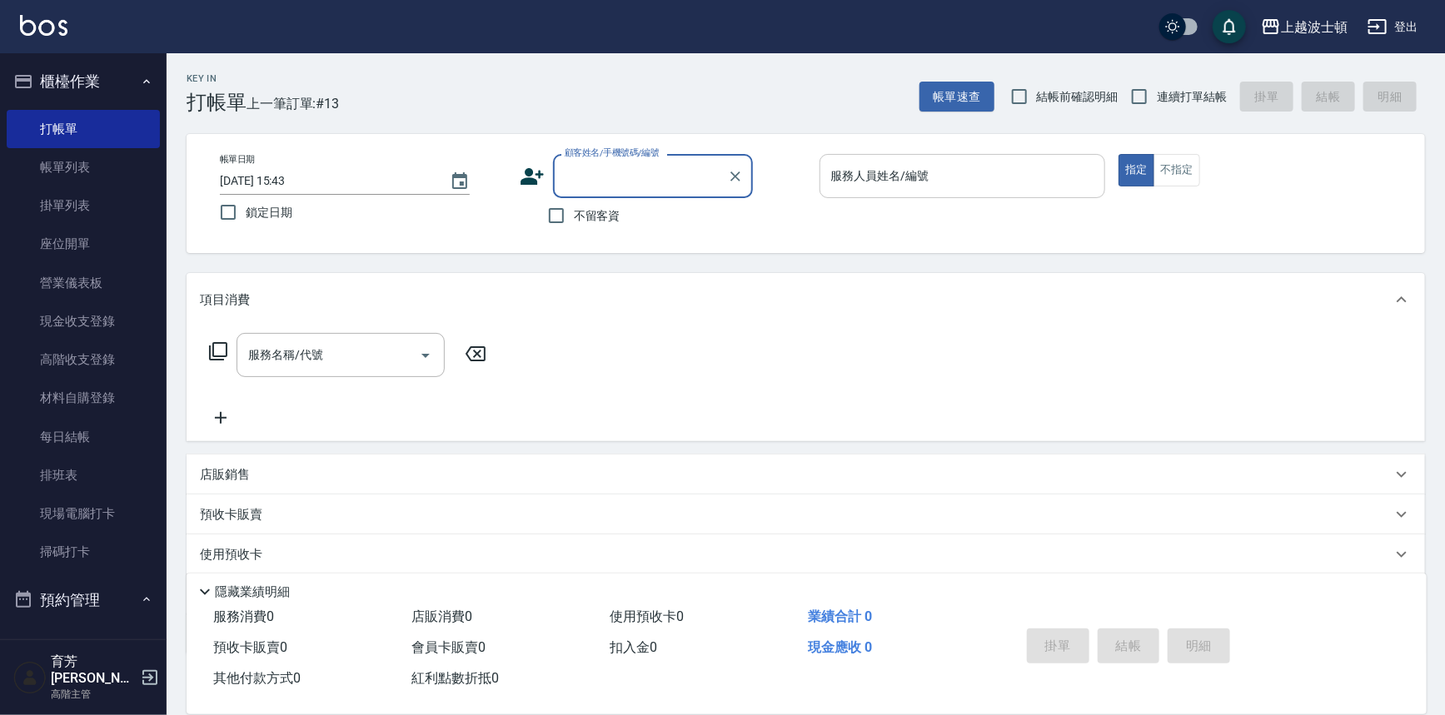
click at [988, 192] on div "服務人員姓名/編號" at bounding box center [962, 176] width 286 height 44
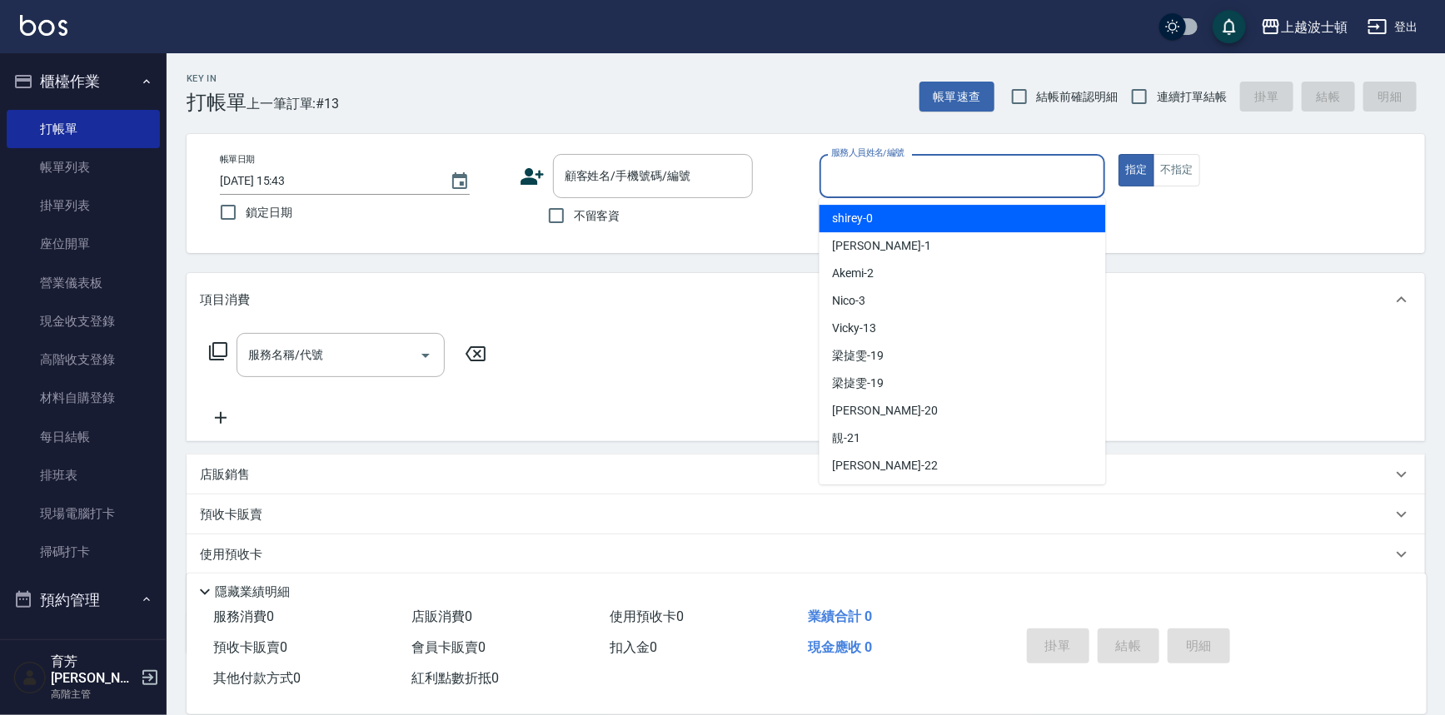
click at [992, 217] on div "shirey -0" at bounding box center [962, 218] width 286 height 27
type input "shirey-0"
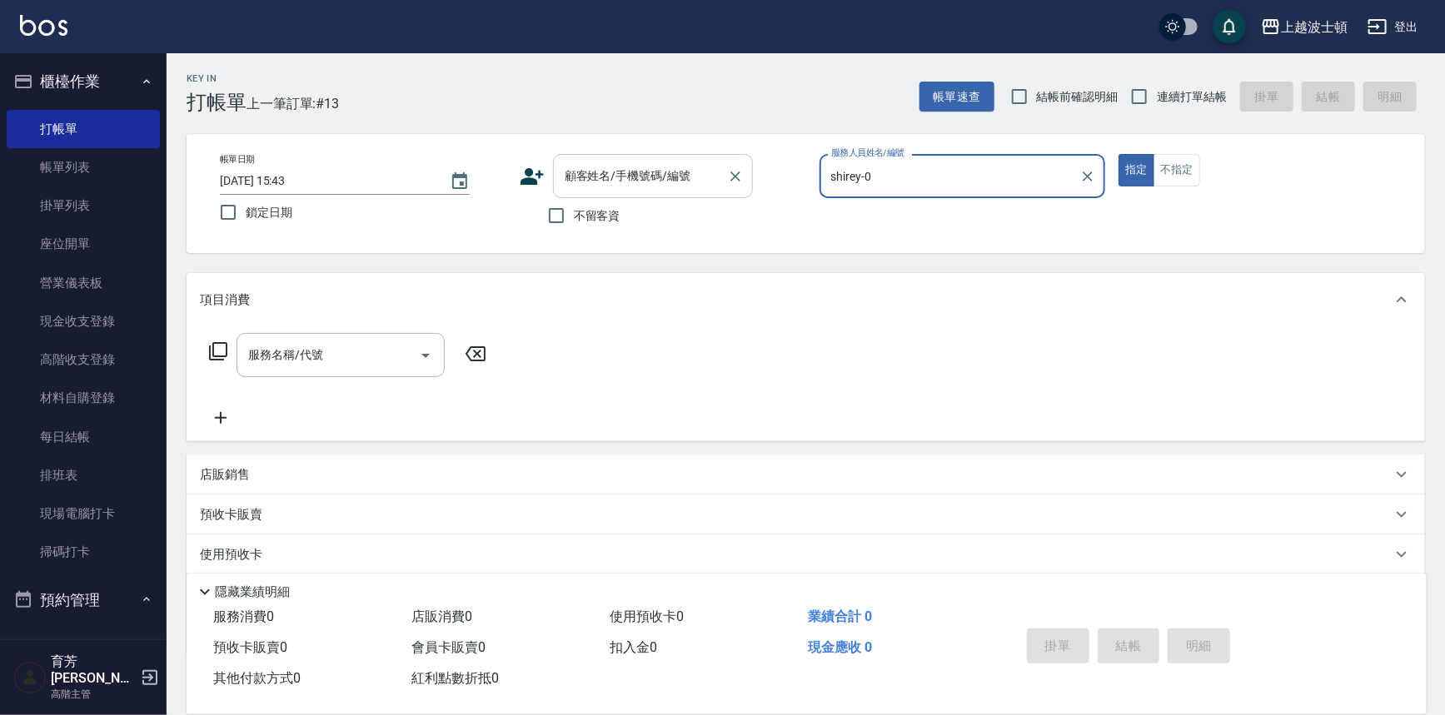
click at [660, 182] on input "顧客姓名/手機號碼/編號" at bounding box center [640, 176] width 160 height 29
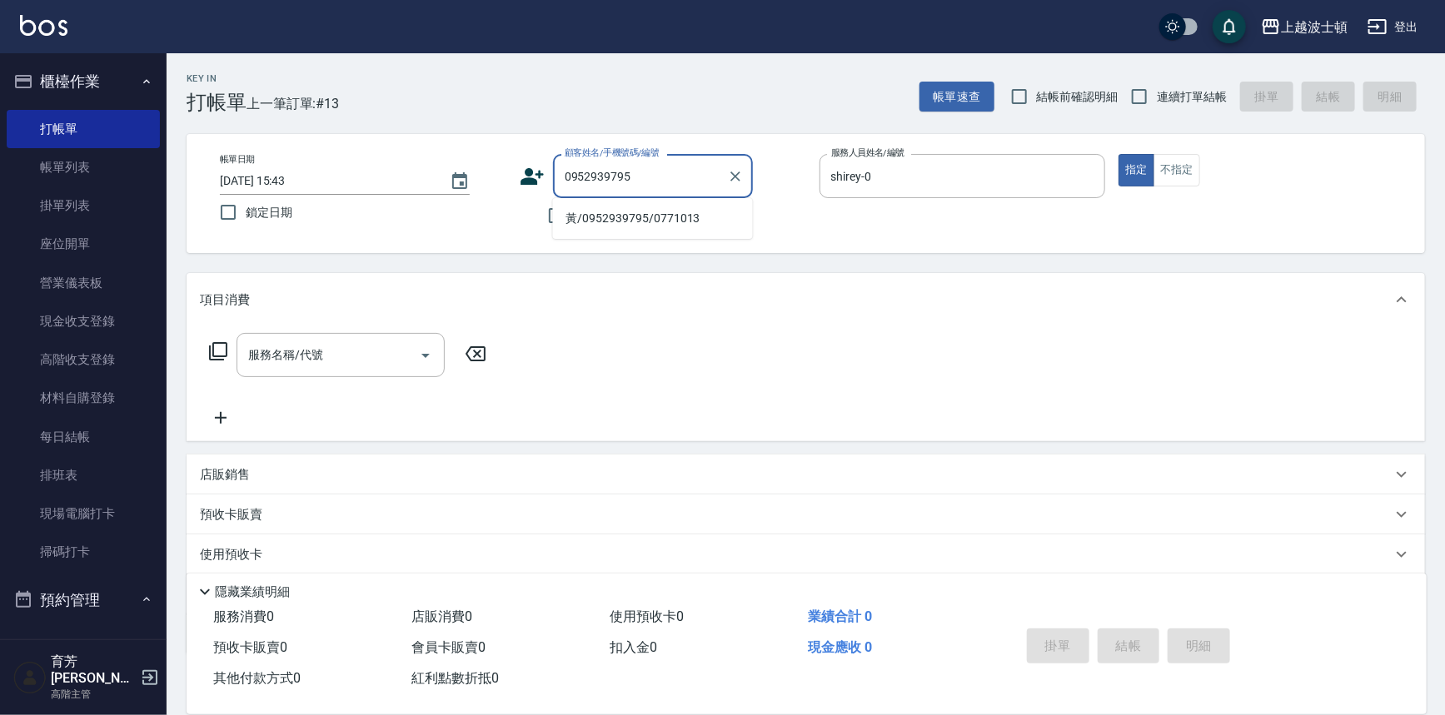
click at [676, 213] on li "黃/0952939795/0771013" at bounding box center [653, 218] width 200 height 27
type input "黃/0952939795/0771013"
click at [210, 349] on icon at bounding box center [218, 351] width 18 height 18
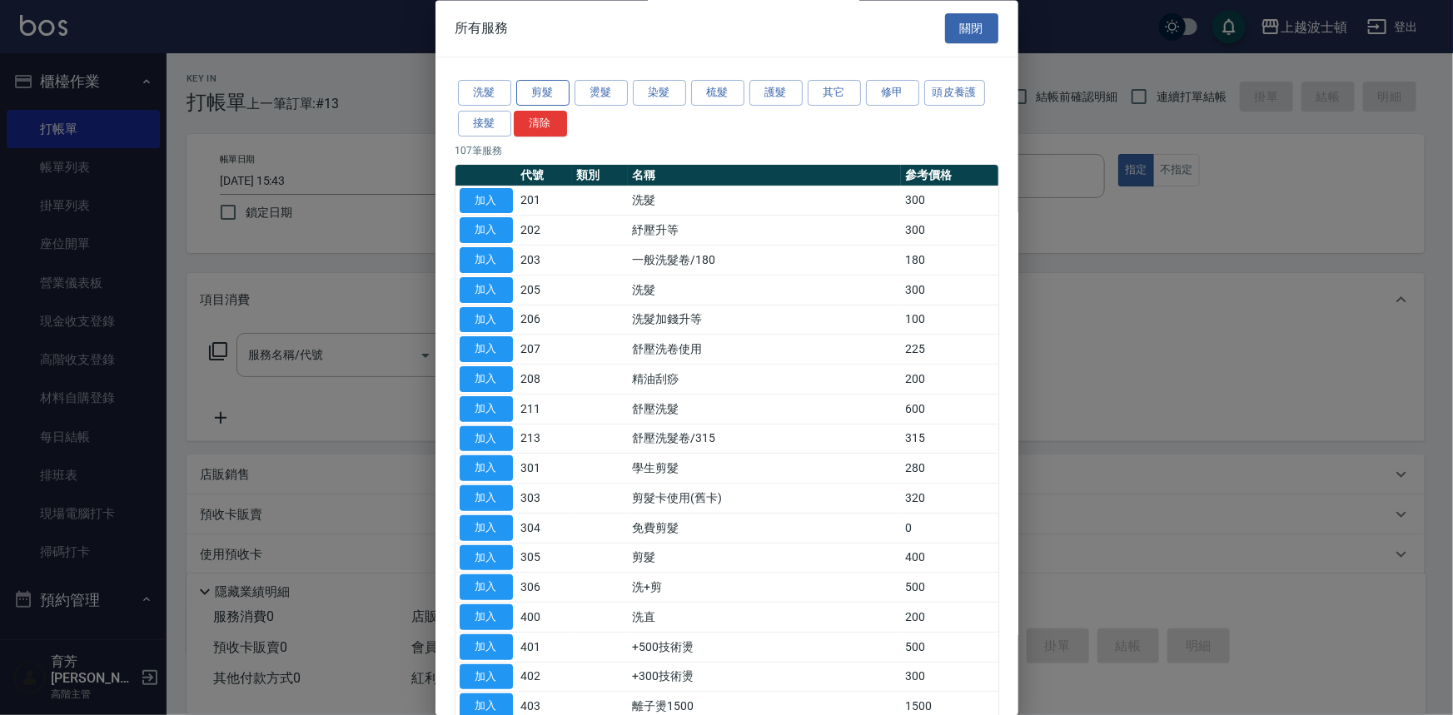
click at [557, 93] on button "剪髮" at bounding box center [542, 94] width 53 height 26
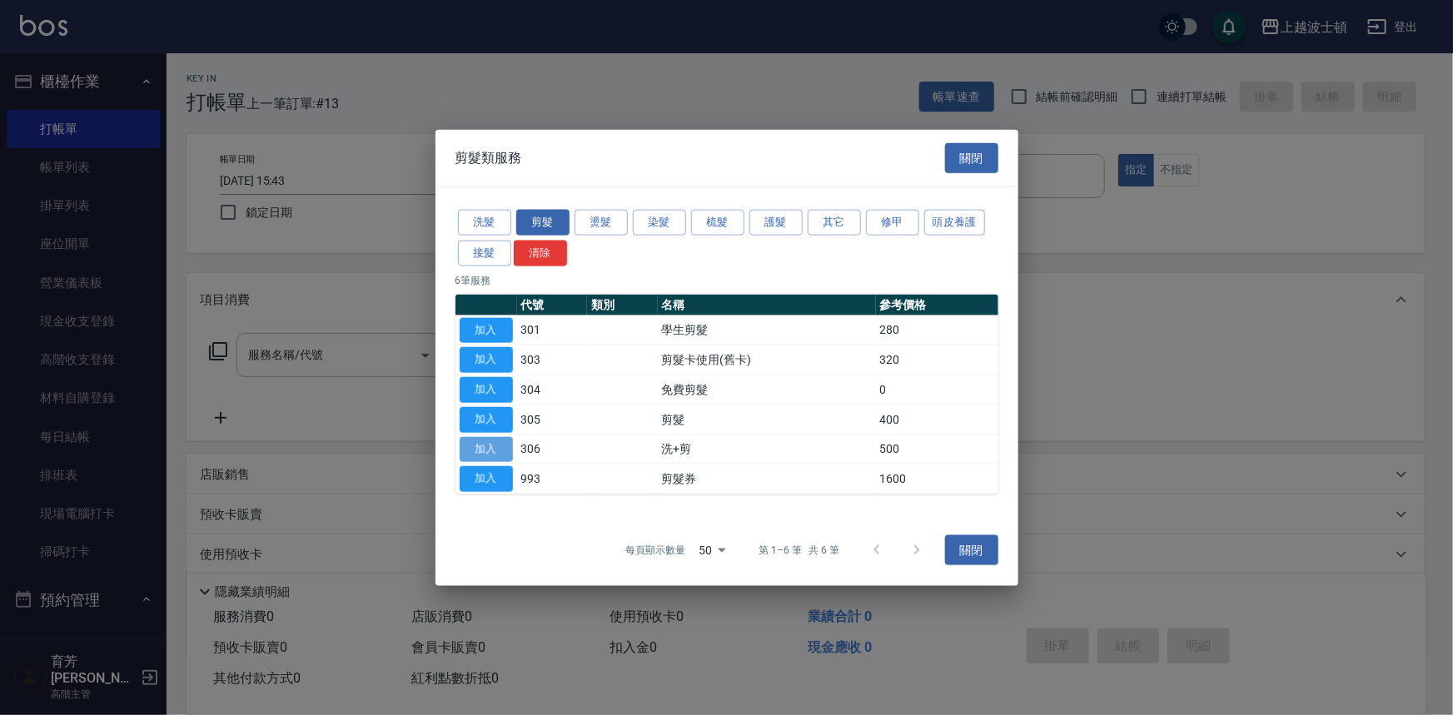
click at [489, 451] on button "加入" at bounding box center [486, 449] width 53 height 26
type input "洗+剪(306)"
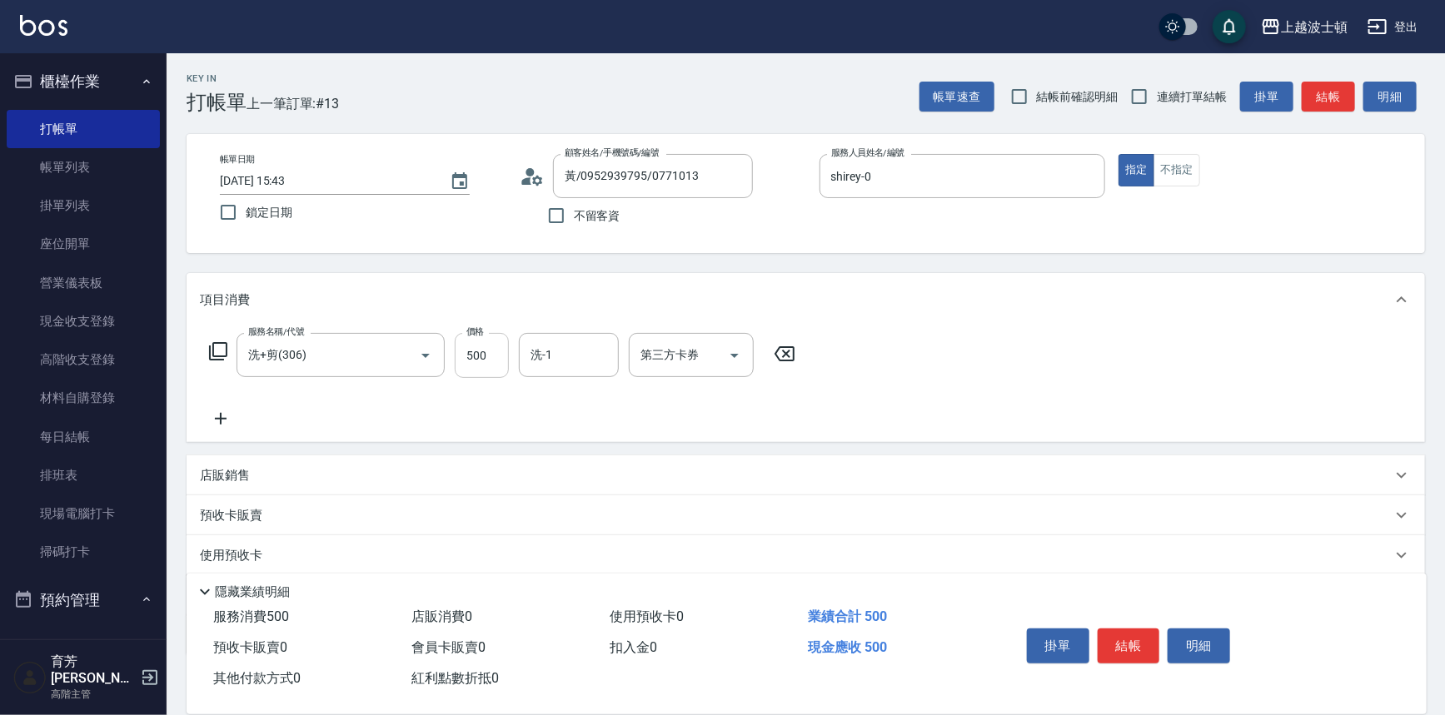
click at [496, 338] on input "500" at bounding box center [482, 355] width 54 height 45
type input "600"
click at [567, 341] on input "洗-1" at bounding box center [568, 355] width 85 height 29
click at [565, 423] on span "[PERSON_NAME]-25" at bounding box center [584, 424] width 105 height 17
type input "[PERSON_NAME]-25"
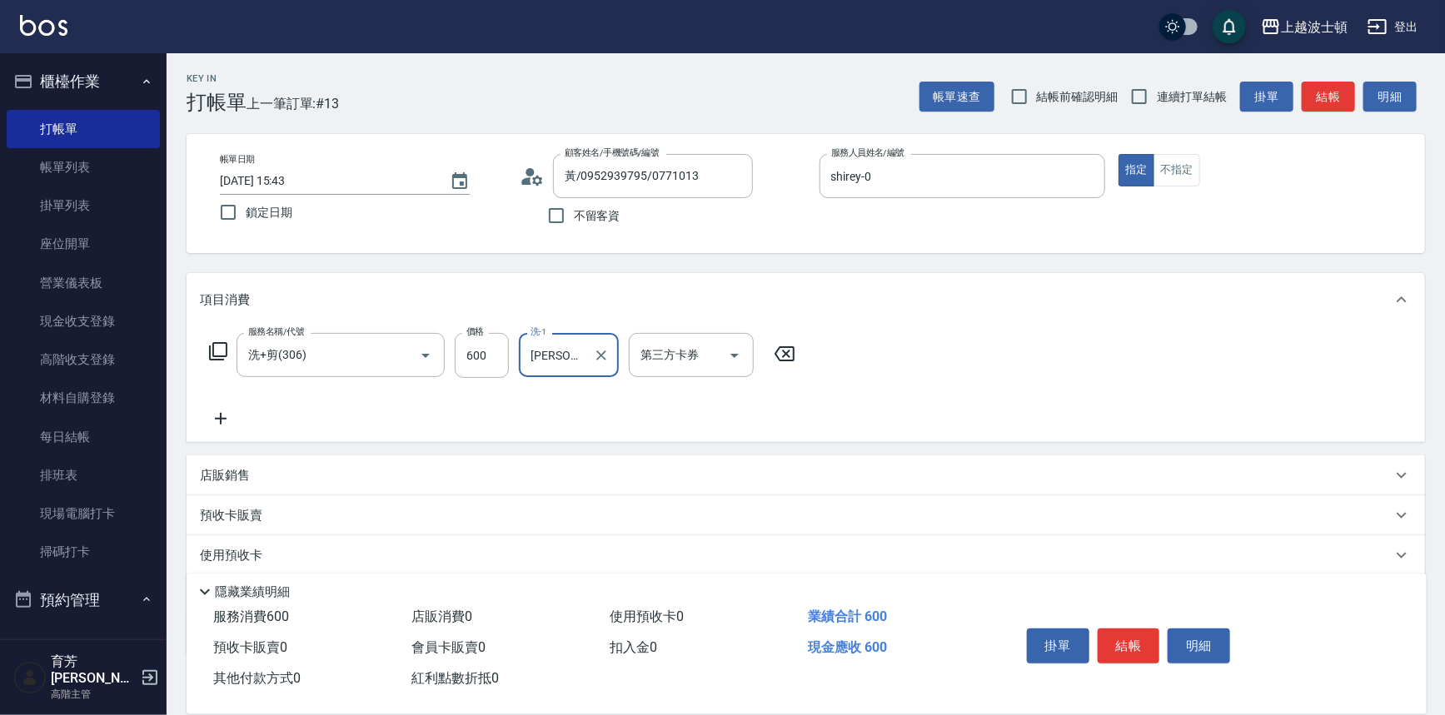
click at [224, 350] on icon at bounding box center [218, 351] width 20 height 20
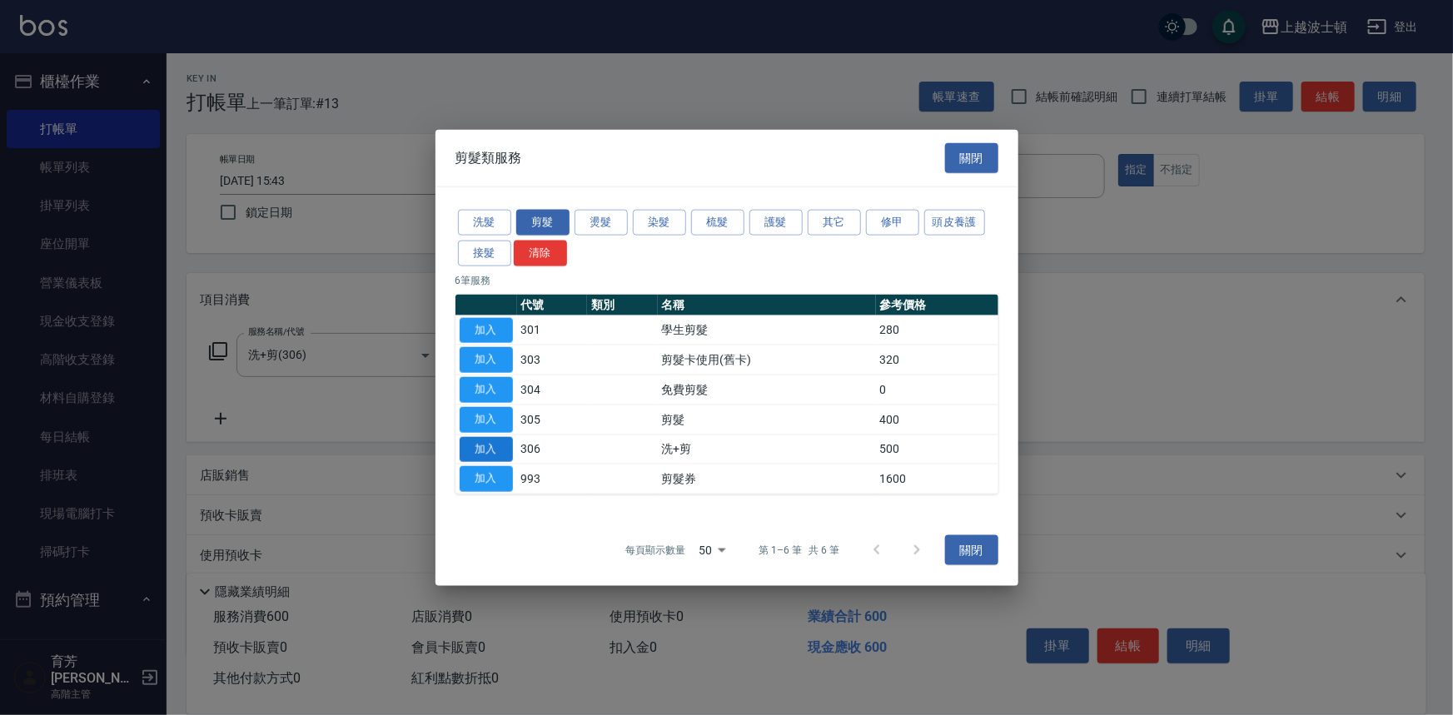
click at [499, 445] on button "加入" at bounding box center [486, 449] width 53 height 26
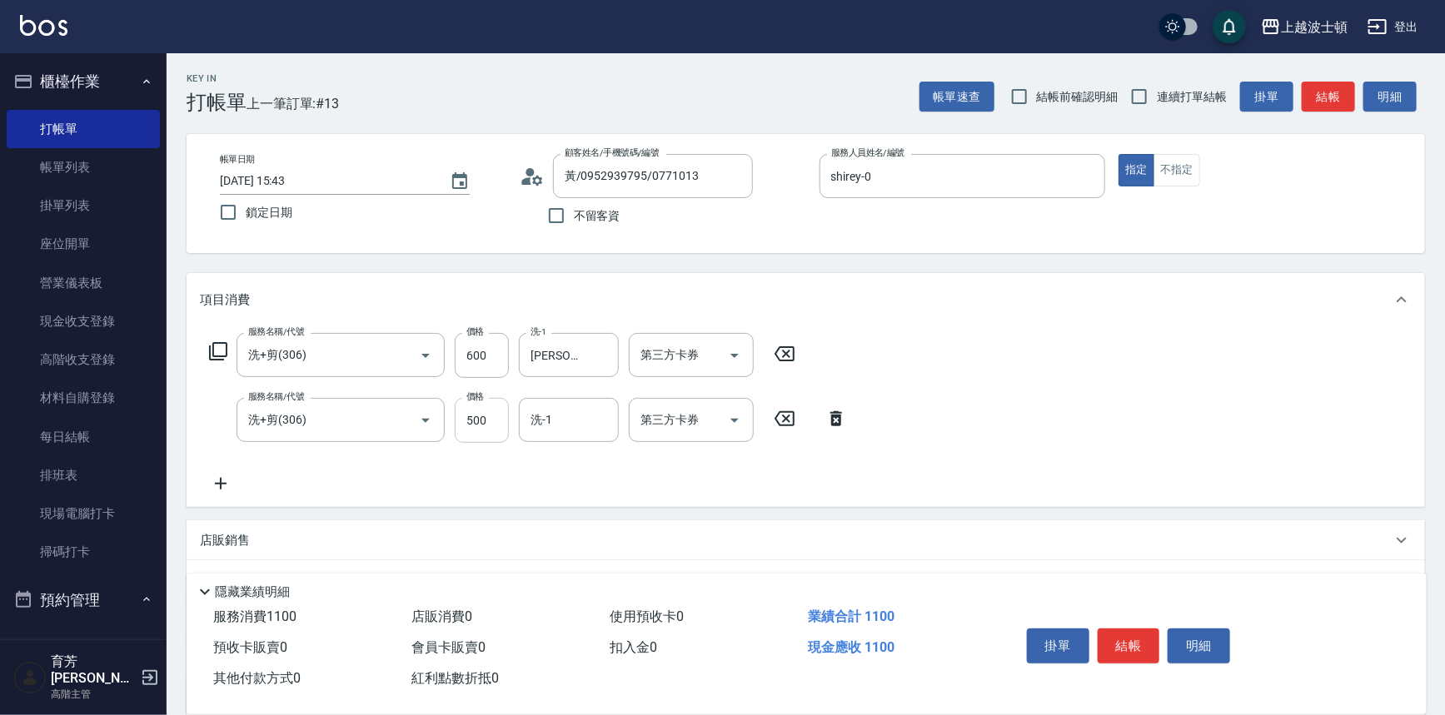
click at [499, 414] on input "500" at bounding box center [482, 420] width 54 height 45
type input "550"
click at [570, 426] on input "洗-1" at bounding box center [568, 420] width 85 height 29
click at [579, 494] on div "[PERSON_NAME] -22" at bounding box center [569, 489] width 100 height 27
type input "[PERSON_NAME]-22"
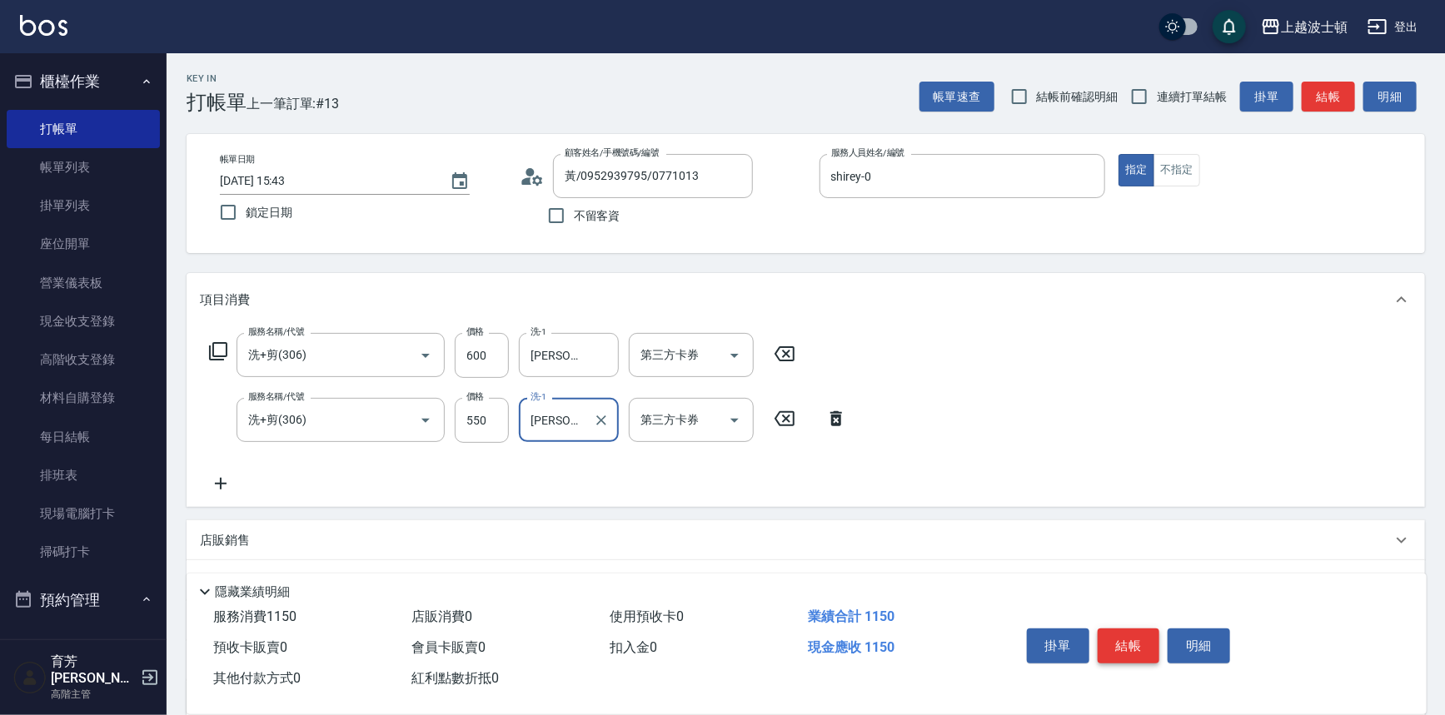
click at [1120, 636] on button "結帳" at bounding box center [1128, 646] width 62 height 35
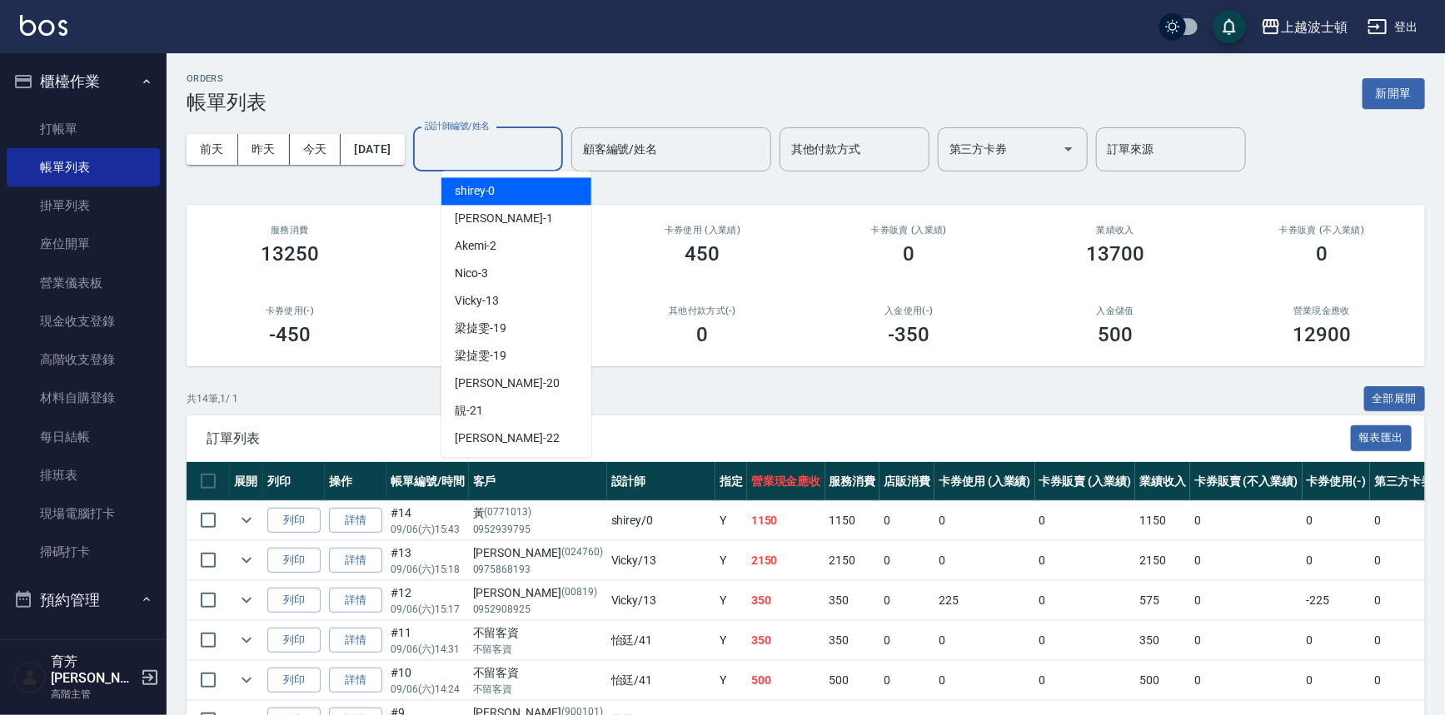
click at [460, 146] on input "設計師編號/姓名" at bounding box center [488, 149] width 135 height 29
click at [465, 193] on span "shirey -0" at bounding box center [475, 190] width 41 height 17
type input "shirey-0"
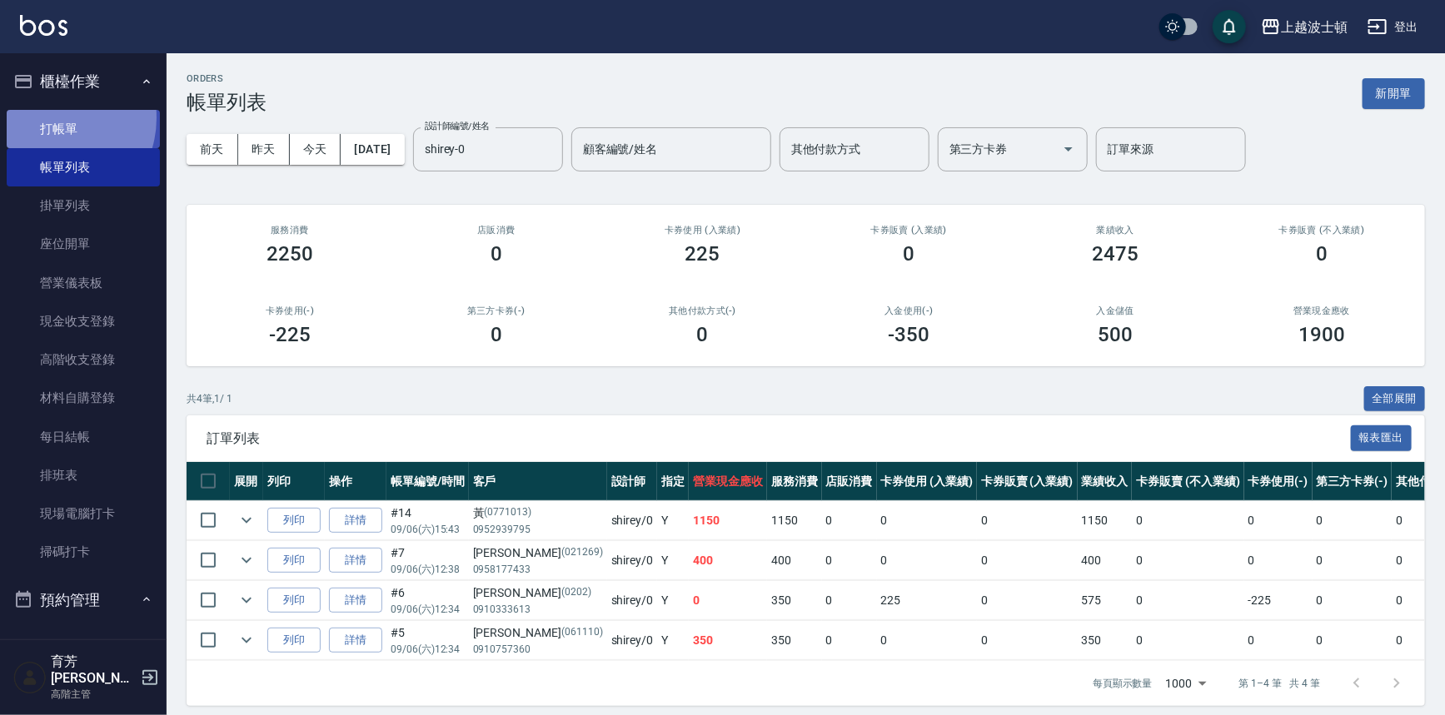
click at [49, 117] on link "打帳單" at bounding box center [83, 129] width 153 height 38
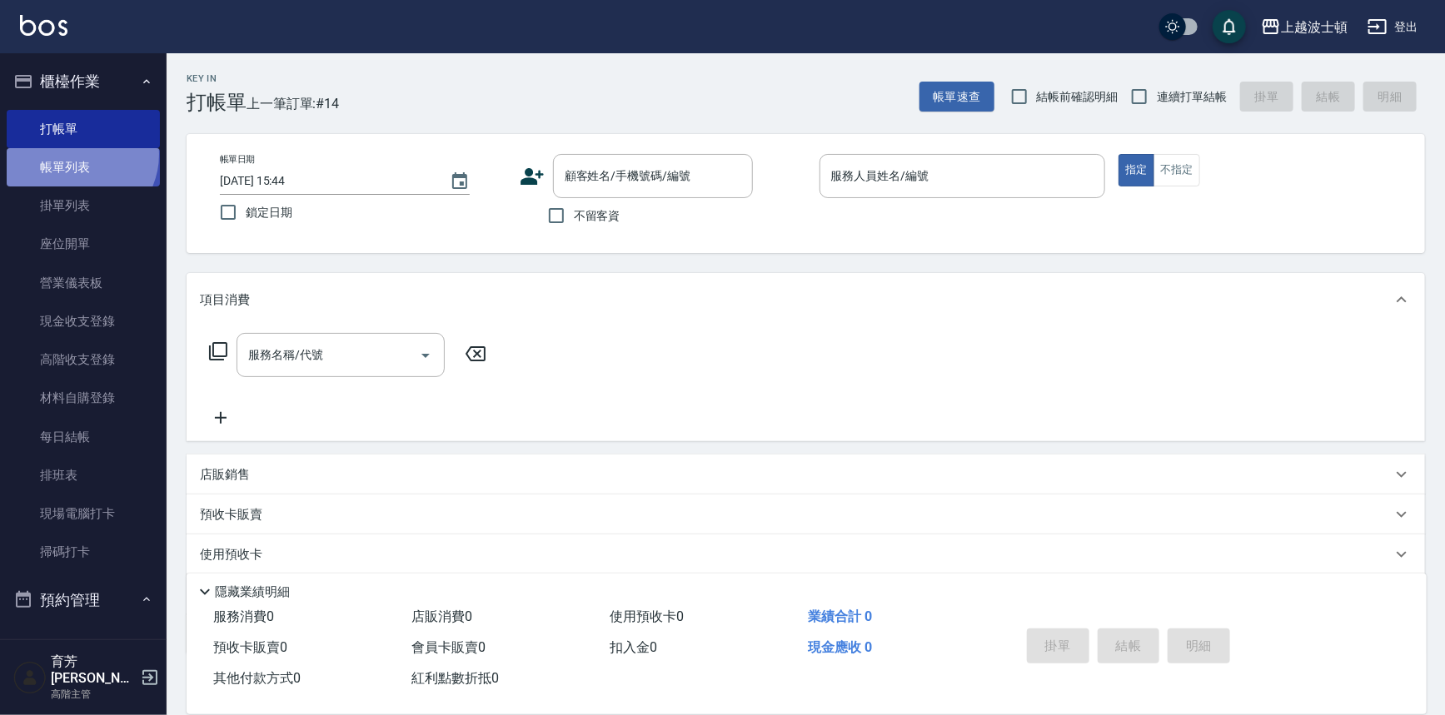
click at [77, 155] on link "帳單列表" at bounding box center [83, 167] width 153 height 38
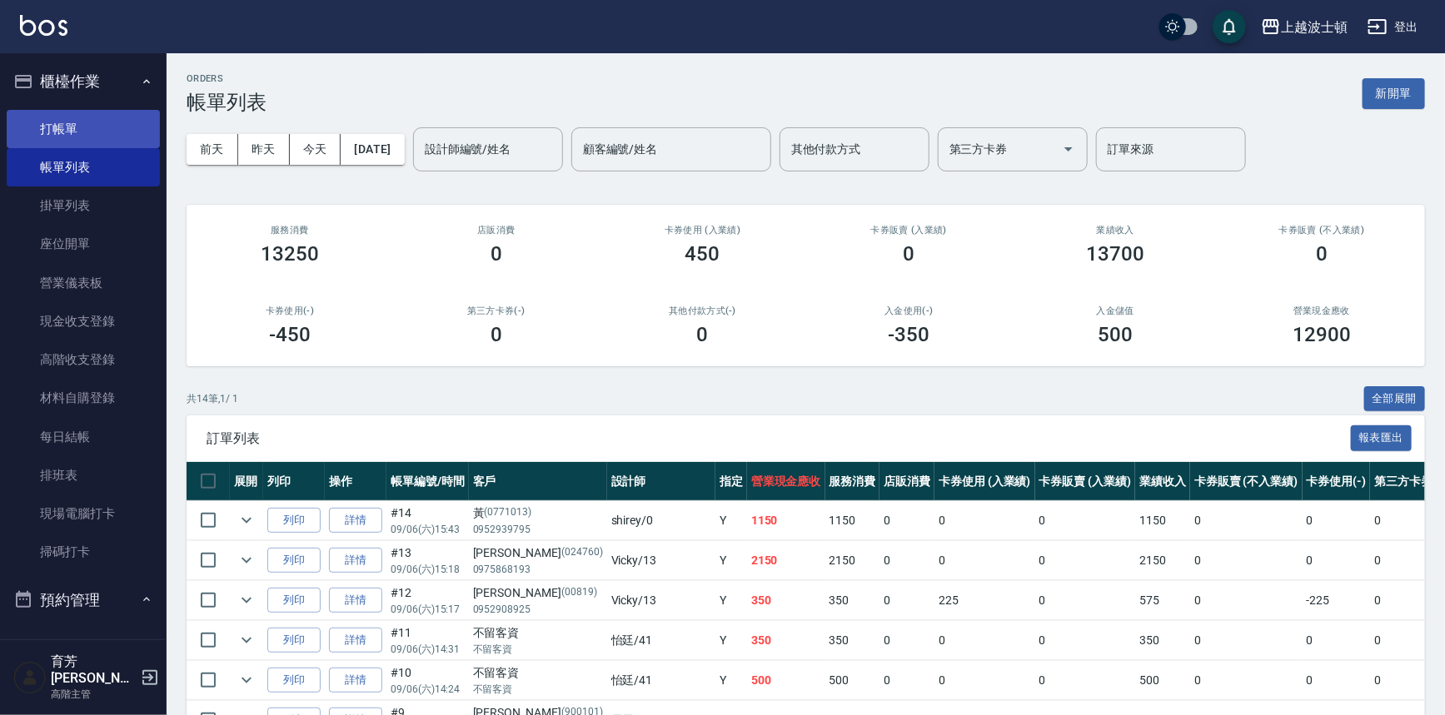
click at [30, 117] on link "打帳單" at bounding box center [83, 129] width 153 height 38
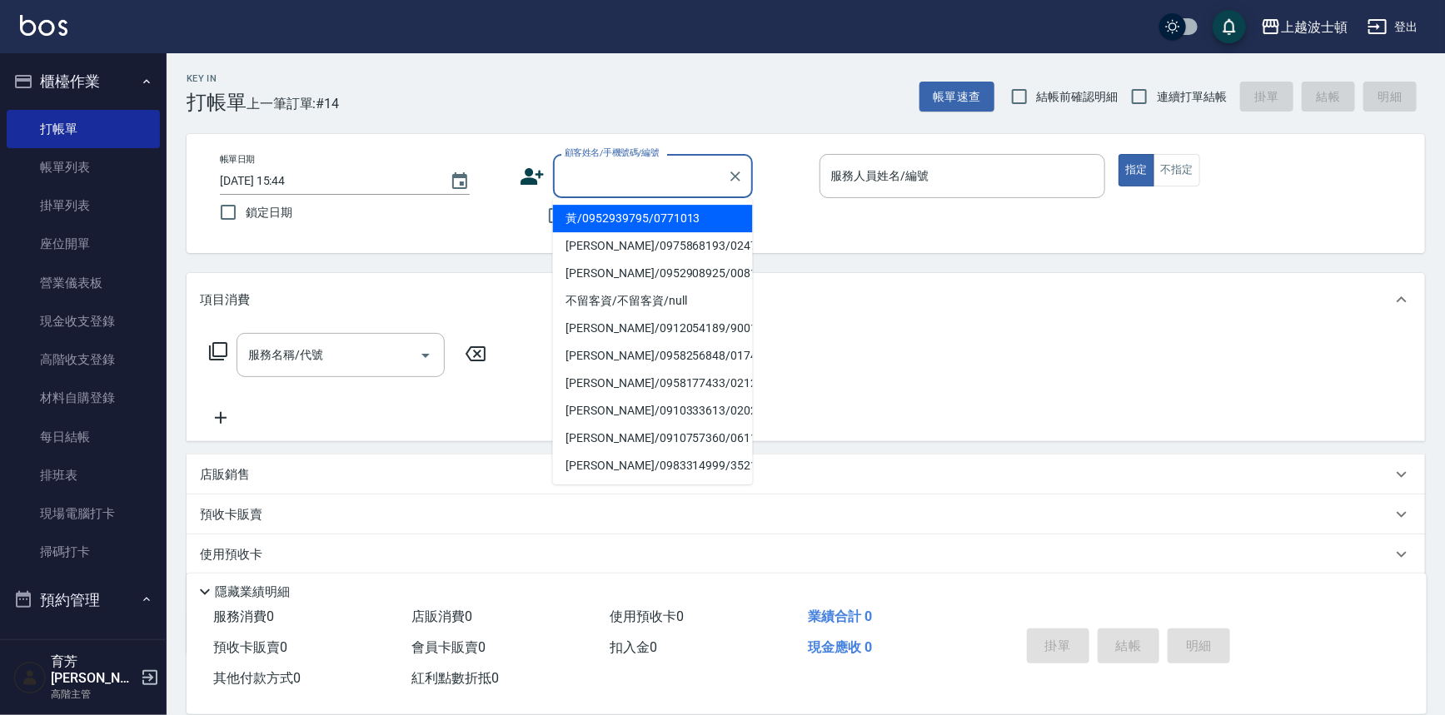
click at [566, 177] on input "顧客姓名/手機號碼/編號" at bounding box center [640, 176] width 160 height 29
click at [622, 183] on input "顧客姓名/手機號碼/編號" at bounding box center [640, 176] width 160 height 29
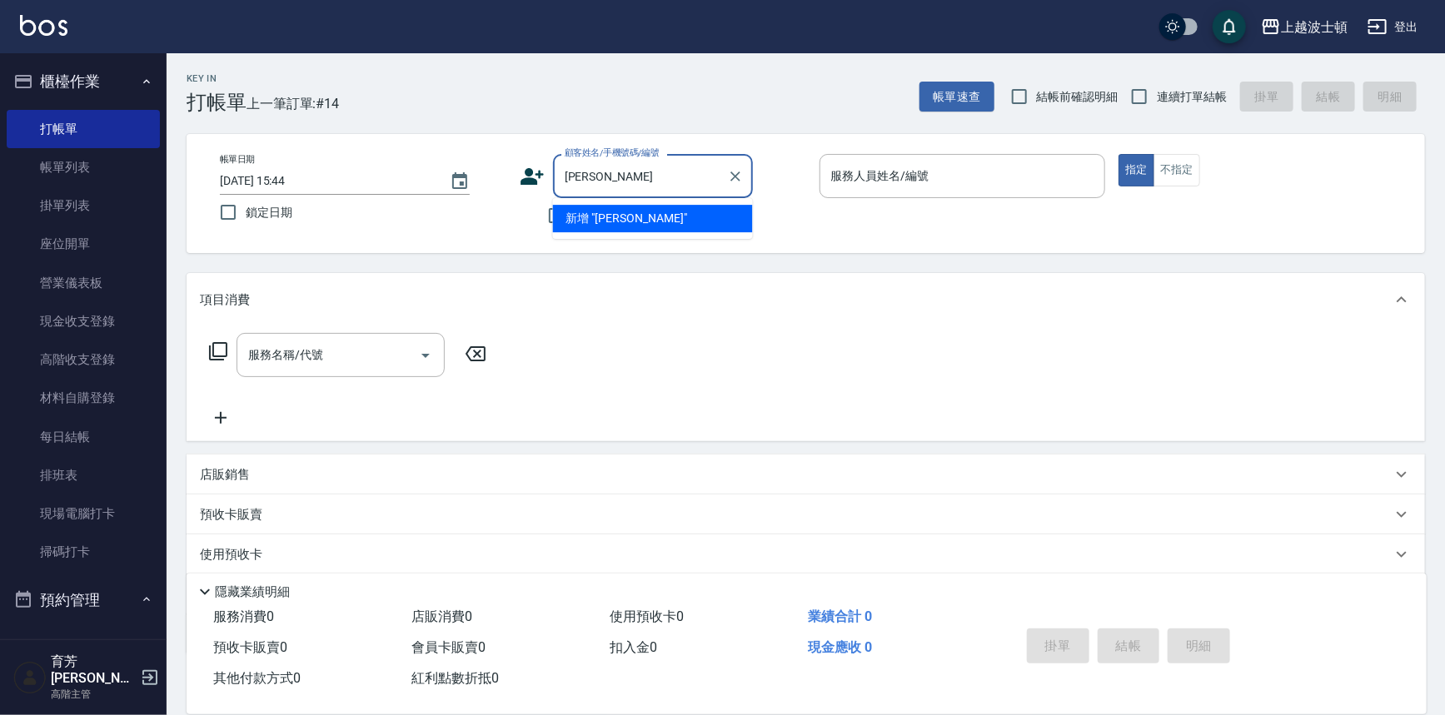
type input "[PERSON_NAME]"
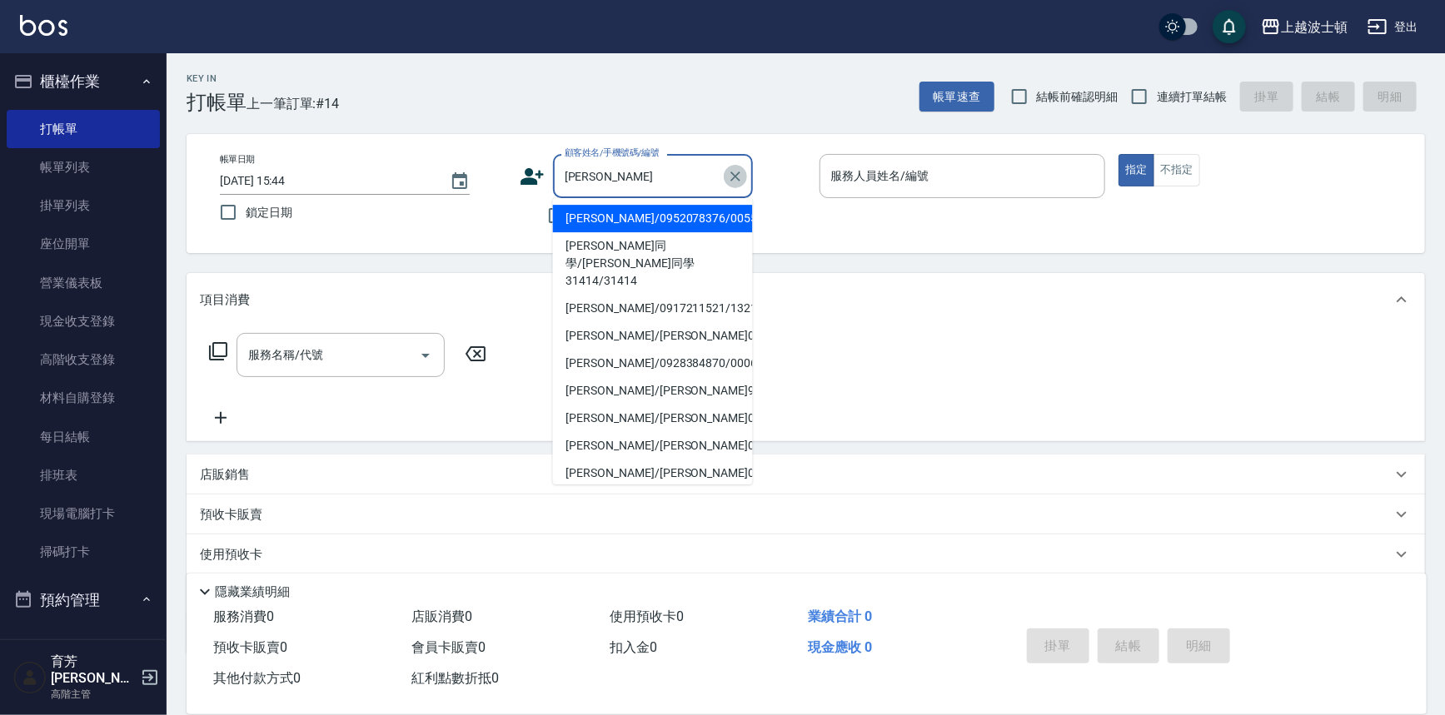
click at [734, 177] on icon "Clear" at bounding box center [735, 177] width 10 height 10
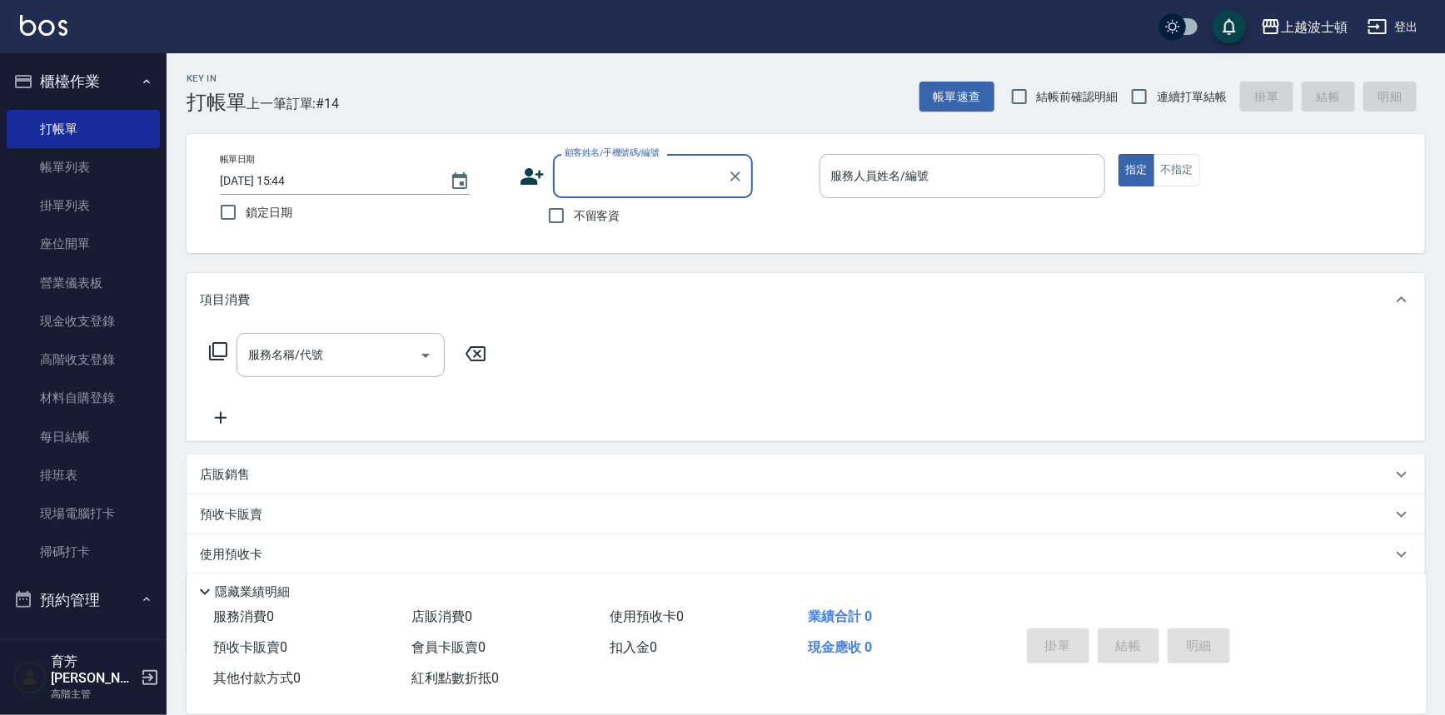
click at [587, 173] on input "顧客姓名/手機號碼/編號" at bounding box center [640, 176] width 160 height 29
type input "秋"
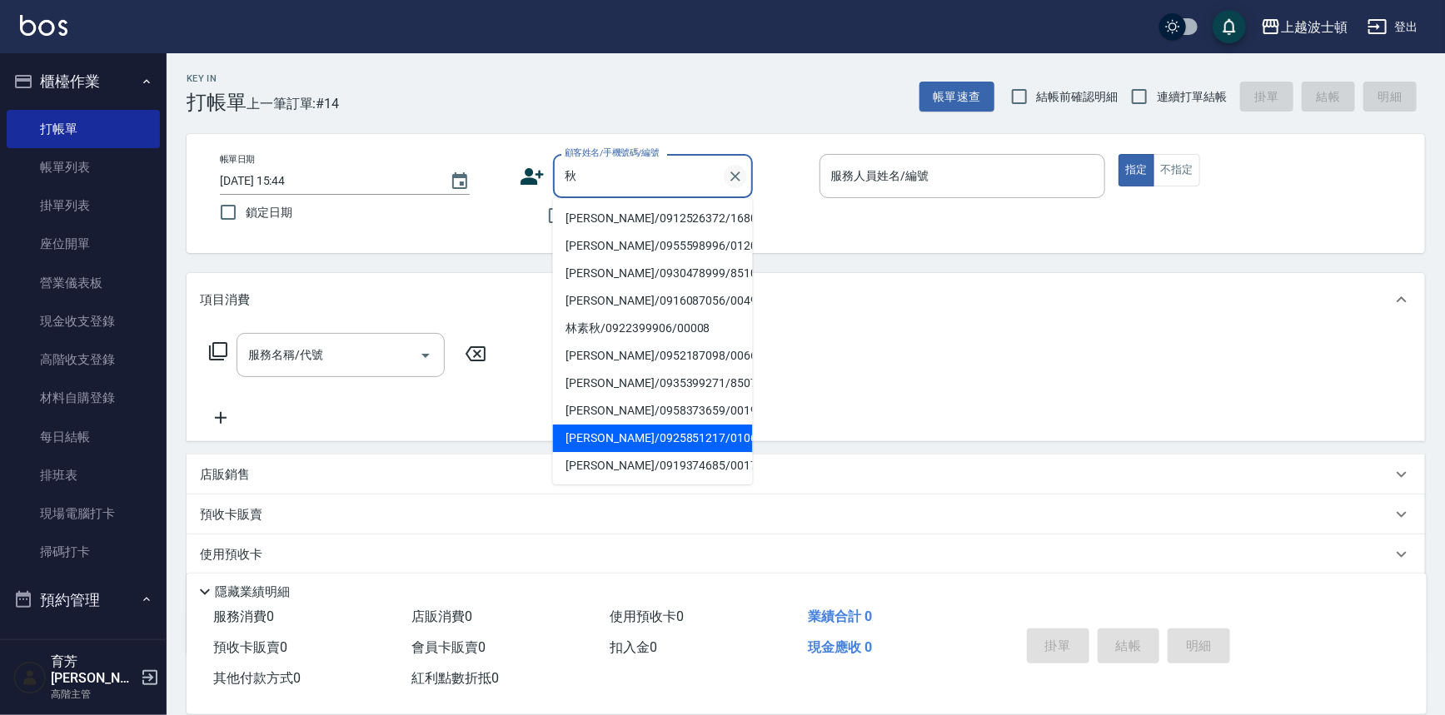
click at [734, 179] on icon "Clear" at bounding box center [735, 176] width 17 height 17
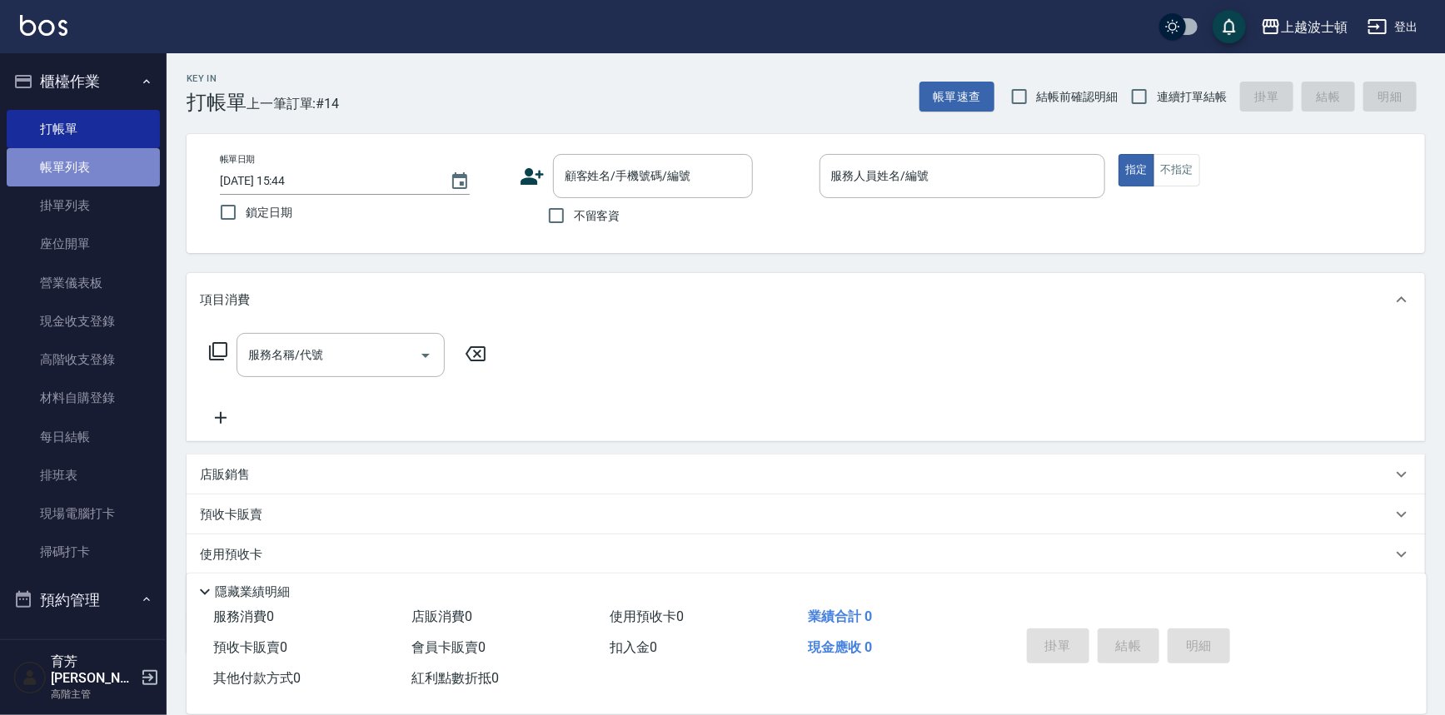
click at [105, 170] on link "帳單列表" at bounding box center [83, 167] width 153 height 38
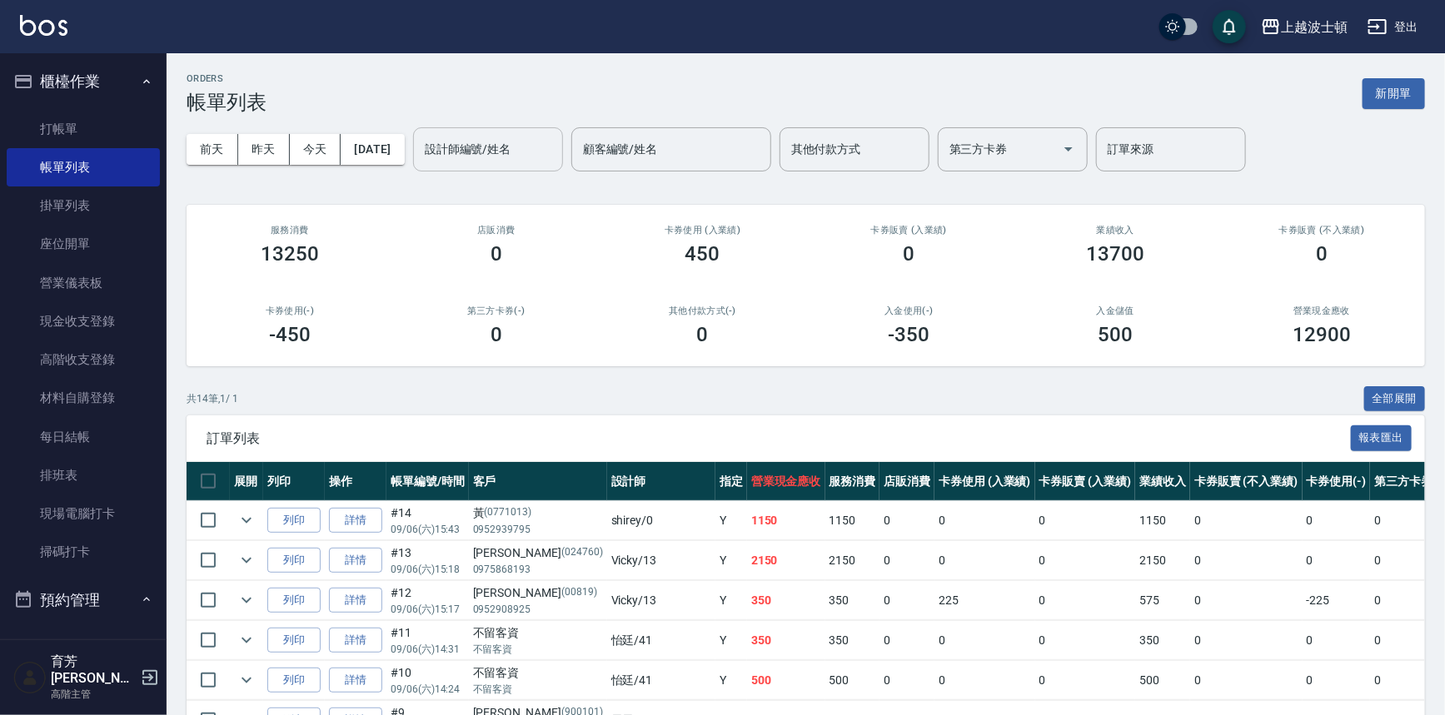
click at [505, 147] on input "設計師編號/姓名" at bounding box center [488, 149] width 135 height 29
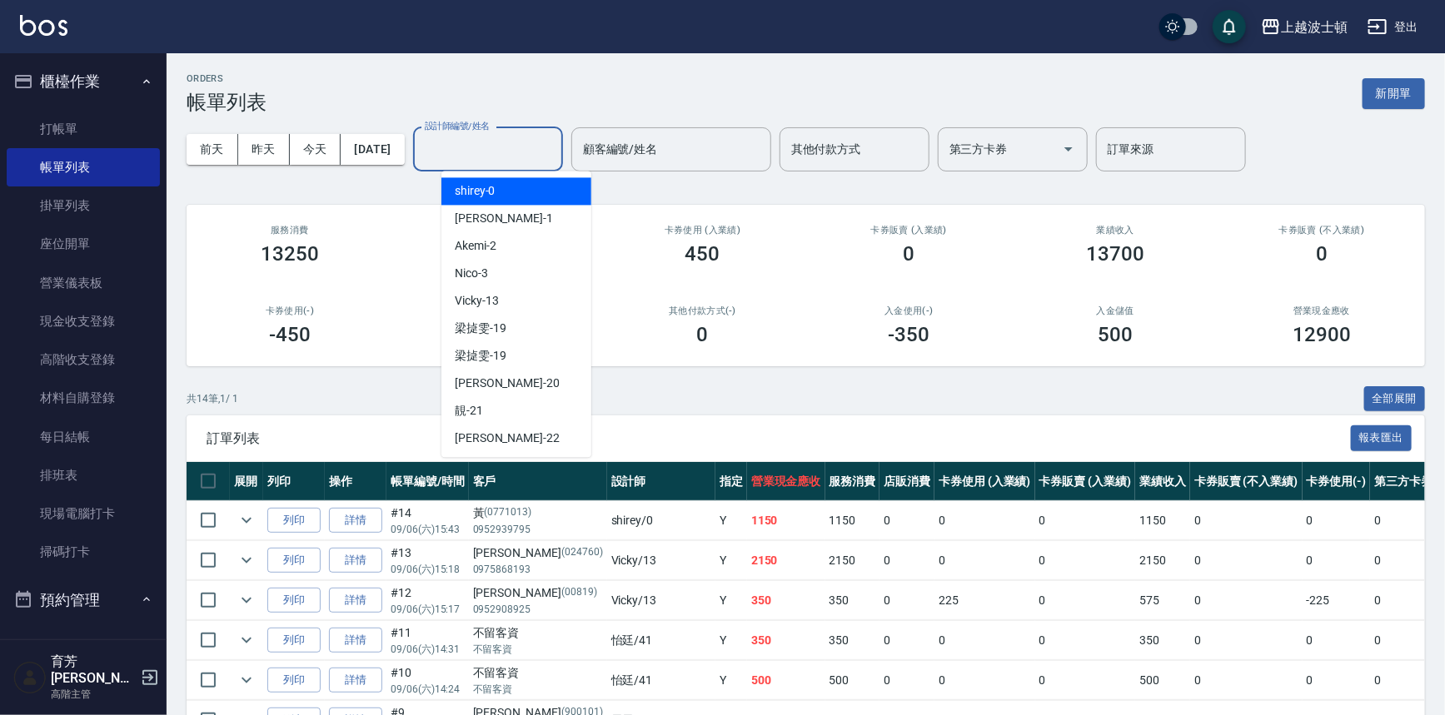
click at [501, 191] on div "shirey -0" at bounding box center [516, 190] width 150 height 27
type input "shirey-0"
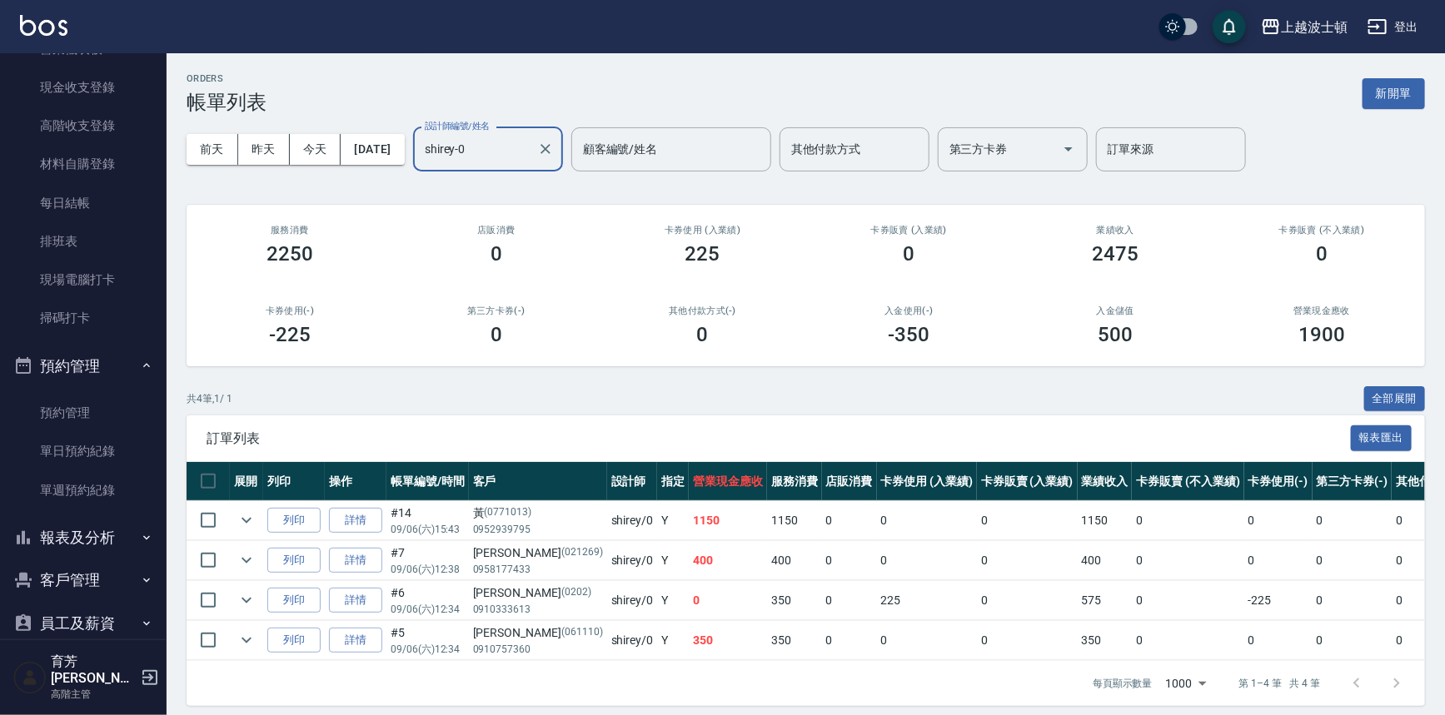
scroll to position [322, 0]
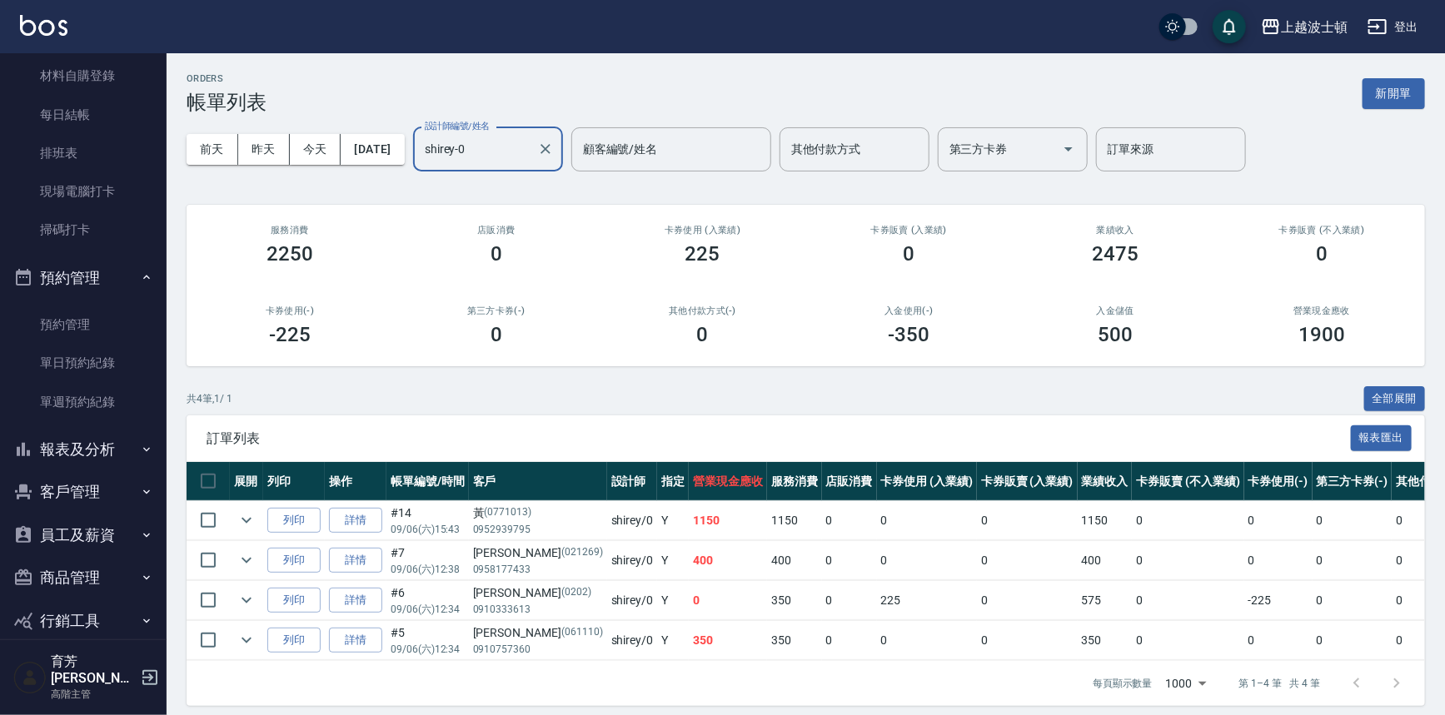
click at [140, 487] on icon "button" at bounding box center [146, 491] width 13 height 13
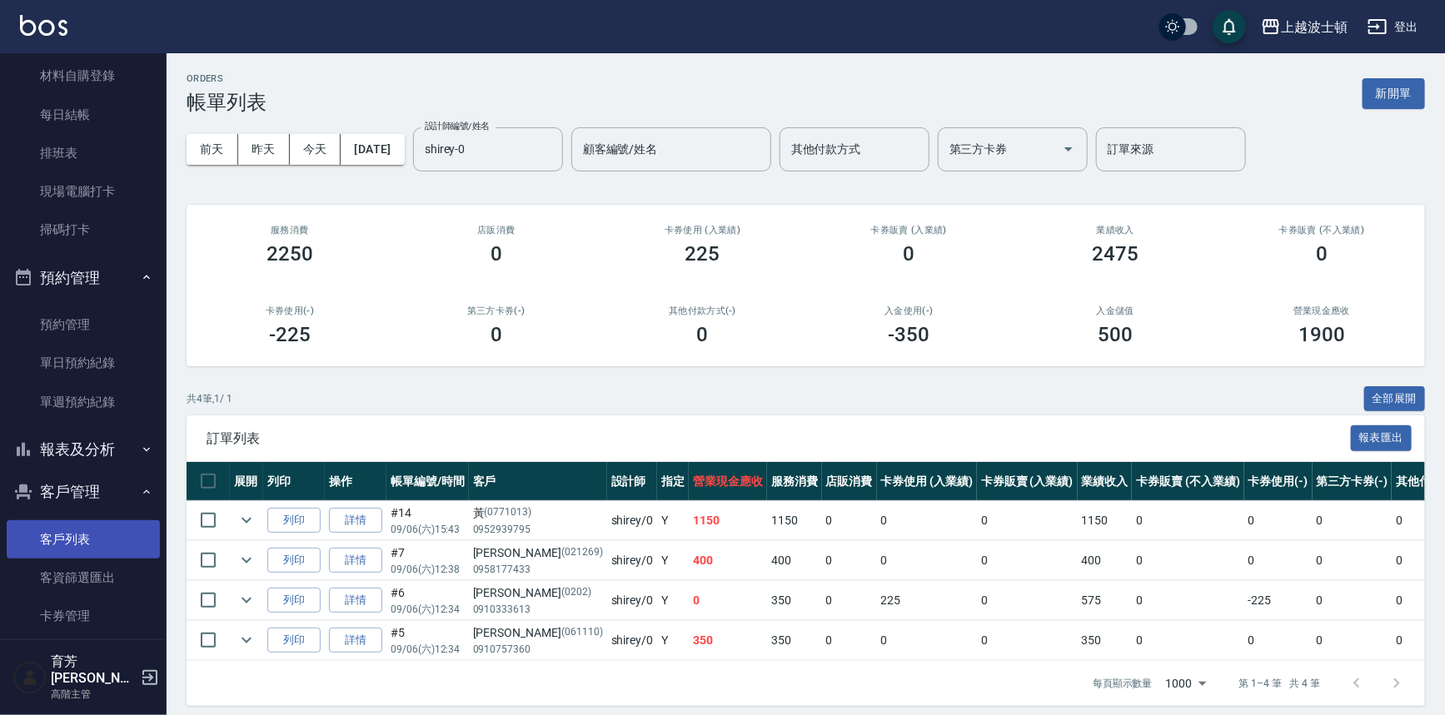
click at [121, 528] on link "客戶列表" at bounding box center [83, 539] width 153 height 38
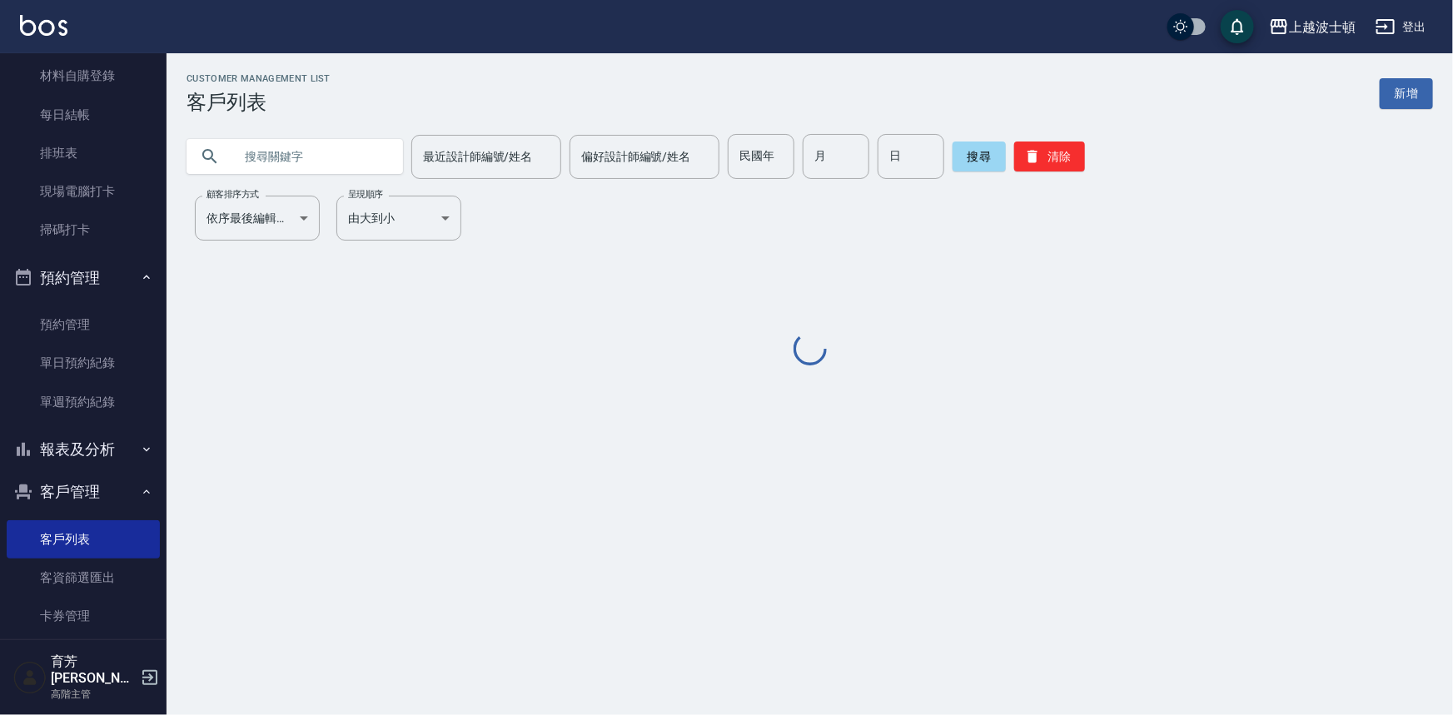
click at [249, 161] on input "text" at bounding box center [311, 156] width 157 height 45
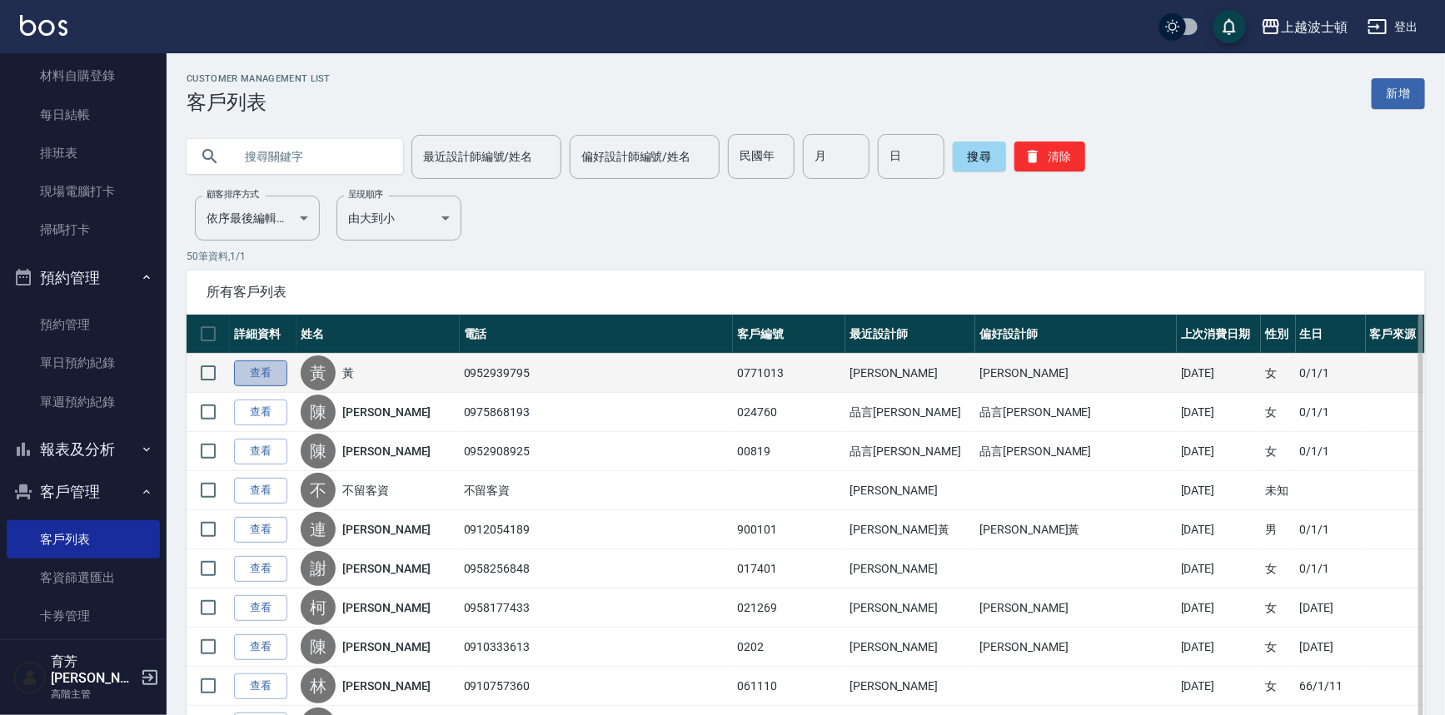
click at [269, 376] on link "查看" at bounding box center [260, 374] width 53 height 26
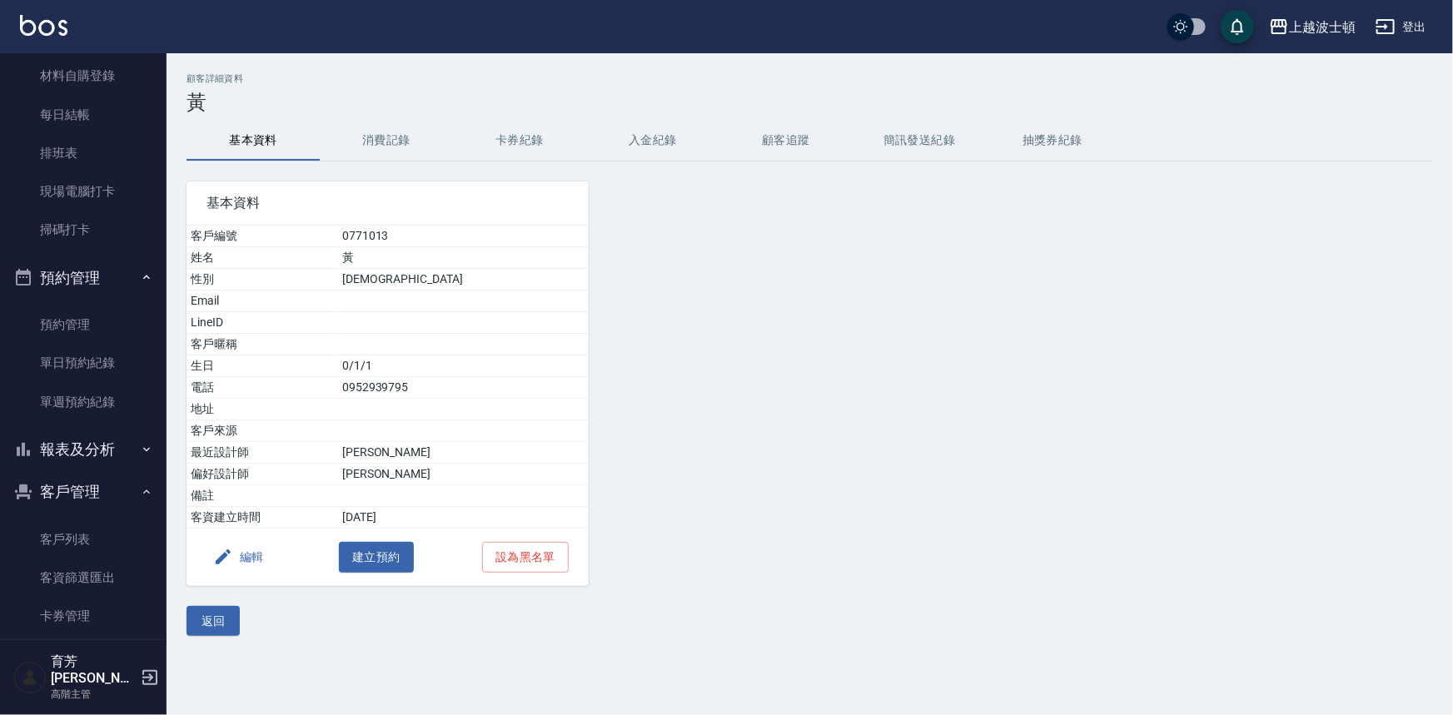
click at [396, 147] on button "消費記錄" at bounding box center [386, 141] width 133 height 40
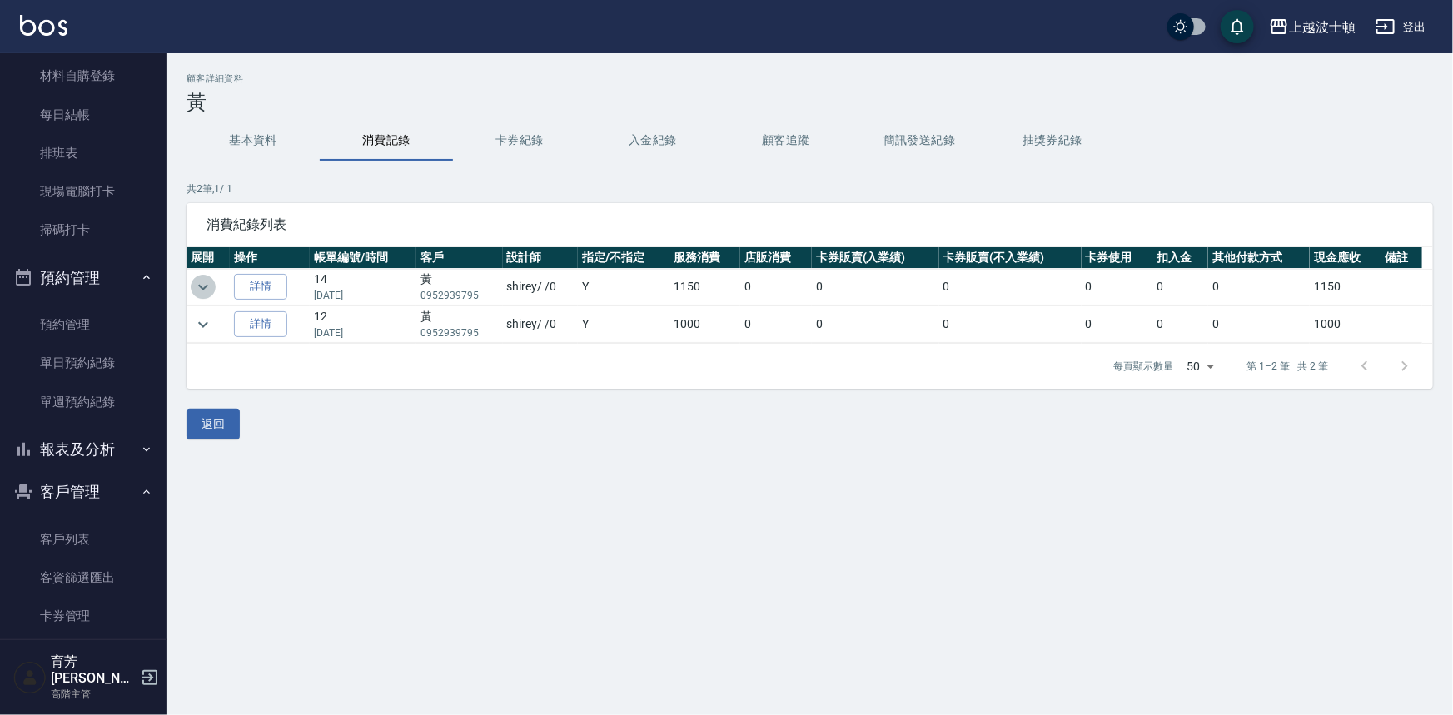
click at [203, 289] on icon "expand row" at bounding box center [203, 287] width 10 height 6
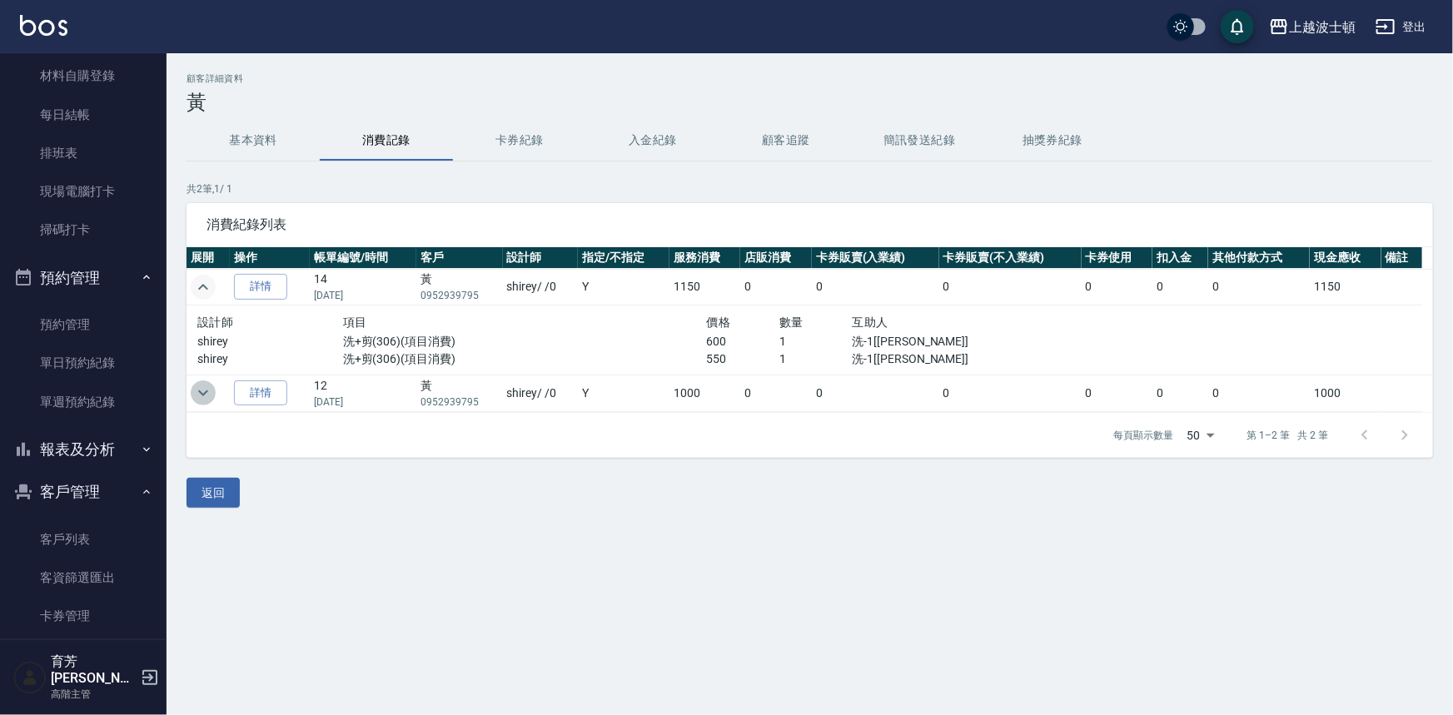
click at [200, 396] on icon "expand row" at bounding box center [203, 393] width 20 height 20
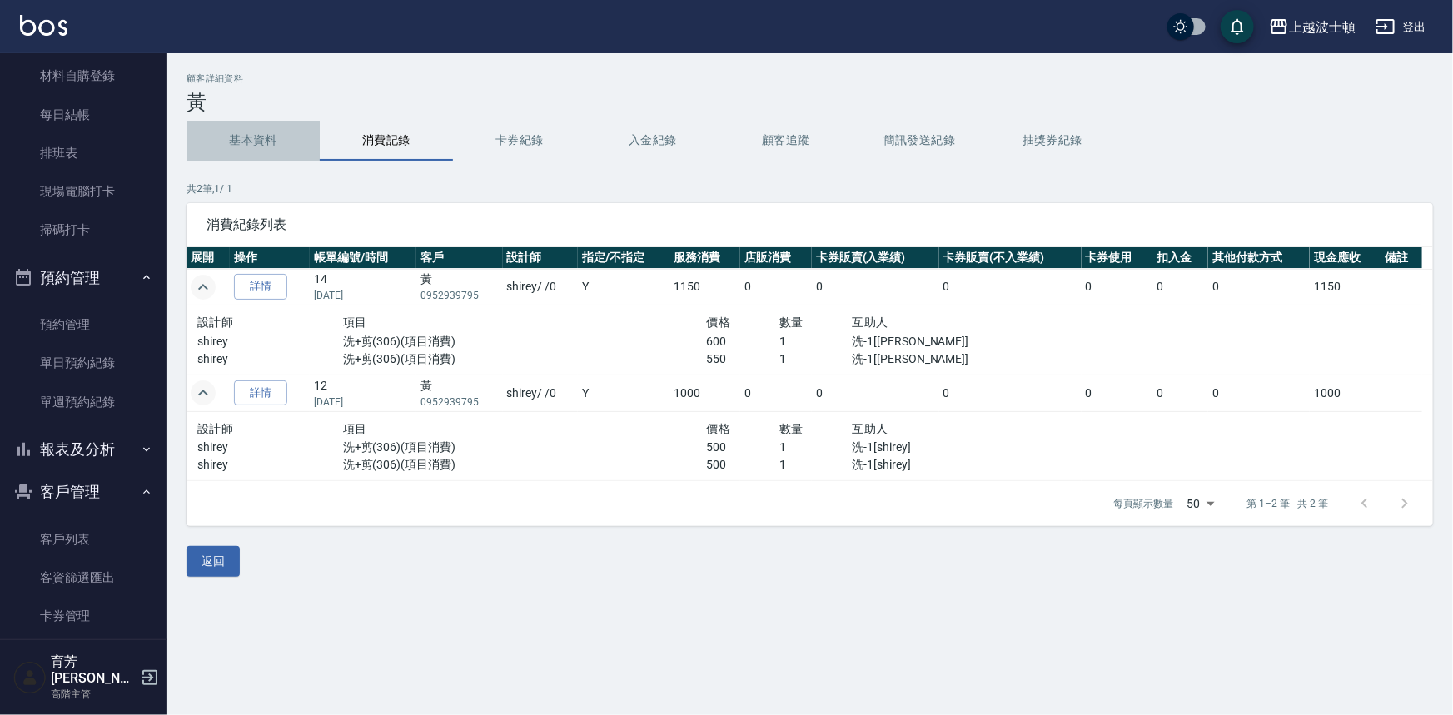
click at [261, 137] on button "基本資料" at bounding box center [253, 141] width 133 height 40
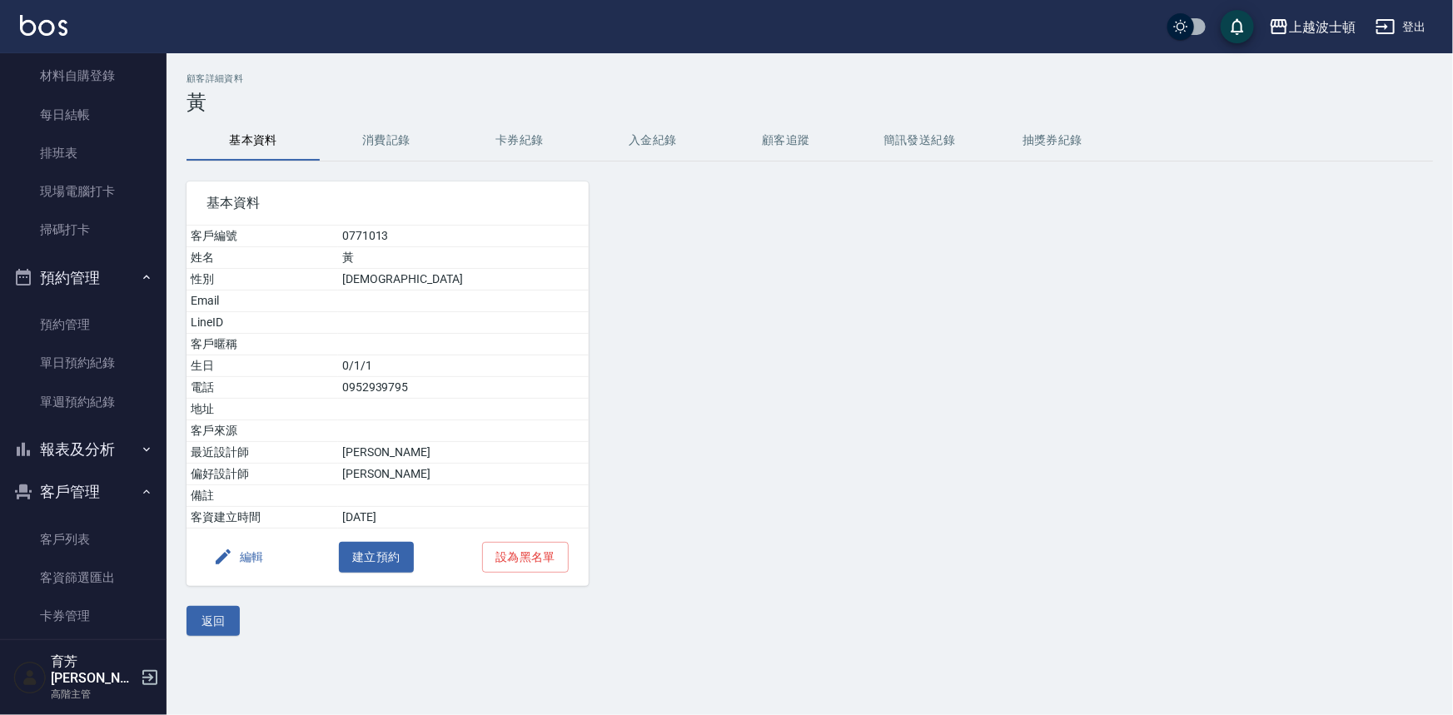
click at [361, 140] on button "消費記錄" at bounding box center [386, 141] width 133 height 40
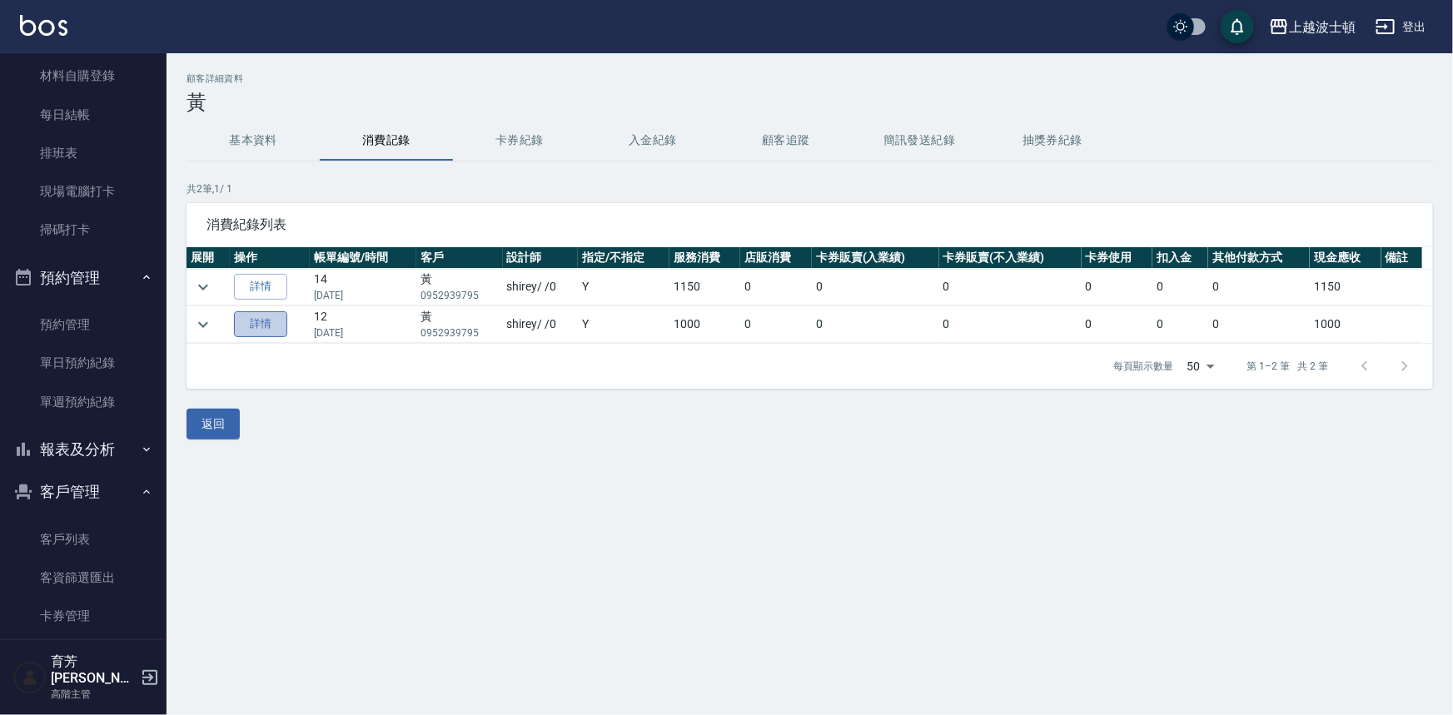
click at [243, 321] on link "詳情" at bounding box center [260, 324] width 53 height 26
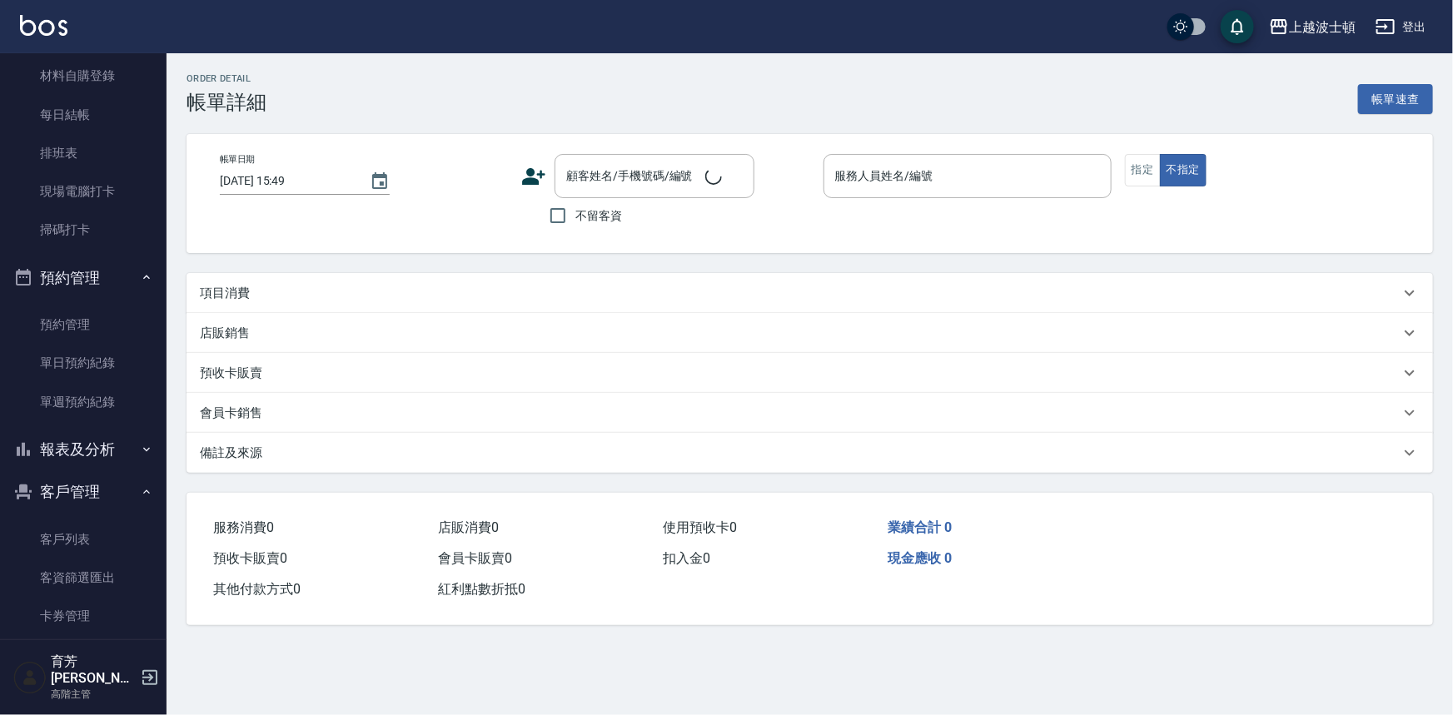
type input "[DATE] 14:04"
type input "shirey-0"
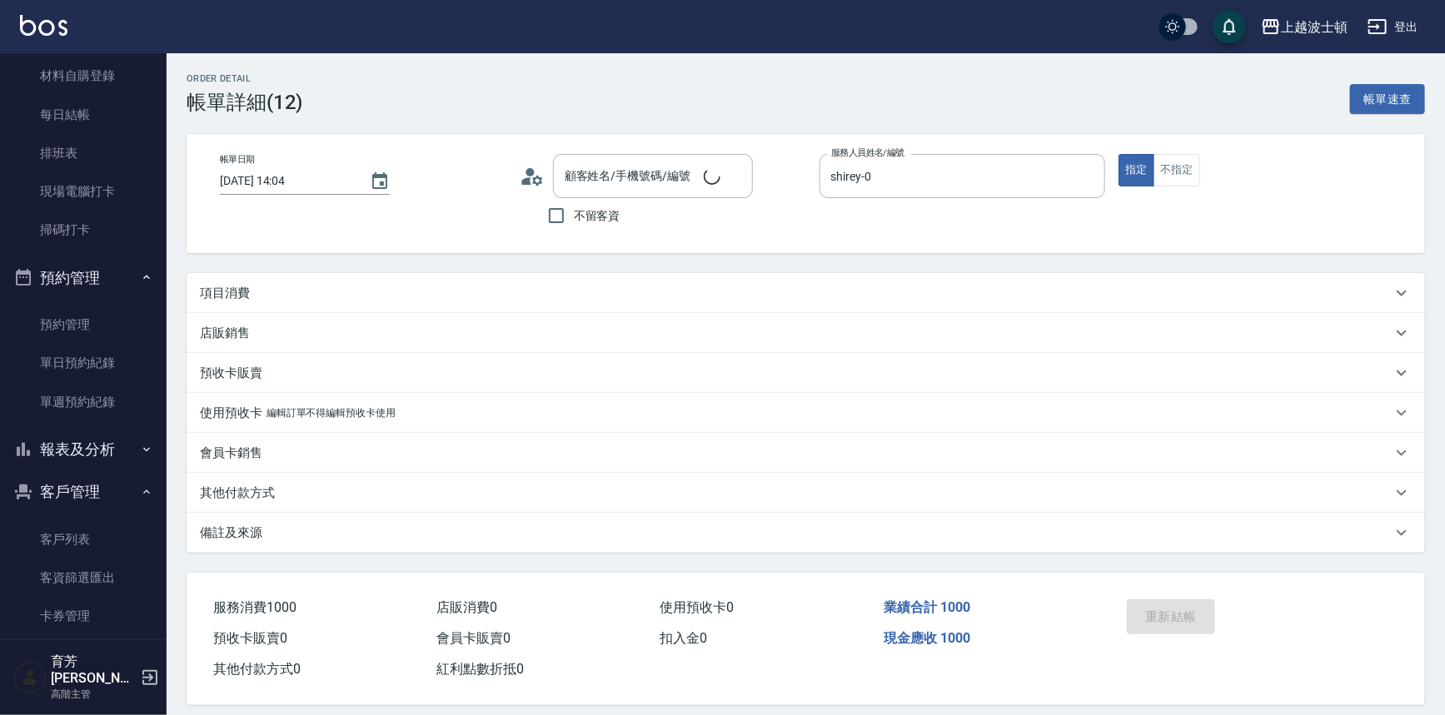
type input "黃/0952939795/0771013"
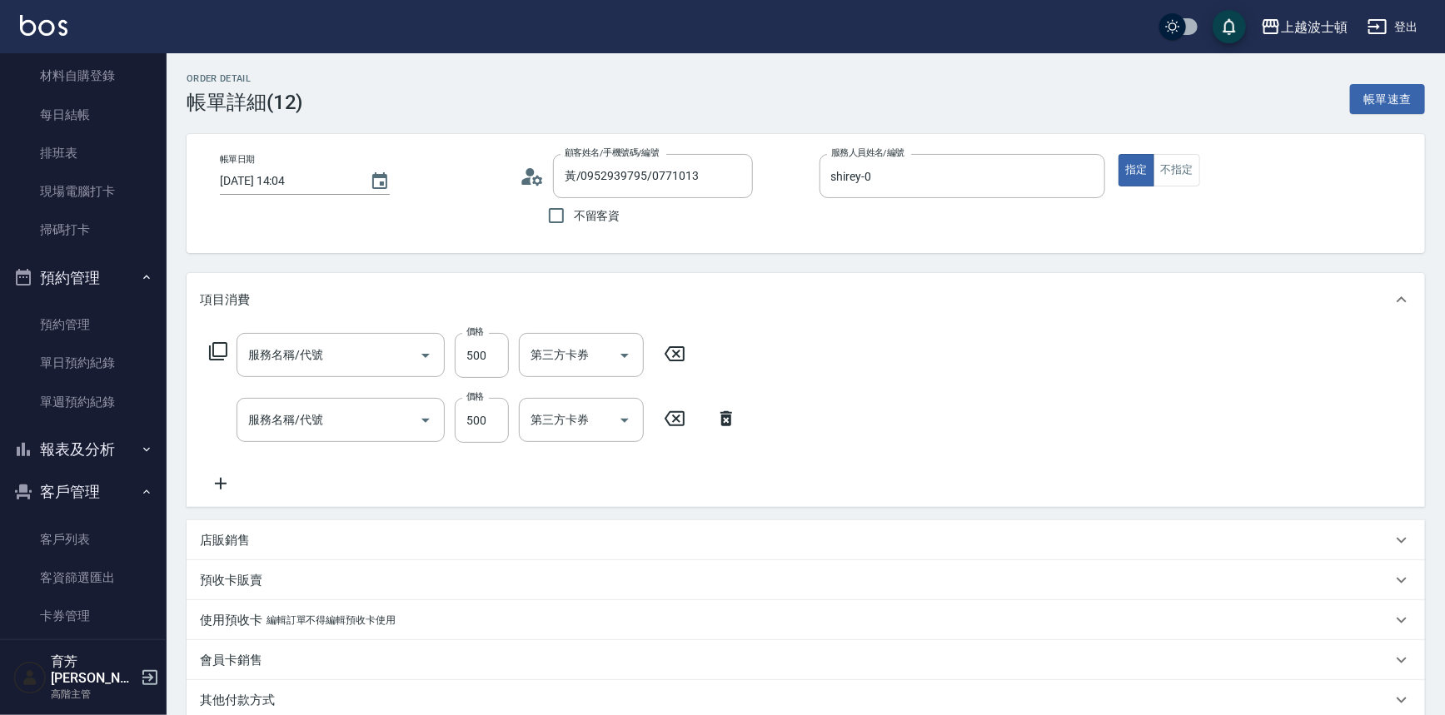
type input "洗+剪(306)"
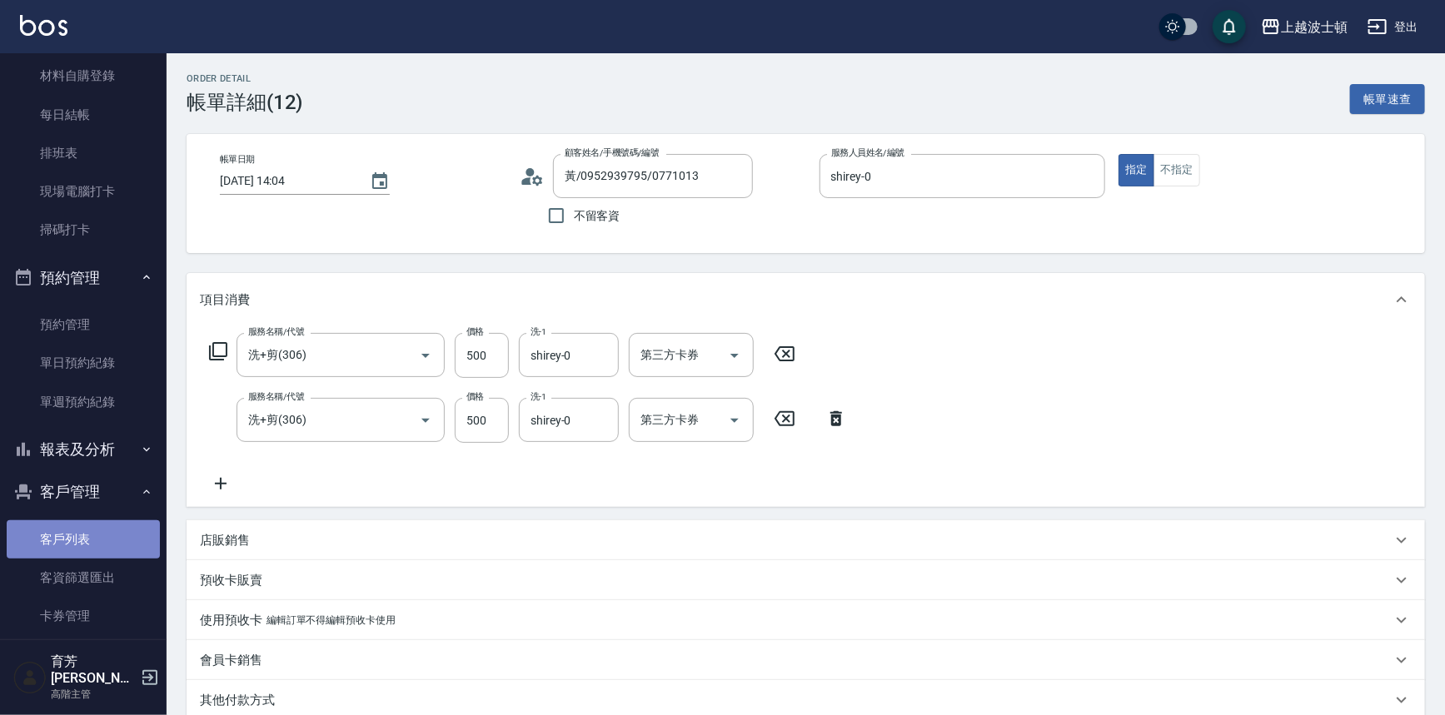
click at [100, 531] on link "客戶列表" at bounding box center [83, 539] width 153 height 38
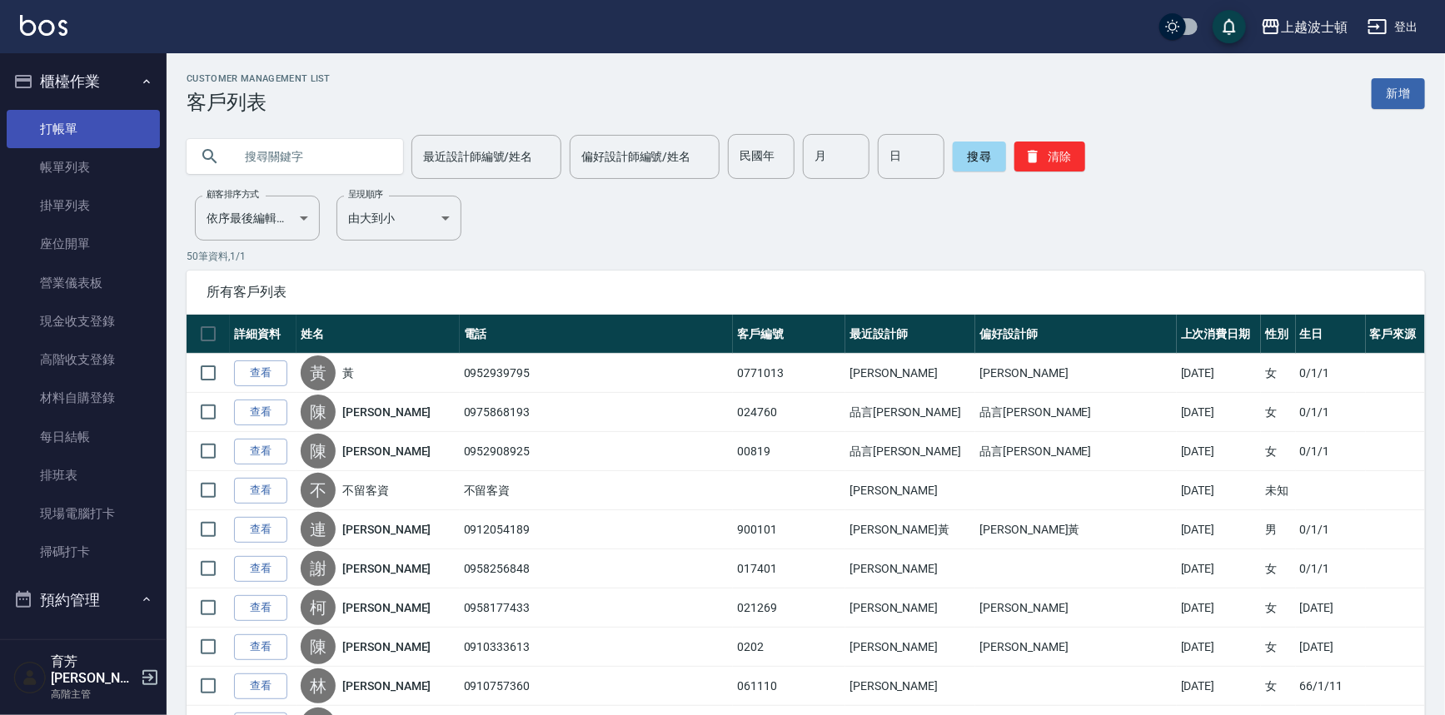
click at [74, 134] on link "打帳單" at bounding box center [83, 129] width 153 height 38
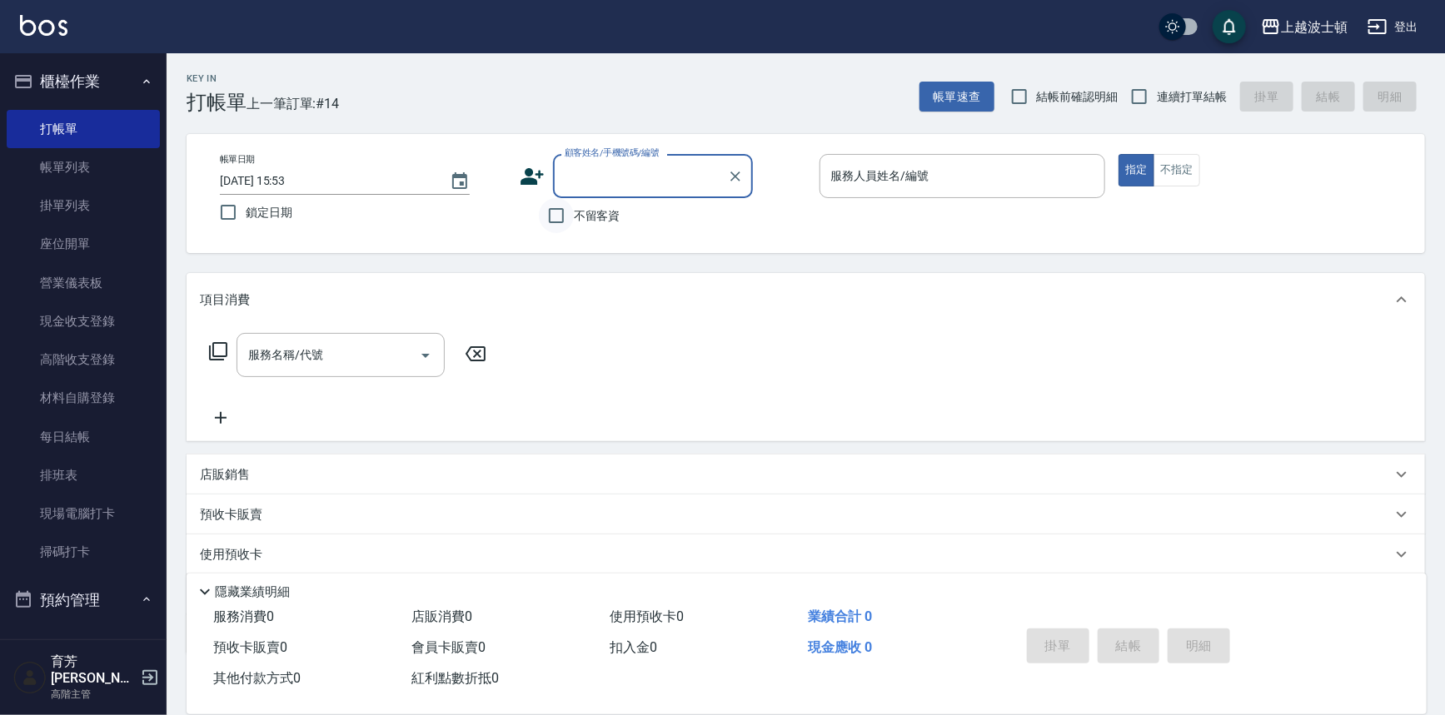
click at [567, 221] on input "不留客資" at bounding box center [556, 215] width 35 height 35
checkbox input "true"
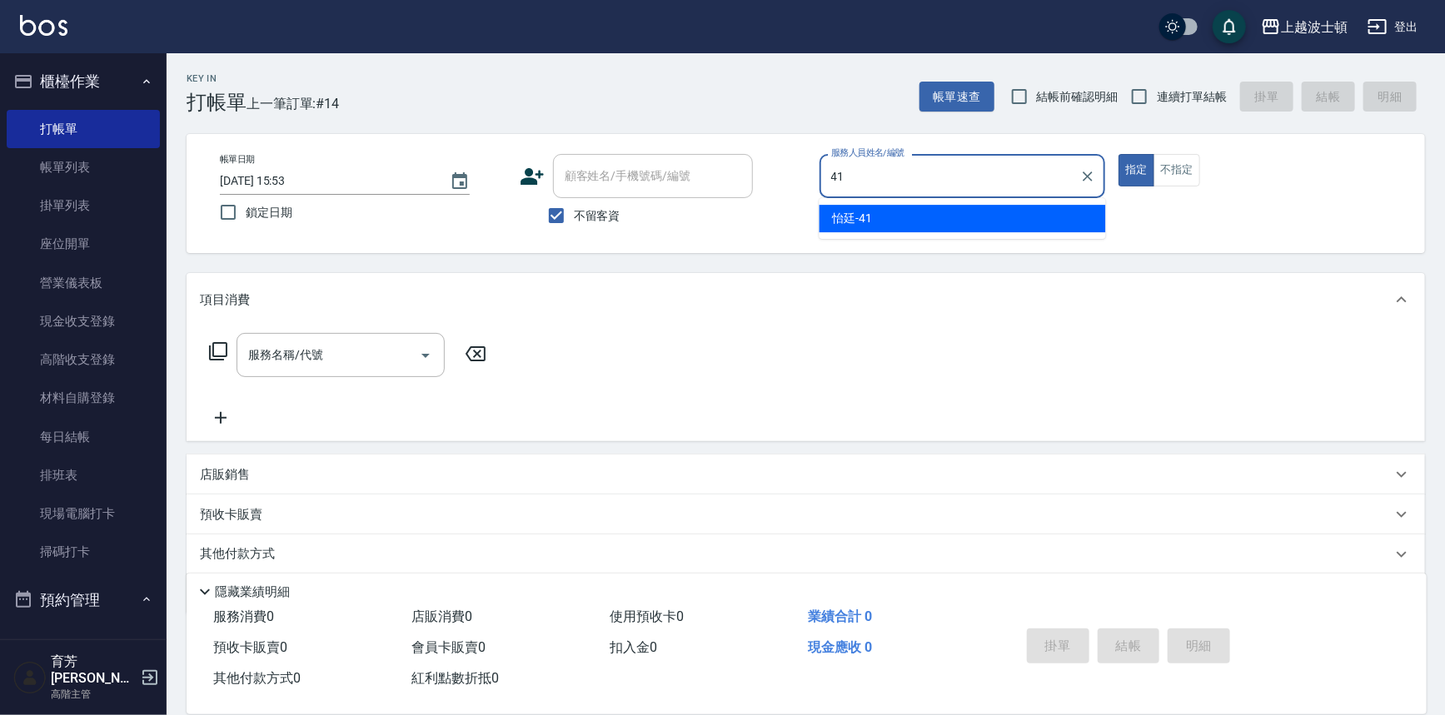
type input "怡廷-41"
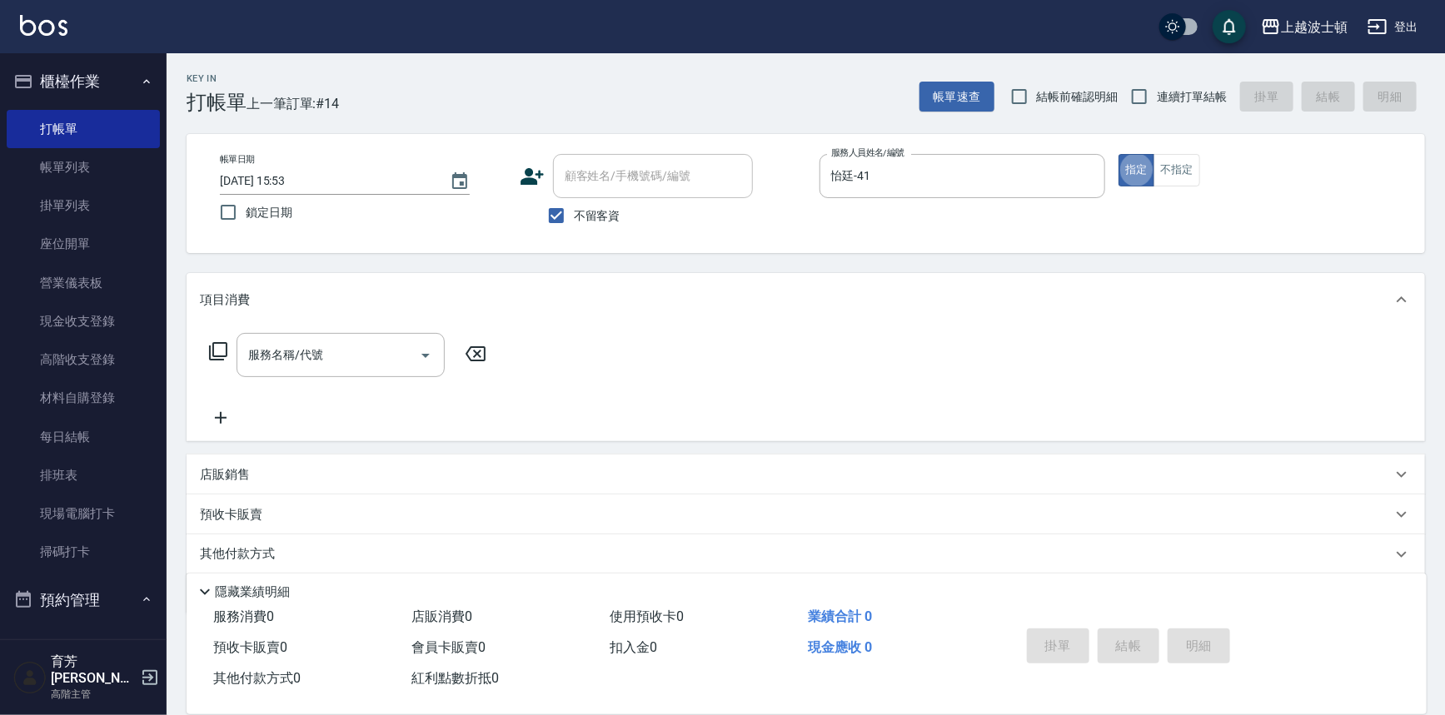
type button "true"
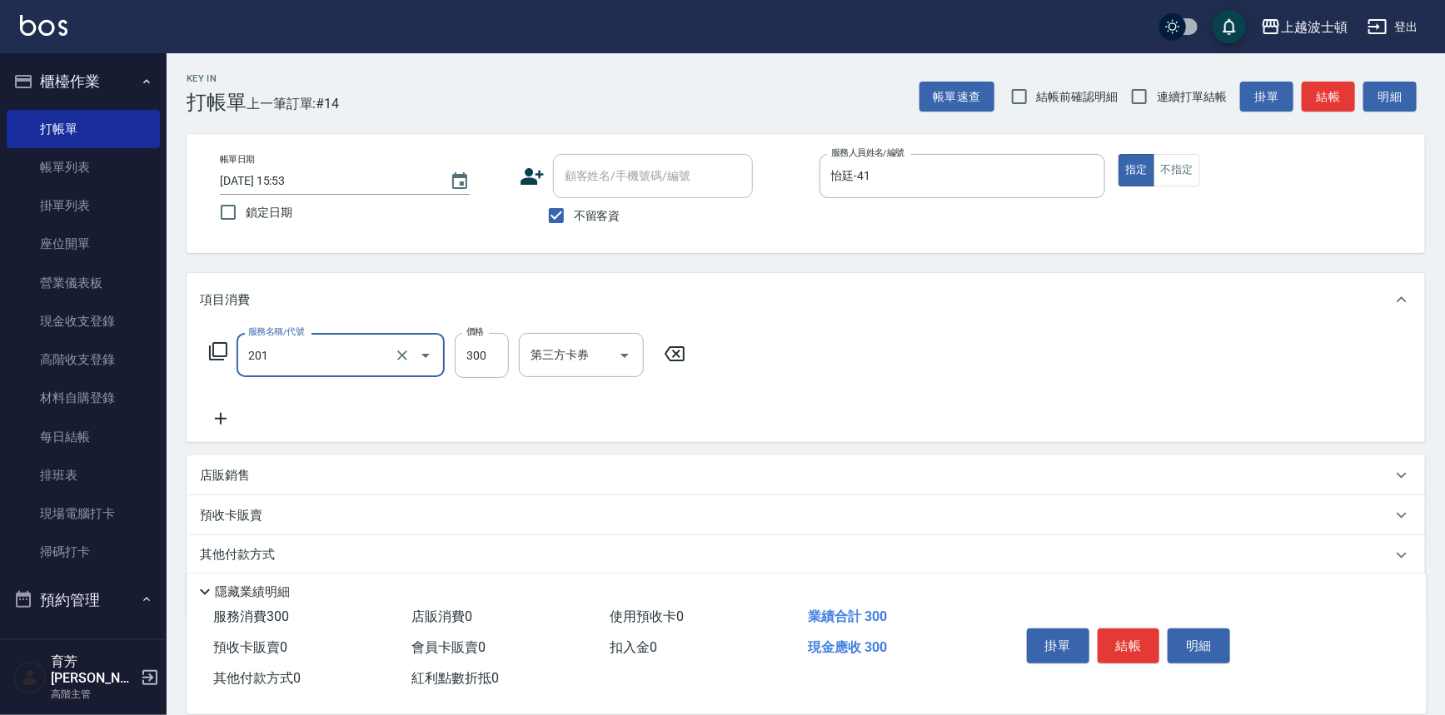
type input "洗髮(201)"
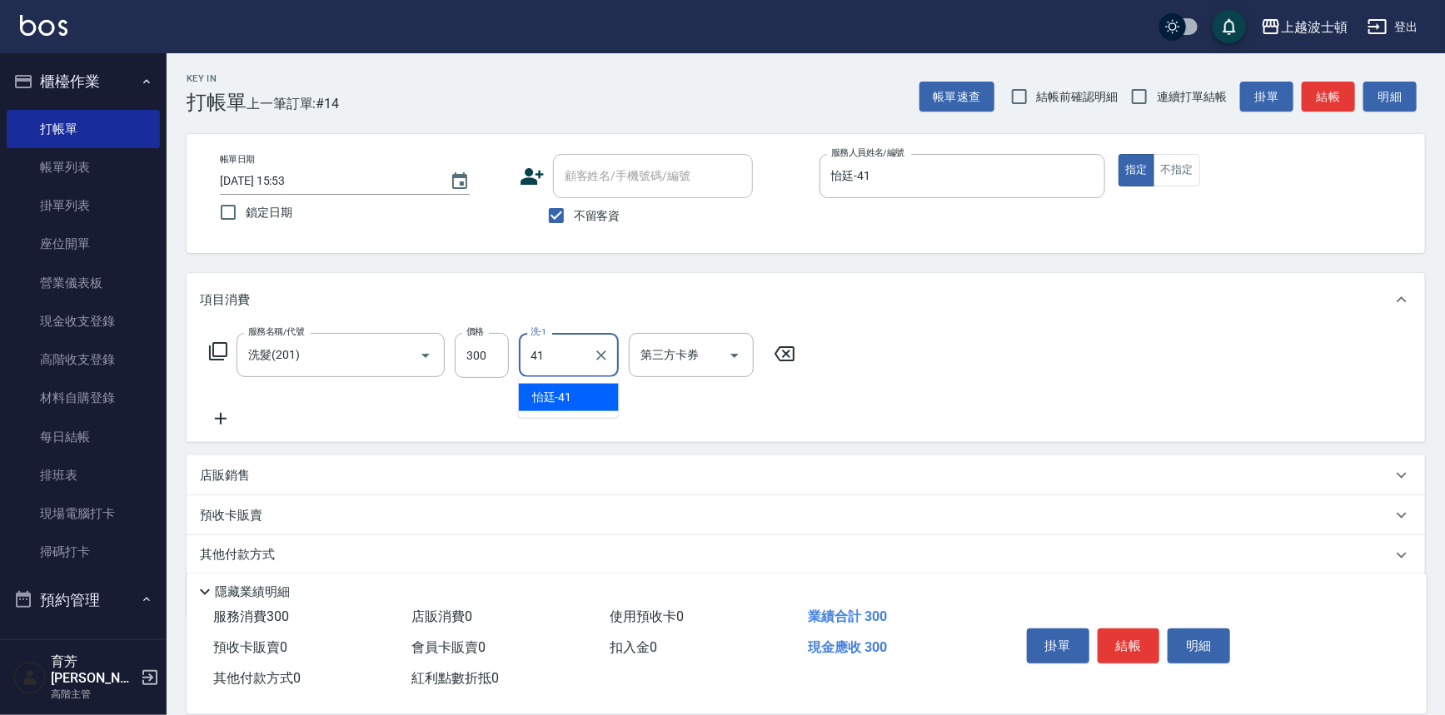
type input "怡廷-41"
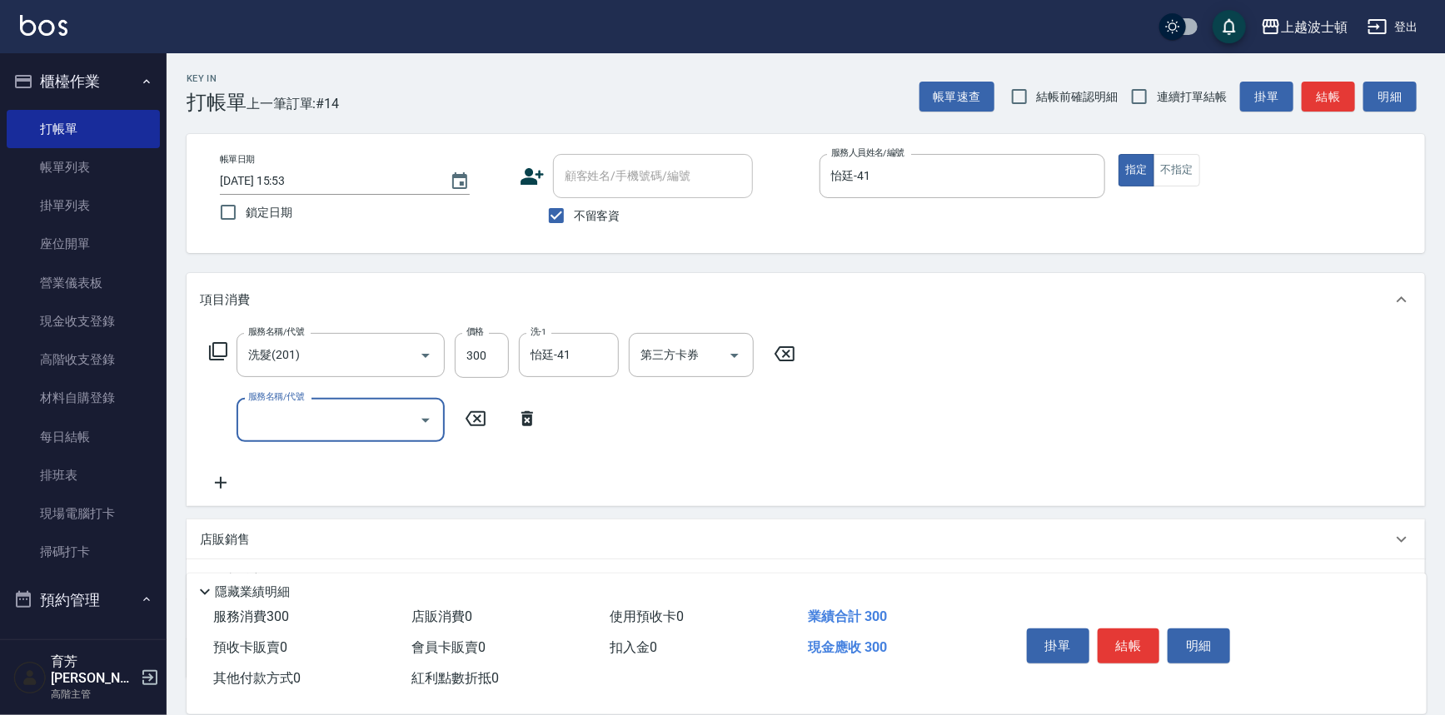
click at [1139, 622] on div "掛單 結帳 明細" at bounding box center [1128, 648] width 217 height 52
click at [1137, 629] on button "結帳" at bounding box center [1128, 646] width 62 height 35
